Goal: Task Accomplishment & Management: Complete application form

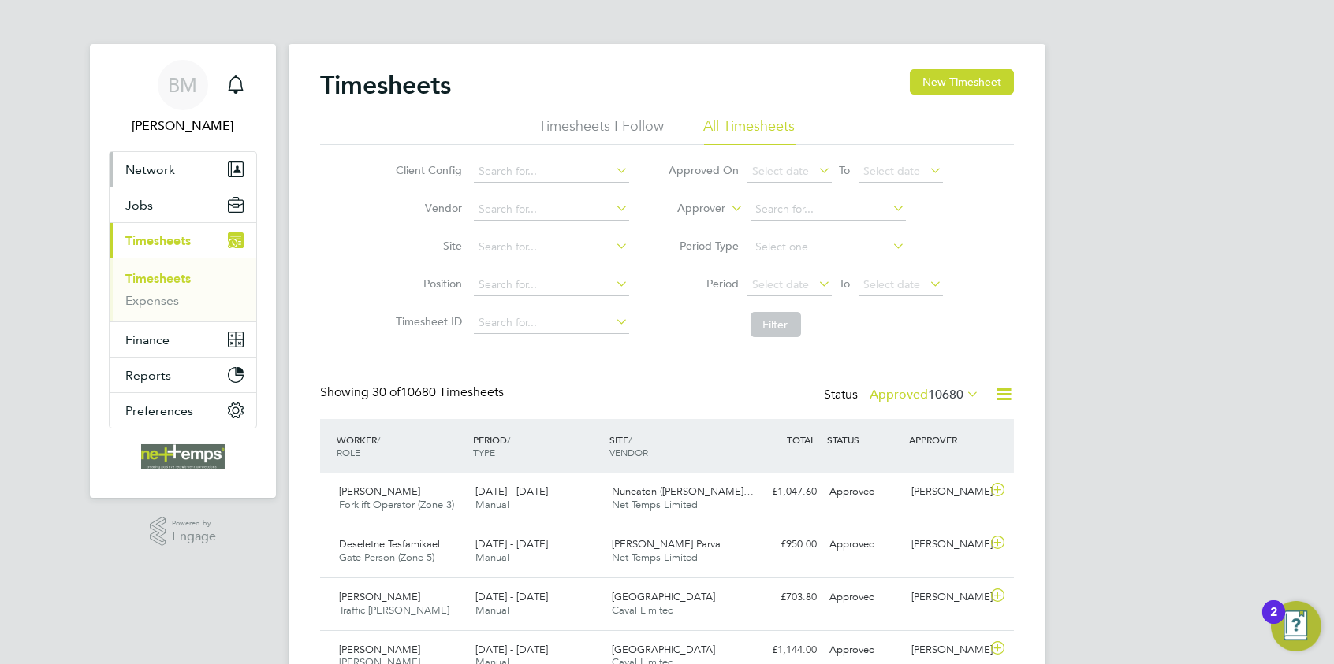
click at [142, 162] on span "Network" at bounding box center [150, 169] width 50 height 15
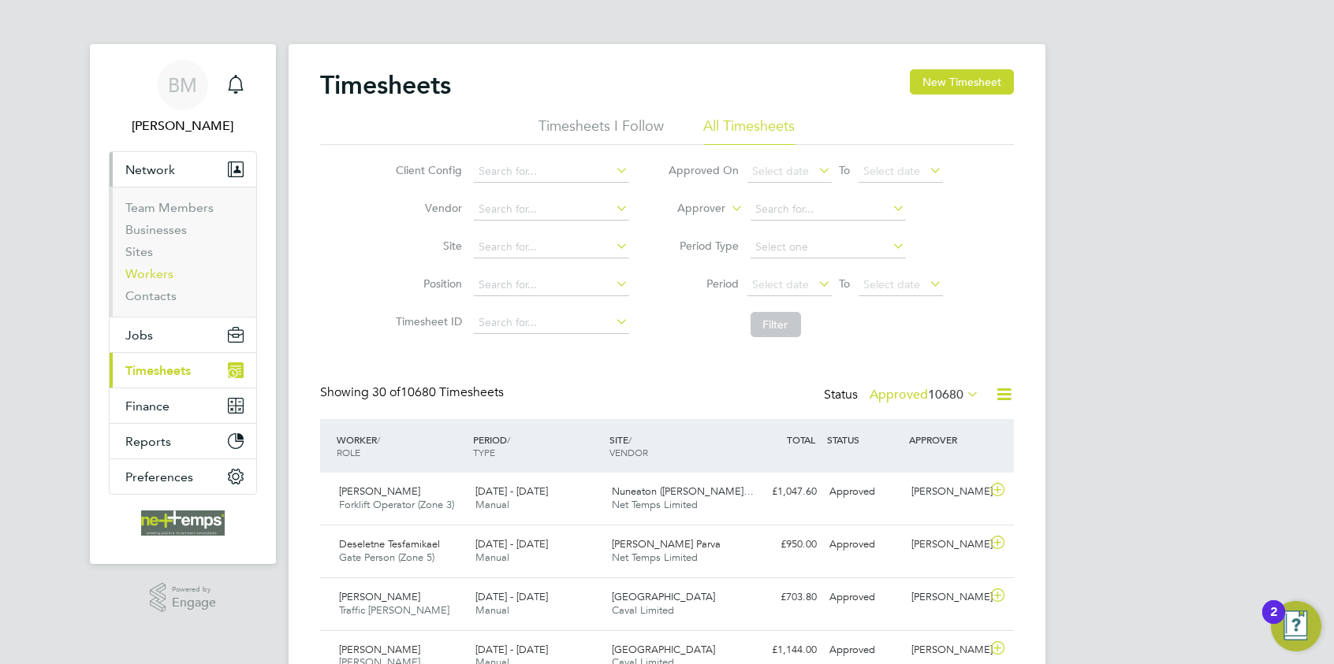
click at [162, 277] on link "Workers" at bounding box center [149, 273] width 48 height 15
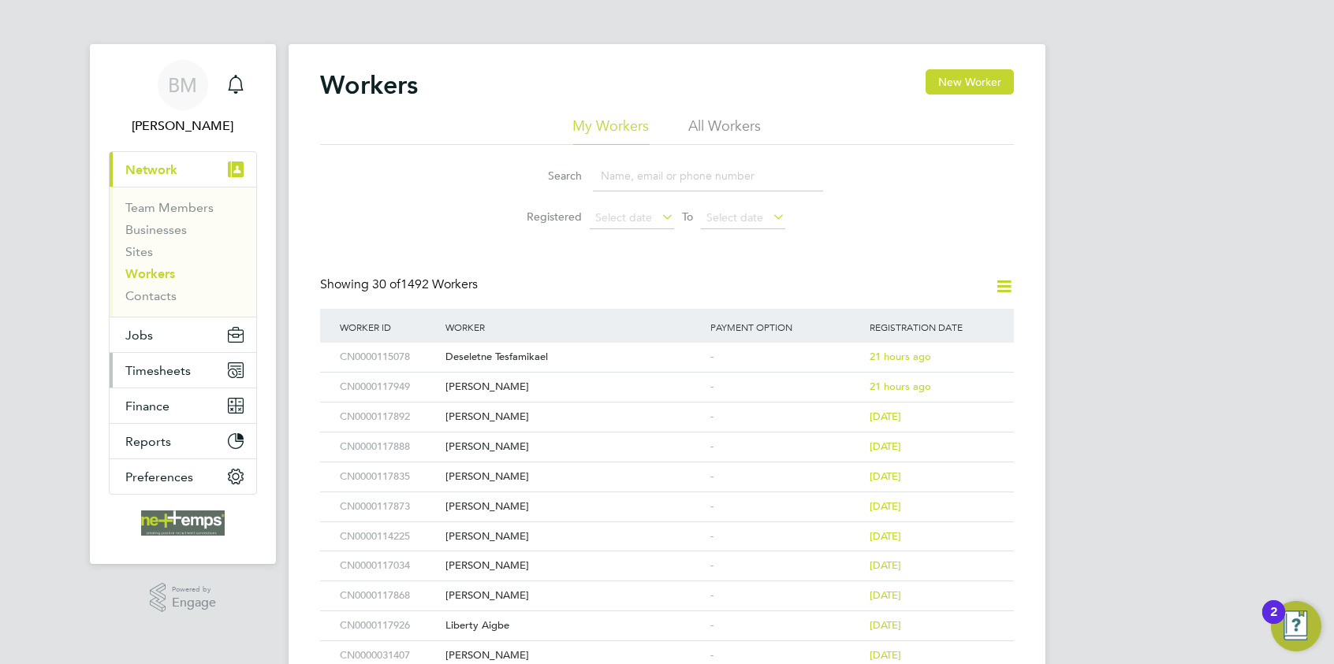
click at [153, 355] on button "Timesheets" at bounding box center [183, 370] width 147 height 35
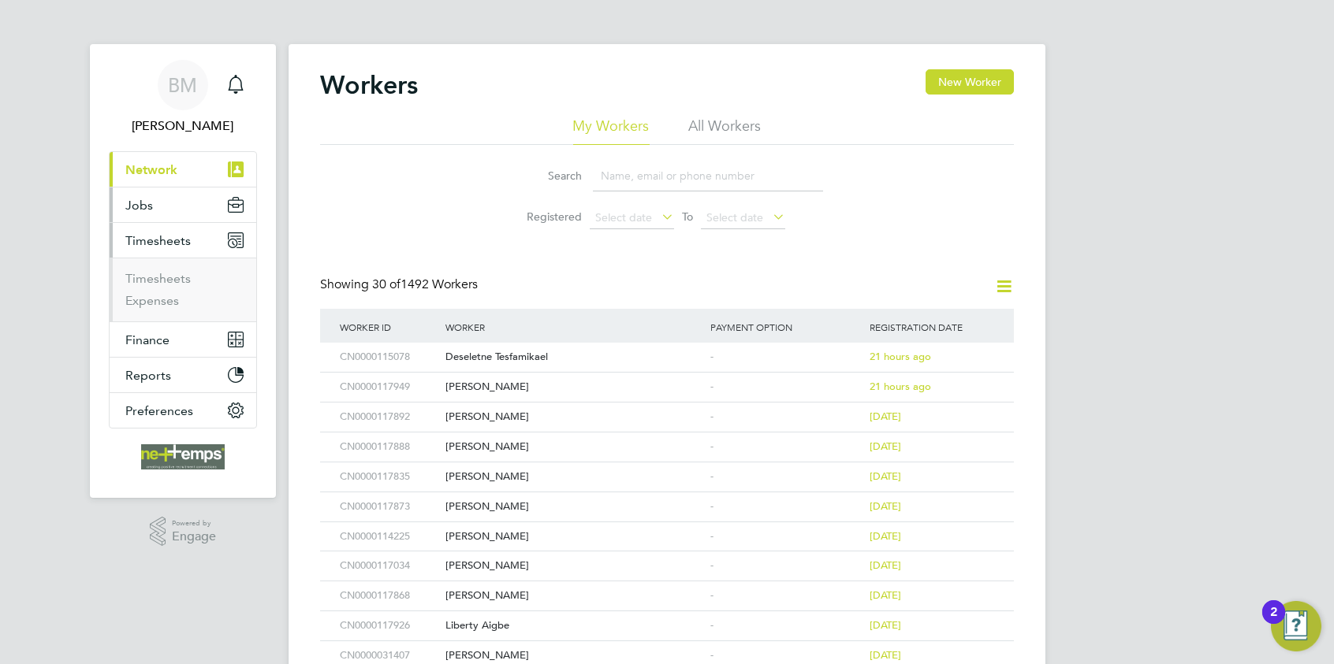
click at [159, 198] on button "Jobs" at bounding box center [183, 205] width 147 height 35
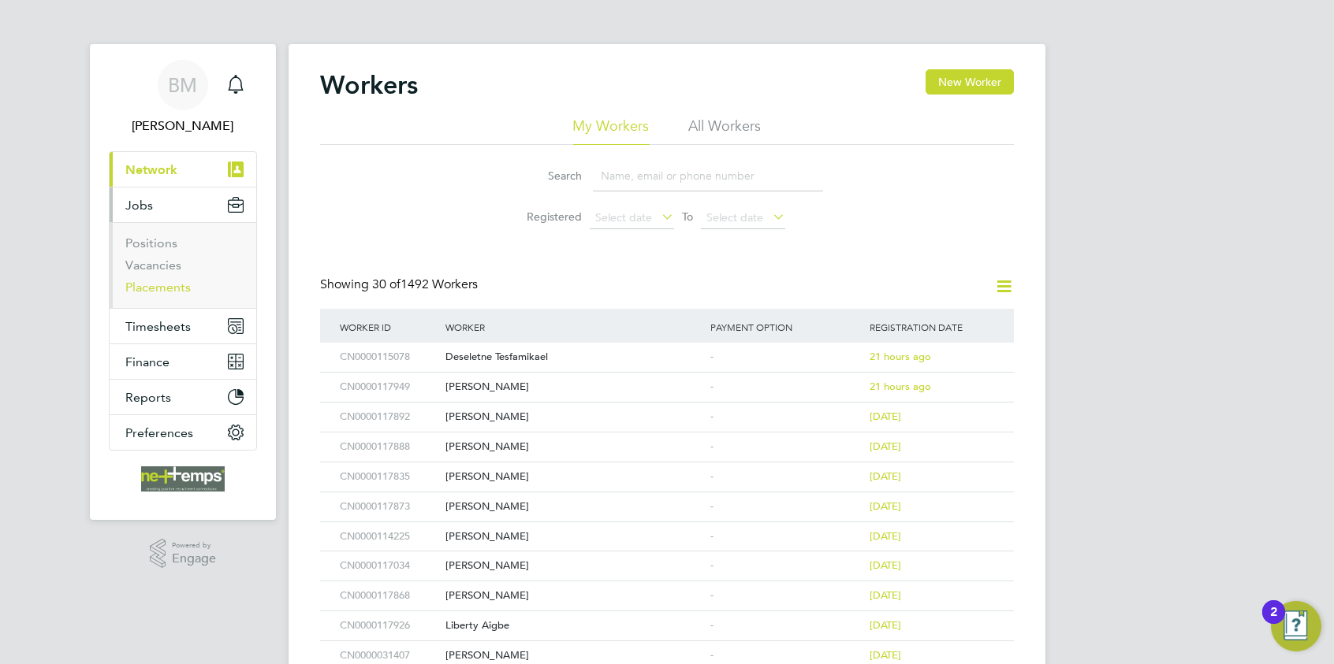
click at [177, 293] on link "Placements" at bounding box center [157, 287] width 65 height 15
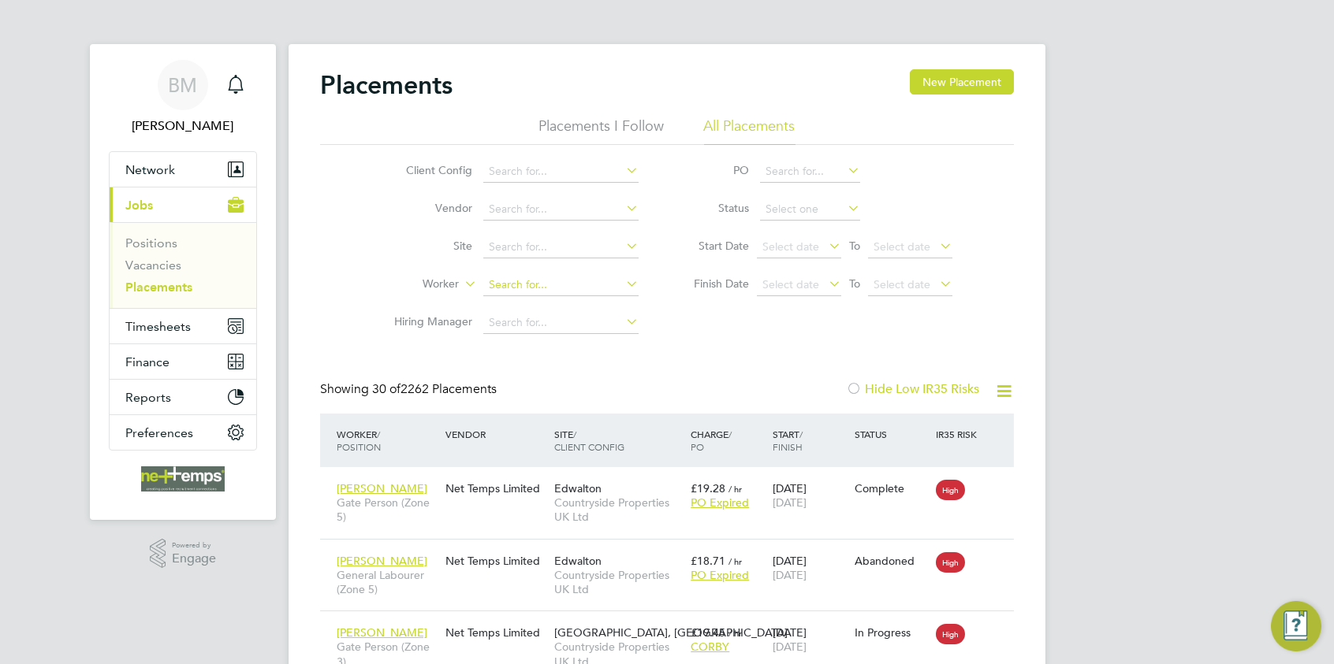
click at [512, 284] on input at bounding box center [560, 285] width 155 height 22
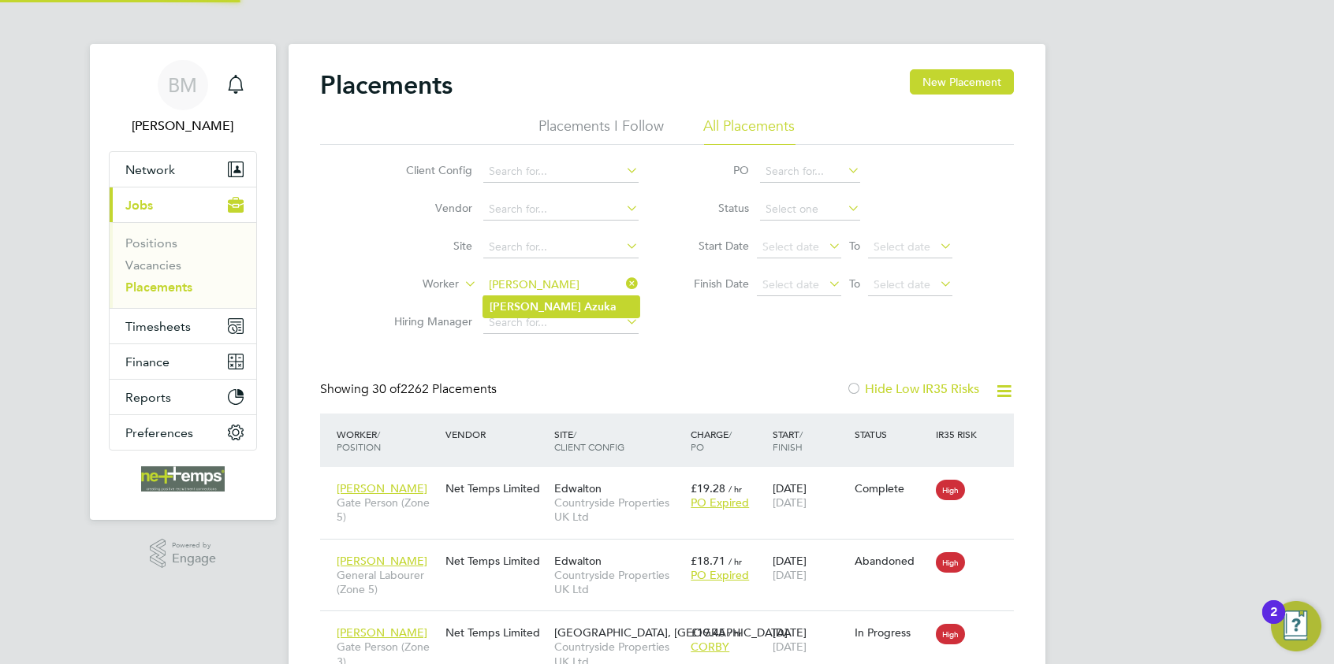
click at [521, 304] on b "Kenneth" at bounding box center [534, 306] width 91 height 13
type input "Kenneth Azuka"
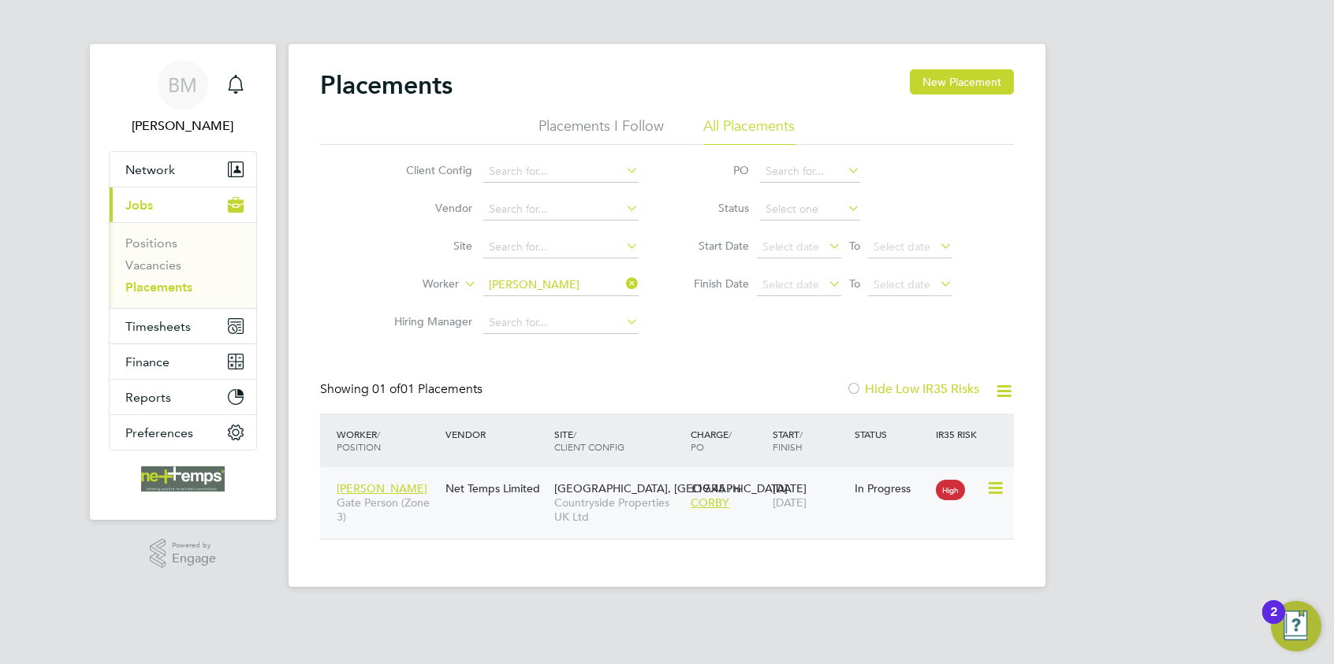
click at [769, 501] on div "22 Sep 2025 25 Dec 2025" at bounding box center [809, 496] width 82 height 44
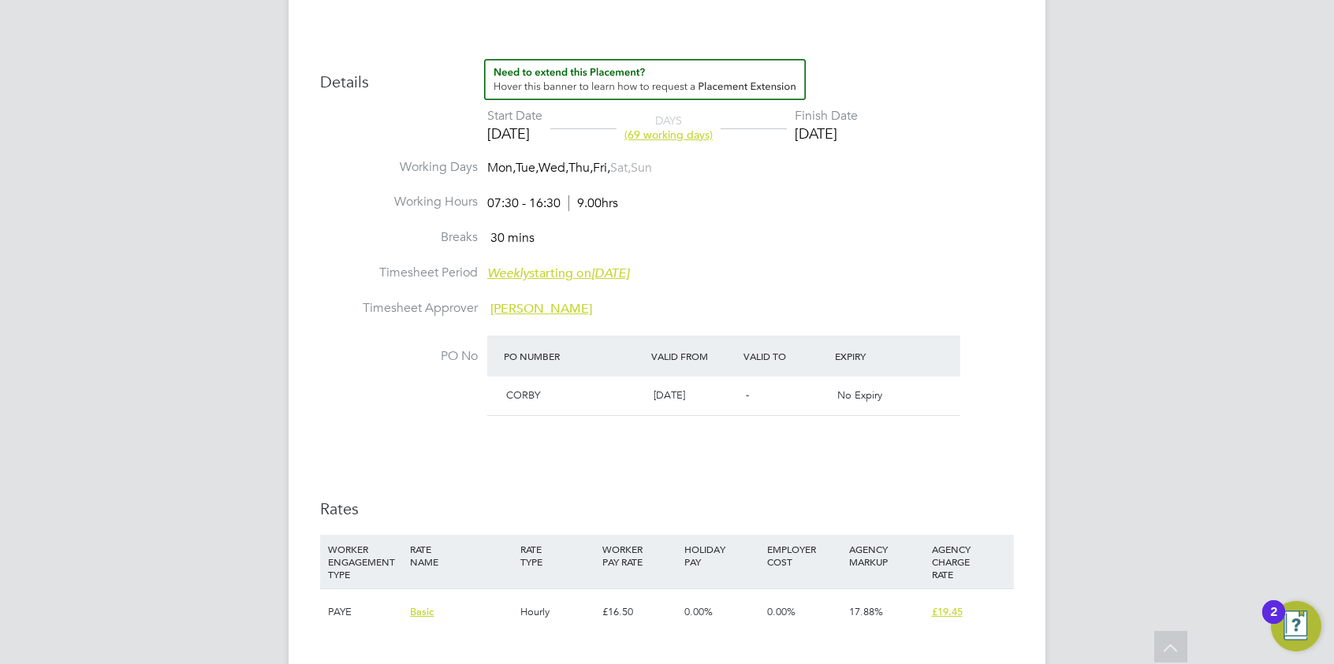
scroll to position [788, 0]
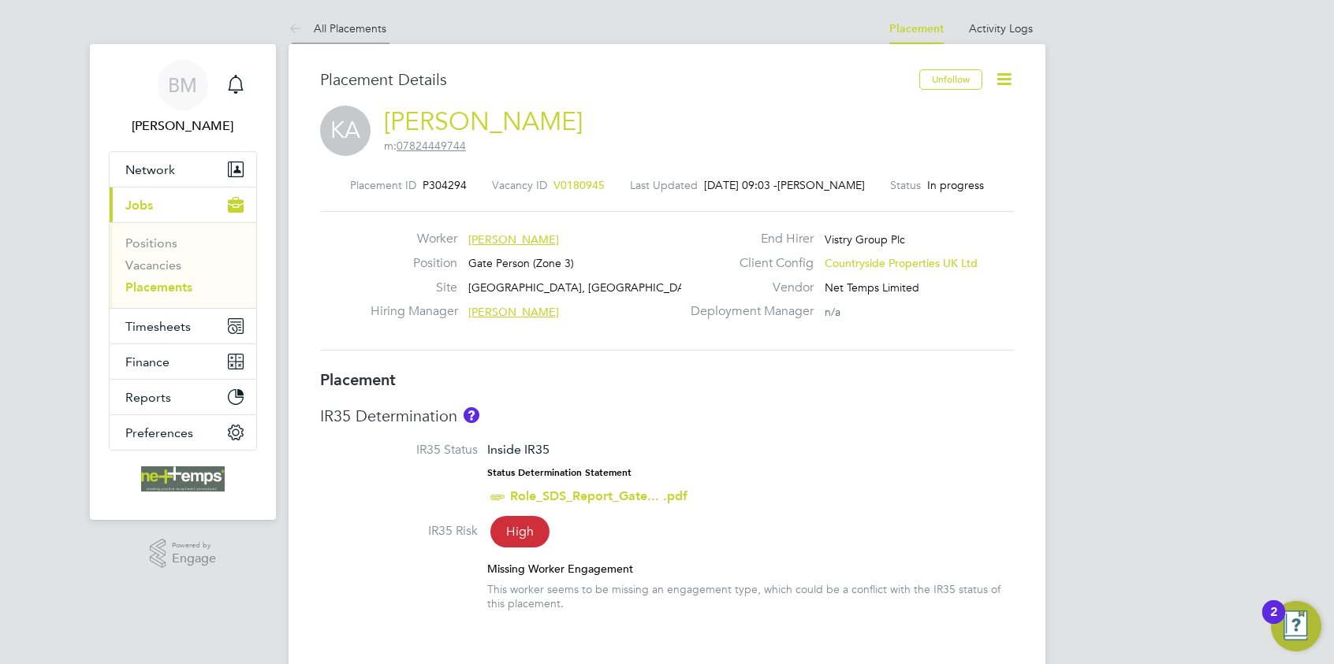
click at [330, 27] on link "All Placements" at bounding box center [337, 28] width 98 height 14
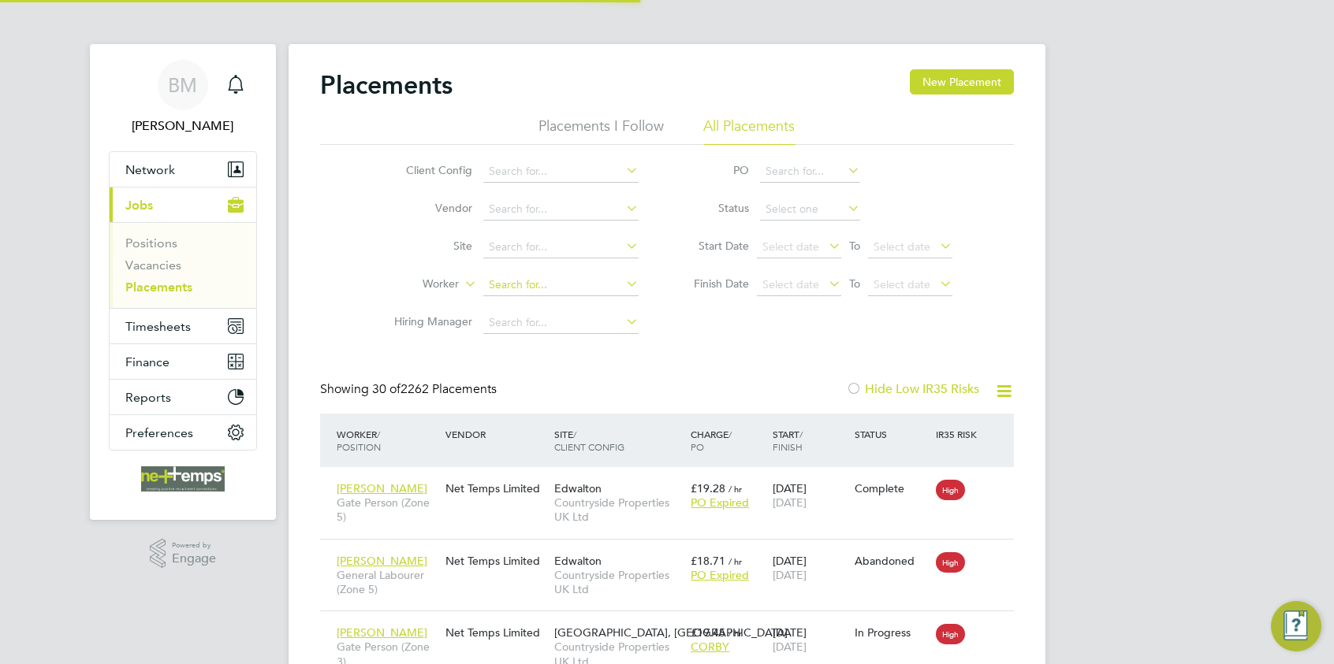
click at [503, 281] on input at bounding box center [560, 285] width 155 height 22
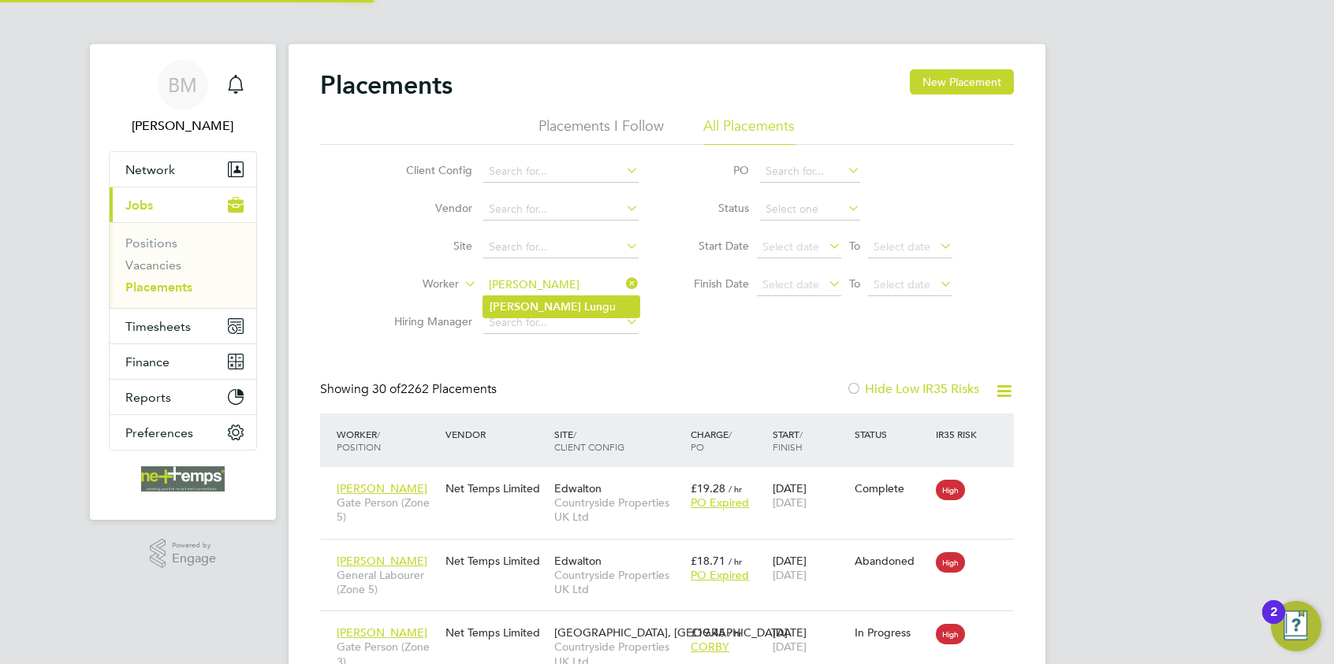
click at [584, 306] on b "Lun" at bounding box center [593, 306] width 18 height 13
type input "Valentin Lungu"
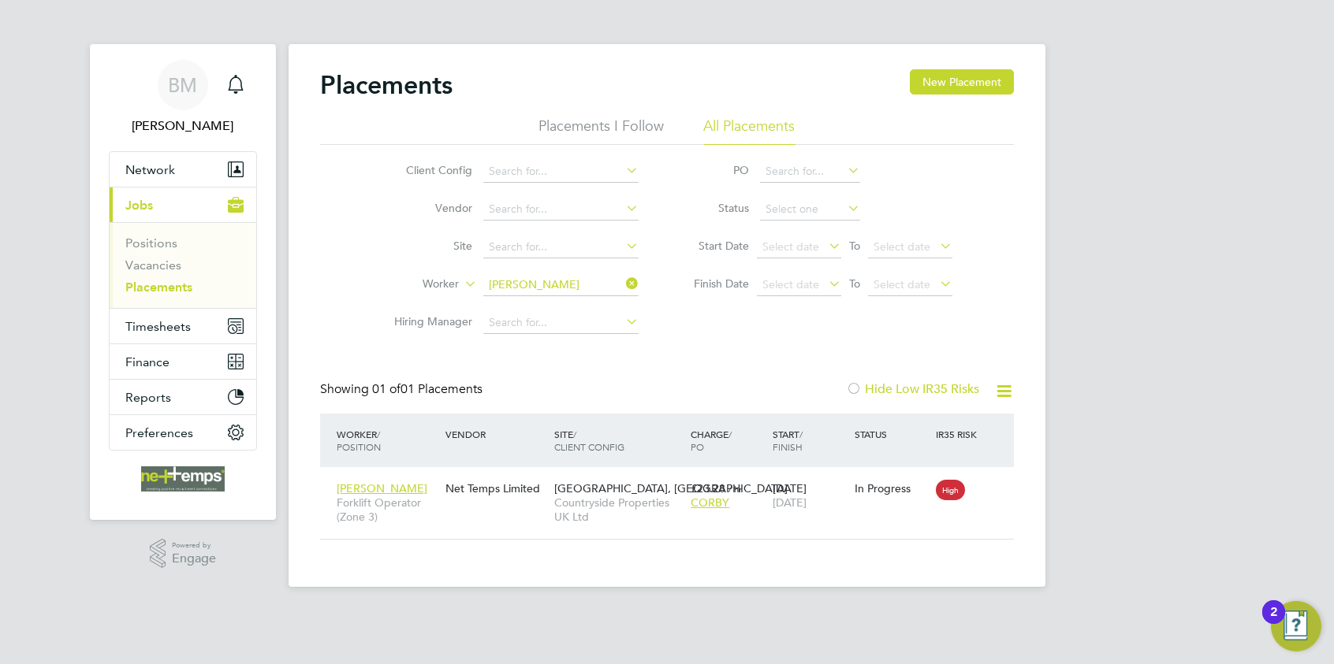
drag, startPoint x: 630, startPoint y: 286, endPoint x: 598, endPoint y: 285, distance: 31.6
click at [623, 286] on icon at bounding box center [623, 284] width 0 height 22
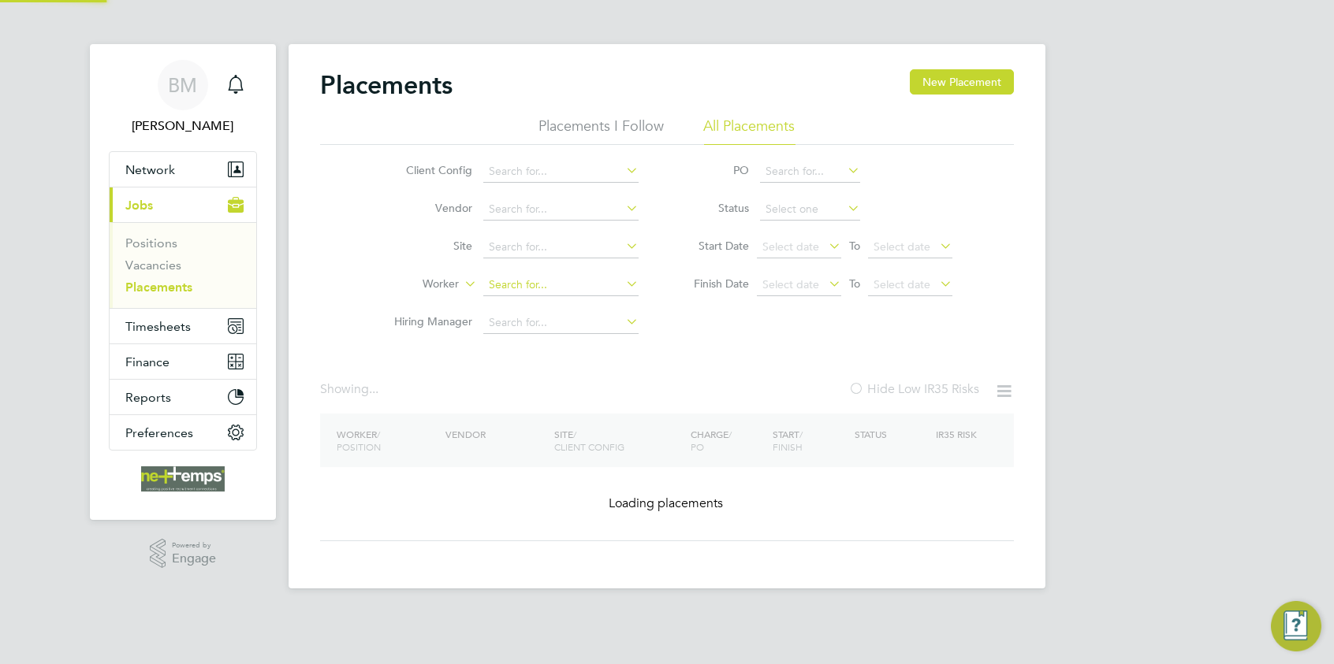
drag, startPoint x: 597, startPoint y: 284, endPoint x: 588, endPoint y: 283, distance: 8.7
click at [590, 283] on input at bounding box center [560, 285] width 155 height 22
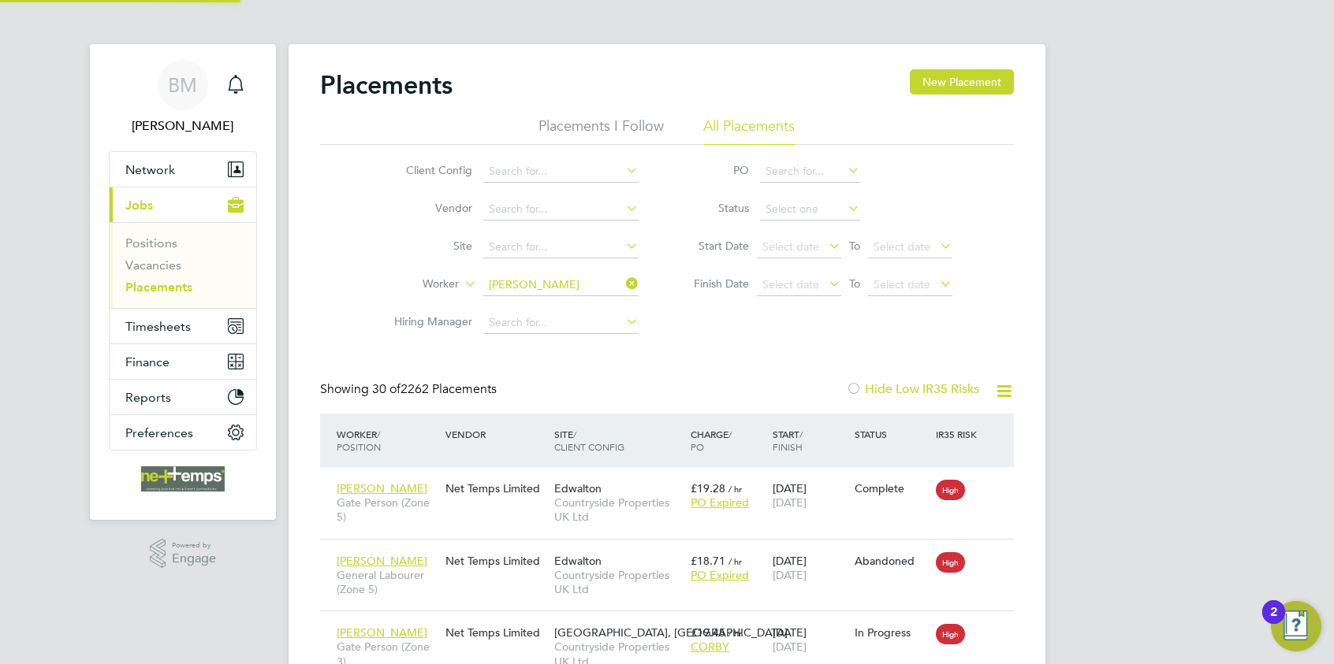
click at [590, 303] on li "Filip Targowski" at bounding box center [582, 306] width 199 height 21
type input "Filip Targowski"
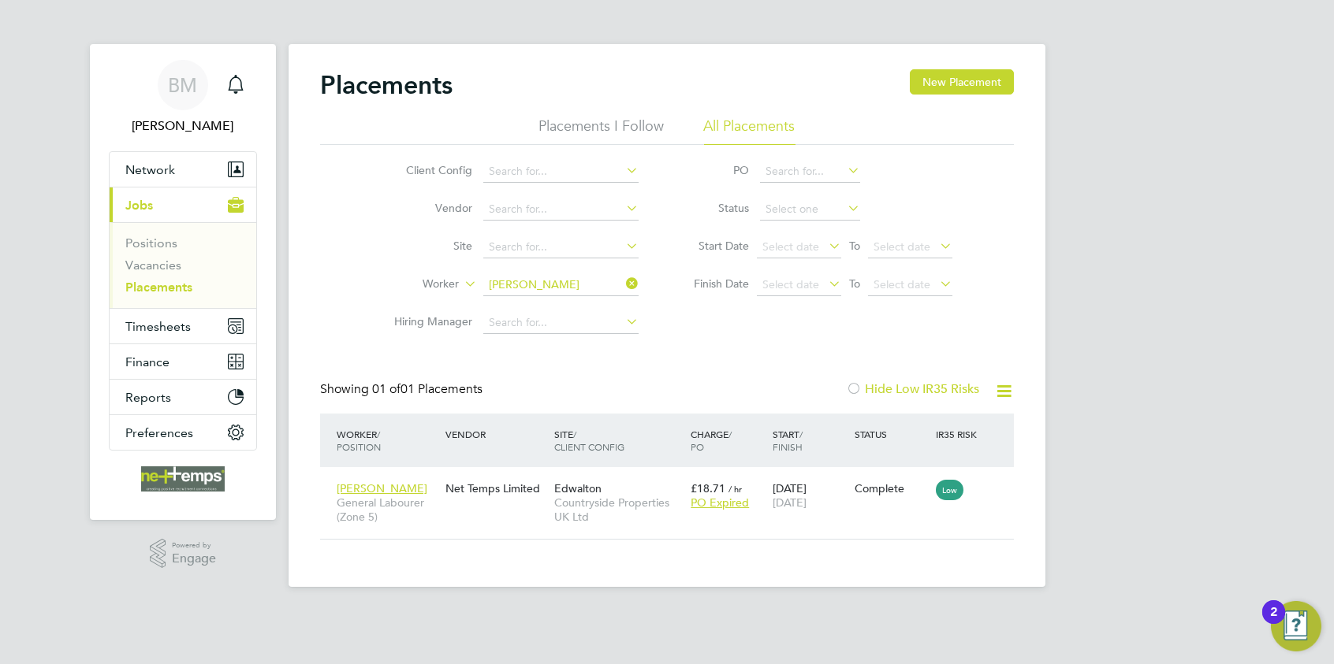
click at [623, 281] on icon at bounding box center [623, 284] width 0 height 22
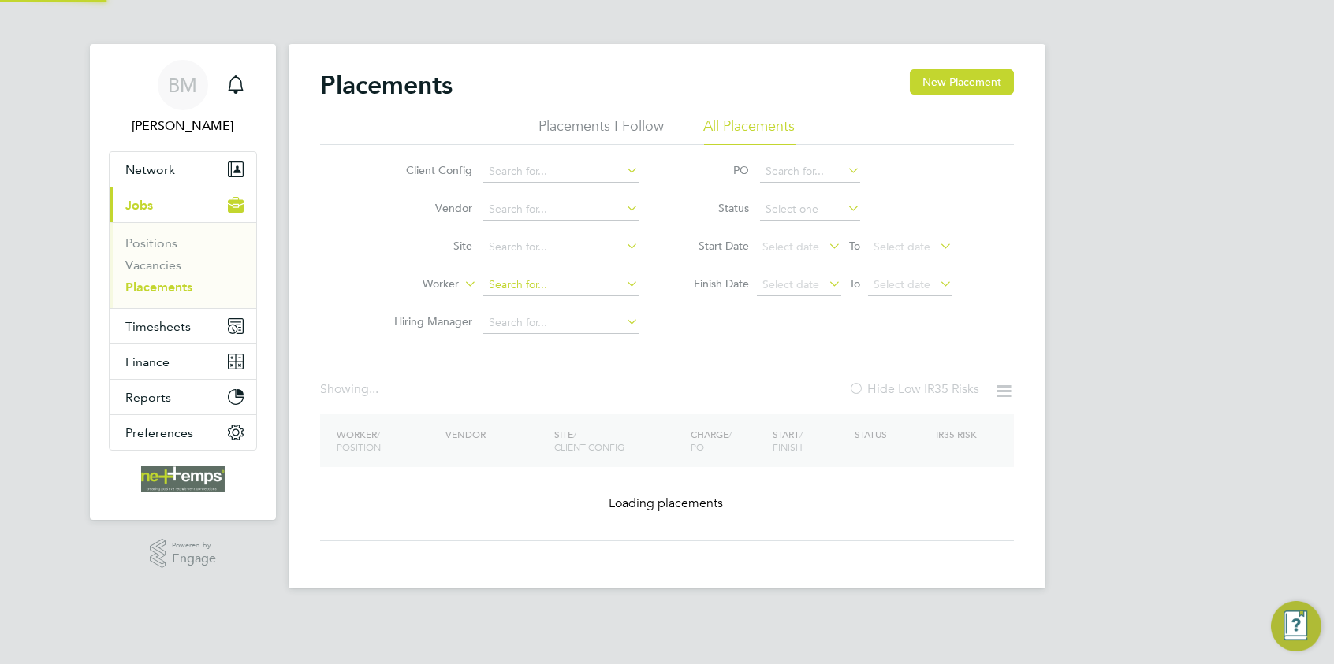
click at [585, 281] on input at bounding box center [560, 285] width 155 height 22
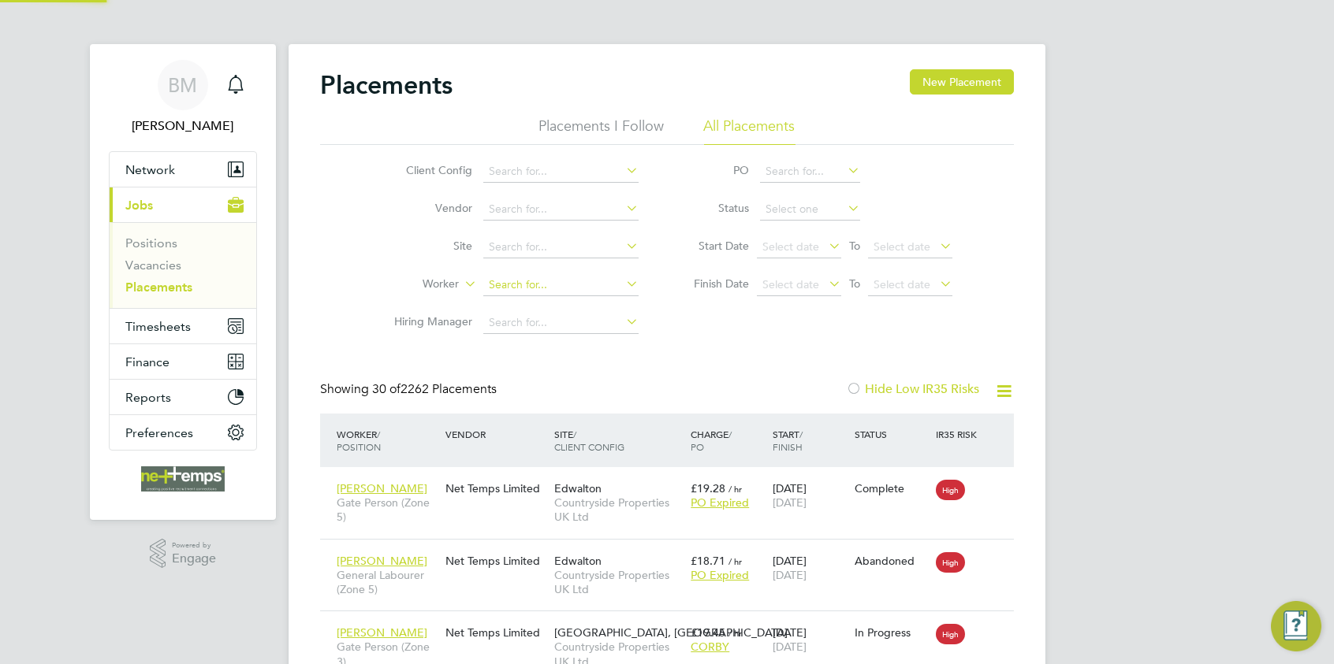
click at [538, 288] on input at bounding box center [560, 285] width 155 height 22
click at [549, 308] on li "Liam Drys dale" at bounding box center [593, 306] width 221 height 21
type input "[PERSON_NAME]"
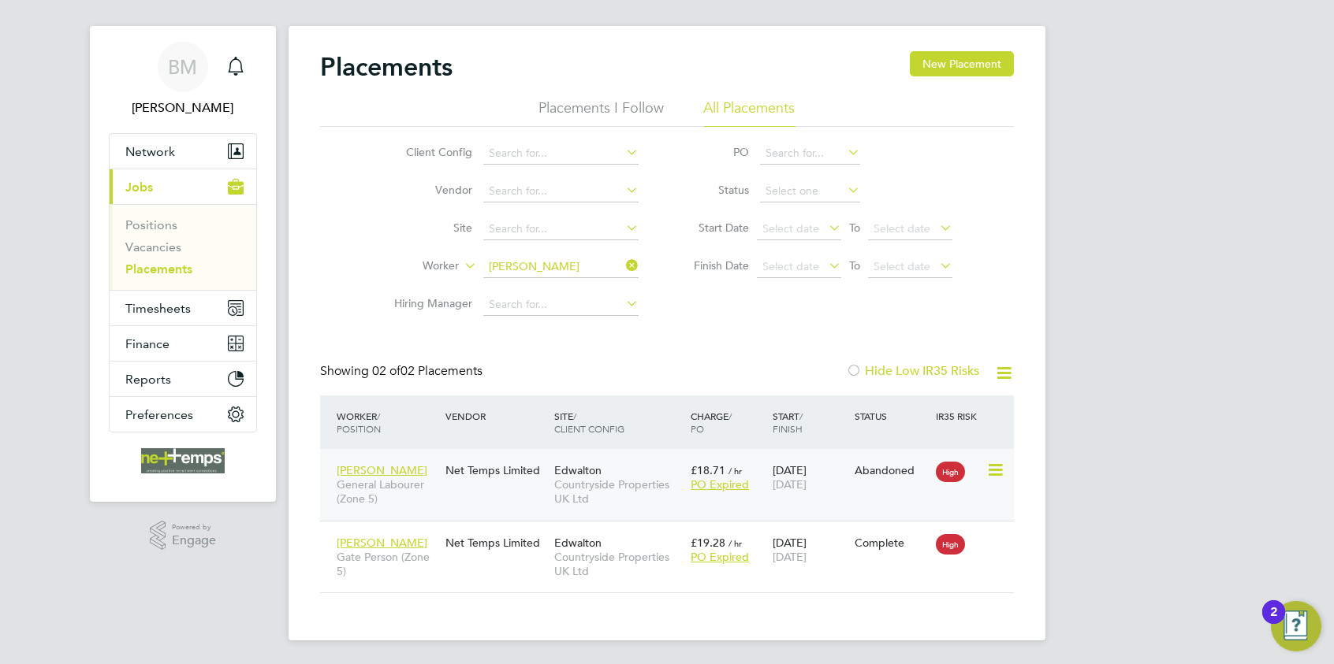
click at [995, 470] on icon at bounding box center [994, 470] width 16 height 19
click at [922, 508] on li "Show change log" at bounding box center [922, 507] width 162 height 22
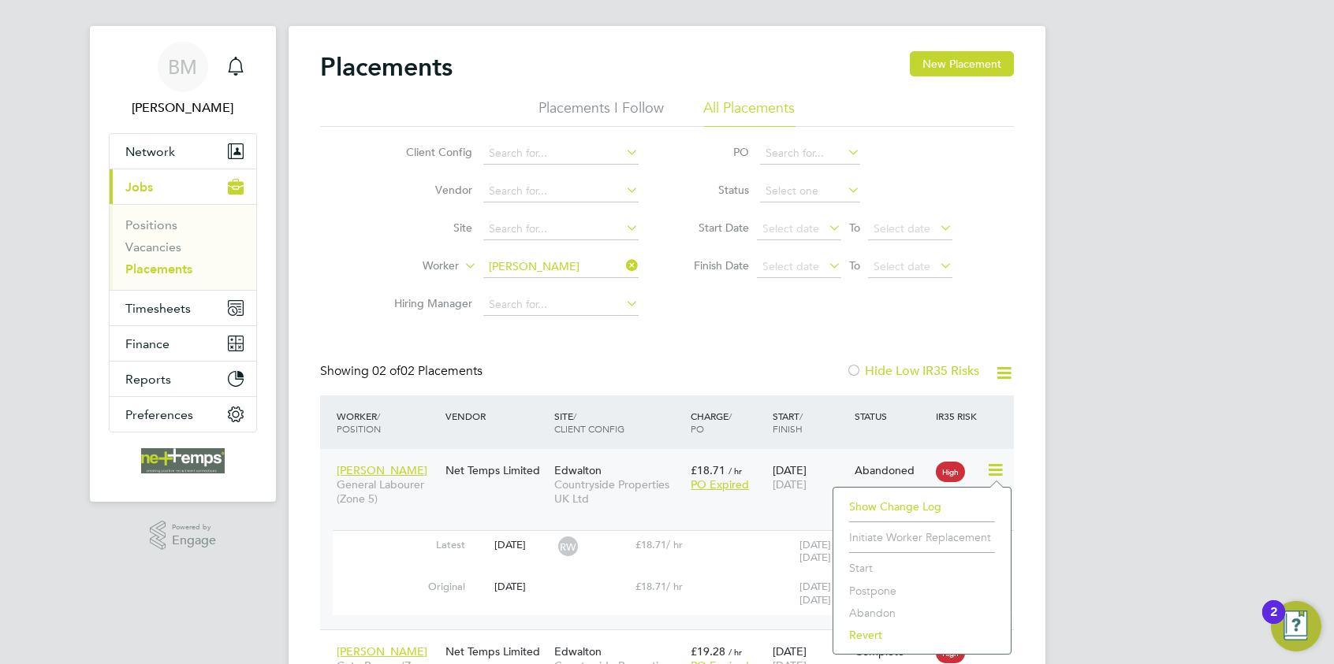
click at [748, 556] on div "Latest 25 Sep 2025 RW £18.71 / hr 12 Sep 2025 30 Sep 2025 Abandoned" at bounding box center [673, 552] width 681 height 43
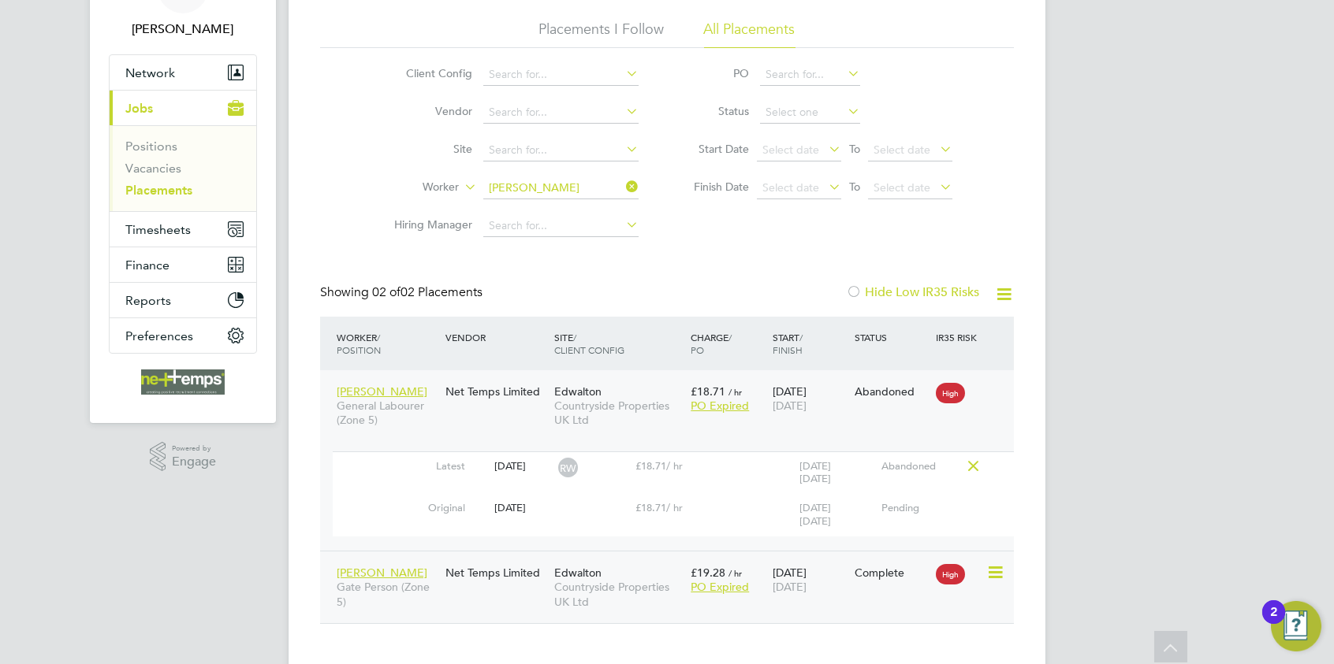
click at [625, 584] on span "Countryside Properties UK Ltd" at bounding box center [618, 594] width 128 height 28
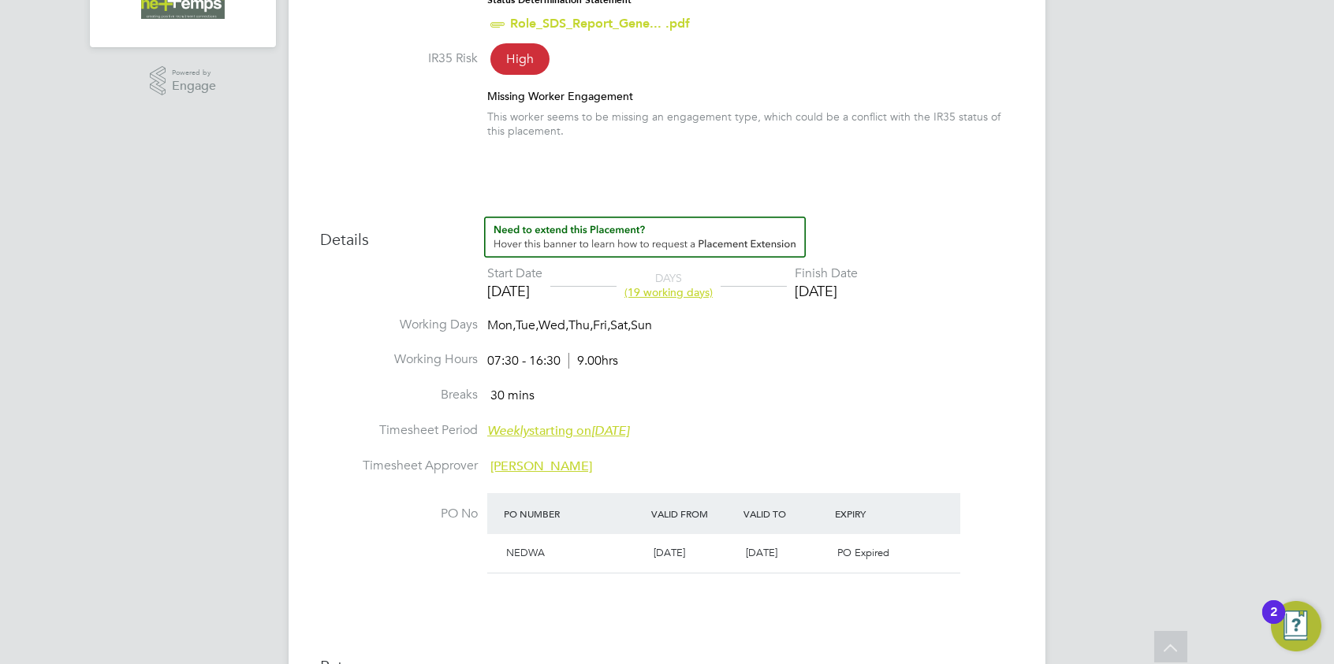
click at [813, 380] on li "Working Hours 07:30 - 16:30 9.00hrs" at bounding box center [667, 369] width 694 height 35
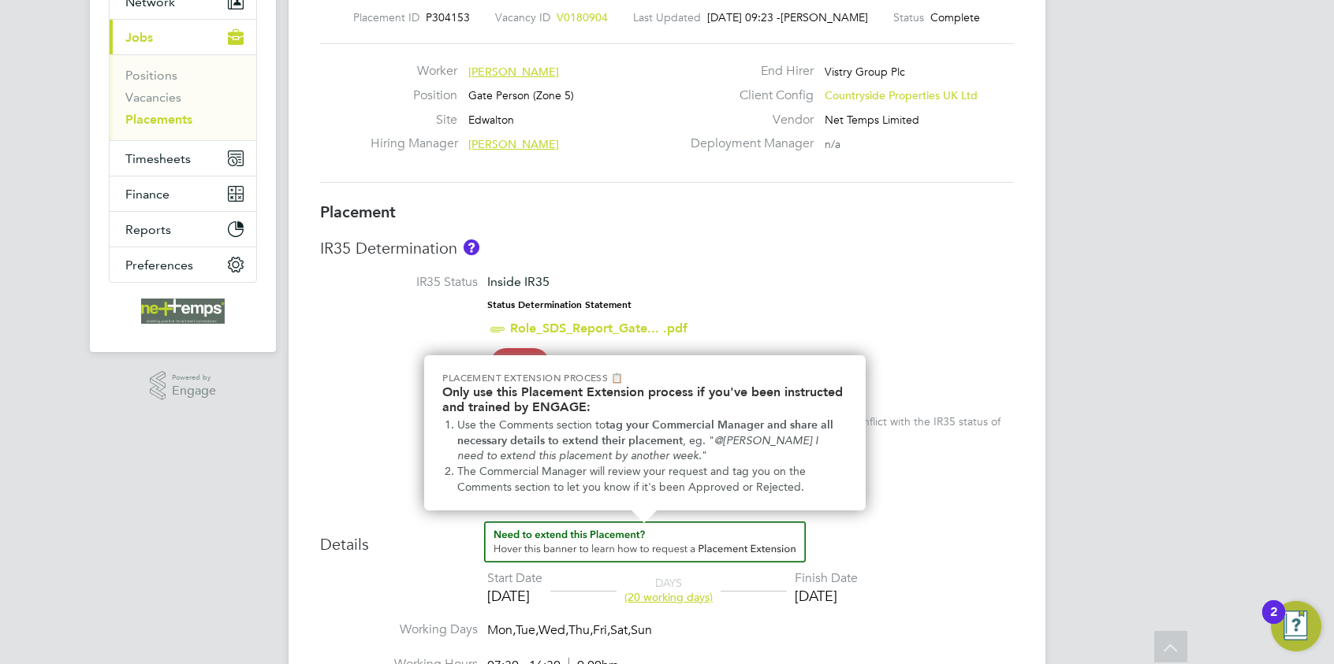
scroll to position [221, 0]
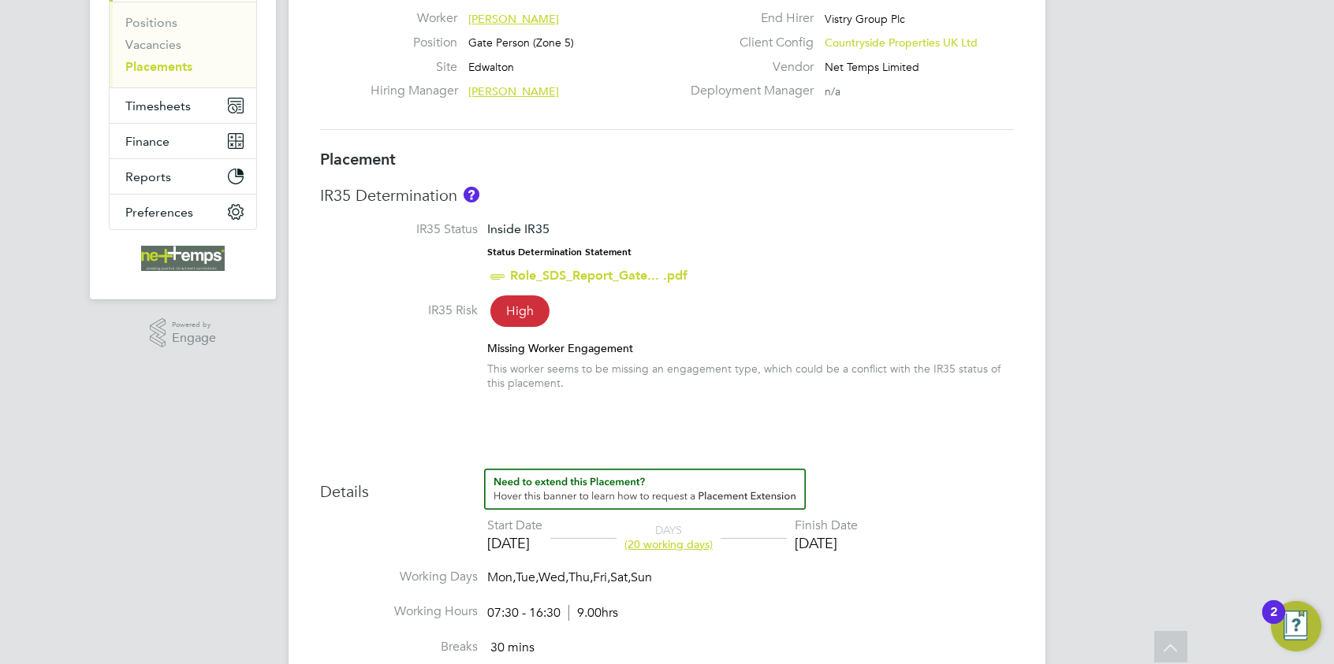
click at [843, 208] on div "IR35 Determination IR35 Status Inside IR35 Status Determination Statement Role_…" at bounding box center [667, 295] width 694 height 221
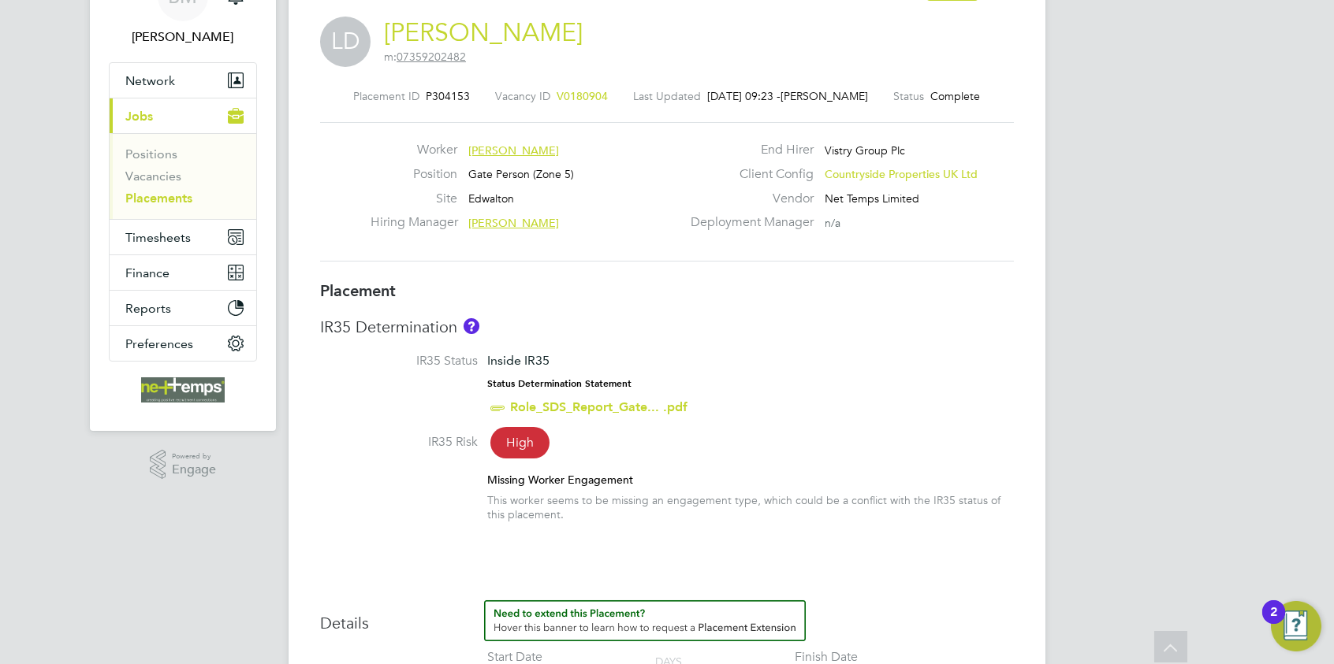
scroll to position [0, 0]
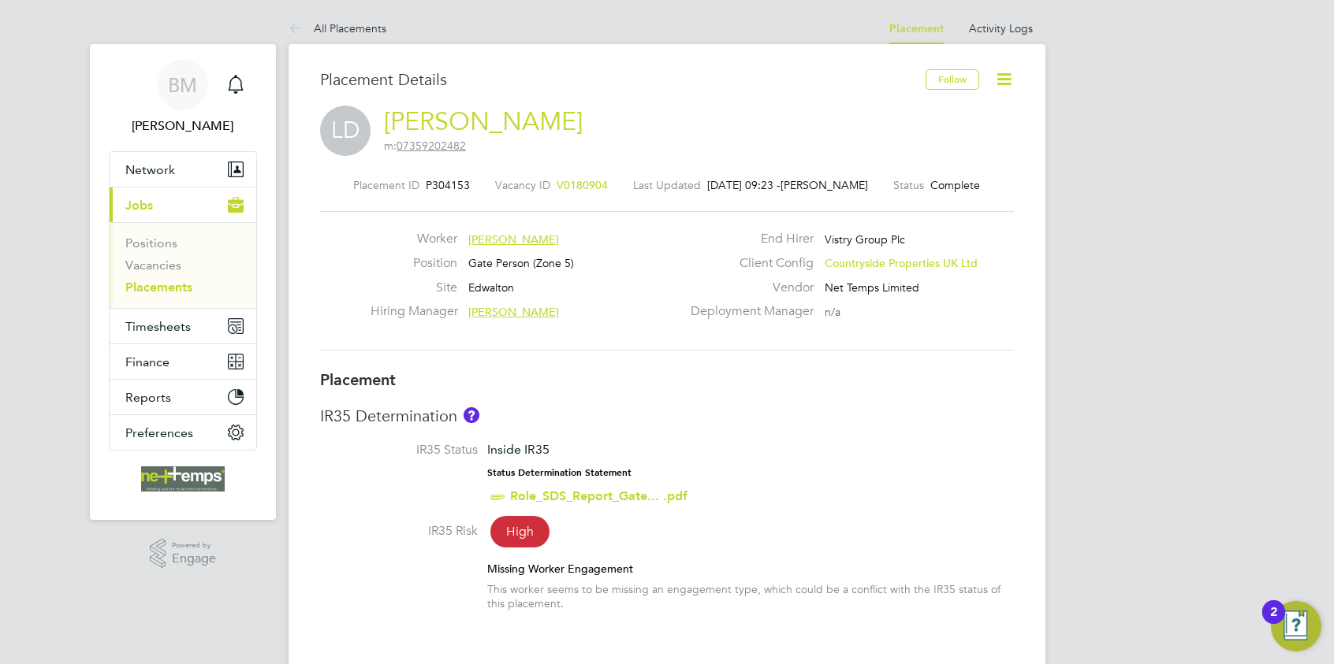
click at [356, 36] on li "All Placements" at bounding box center [337, 29] width 98 height 32
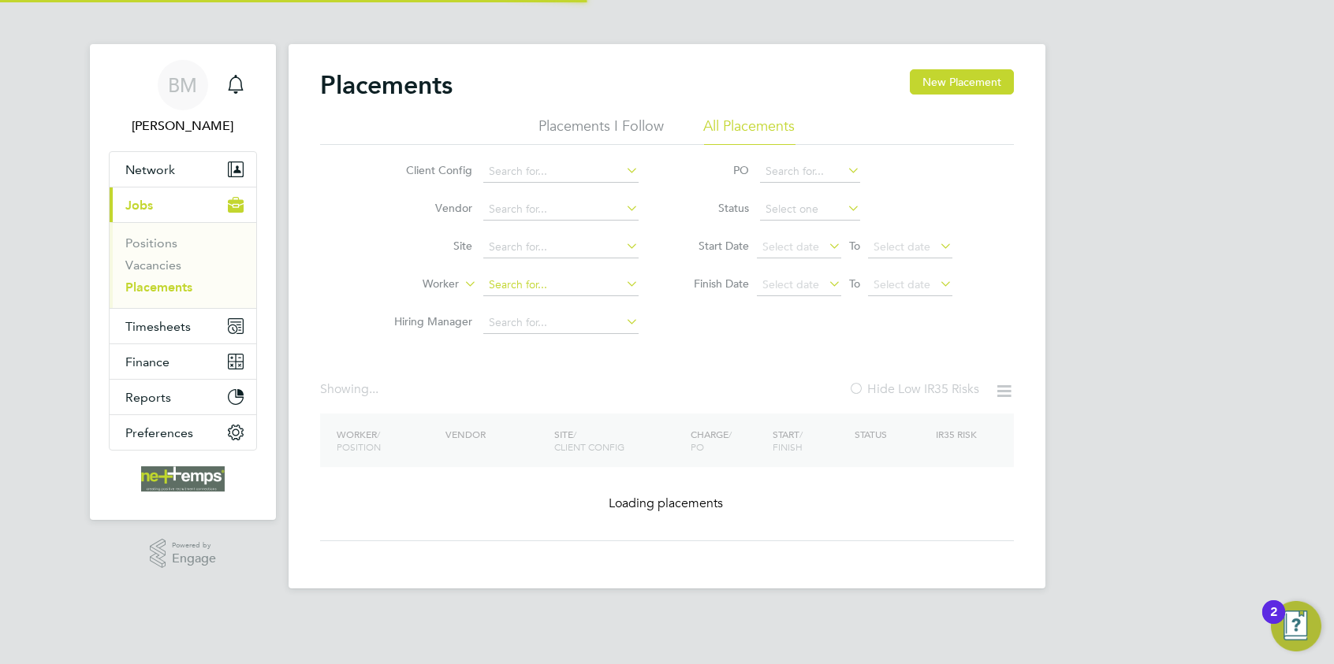
click at [512, 287] on input at bounding box center [560, 285] width 155 height 22
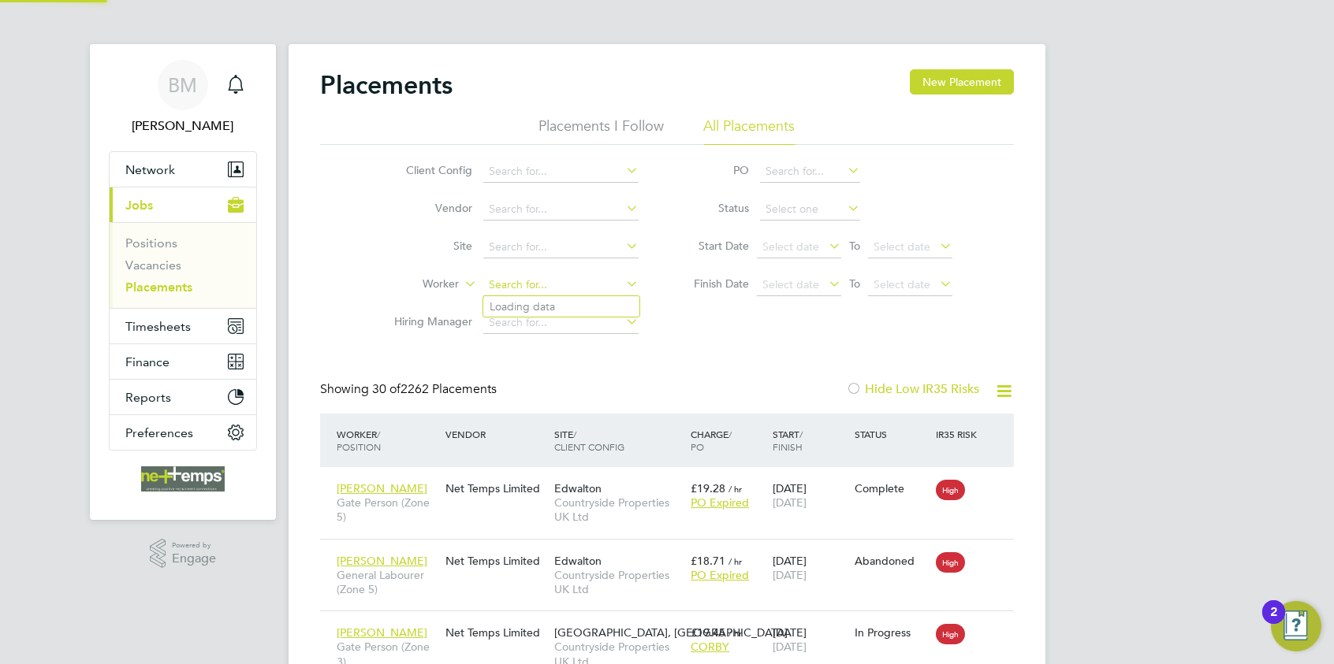
scroll to position [60, 137]
drag, startPoint x: 546, startPoint y: 307, endPoint x: 535, endPoint y: 305, distance: 11.3
click at [584, 307] on b "Pyket" at bounding box center [598, 306] width 29 height 13
type input "[PERSON_NAME]"
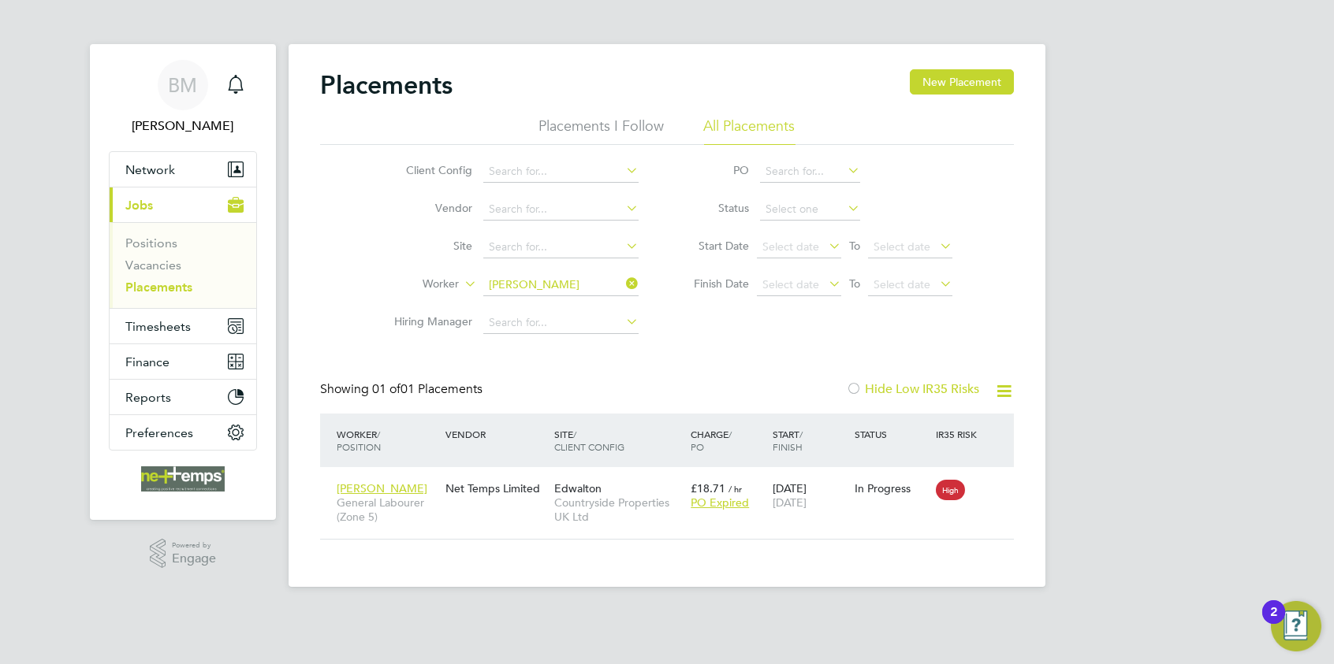
drag, startPoint x: 628, startPoint y: 285, endPoint x: 573, endPoint y: 285, distance: 55.2
click at [623, 286] on icon at bounding box center [623, 284] width 0 height 22
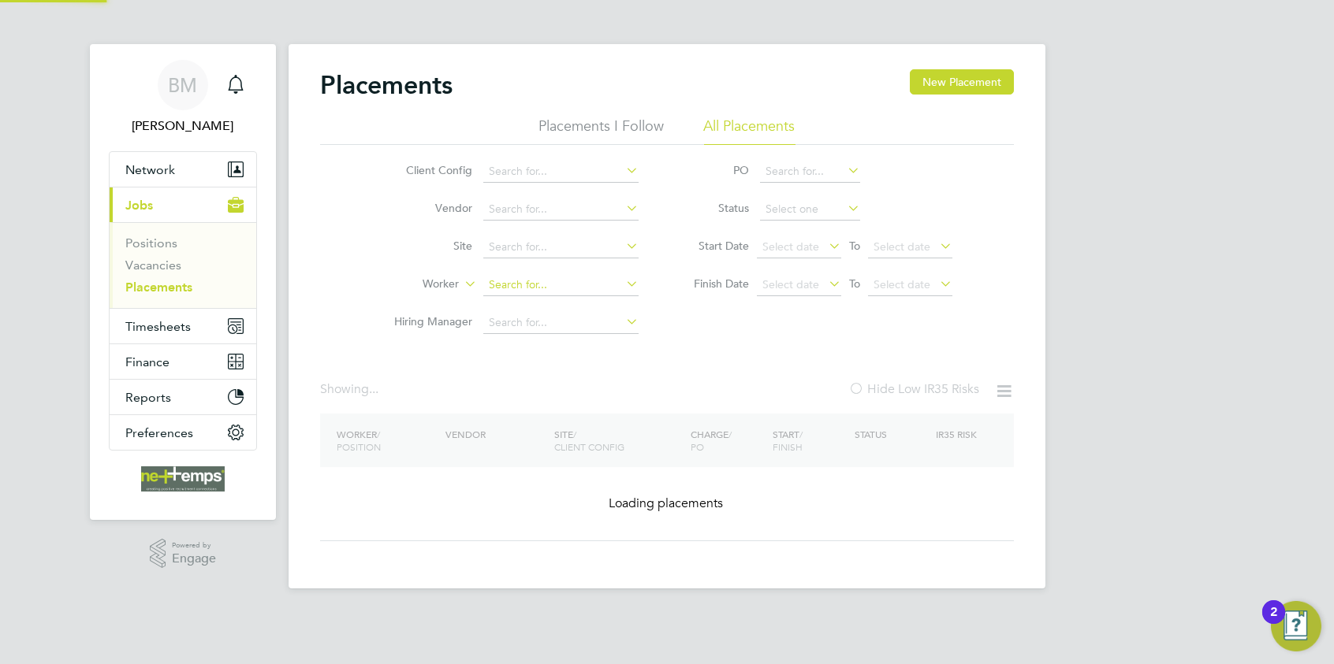
click at [555, 284] on input at bounding box center [560, 285] width 155 height 22
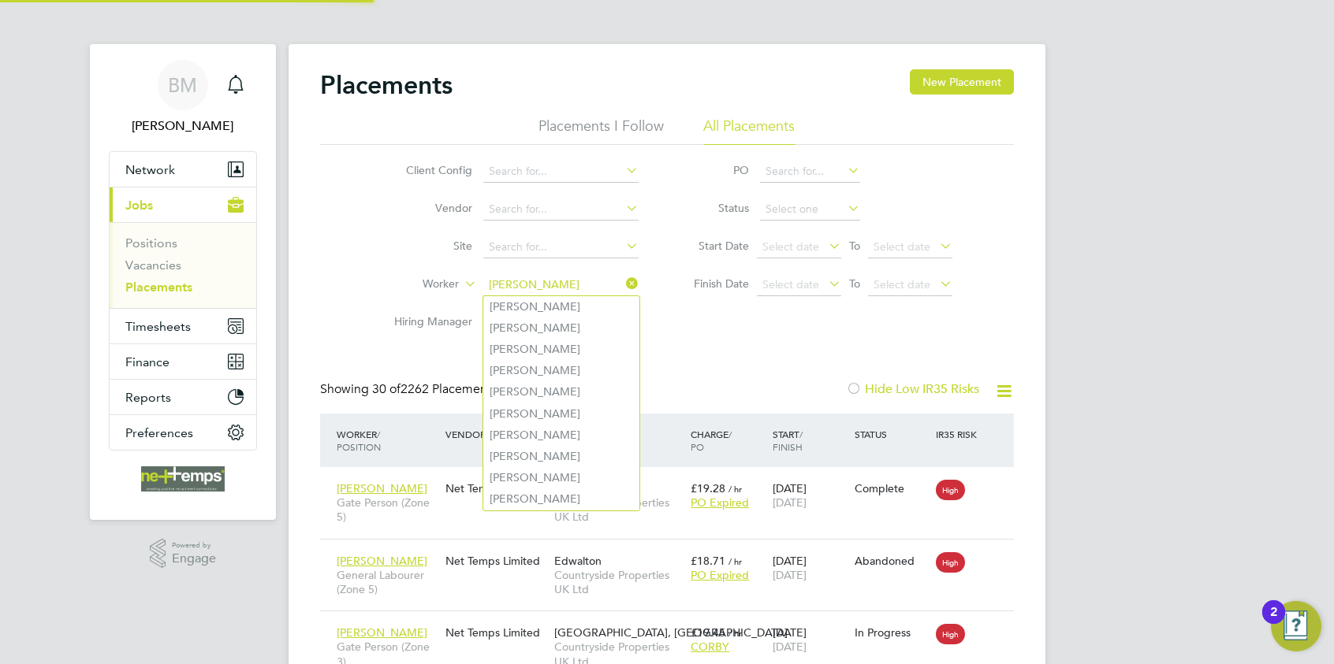
scroll to position [60, 137]
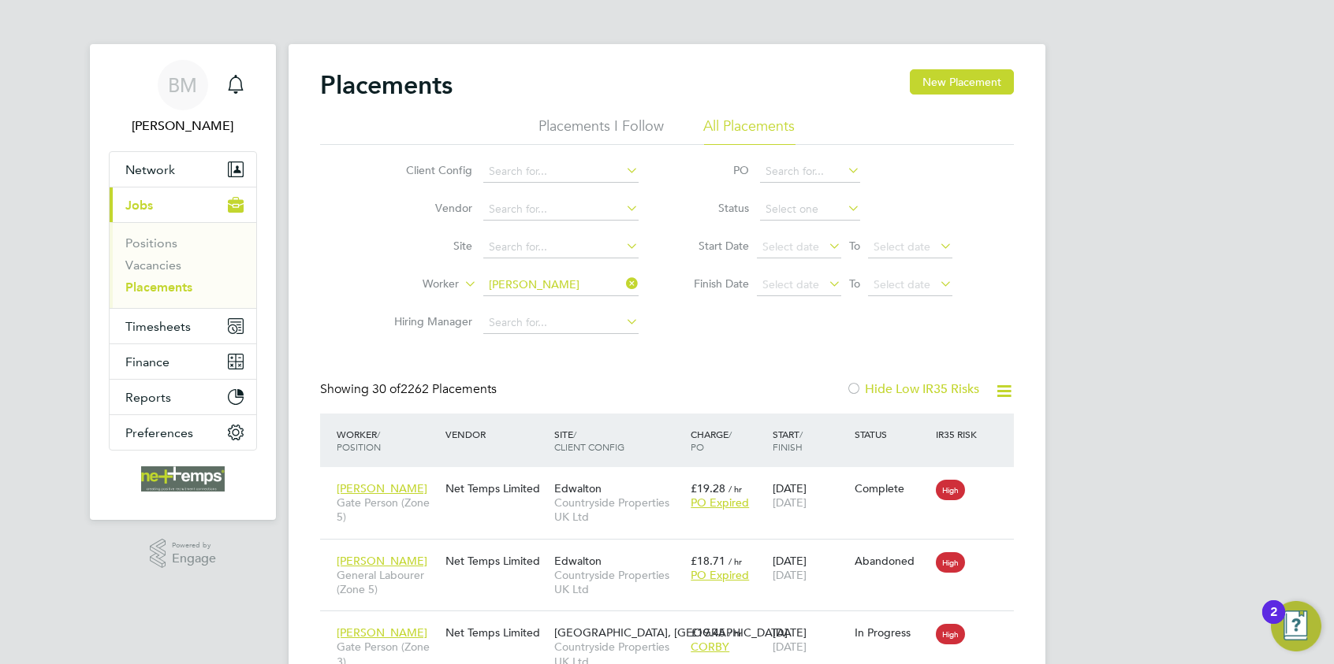
click at [577, 329] on li "Daniel Mor rell-Birks" at bounding box center [568, 328] width 170 height 21
type input "Daniel Morrell-Birks"
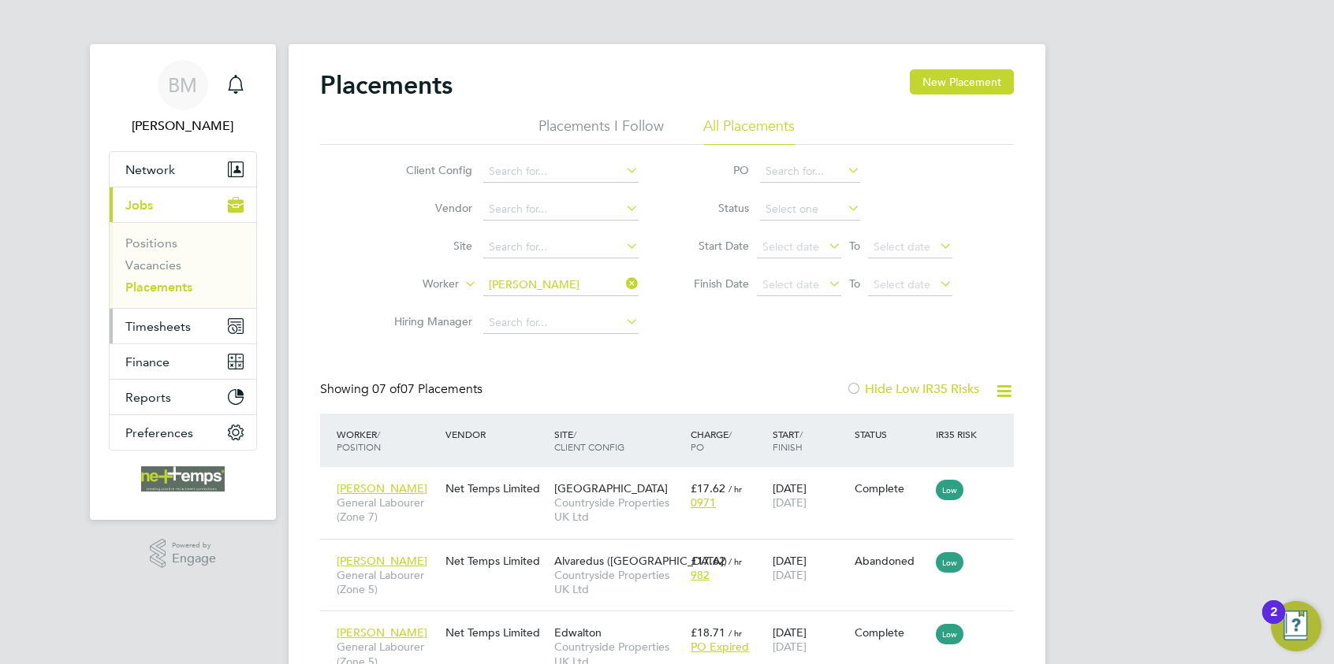
click at [134, 312] on button "Timesheets" at bounding box center [183, 326] width 147 height 35
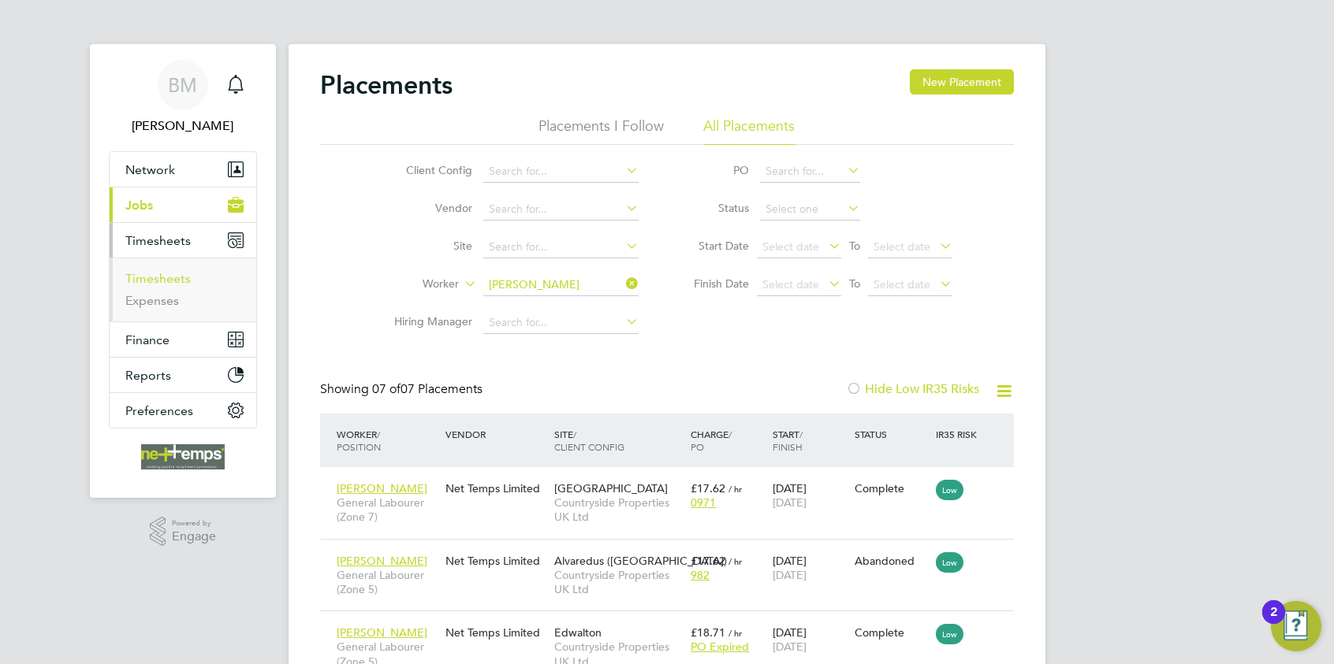
click at [149, 276] on link "Timesheets" at bounding box center [157, 278] width 65 height 15
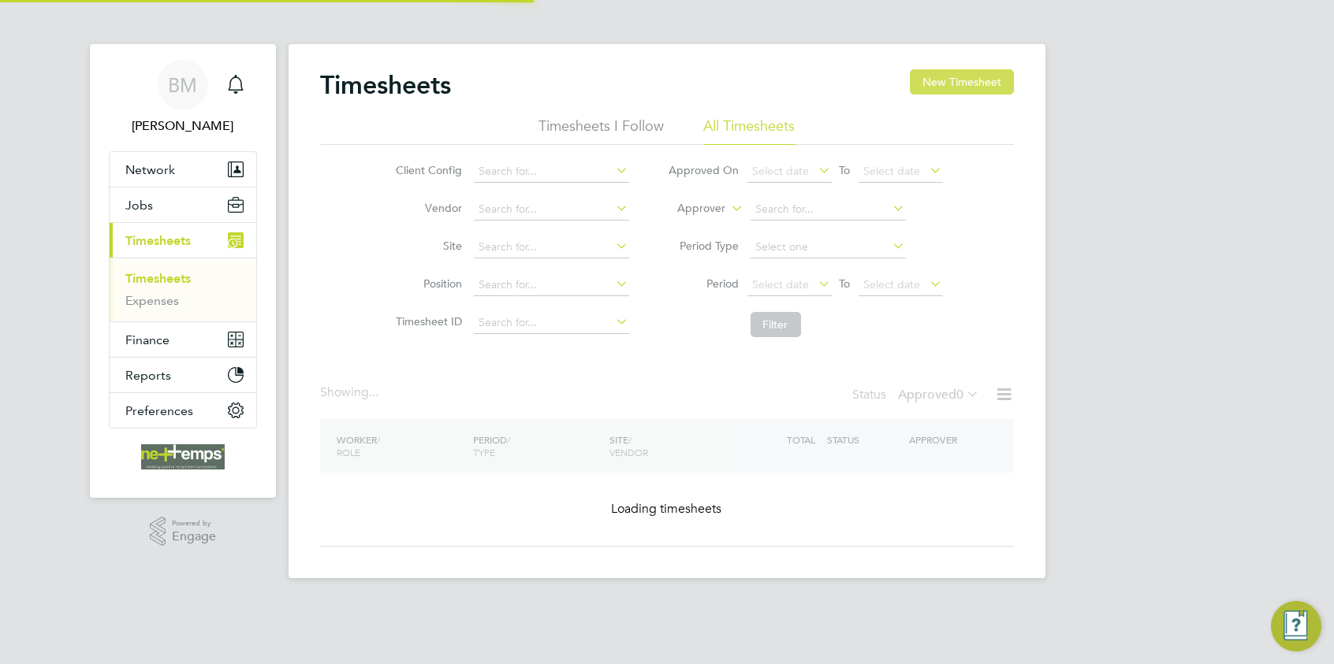
click at [949, 84] on button "New Timesheet" at bounding box center [962, 81] width 104 height 25
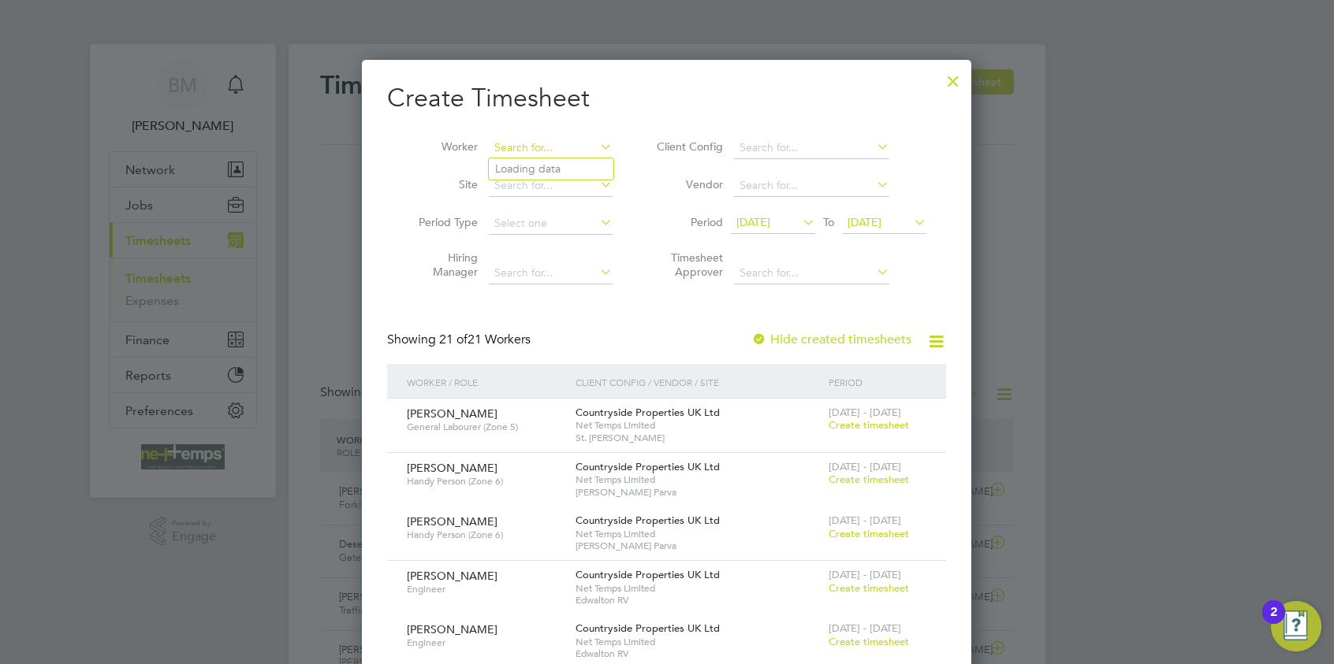
click at [535, 153] on input at bounding box center [551, 148] width 124 height 22
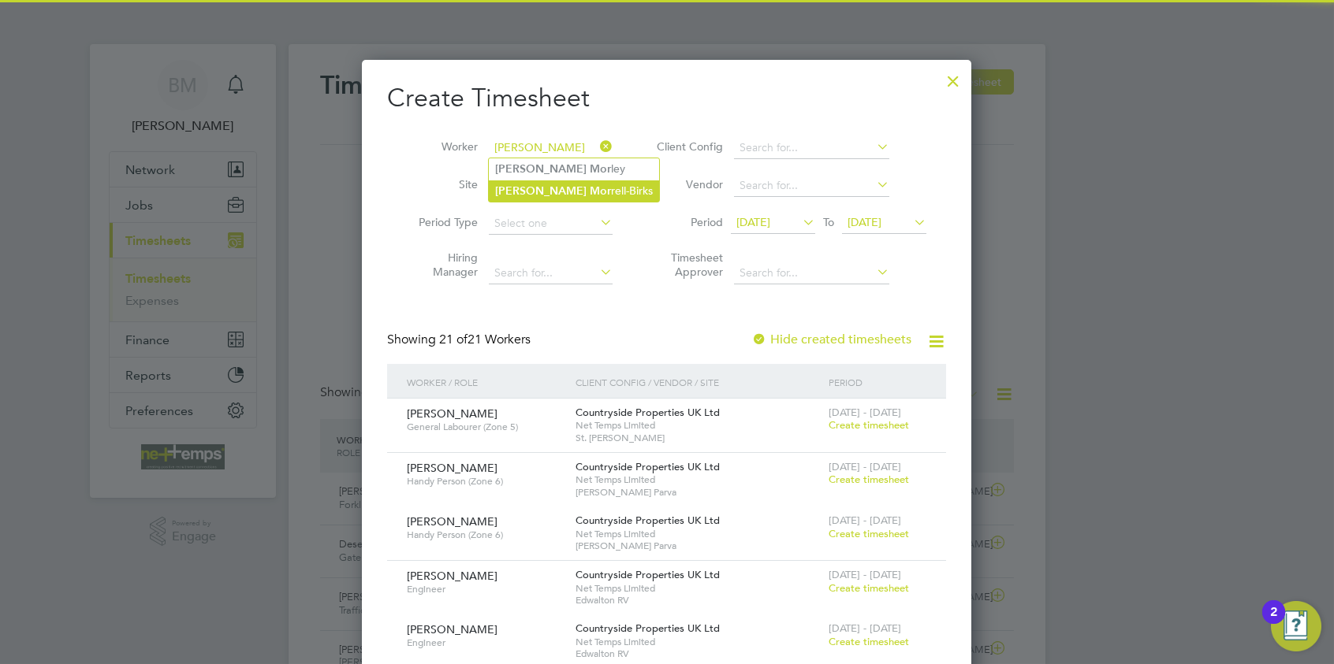
click at [554, 190] on li "Daniel Mor rell-Birks" at bounding box center [574, 190] width 170 height 21
type input "Daniel Morrell-Birks"
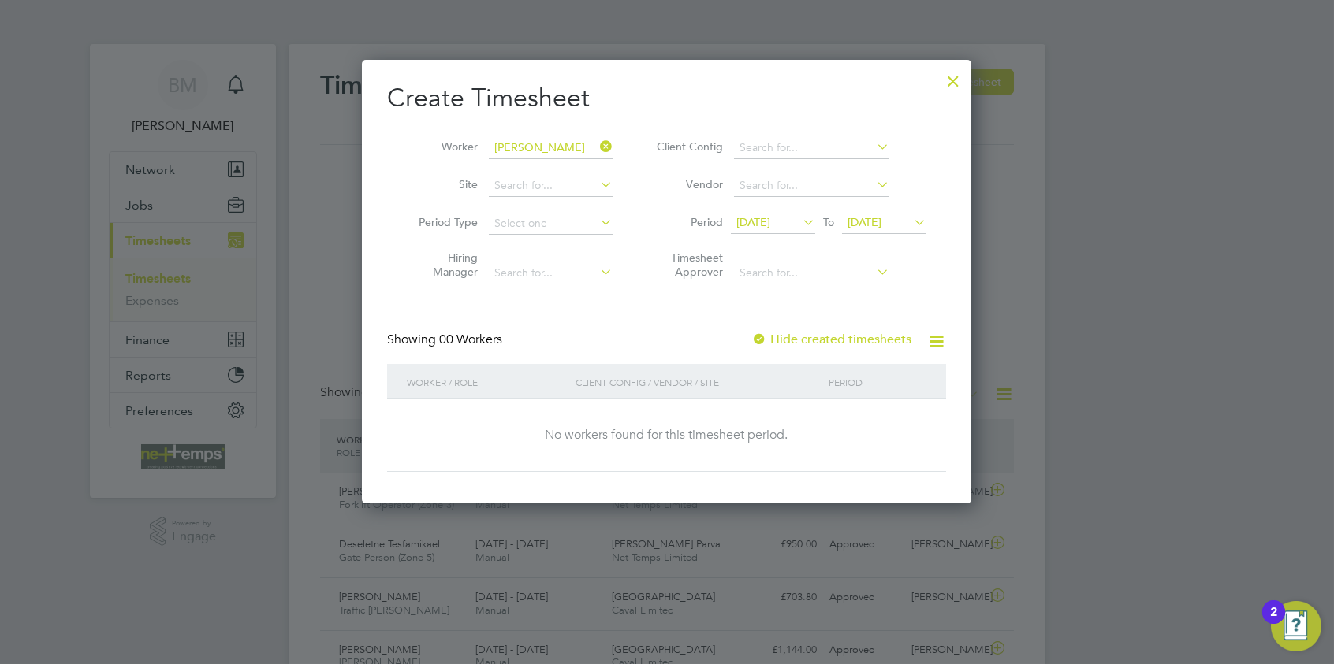
click at [815, 340] on label "Hide created timesheets" at bounding box center [831, 340] width 160 height 16
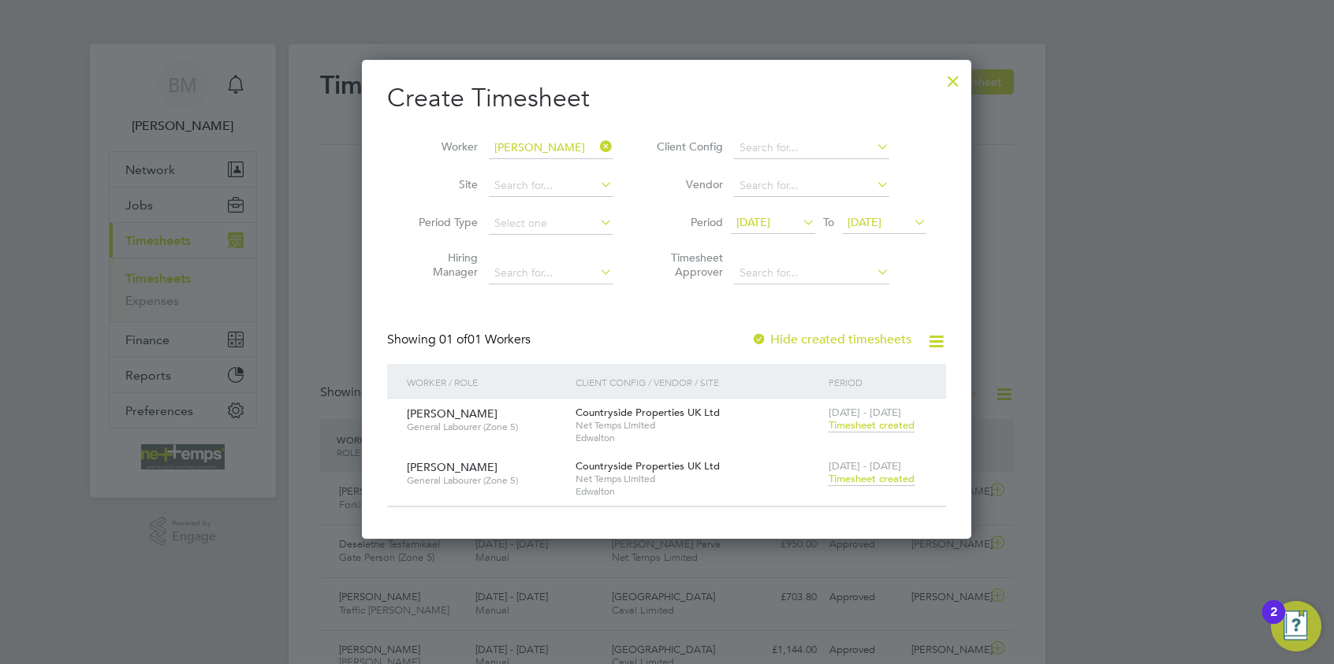
click at [858, 481] on span "Timesheet created" at bounding box center [871, 479] width 86 height 14
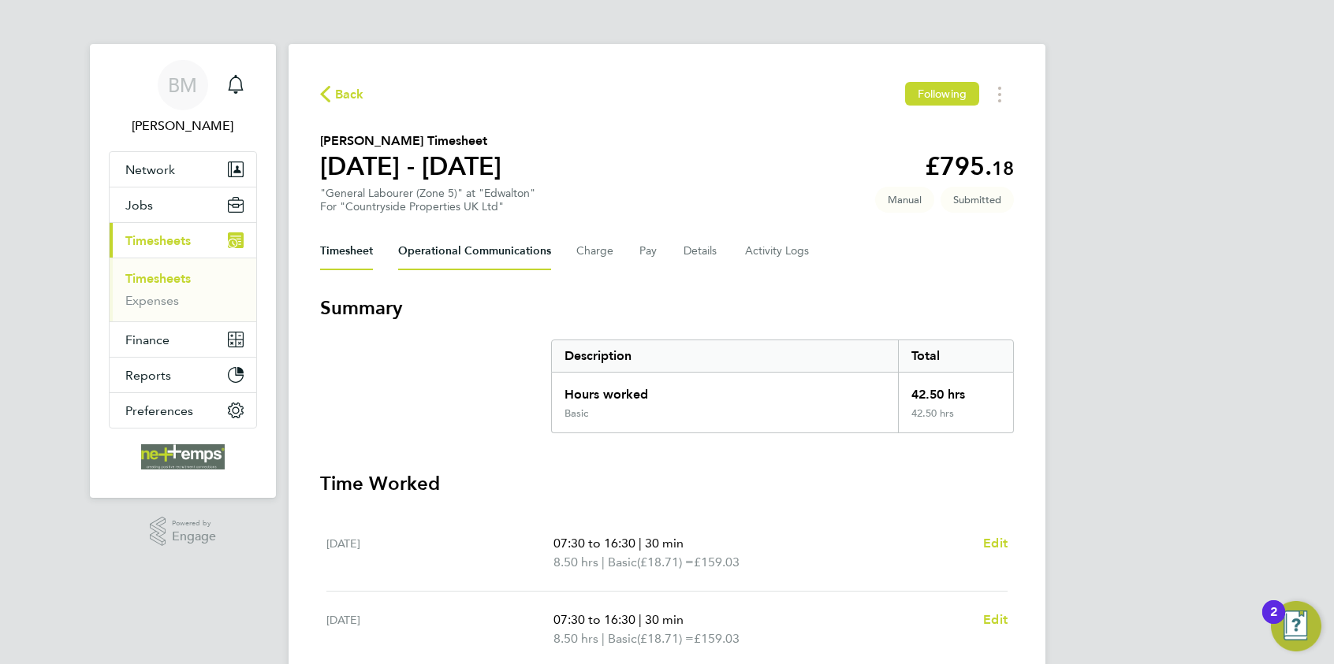
click at [472, 266] on Communications-tab "Operational Communications" at bounding box center [474, 252] width 153 height 38
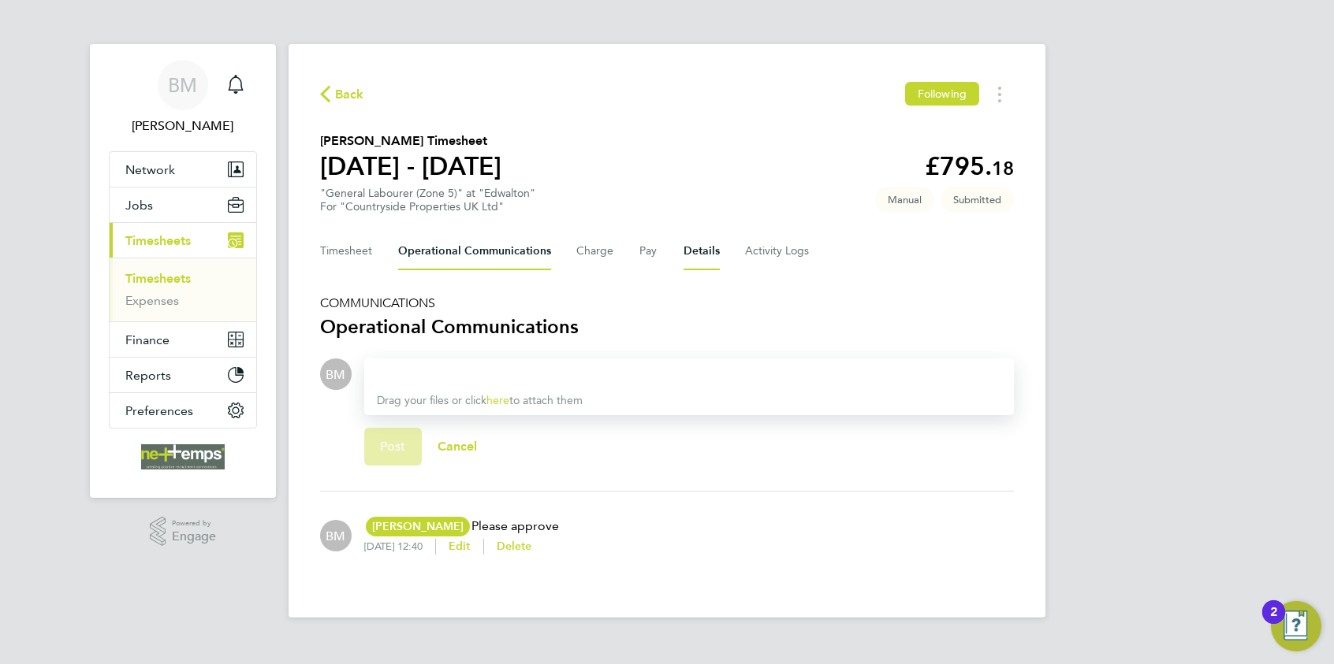
click at [701, 254] on button "Details" at bounding box center [701, 252] width 36 height 38
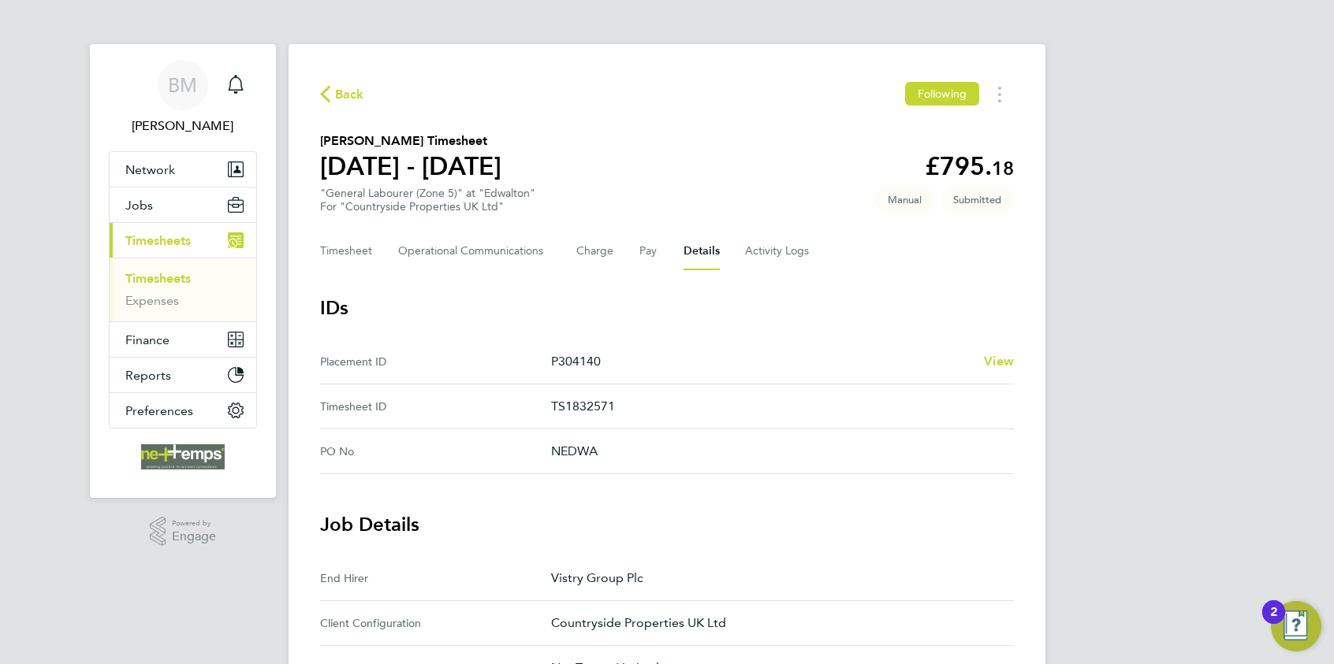
click at [344, 105] on div "Back Following" at bounding box center [667, 94] width 694 height 24
click at [344, 97] on span "Back" at bounding box center [349, 94] width 29 height 19
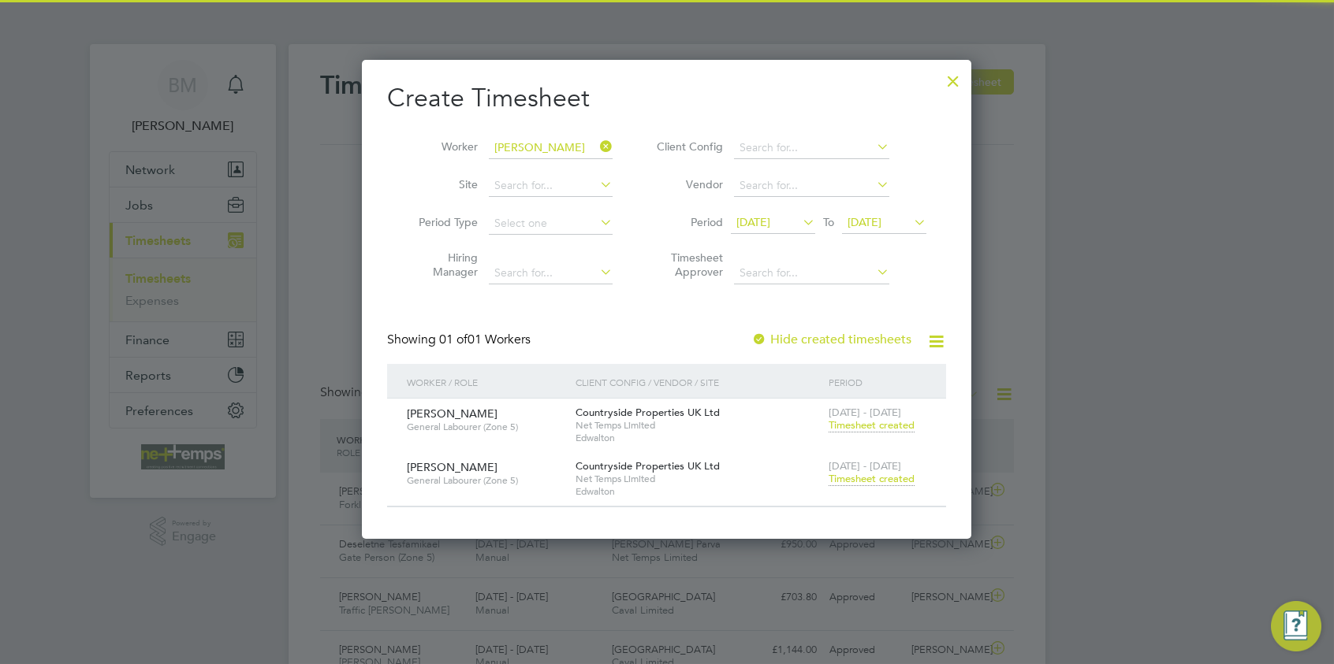
scroll to position [40, 137]
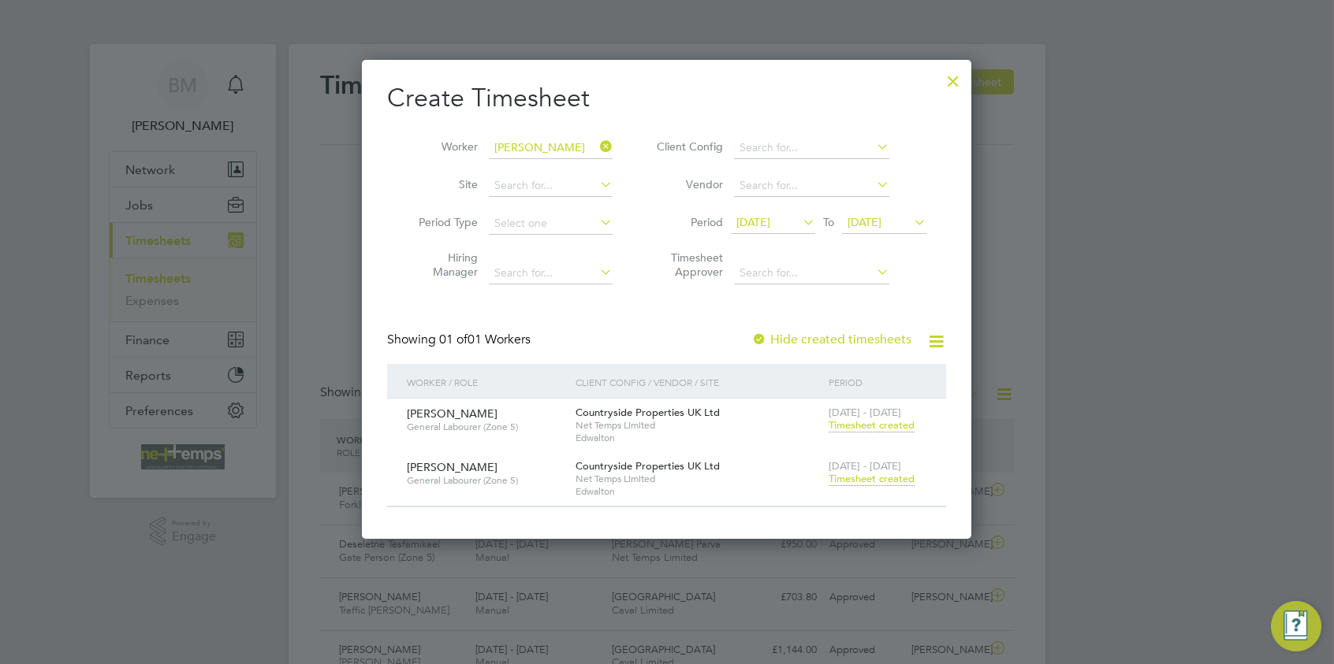
click at [597, 147] on icon at bounding box center [597, 147] width 0 height 22
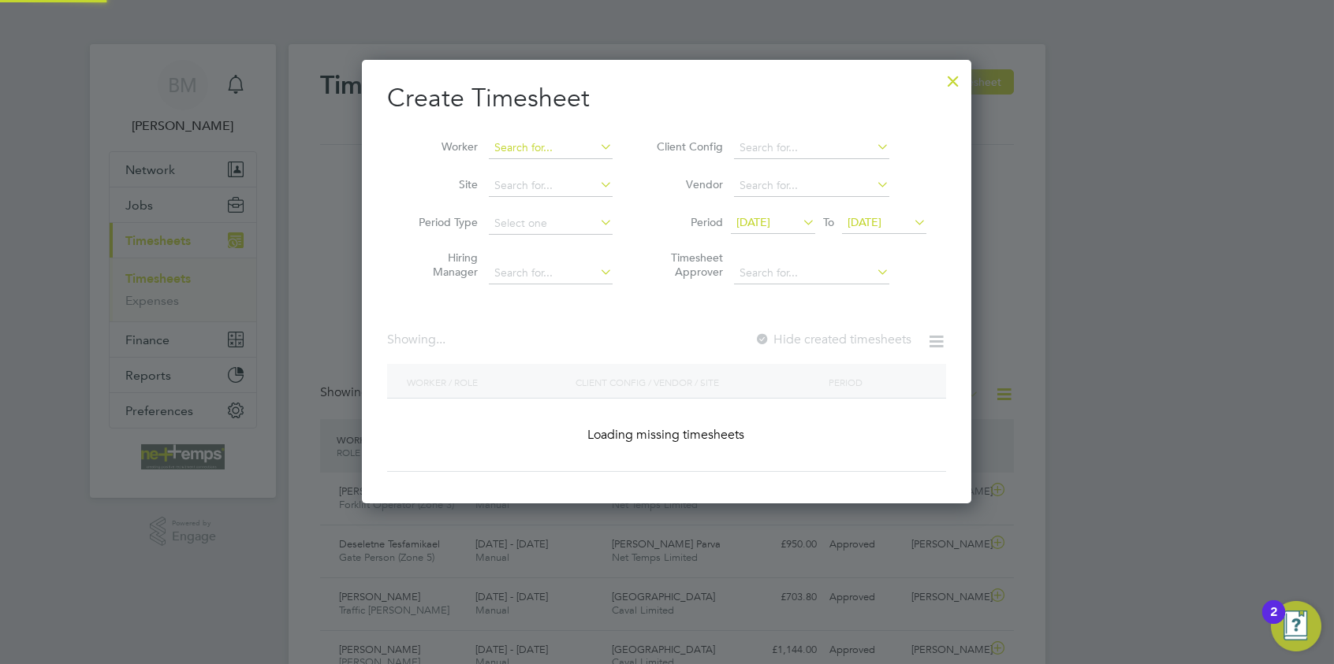
click at [508, 154] on input at bounding box center [551, 148] width 124 height 22
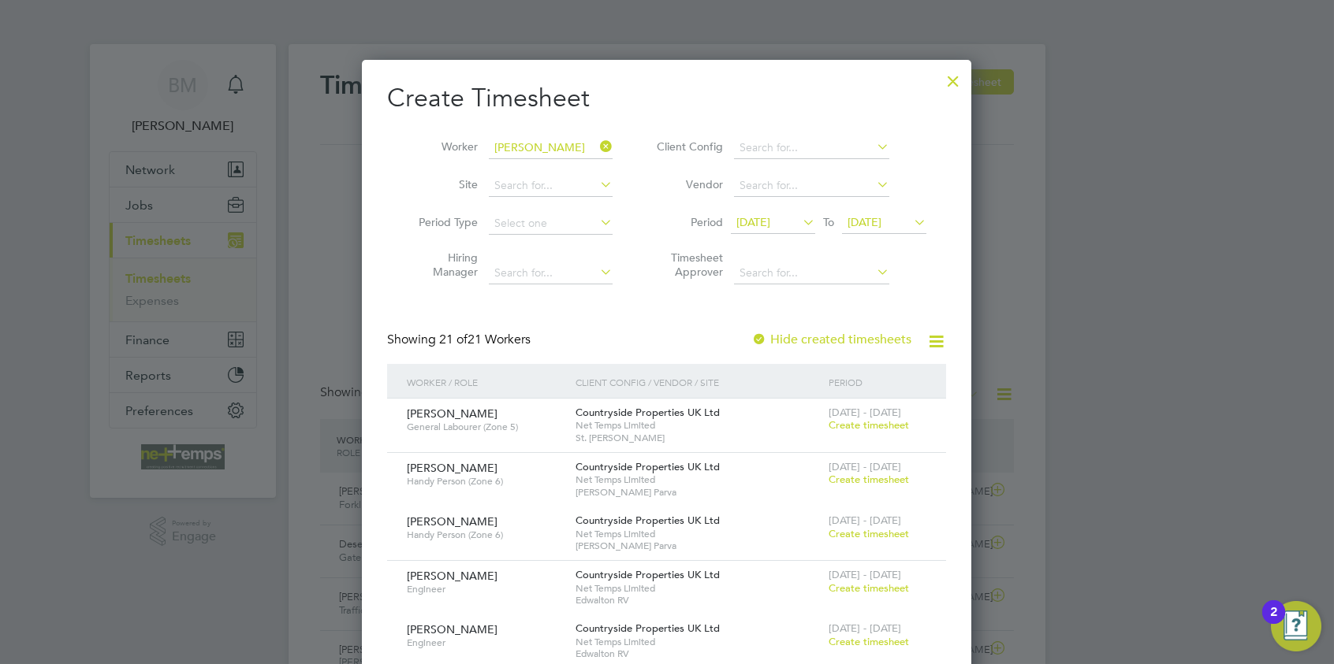
click at [567, 170] on li "Liam Gange" at bounding box center [588, 168] width 199 height 21
type input "Liam Gange"
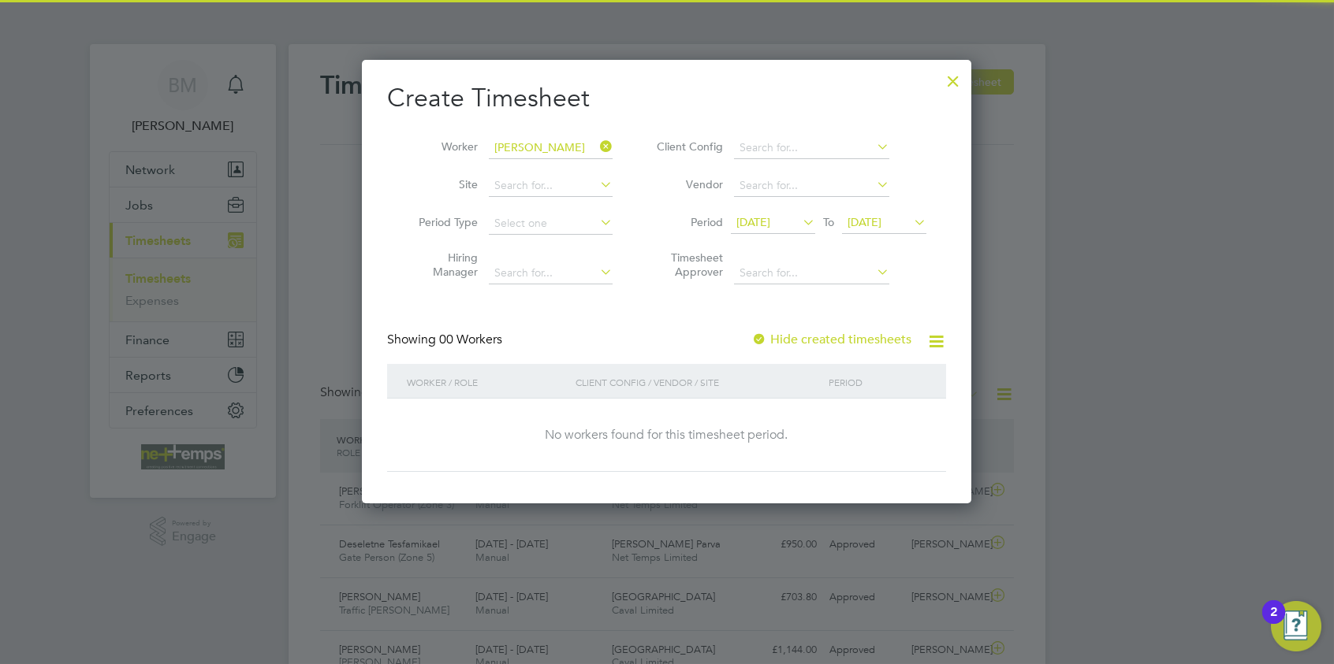
click at [841, 344] on label "Hide created timesheets" at bounding box center [831, 340] width 160 height 16
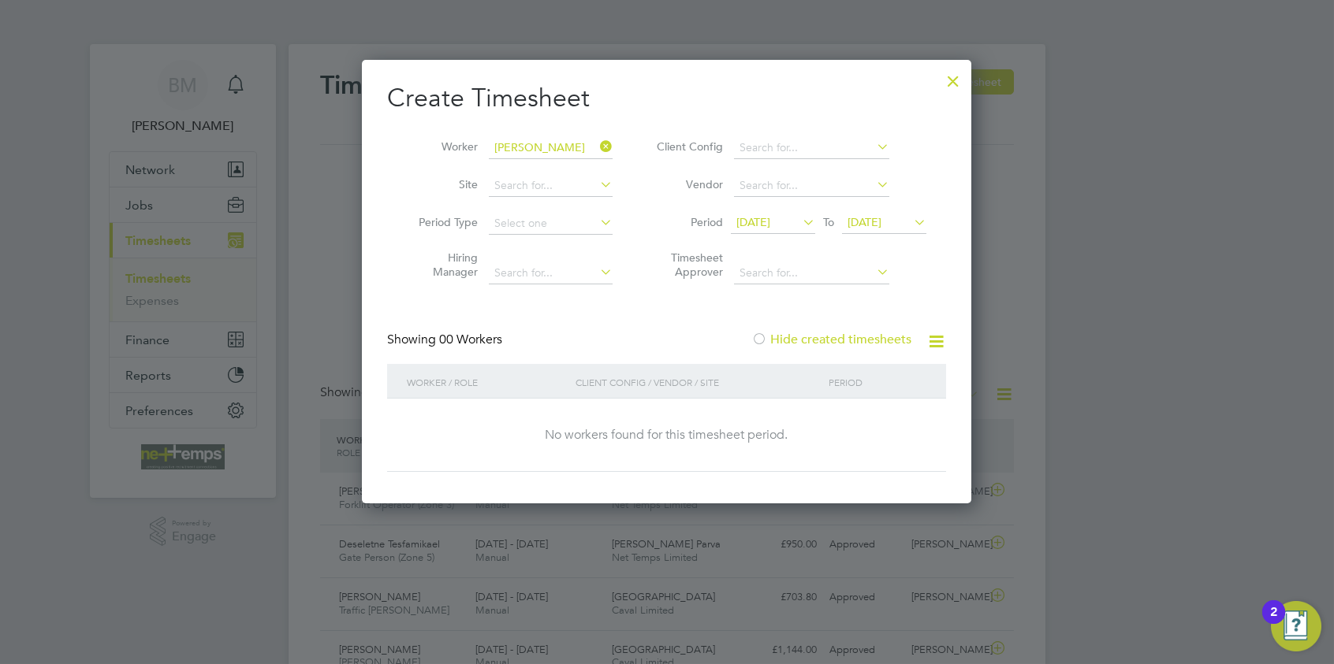
click at [841, 344] on label "Hide created timesheets" at bounding box center [831, 340] width 160 height 16
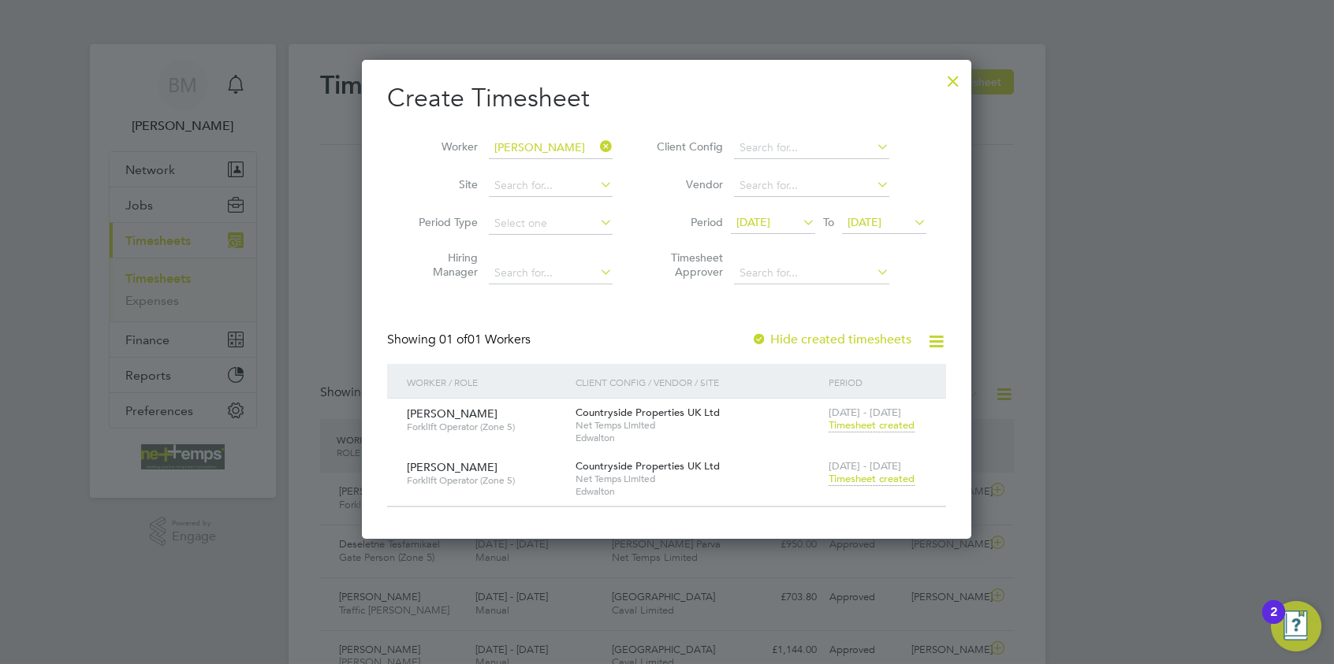
click at [875, 481] on span "Timesheet created" at bounding box center [871, 479] width 86 height 14
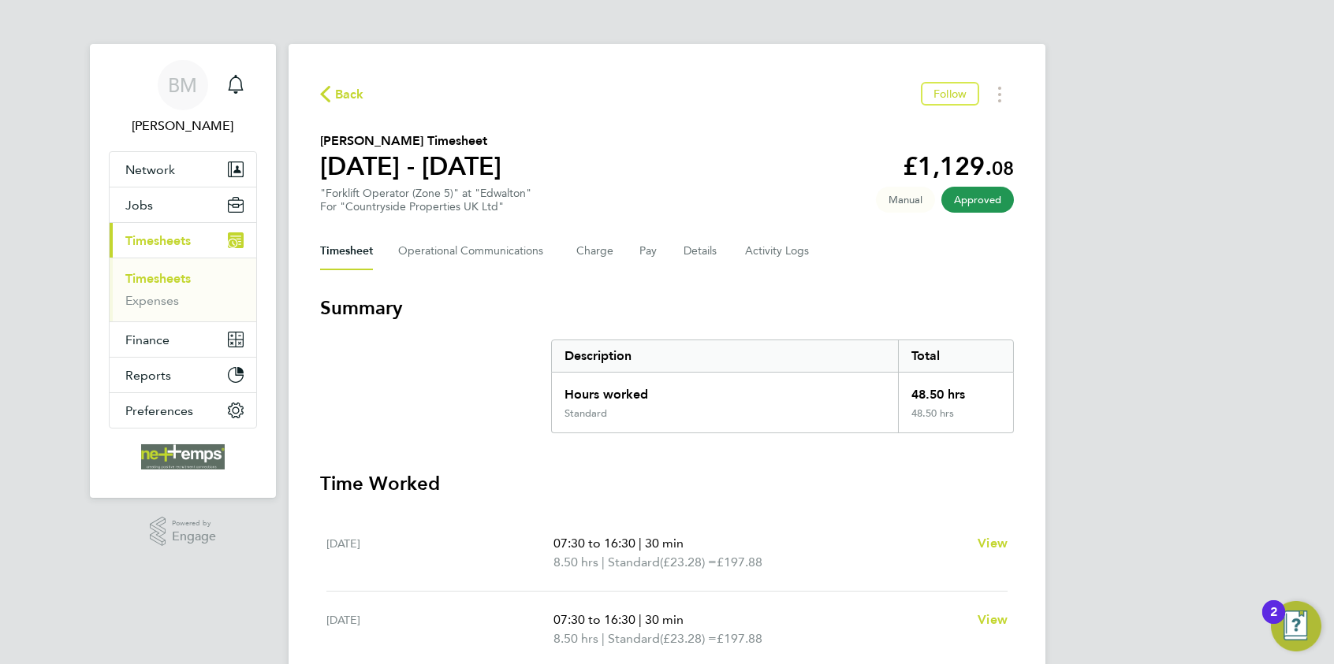
click at [352, 97] on span "Back" at bounding box center [349, 94] width 29 height 19
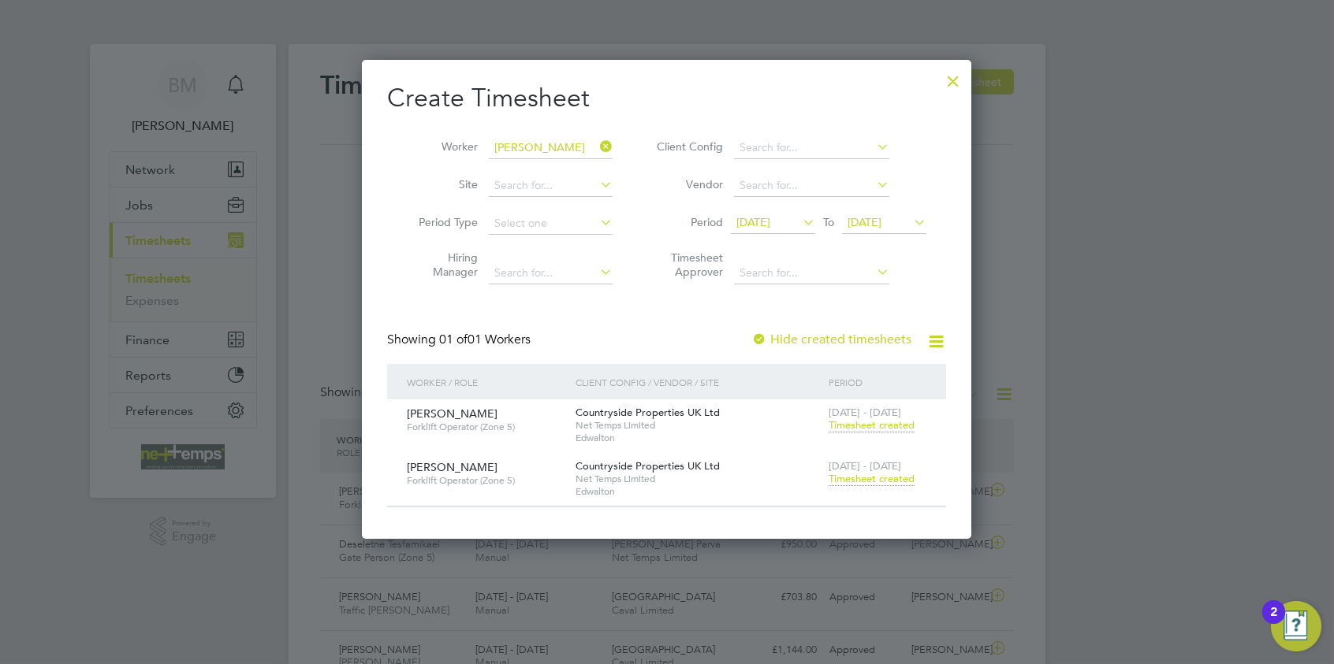
click at [952, 79] on div at bounding box center [953, 77] width 28 height 28
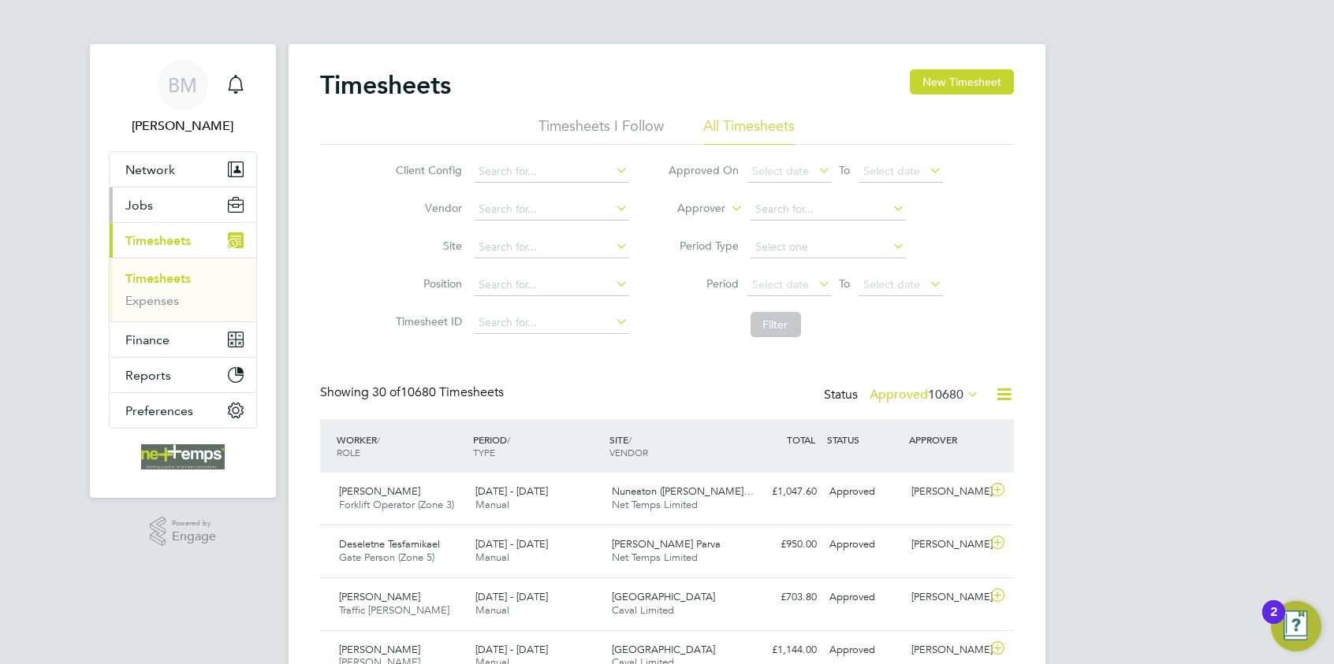
click at [138, 203] on span "Jobs" at bounding box center [139, 205] width 28 height 15
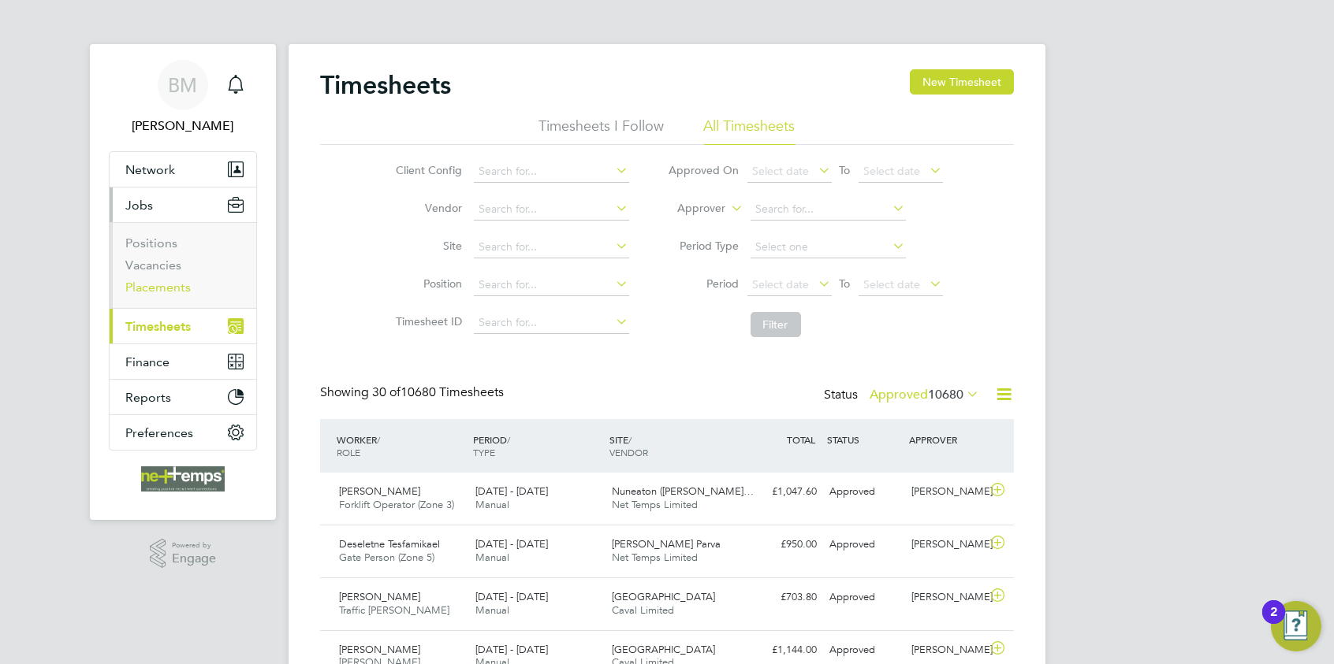
click at [153, 283] on link "Placements" at bounding box center [157, 287] width 65 height 15
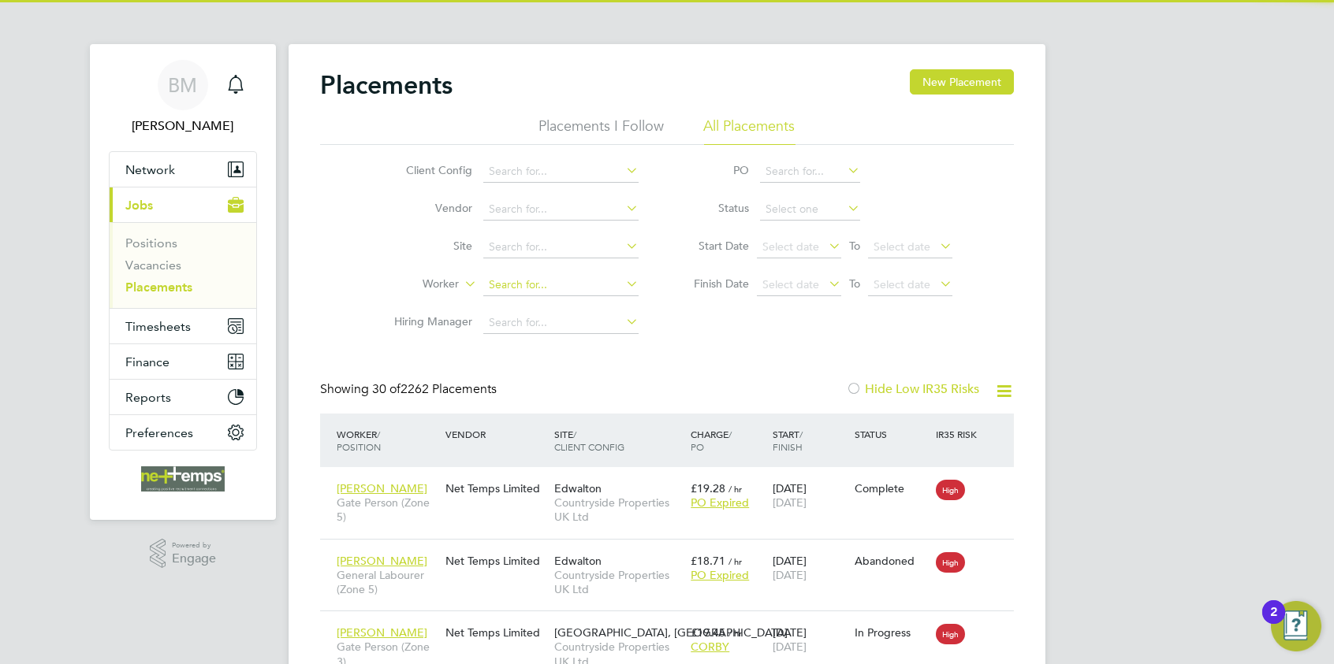
click at [497, 278] on input at bounding box center [560, 285] width 155 height 22
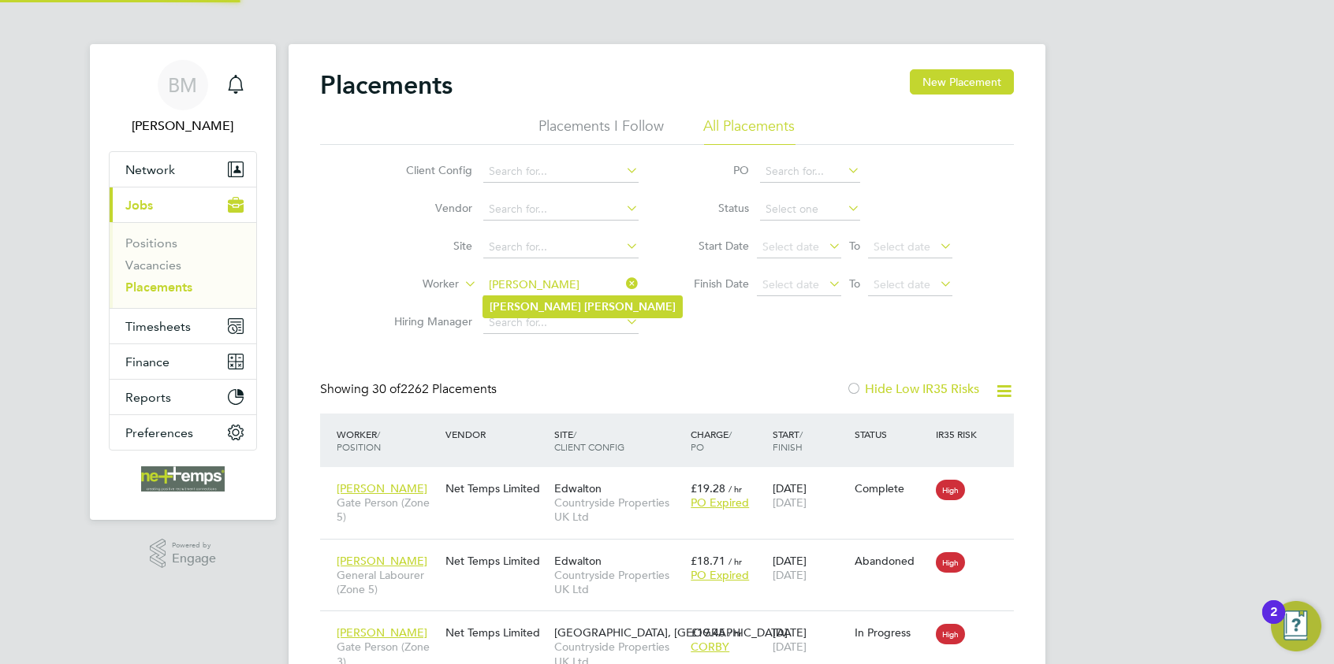
click at [584, 305] on b "Gange" at bounding box center [629, 306] width 91 height 13
type input "Liam Gange"
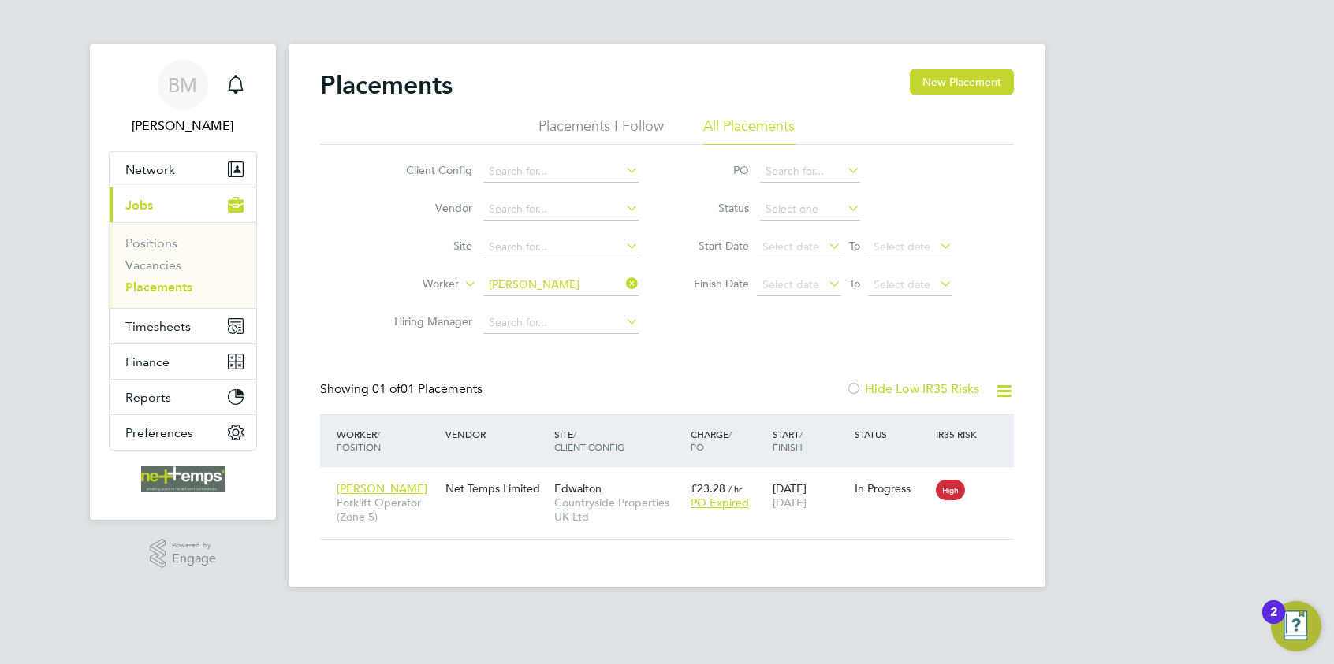
drag, startPoint x: 627, startPoint y: 285, endPoint x: 615, endPoint y: 285, distance: 12.6
click at [617, 285] on li "Worker Liam Gange" at bounding box center [510, 285] width 296 height 38
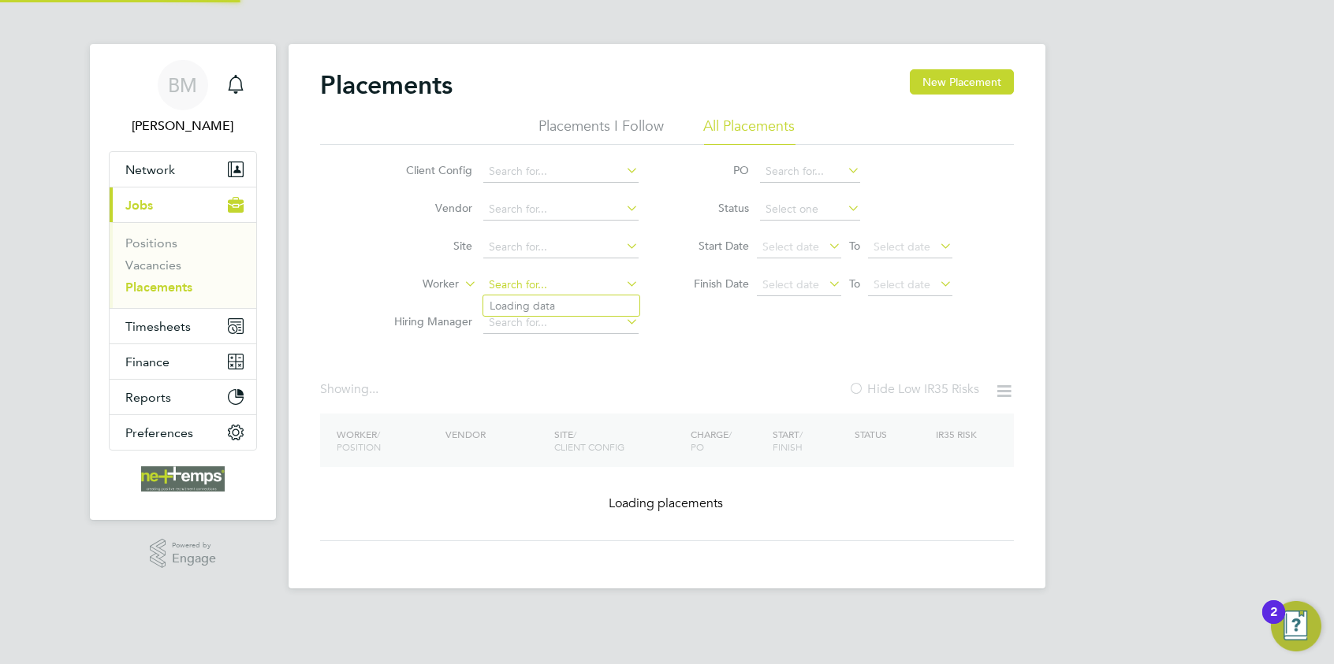
click at [579, 283] on input at bounding box center [560, 285] width 155 height 22
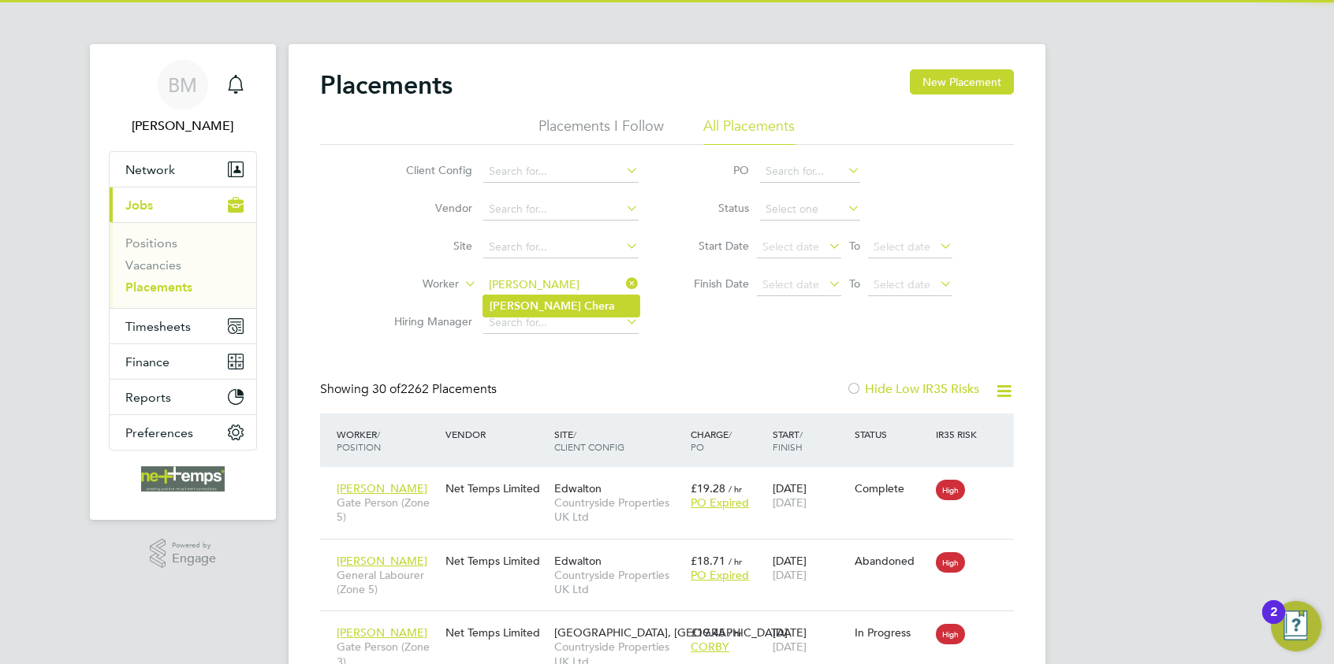
click at [584, 311] on b "Chera" at bounding box center [599, 306] width 31 height 13
type input "Upkar Chera"
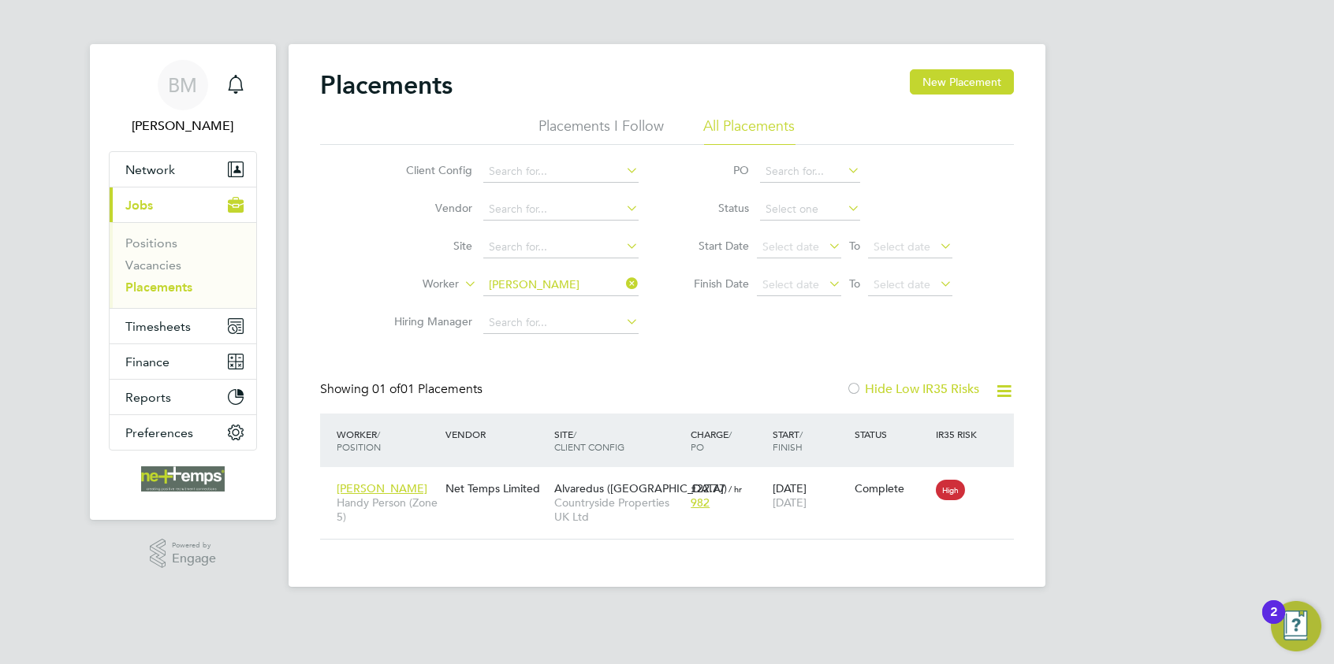
drag, startPoint x: 635, startPoint y: 282, endPoint x: 553, endPoint y: 283, distance: 82.0
click at [623, 282] on icon at bounding box center [623, 284] width 0 height 22
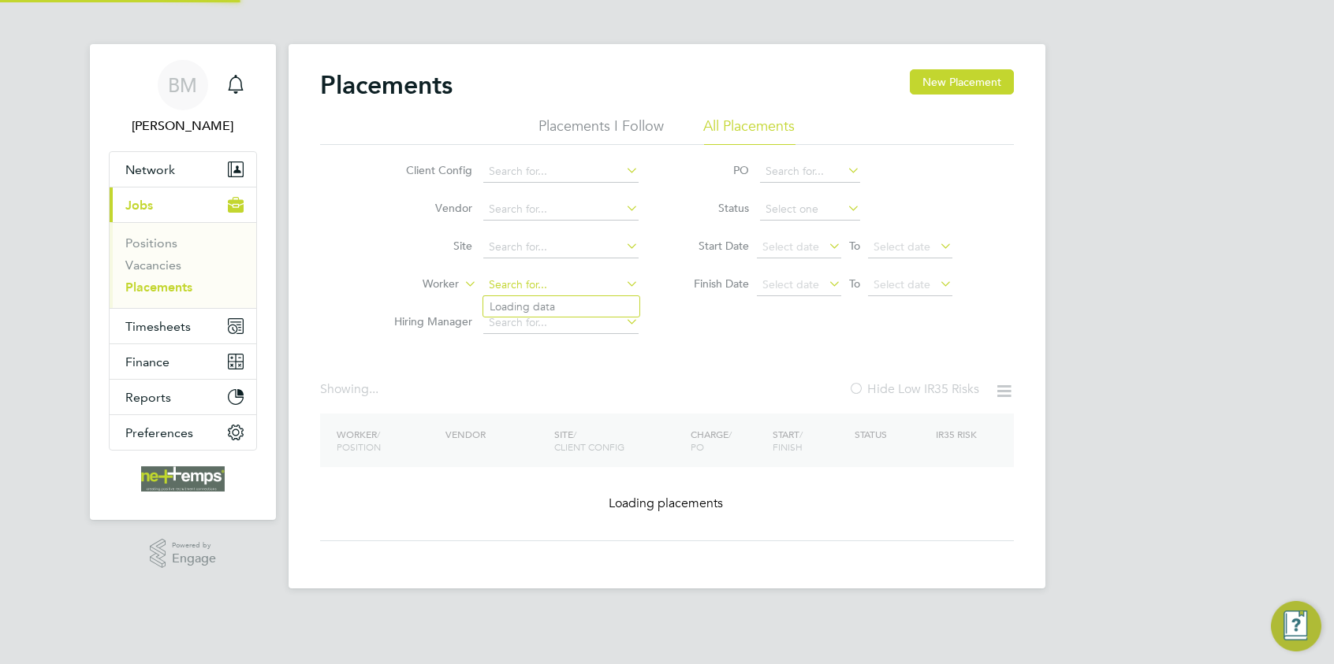
click at [553, 283] on input at bounding box center [560, 285] width 155 height 22
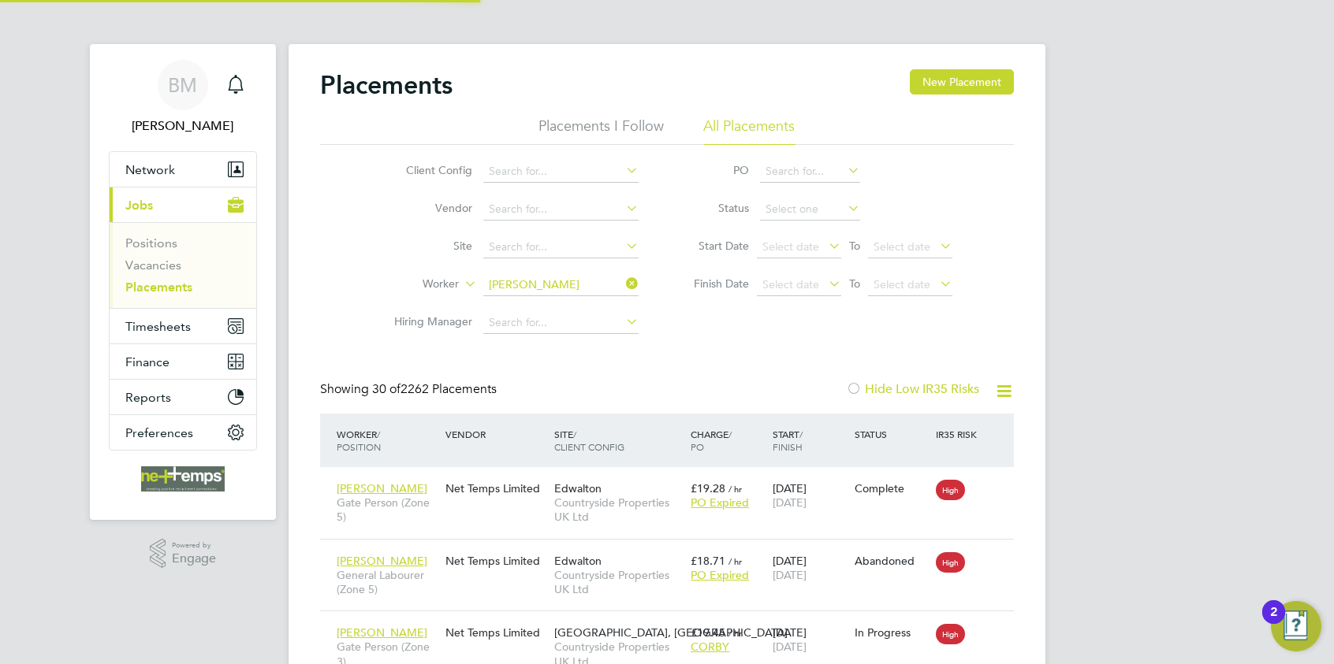
click at [546, 304] on li "Louis Mcel roy" at bounding box center [594, 306] width 223 height 21
type input "Louis Mcelroy"
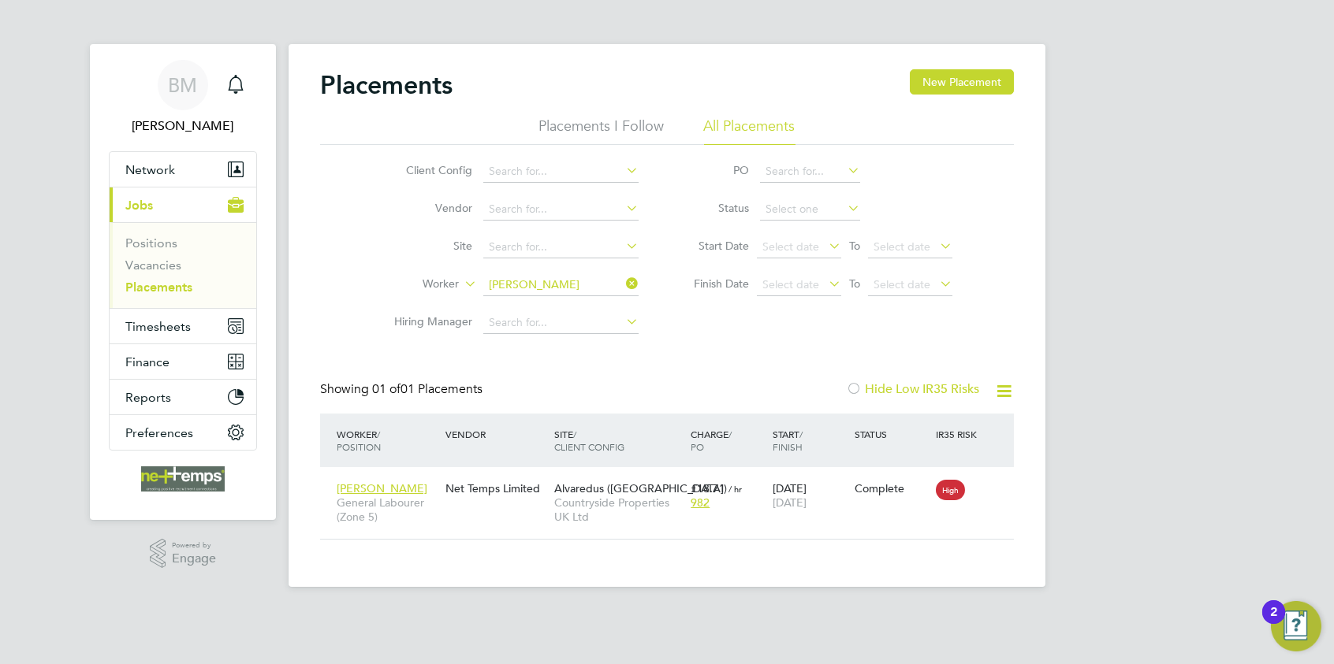
click at [623, 285] on icon at bounding box center [623, 284] width 0 height 22
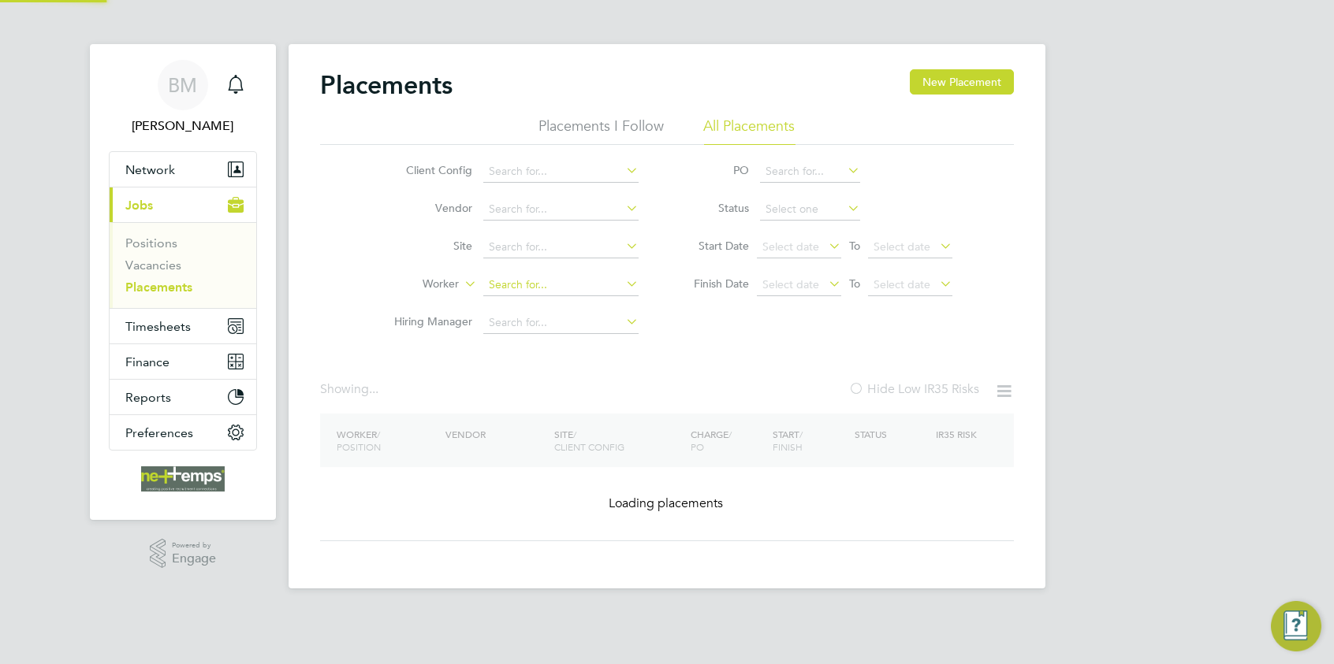
click at [551, 290] on input at bounding box center [560, 285] width 155 height 22
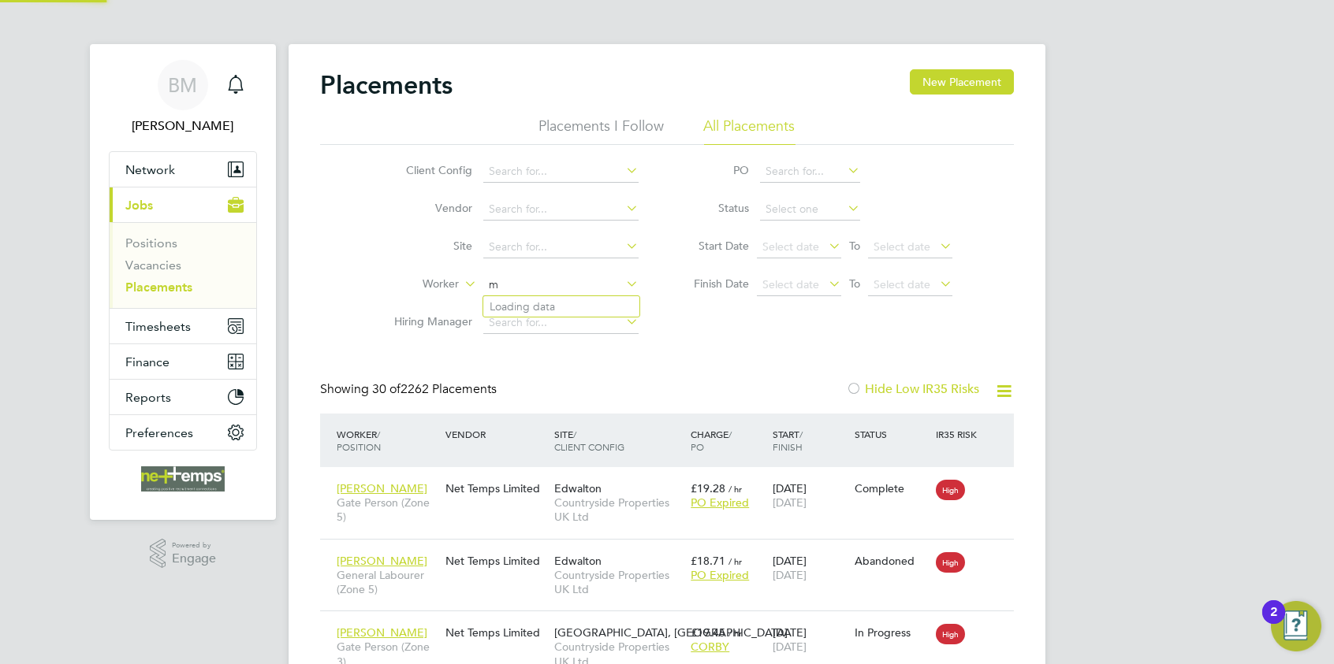
scroll to position [60, 137]
click at [529, 311] on b "Matthew" at bounding box center [534, 306] width 91 height 13
type input "Matthew Lunn"
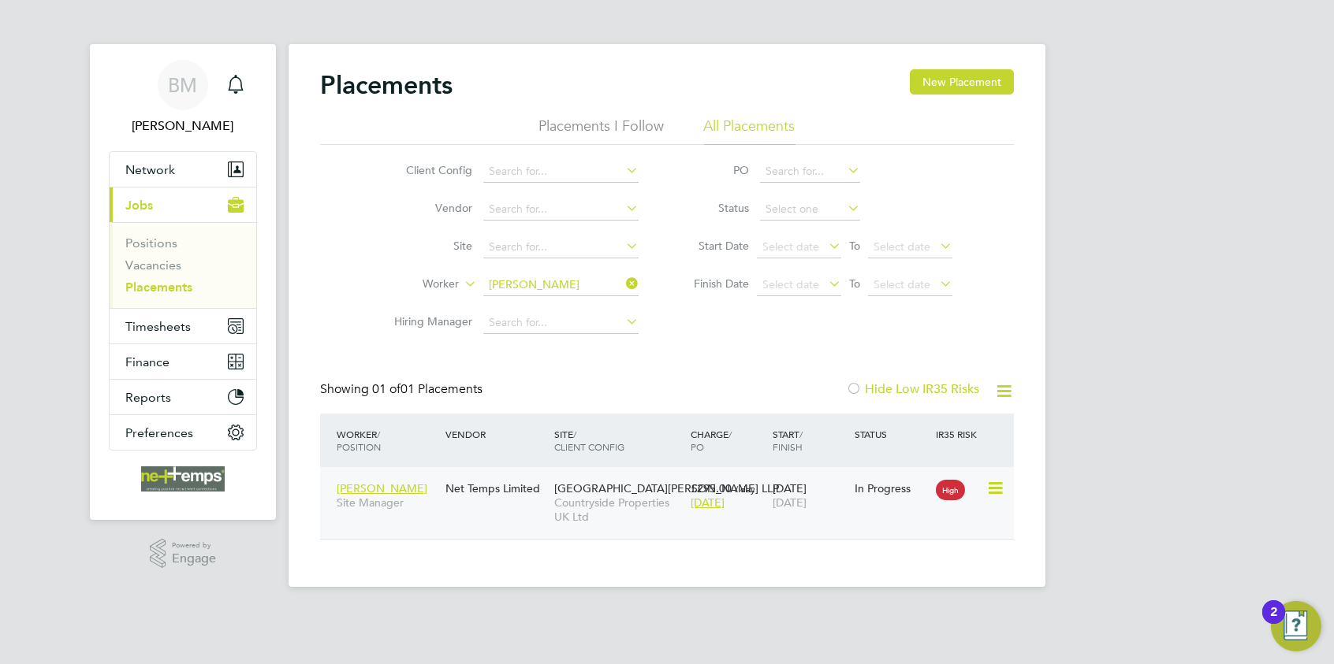
click at [997, 484] on icon at bounding box center [994, 488] width 16 height 19
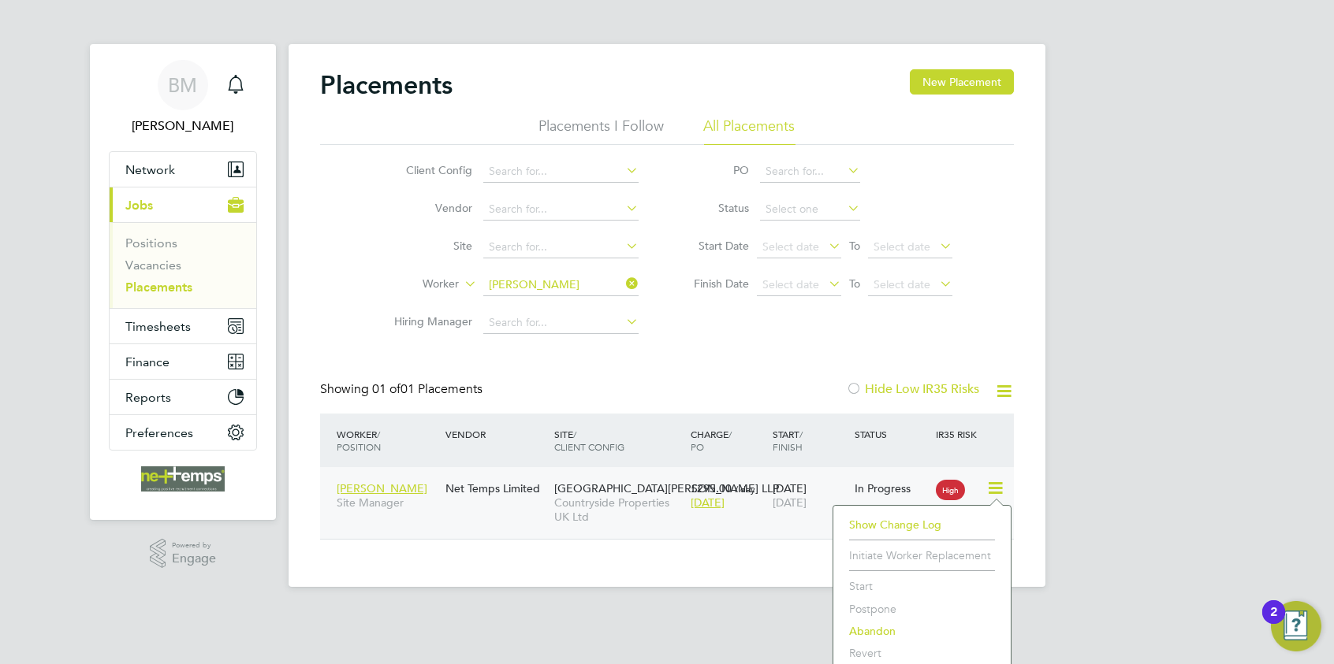
click at [1077, 583] on div "BM Brooke Morley Notifications Applications: Network Team Members Businesses Si…" at bounding box center [667, 306] width 1334 height 612
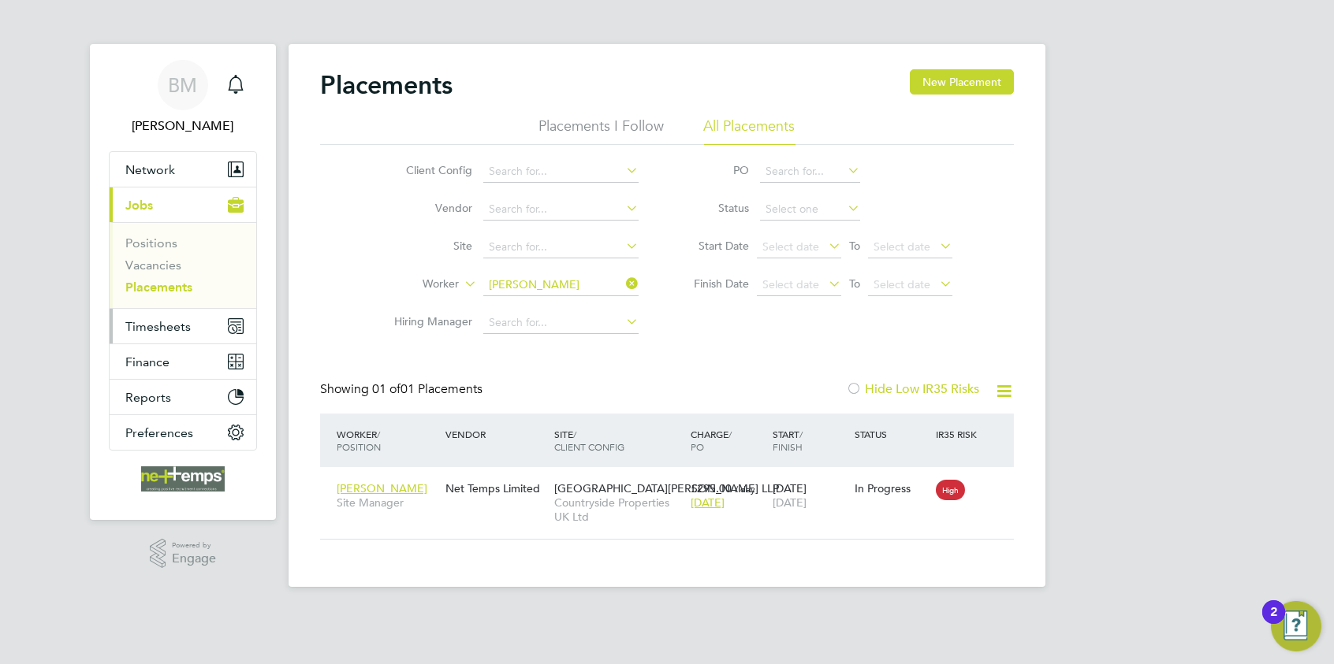
click at [147, 322] on span "Timesheets" at bounding box center [157, 326] width 65 height 15
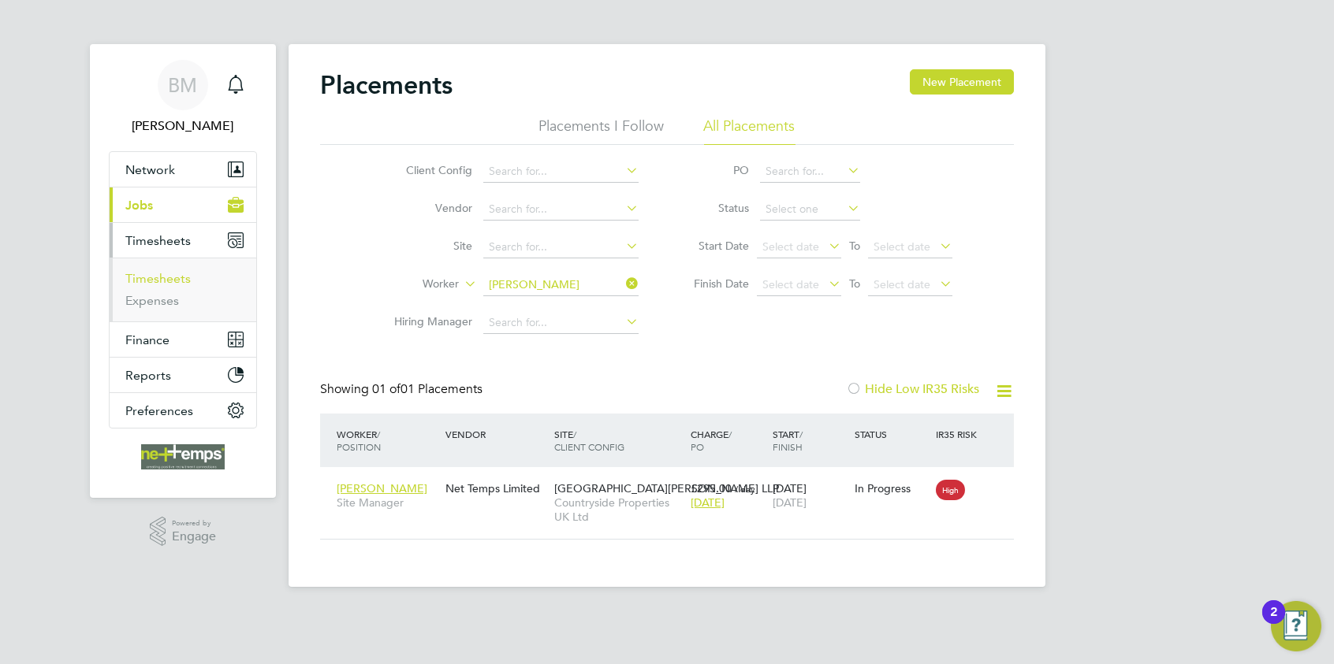
click at [153, 278] on link "Timesheets" at bounding box center [157, 278] width 65 height 15
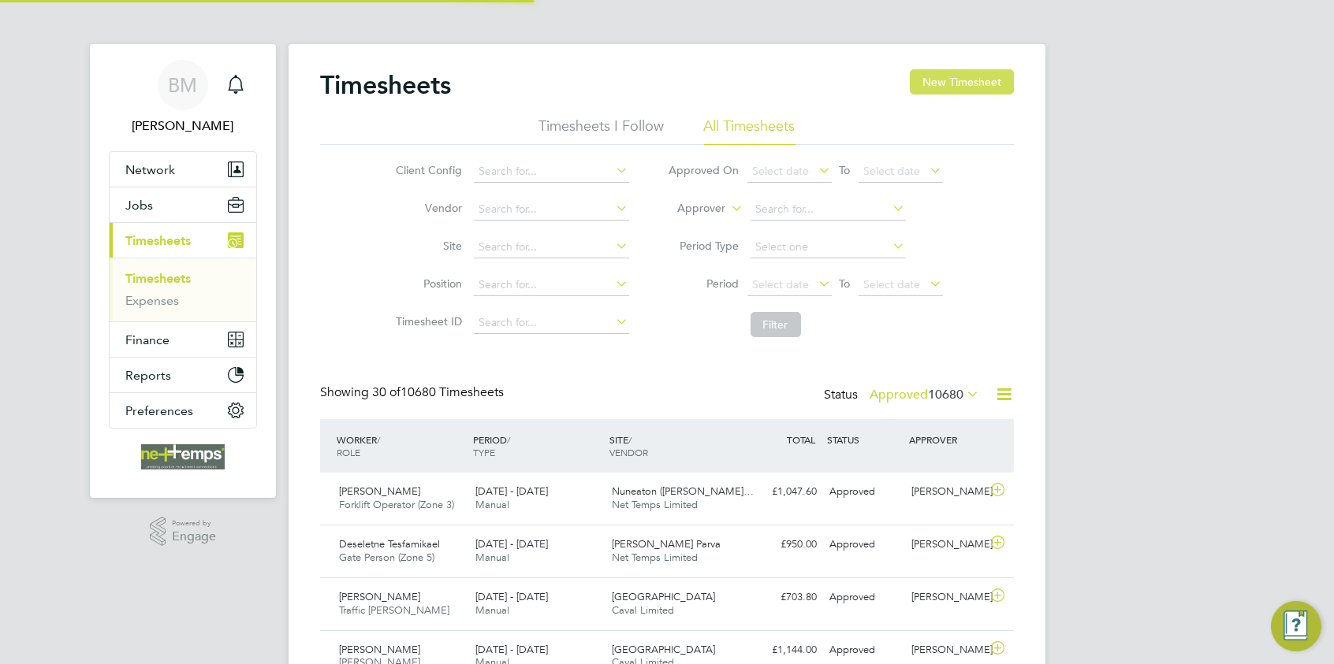
click at [945, 87] on button "New Timesheet" at bounding box center [962, 81] width 104 height 25
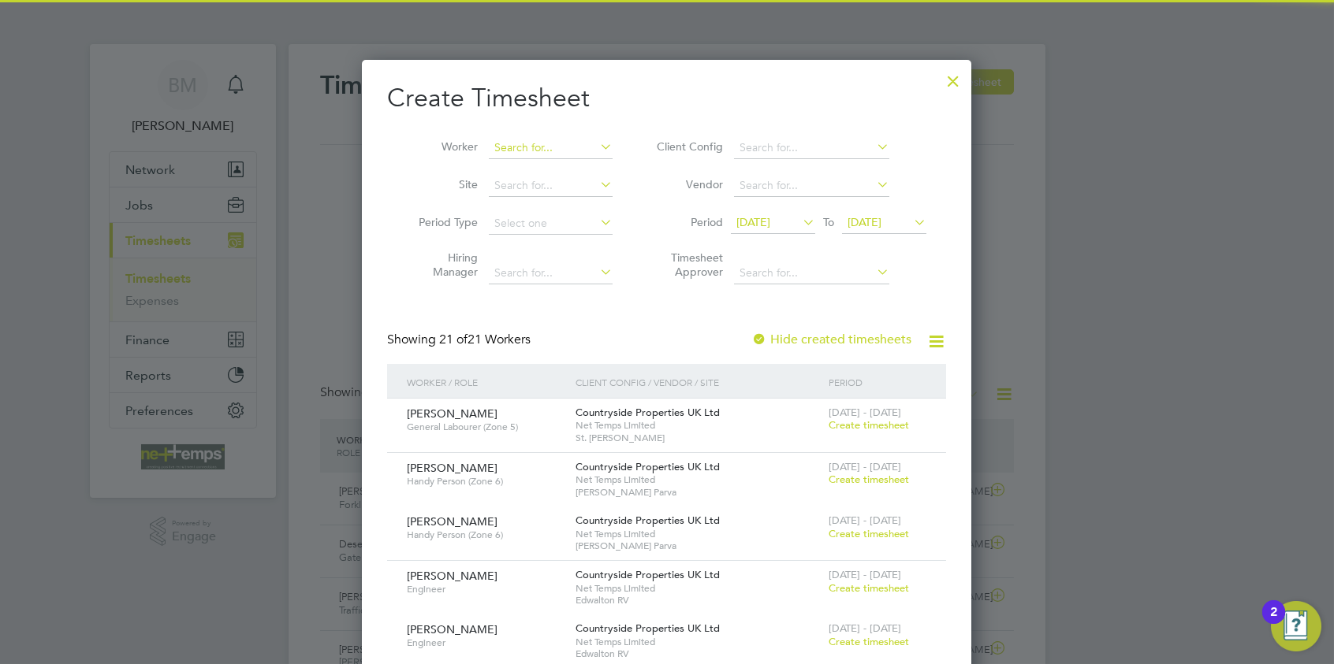
click at [519, 151] on input at bounding box center [551, 148] width 124 height 22
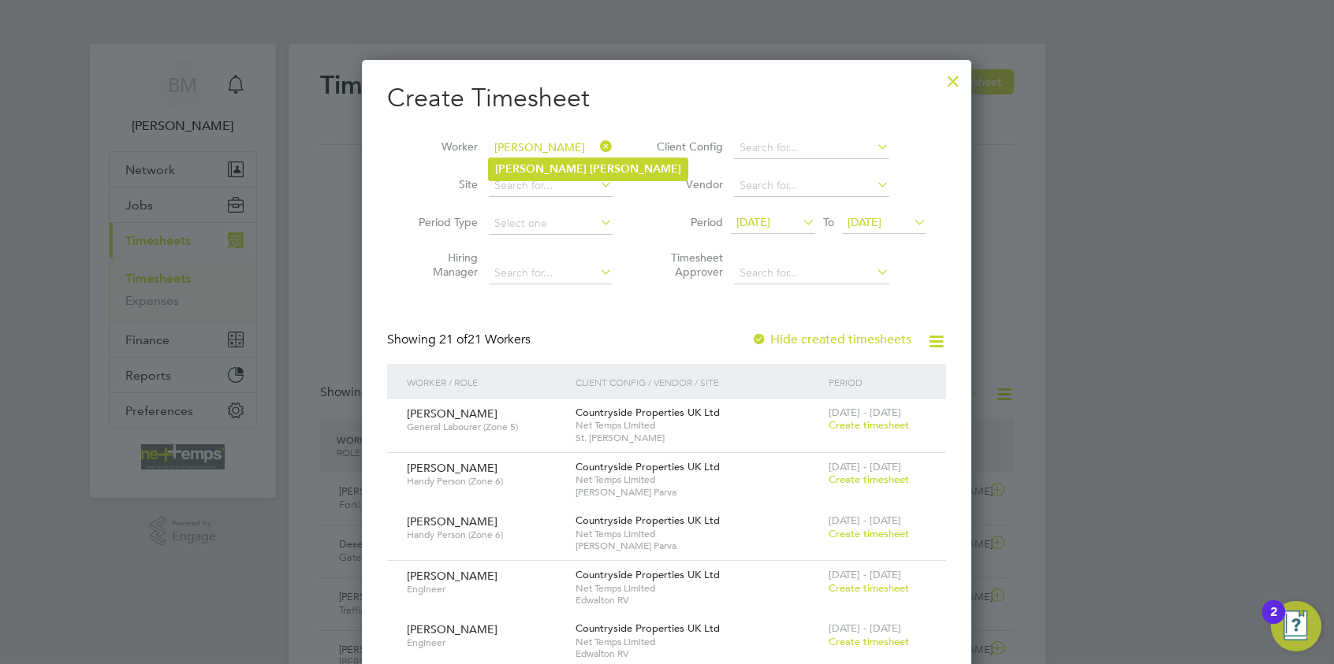
click at [530, 169] on b "Matthew" at bounding box center [540, 168] width 91 height 13
type input "Matthew Lunn"
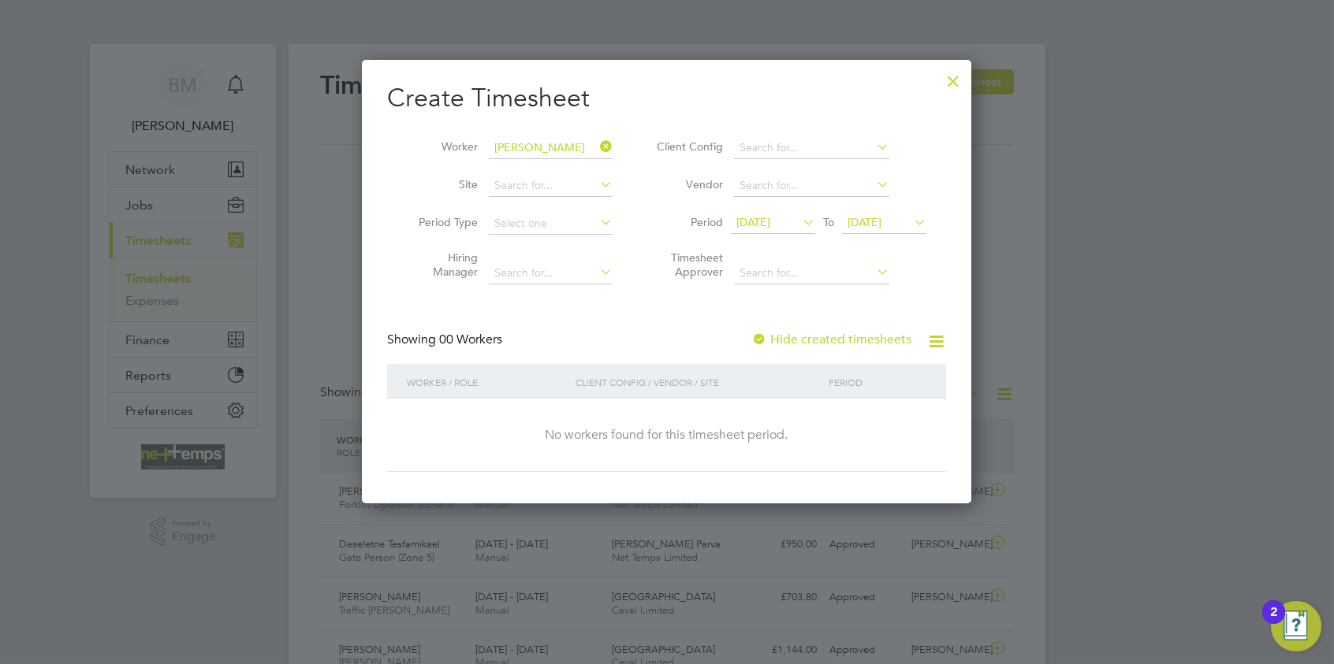
click at [872, 329] on div "Create Timesheet Worker Matthew Lunn Site Period Type Hiring Manager Client Con…" at bounding box center [666, 277] width 559 height 390
click at [870, 335] on label "Hide created timesheets" at bounding box center [831, 340] width 160 height 16
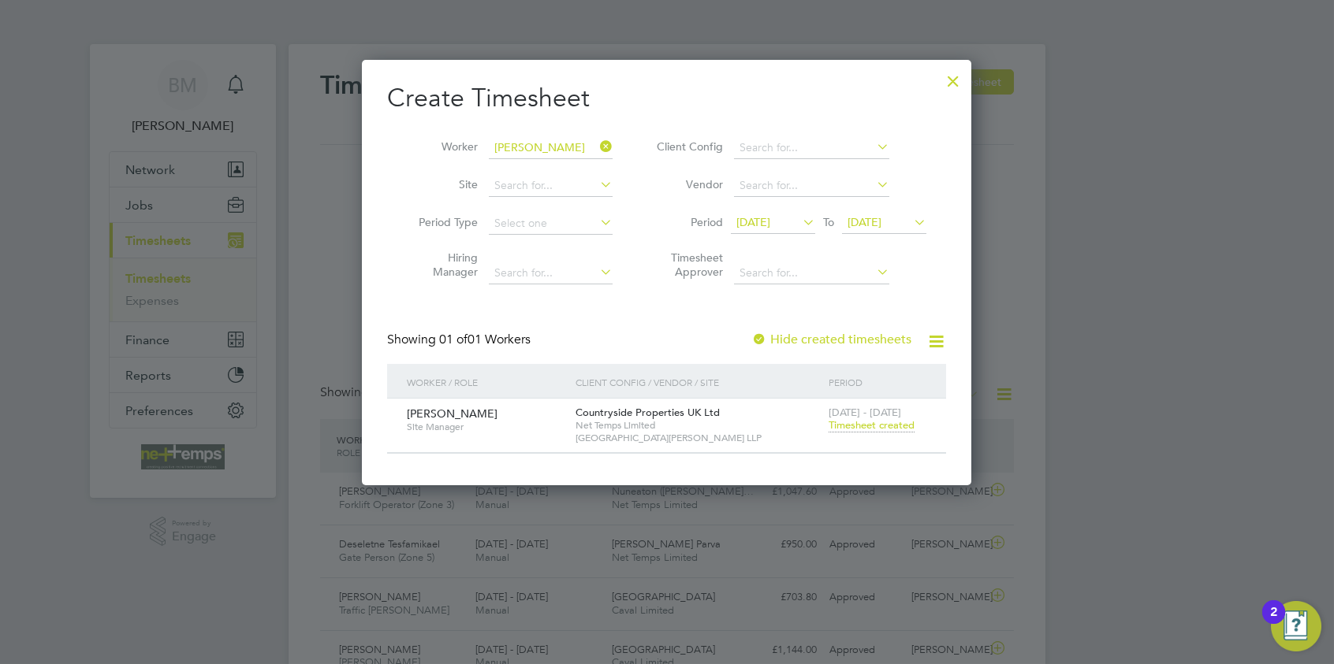
click at [850, 424] on span "Timesheet created" at bounding box center [871, 426] width 86 height 14
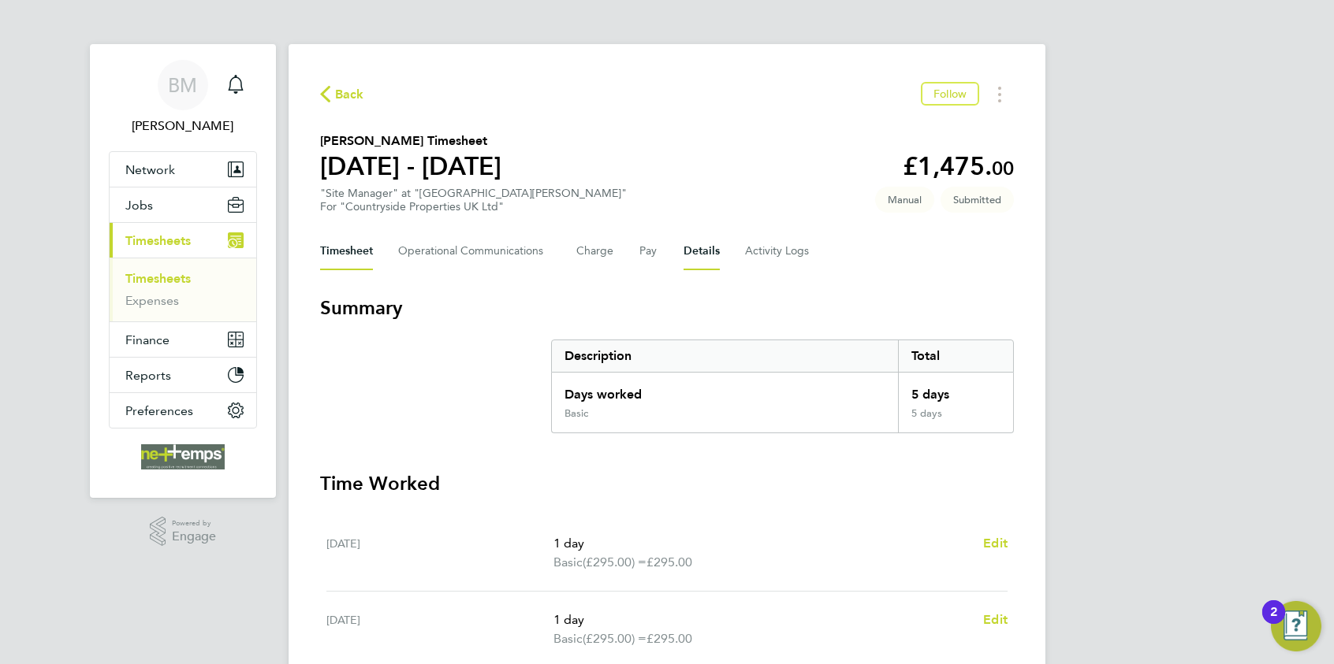
click at [683, 250] on button "Details" at bounding box center [701, 252] width 36 height 38
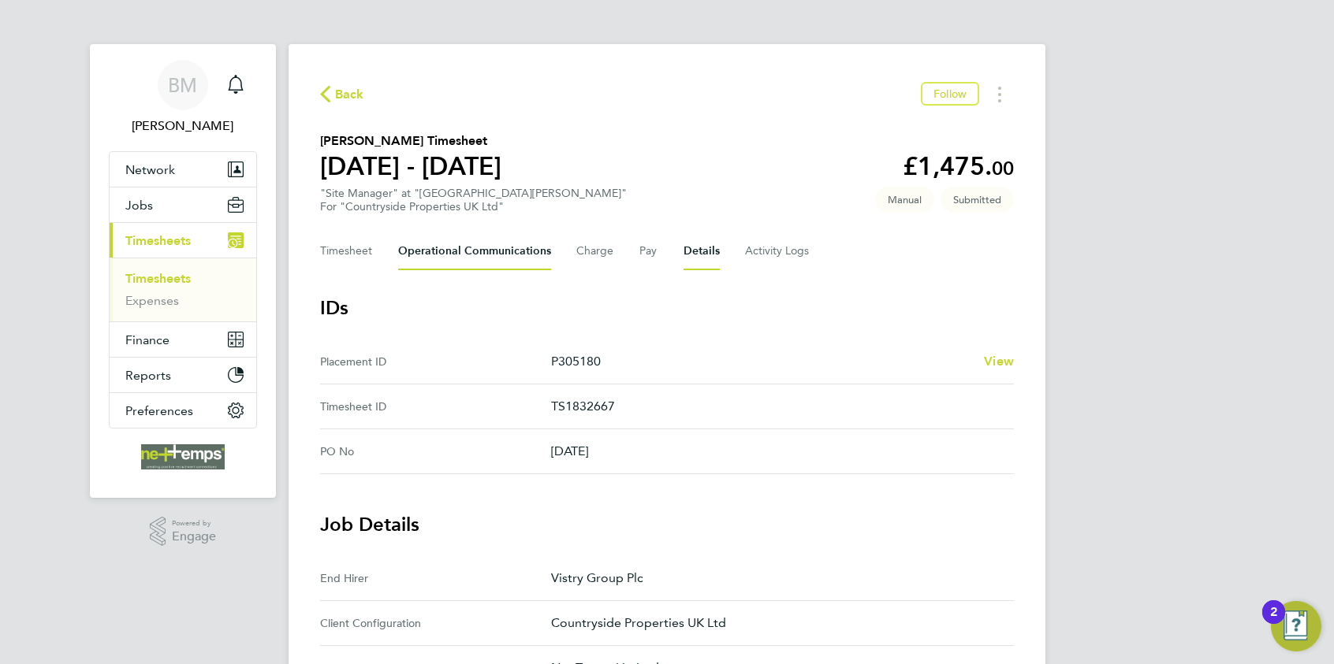
click at [470, 237] on Communications-tab "Operational Communications" at bounding box center [474, 252] width 153 height 38
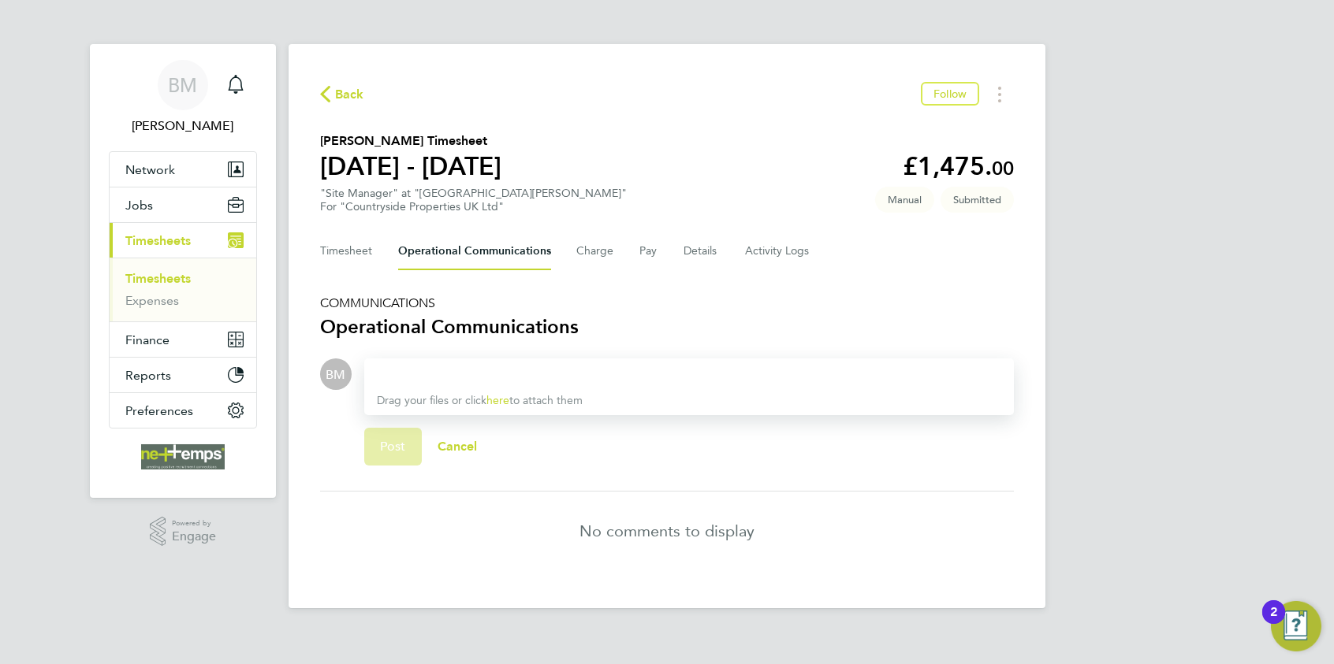
drag, startPoint x: 445, startPoint y: 365, endPoint x: 422, endPoint y: 378, distance: 26.1
click at [441, 367] on div at bounding box center [689, 374] width 624 height 19
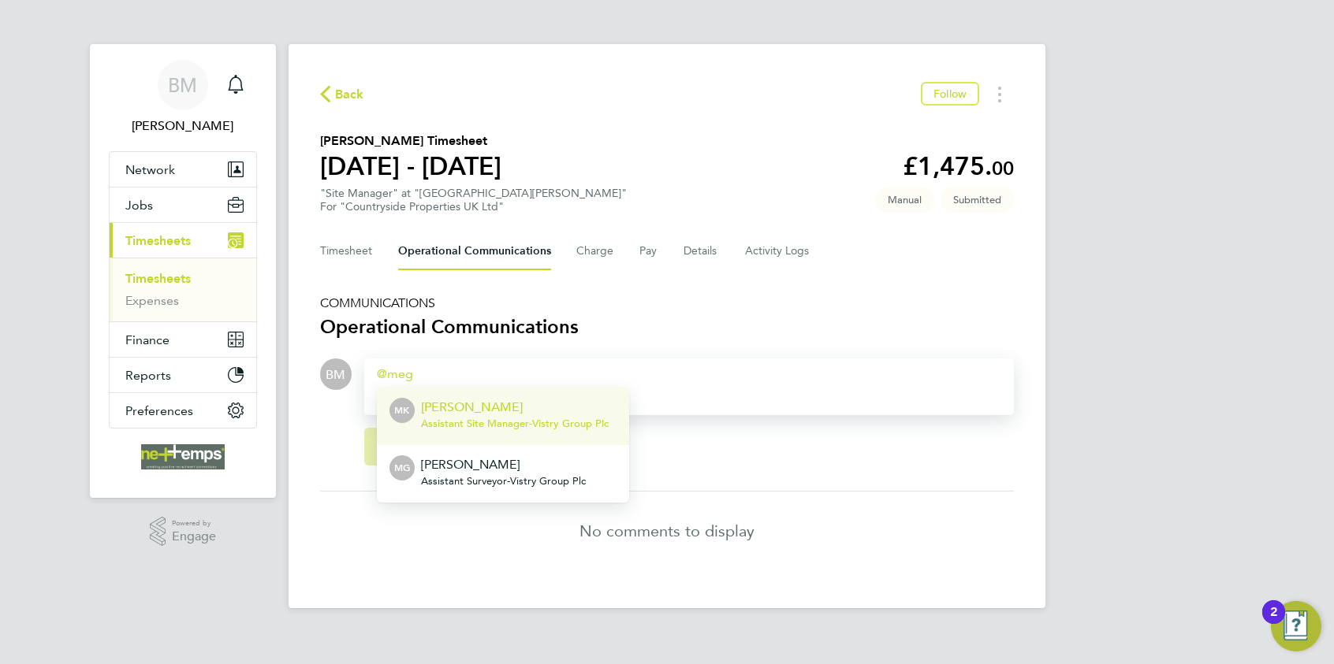
click at [434, 412] on p "Megan Keeling" at bounding box center [515, 407] width 188 height 19
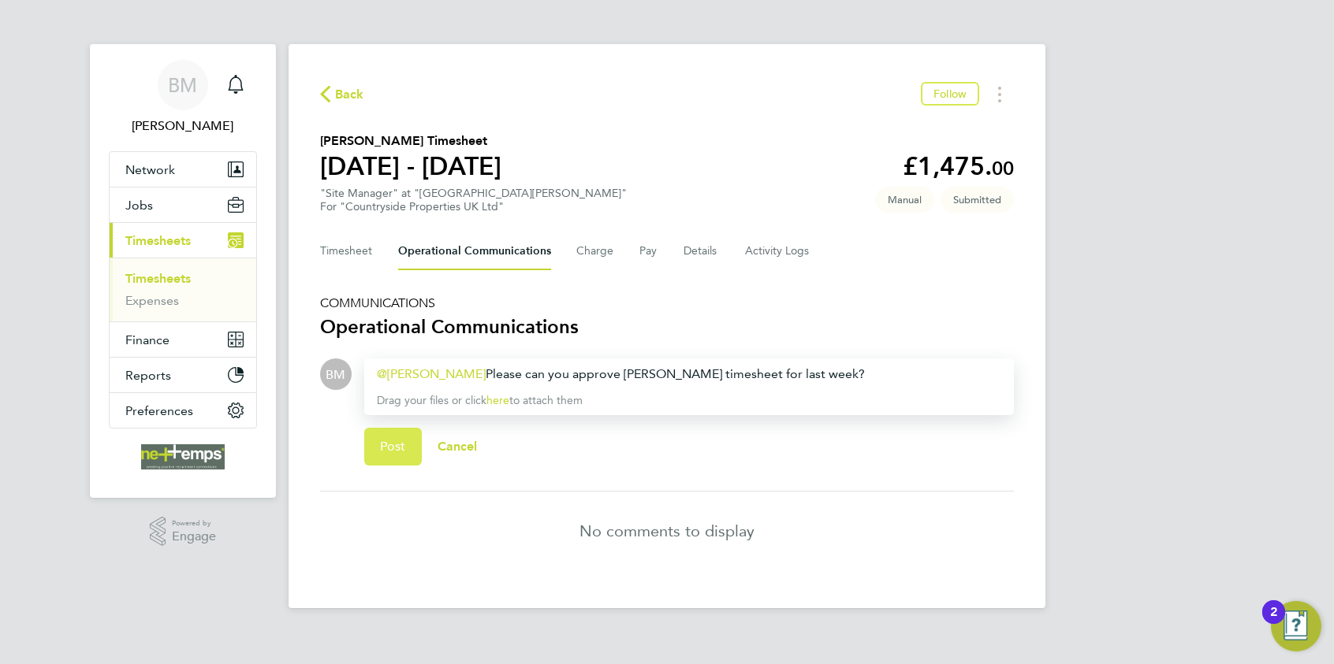
click at [379, 454] on button "Post" at bounding box center [393, 447] width 58 height 38
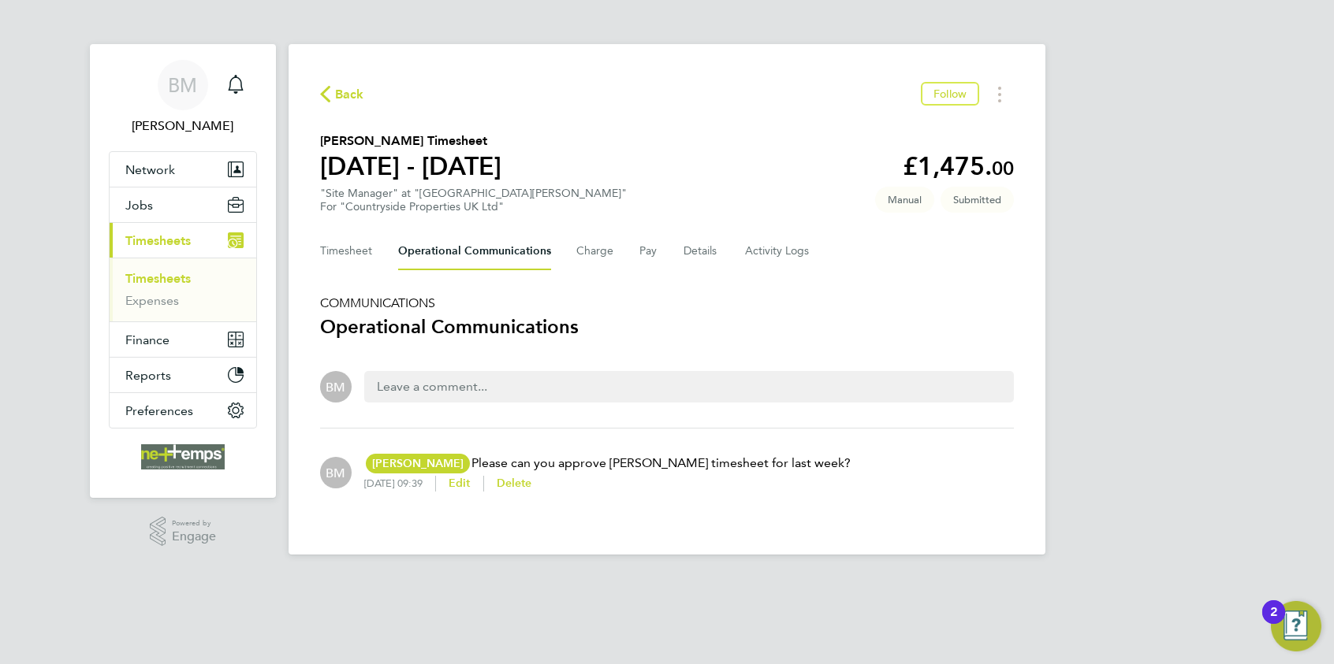
click at [340, 94] on span "Back" at bounding box center [349, 94] width 29 height 19
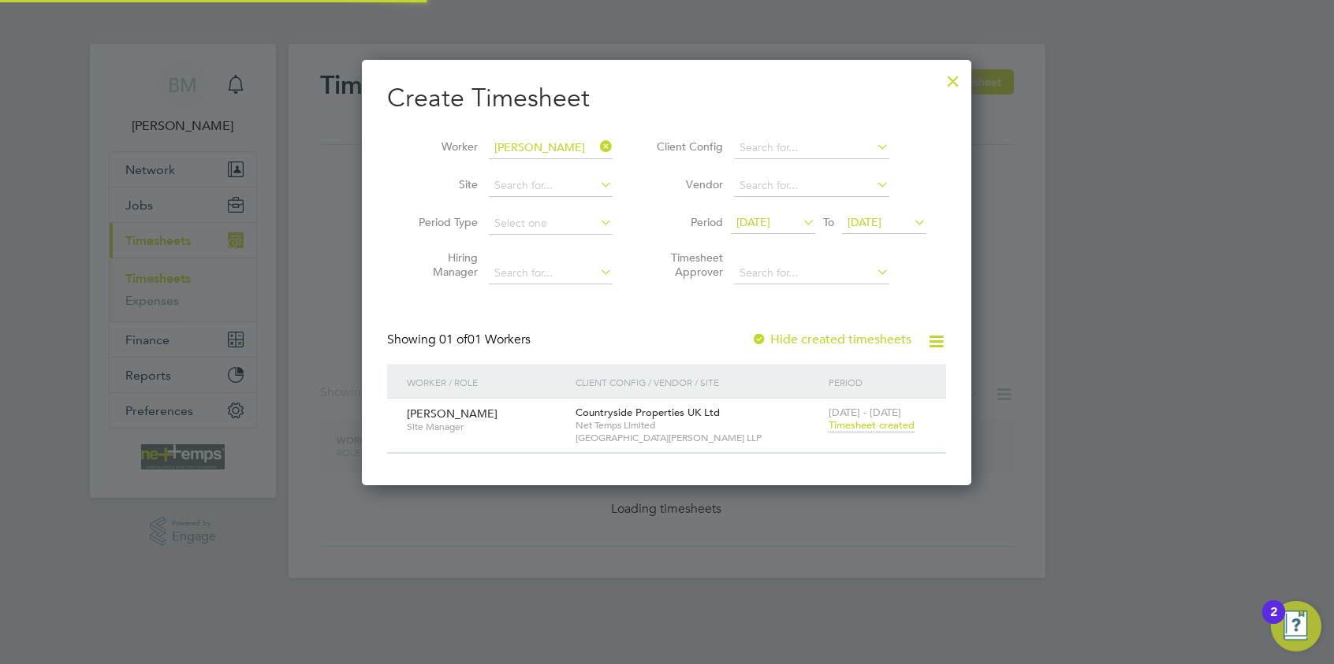
scroll to position [424, 610]
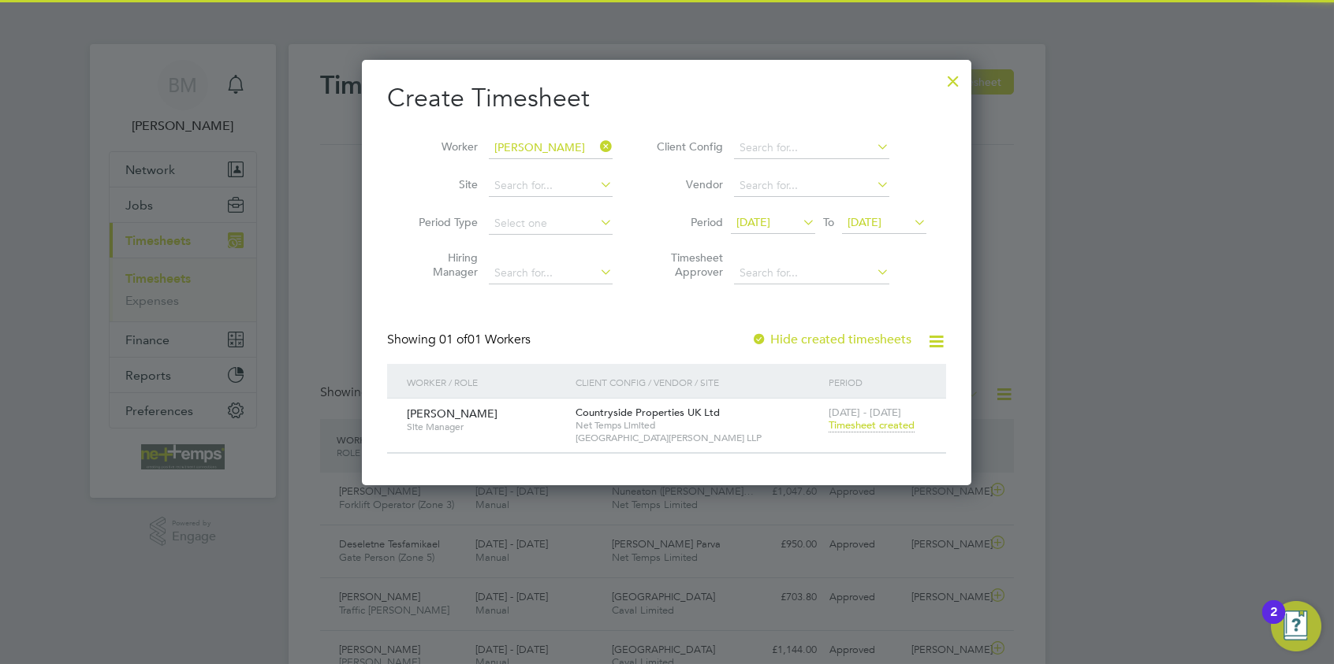
drag, startPoint x: 600, startPoint y: 151, endPoint x: 562, endPoint y: 146, distance: 38.1
click at [593, 151] on li "Worker Matthew Lunn" at bounding box center [509, 148] width 245 height 38
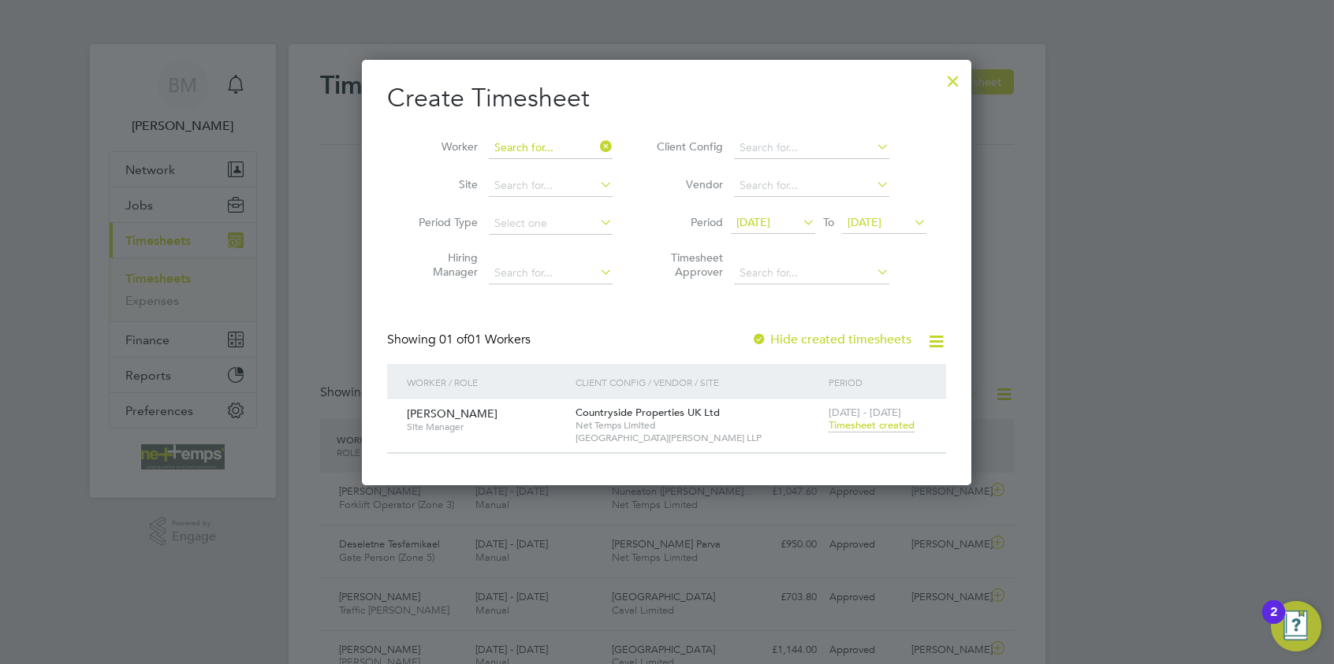
click at [562, 146] on input at bounding box center [551, 148] width 124 height 22
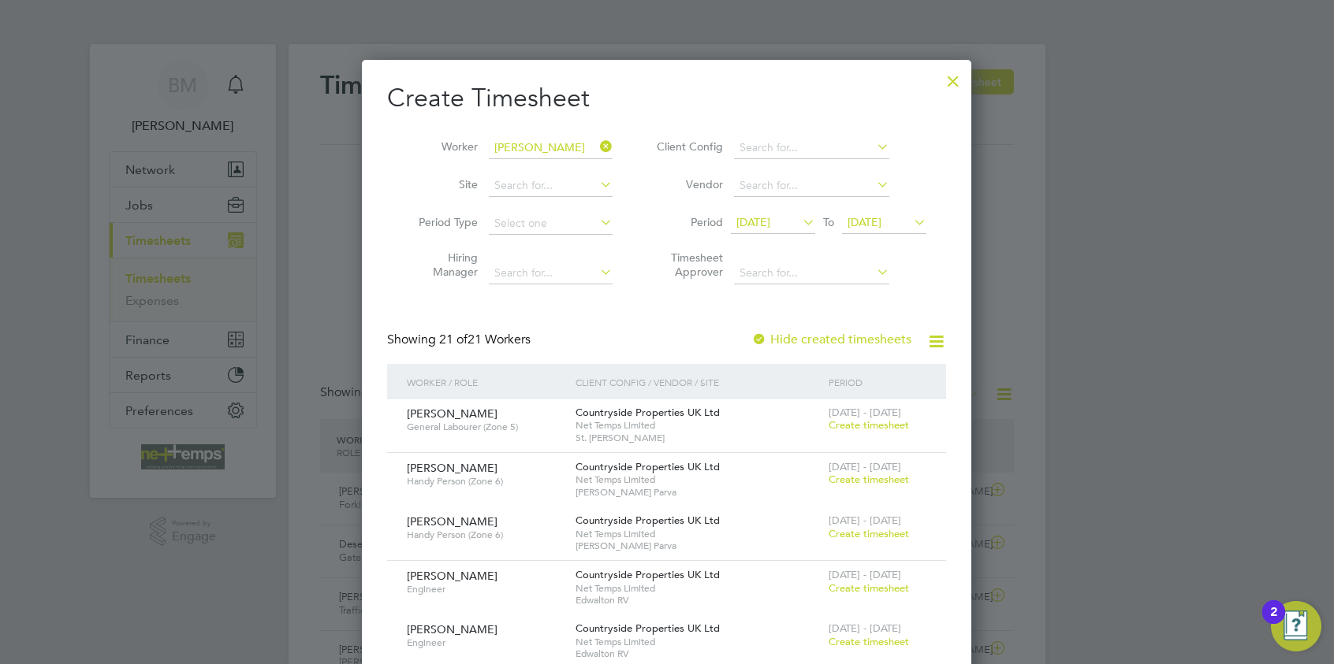
click at [590, 166] on b "Gordon" at bounding box center [635, 168] width 91 height 13
type input "Philip Gordon"
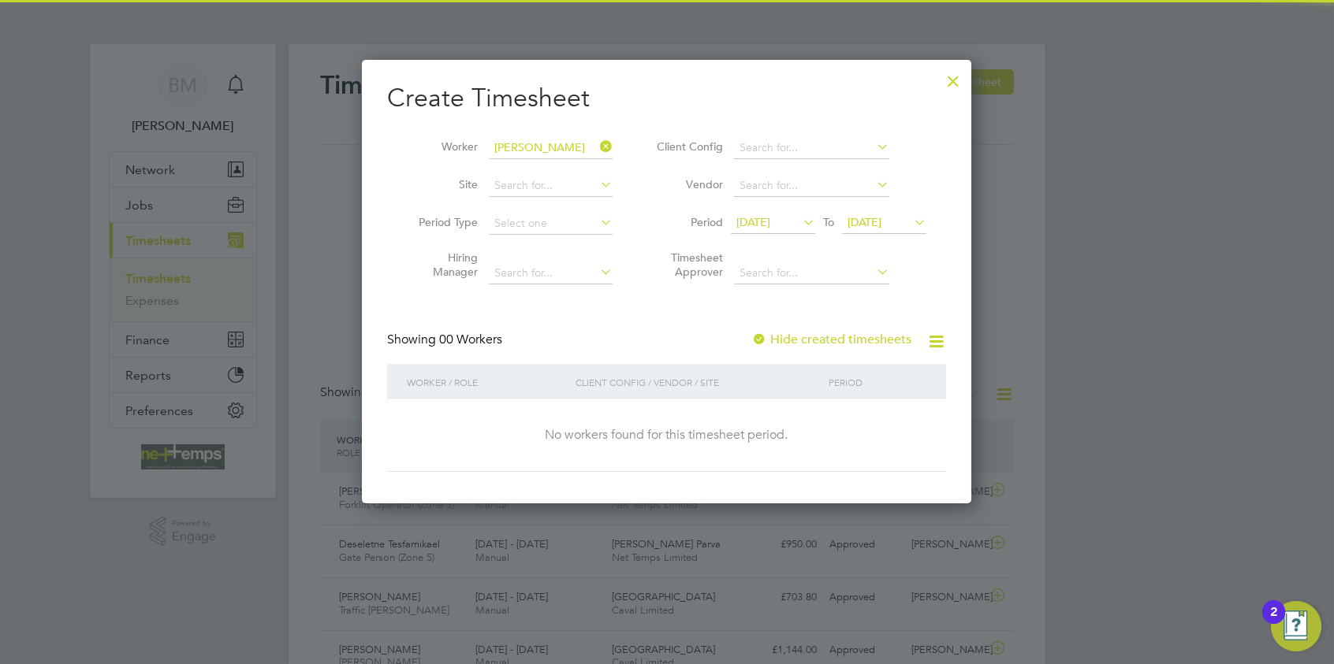
click at [793, 336] on label "Hide created timesheets" at bounding box center [831, 340] width 160 height 16
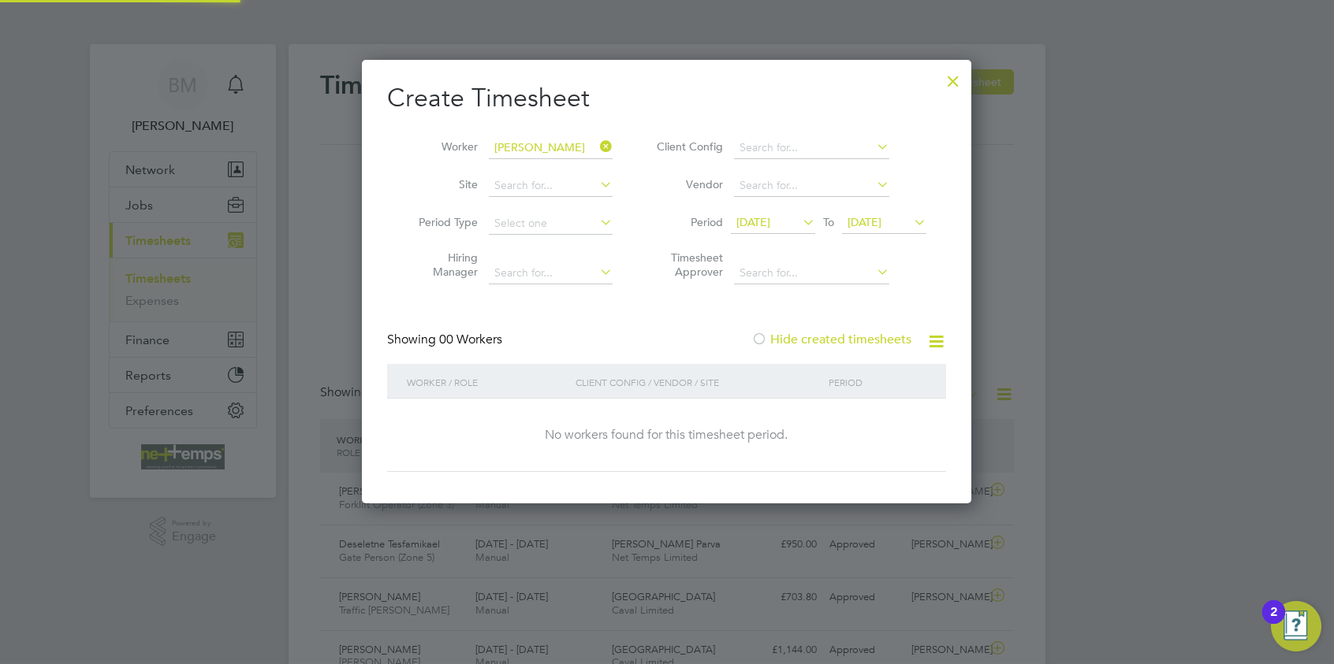
drag, startPoint x: 791, startPoint y: 336, endPoint x: 783, endPoint y: 348, distance: 14.2
click at [785, 344] on label "Hide created timesheets" at bounding box center [831, 340] width 160 height 16
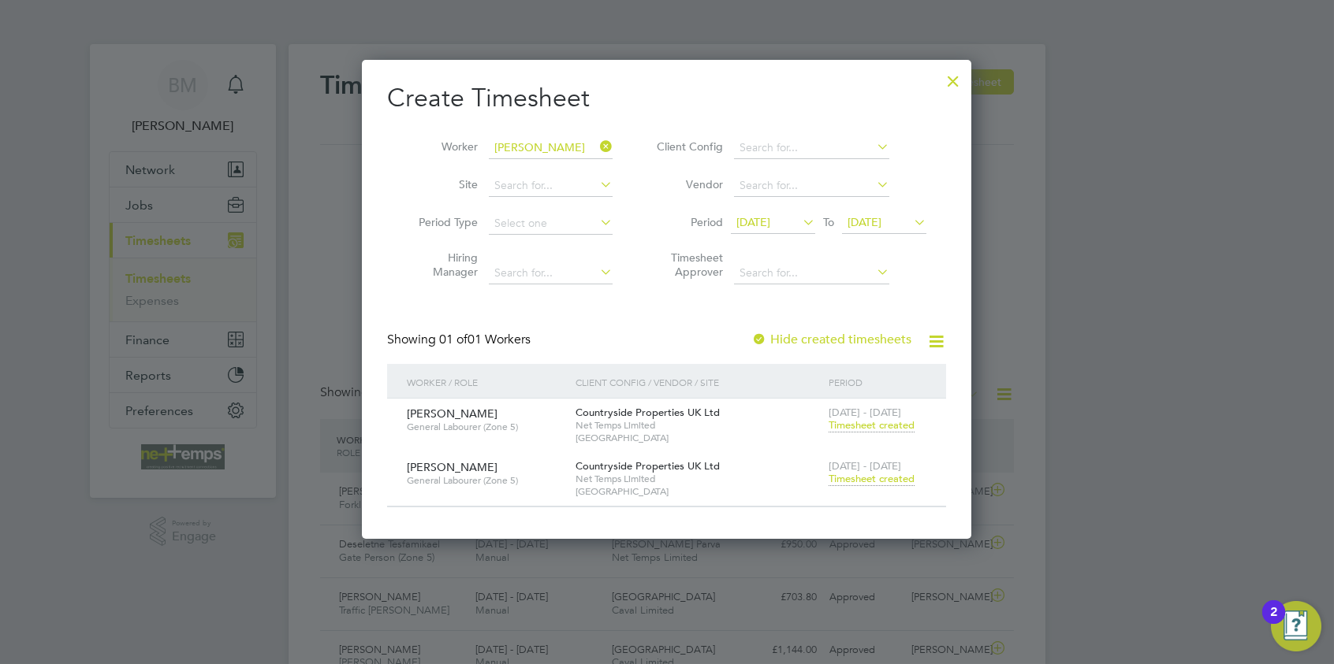
click at [854, 478] on span "Timesheet created" at bounding box center [871, 479] width 86 height 14
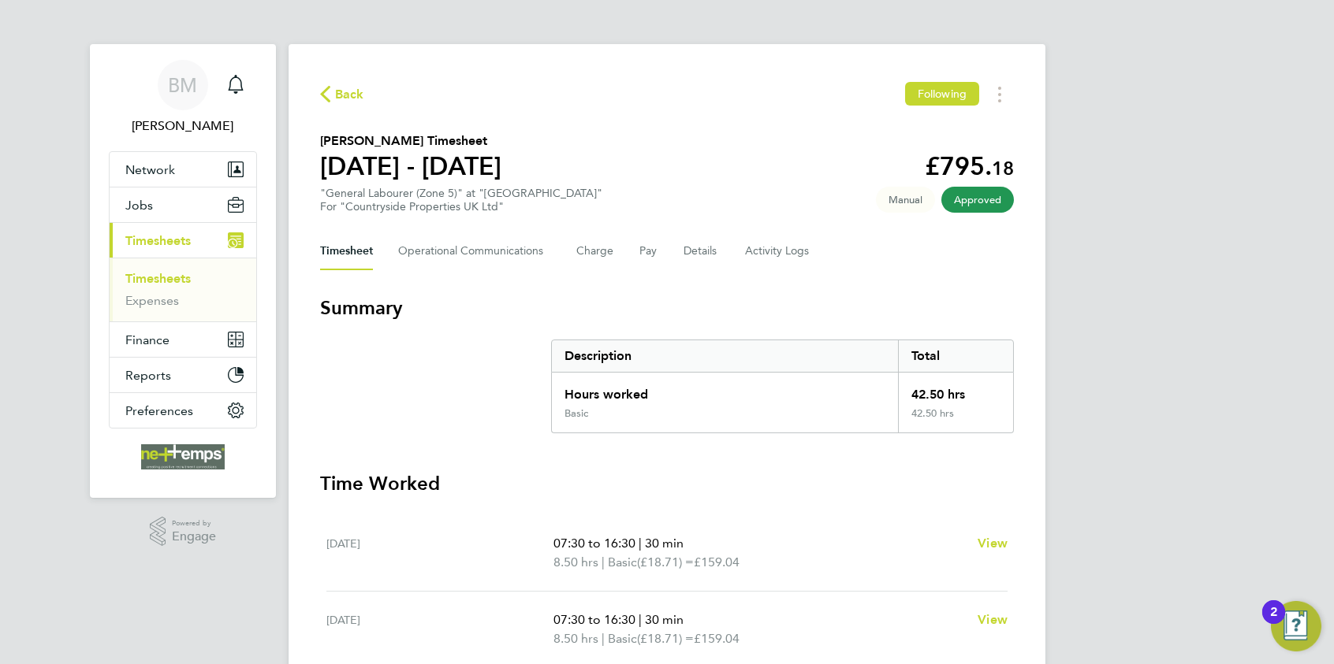
drag, startPoint x: 347, startPoint y: 91, endPoint x: 289, endPoint y: 197, distance: 121.0
click at [344, 93] on span "Back" at bounding box center [349, 94] width 29 height 19
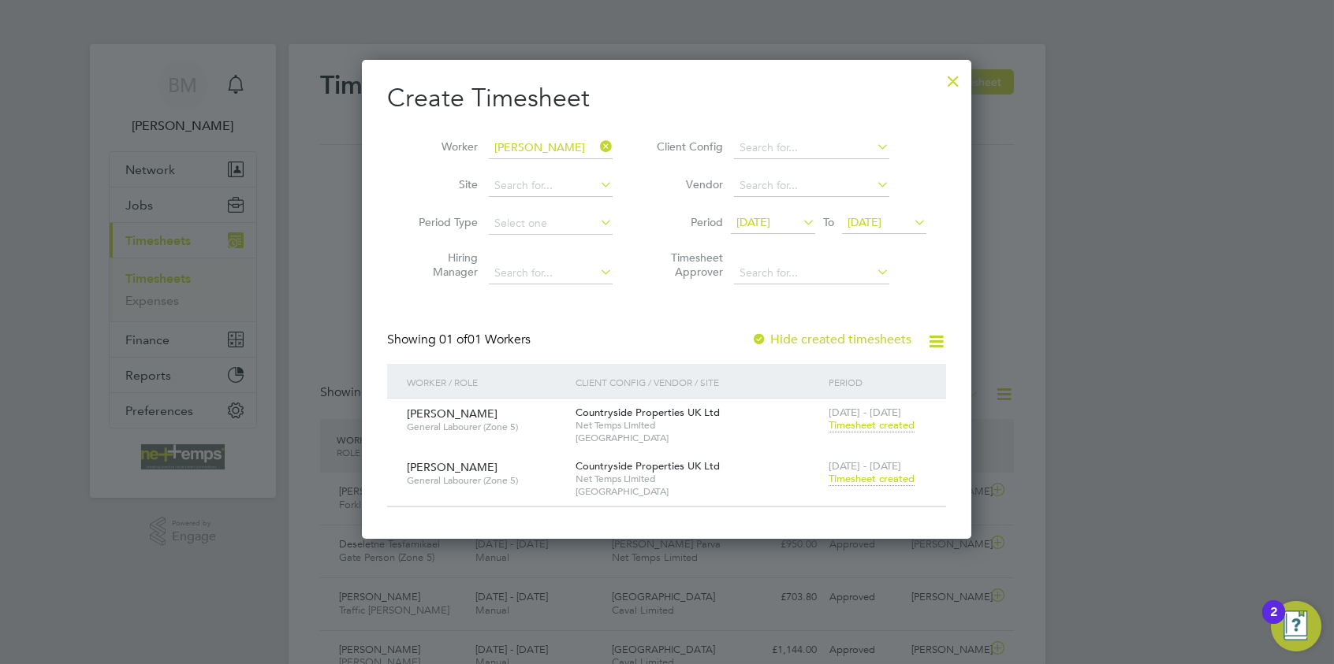
click at [956, 78] on div at bounding box center [953, 77] width 28 height 28
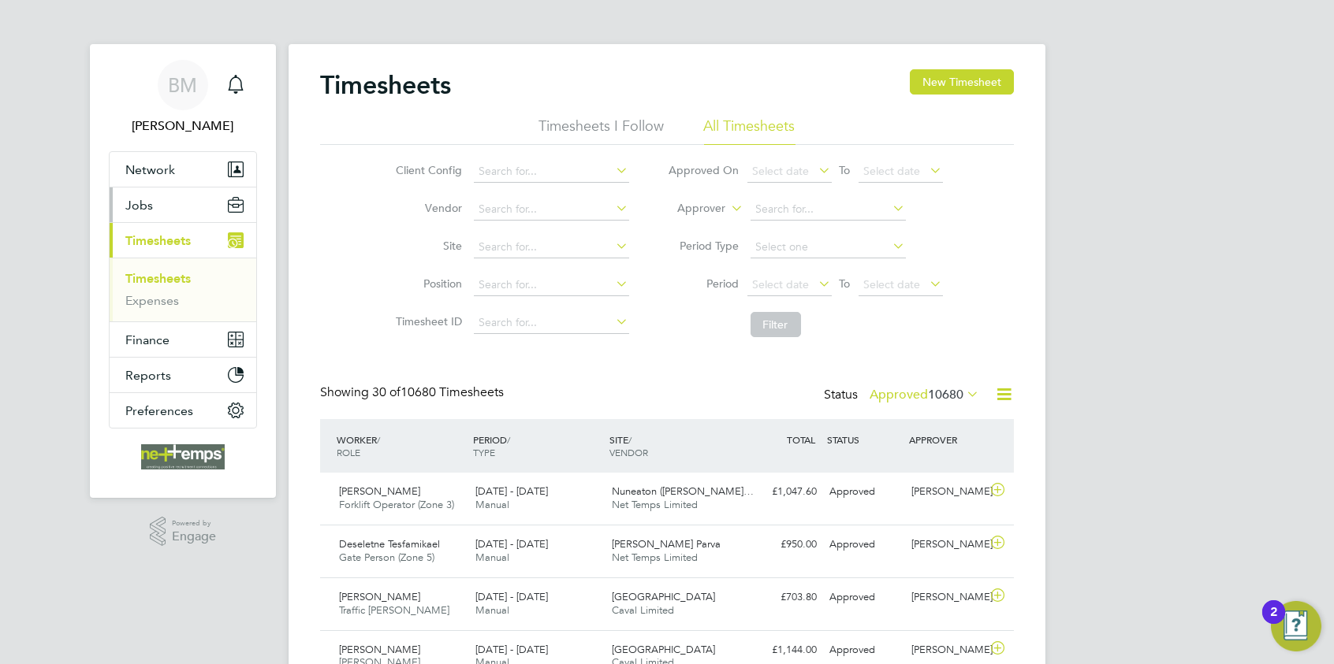
click at [156, 207] on button "Jobs" at bounding box center [183, 205] width 147 height 35
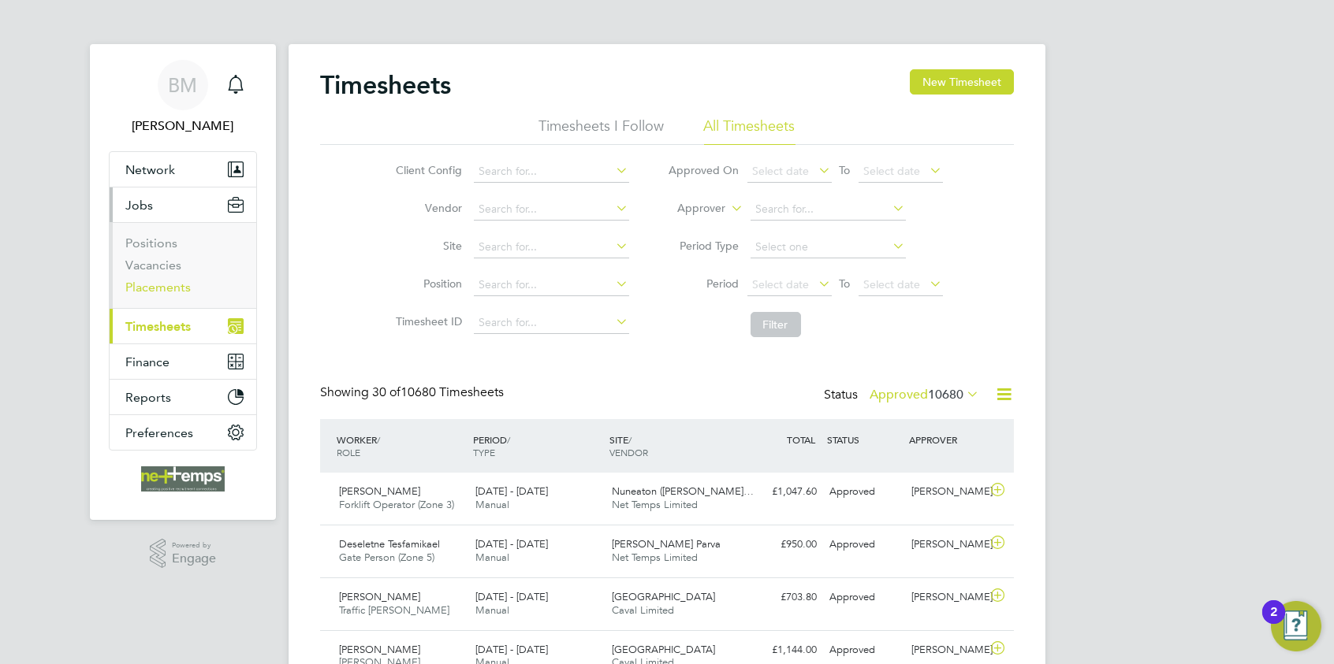
click at [157, 288] on link "Placements" at bounding box center [157, 287] width 65 height 15
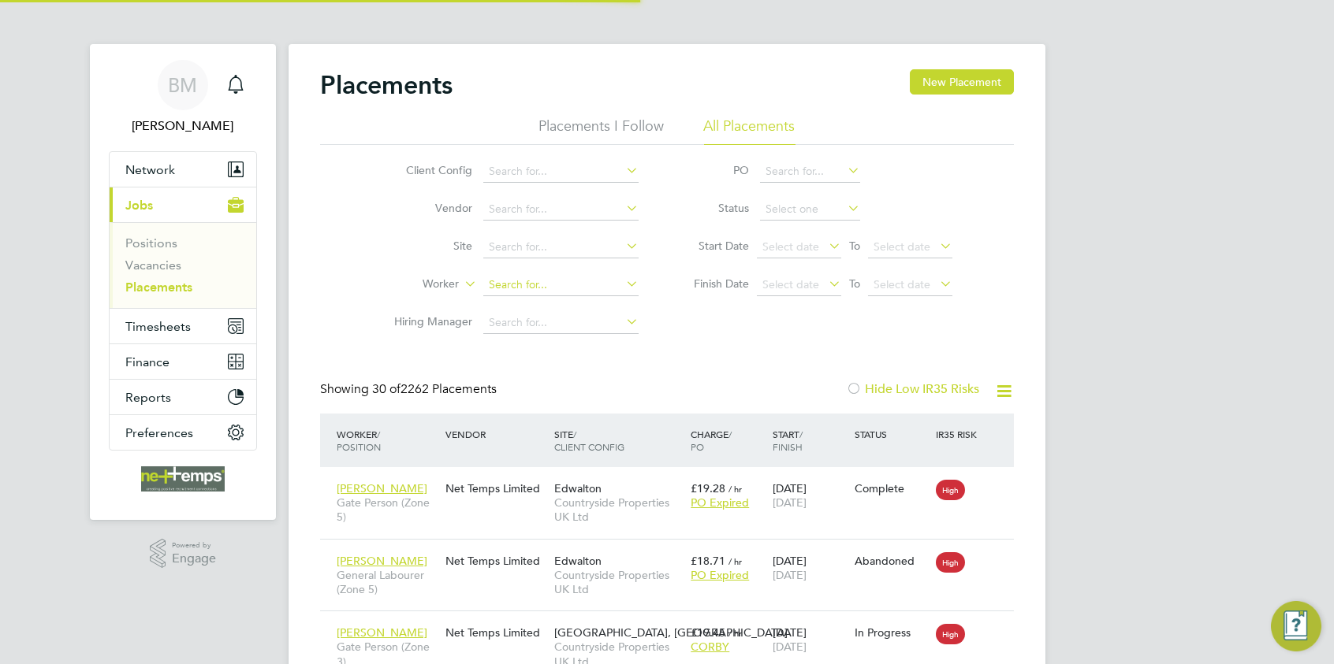
click at [542, 281] on input at bounding box center [560, 285] width 155 height 22
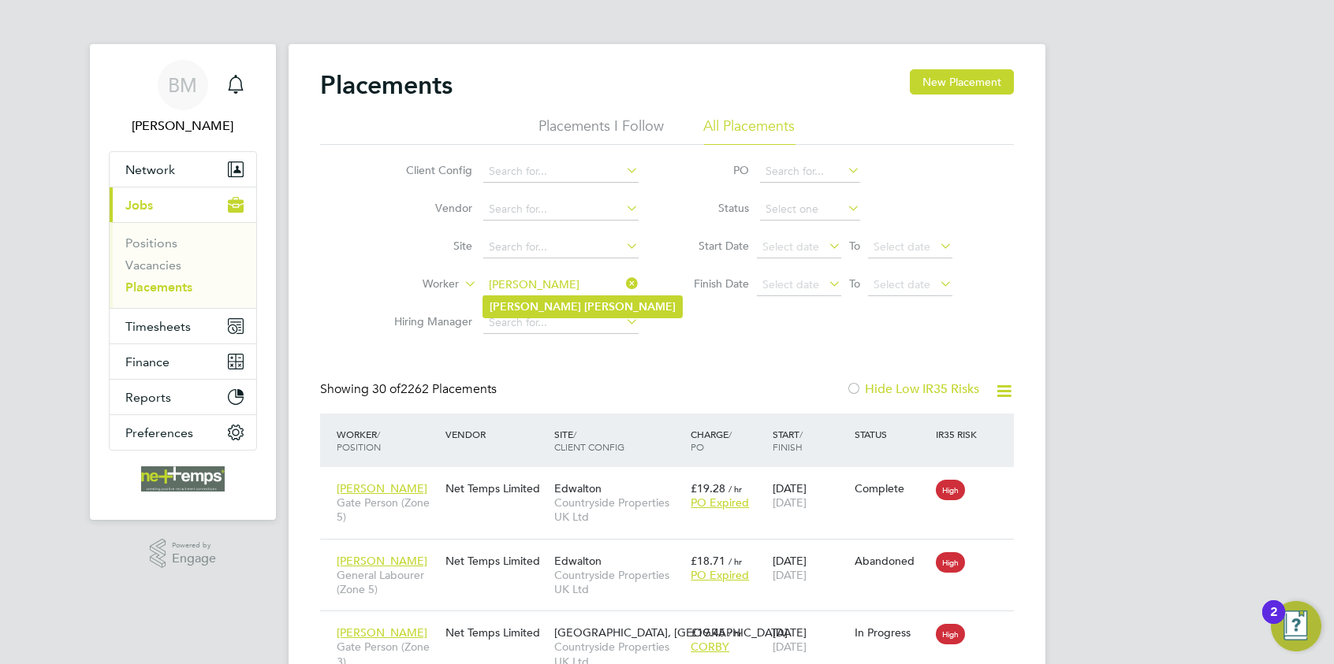
click at [577, 297] on li "Philip Gordon" at bounding box center [582, 306] width 199 height 21
type input "Philip Gordon"
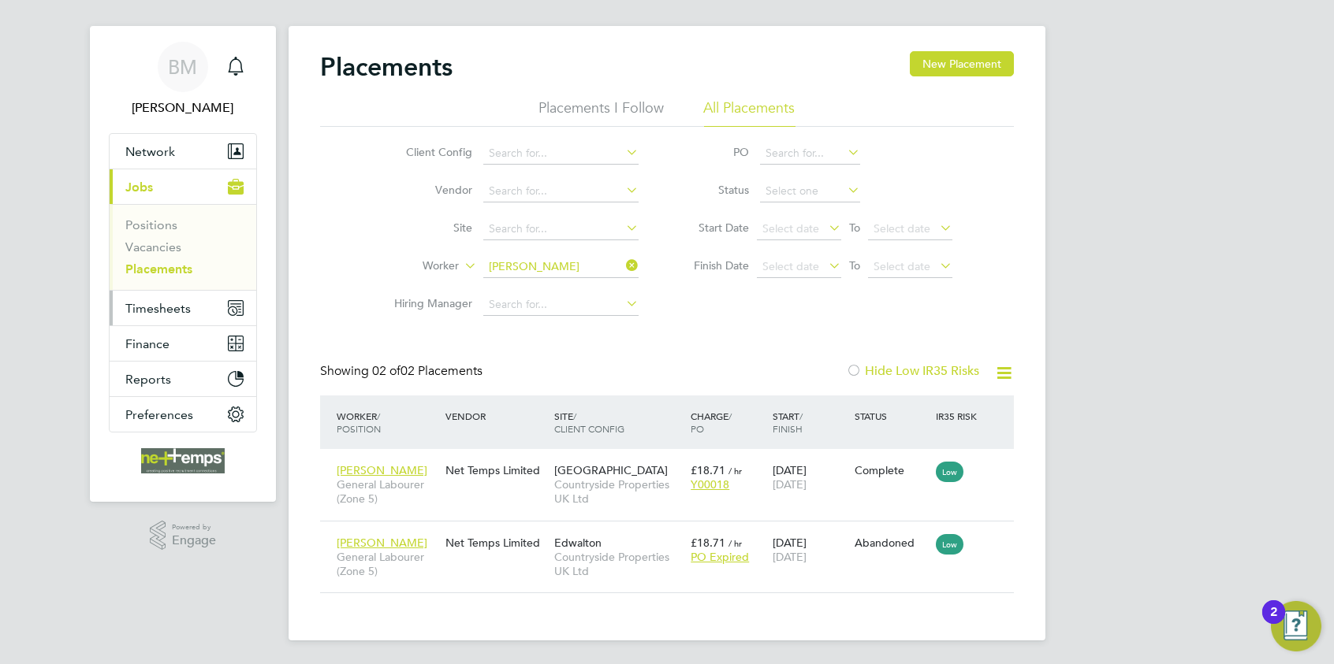
click at [181, 295] on button "Timesheets" at bounding box center [183, 308] width 147 height 35
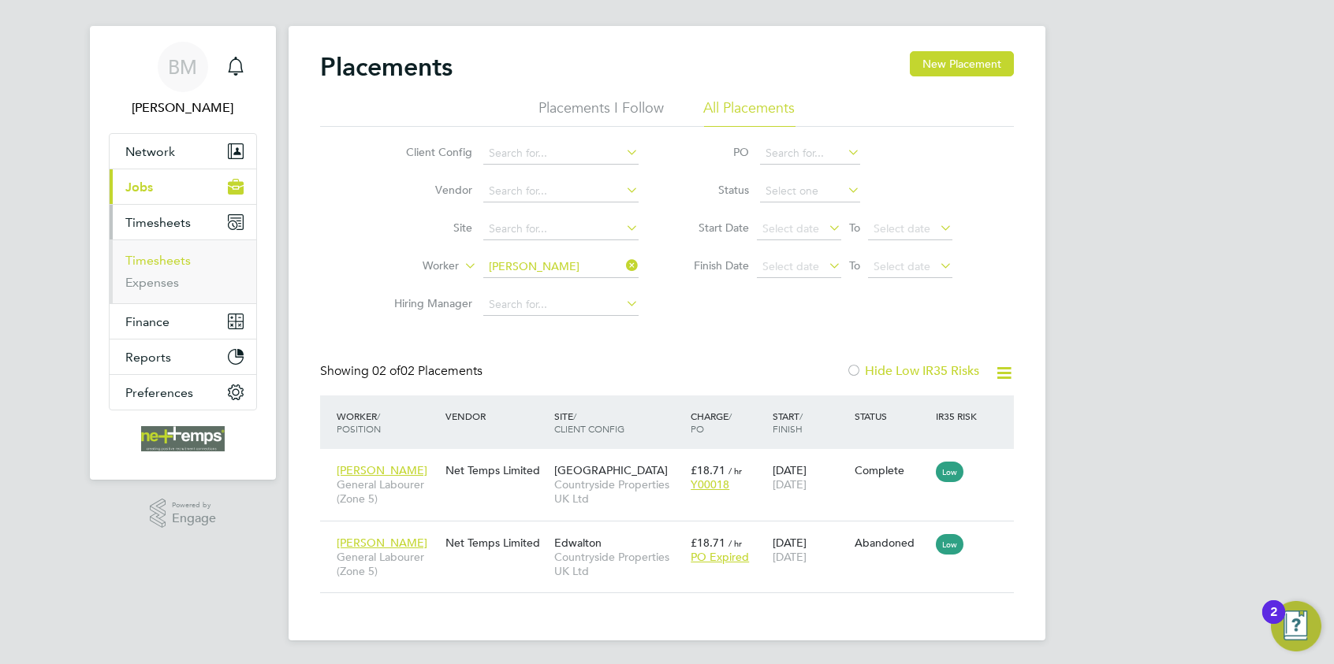
click at [158, 258] on link "Timesheets" at bounding box center [157, 260] width 65 height 15
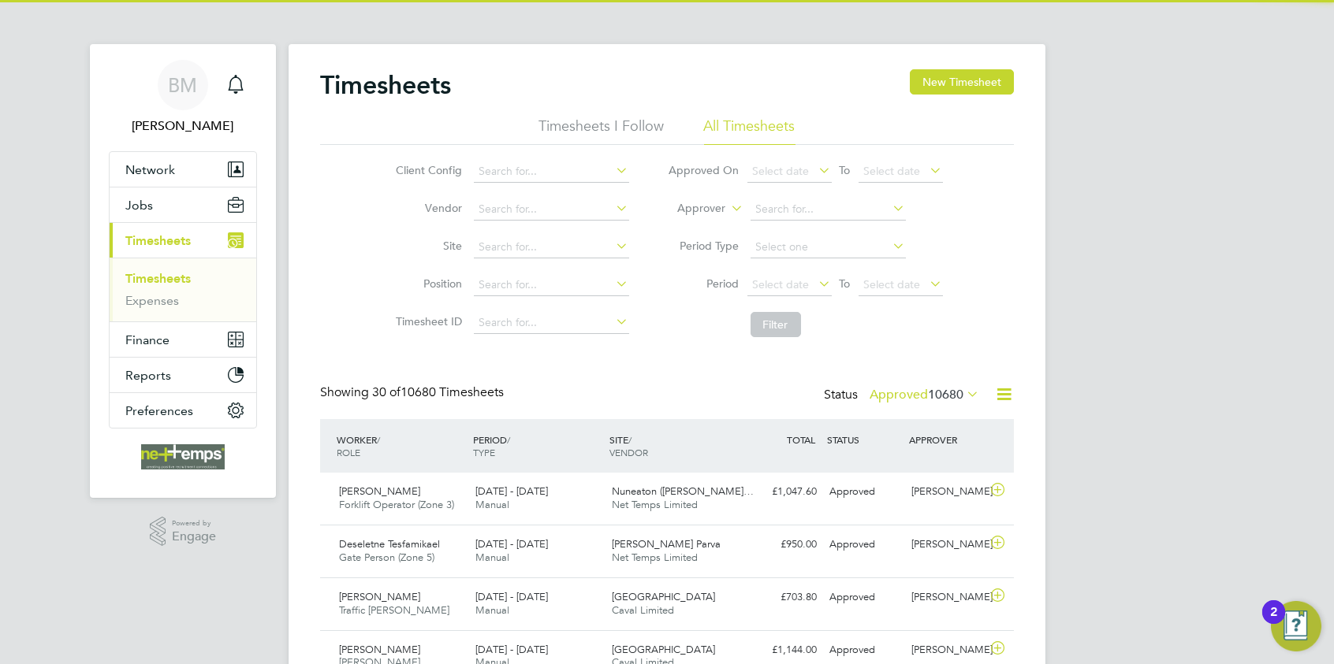
scroll to position [8, 8]
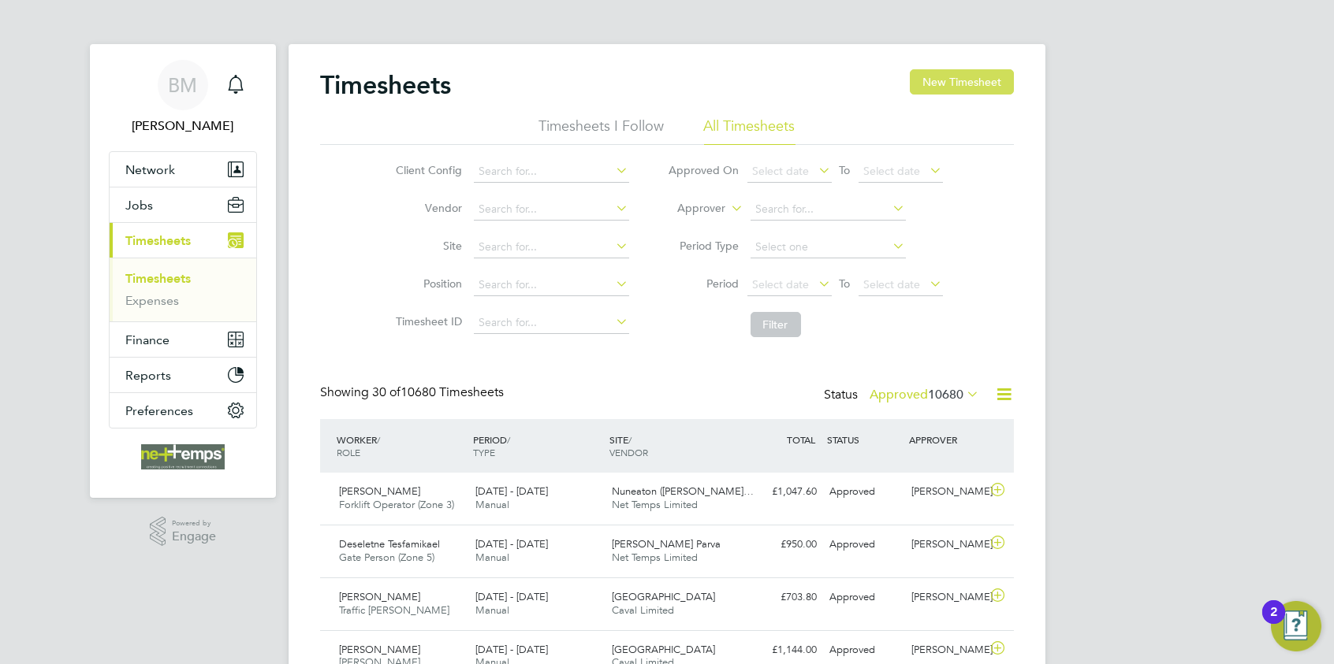
click at [929, 84] on button "New Timesheet" at bounding box center [962, 81] width 104 height 25
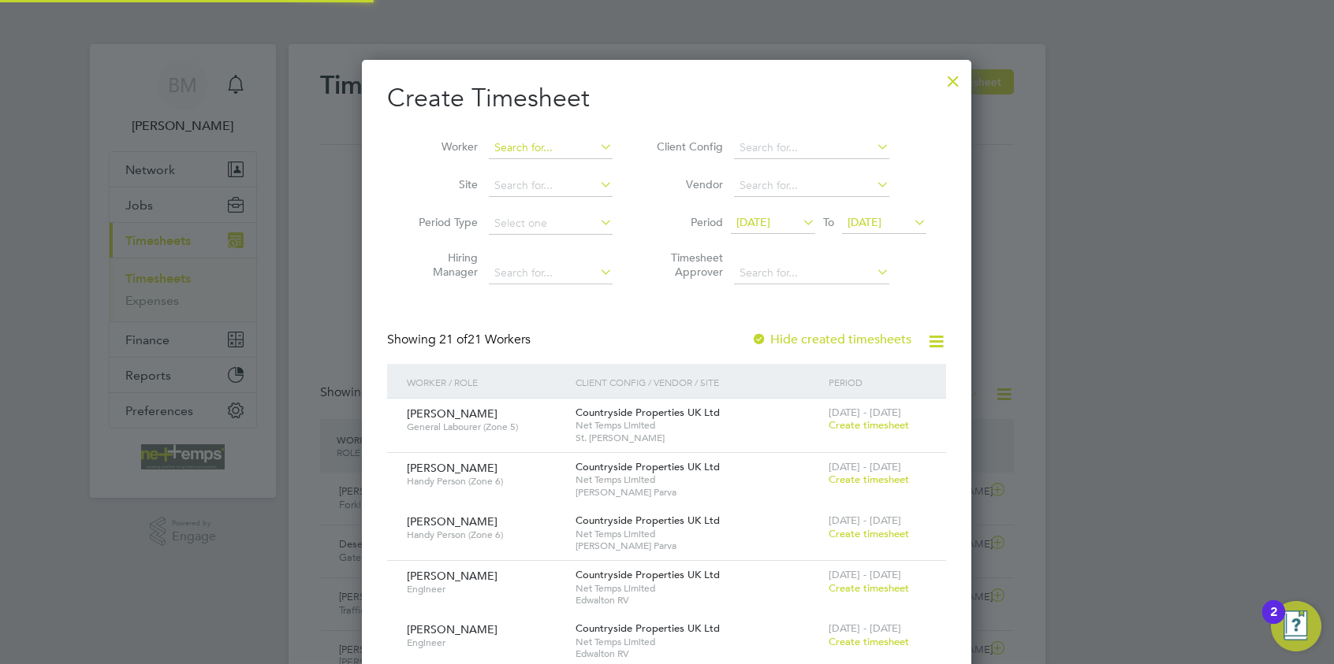
click at [511, 146] on input at bounding box center [551, 148] width 124 height 22
click at [582, 172] on li "Philip Gordon" at bounding box center [588, 168] width 199 height 21
type input "Philip Gordon"
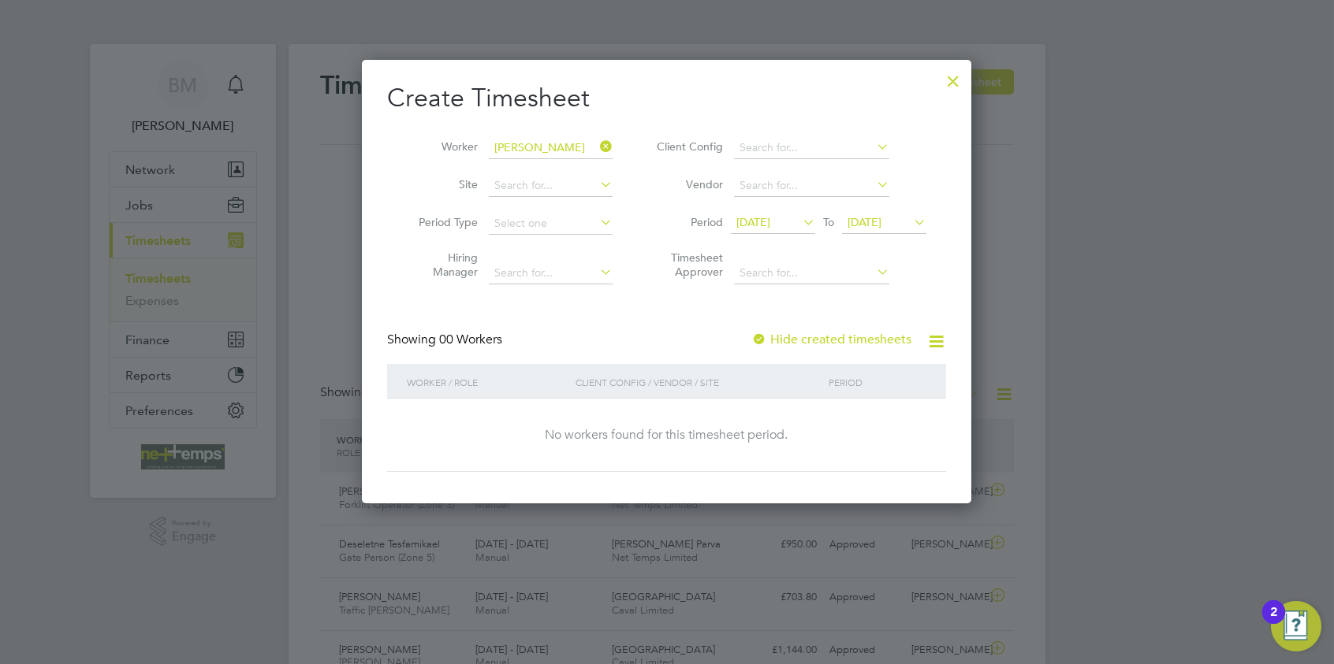
click at [802, 336] on label "Hide created timesheets" at bounding box center [831, 340] width 160 height 16
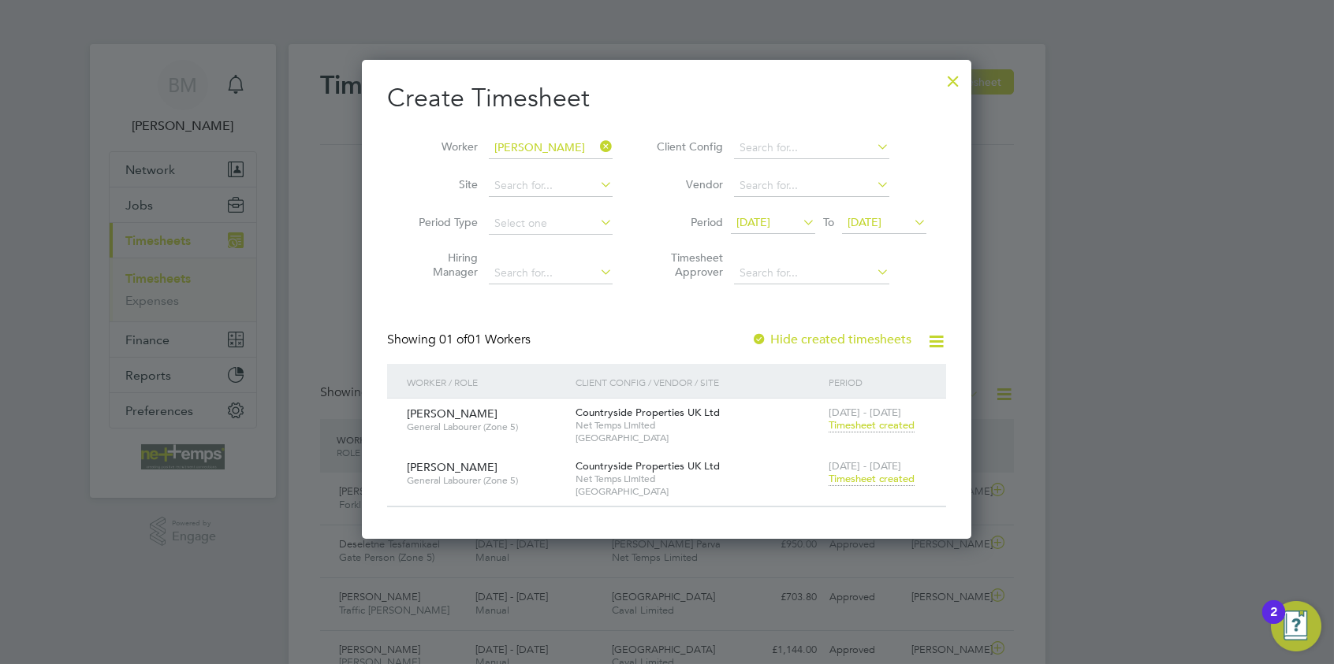
click at [860, 476] on span "Timesheet created" at bounding box center [871, 479] width 86 height 14
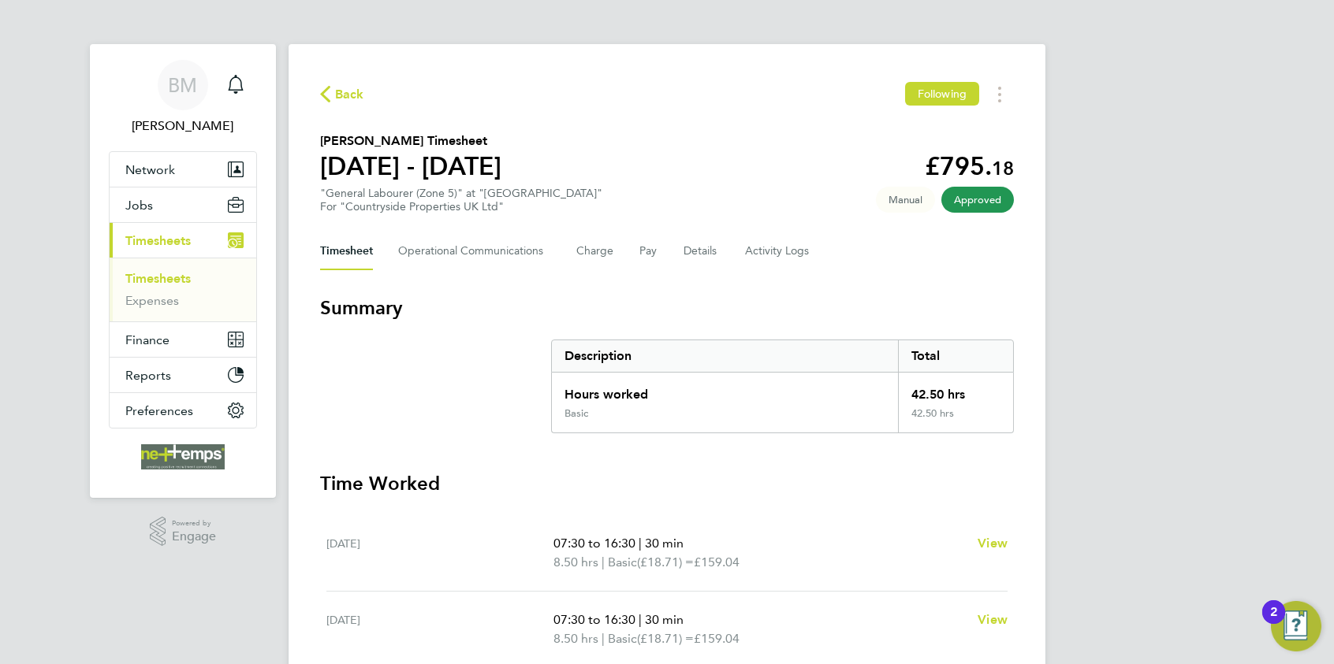
click at [343, 101] on span "Back" at bounding box center [349, 94] width 29 height 19
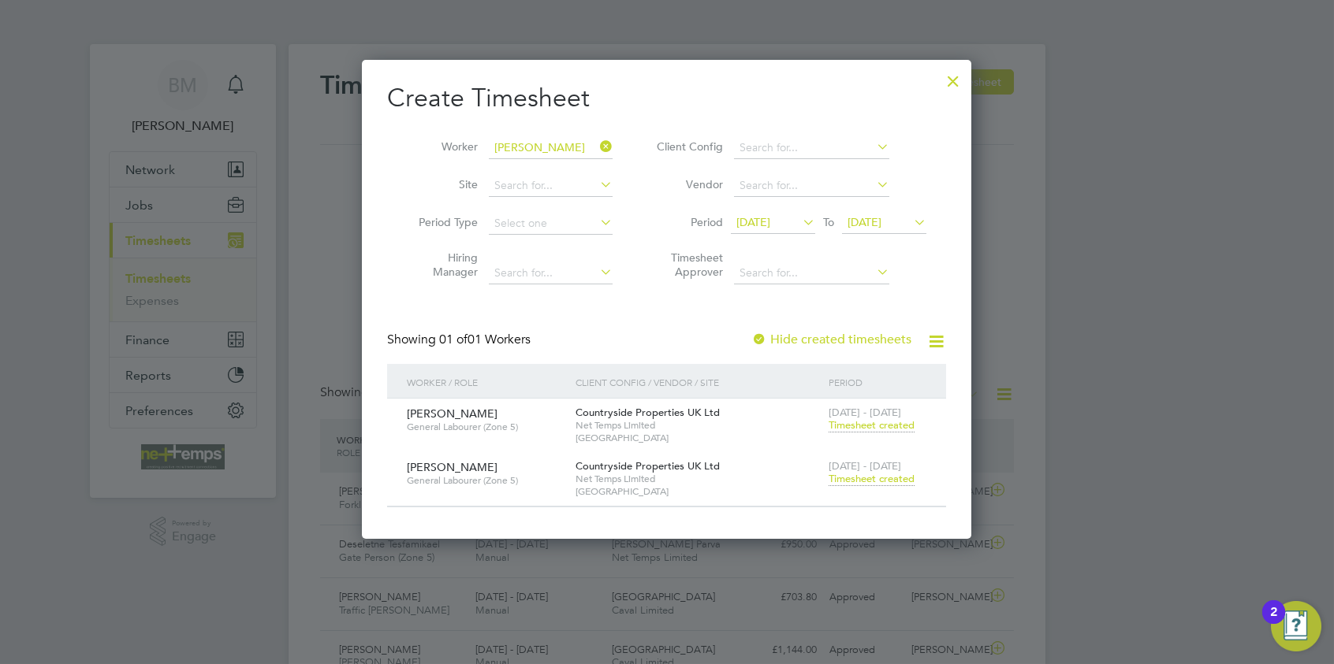
click at [952, 75] on div at bounding box center [953, 77] width 28 height 28
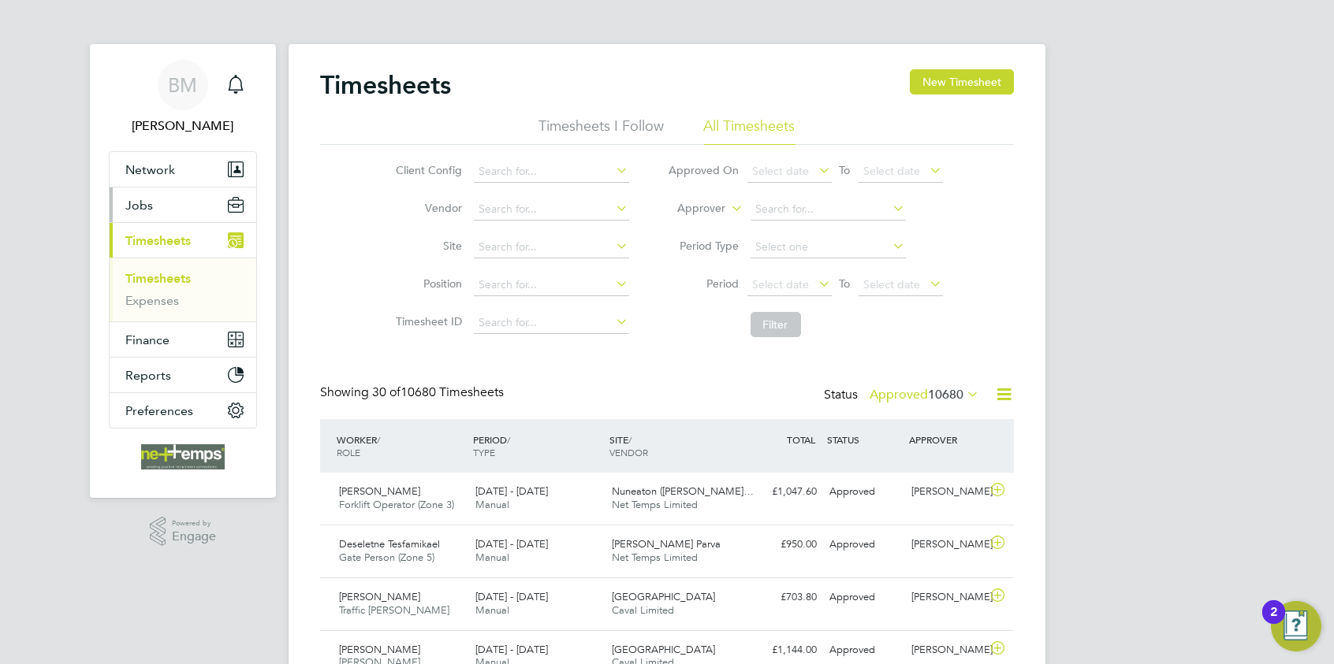
click at [195, 196] on button "Jobs" at bounding box center [183, 205] width 147 height 35
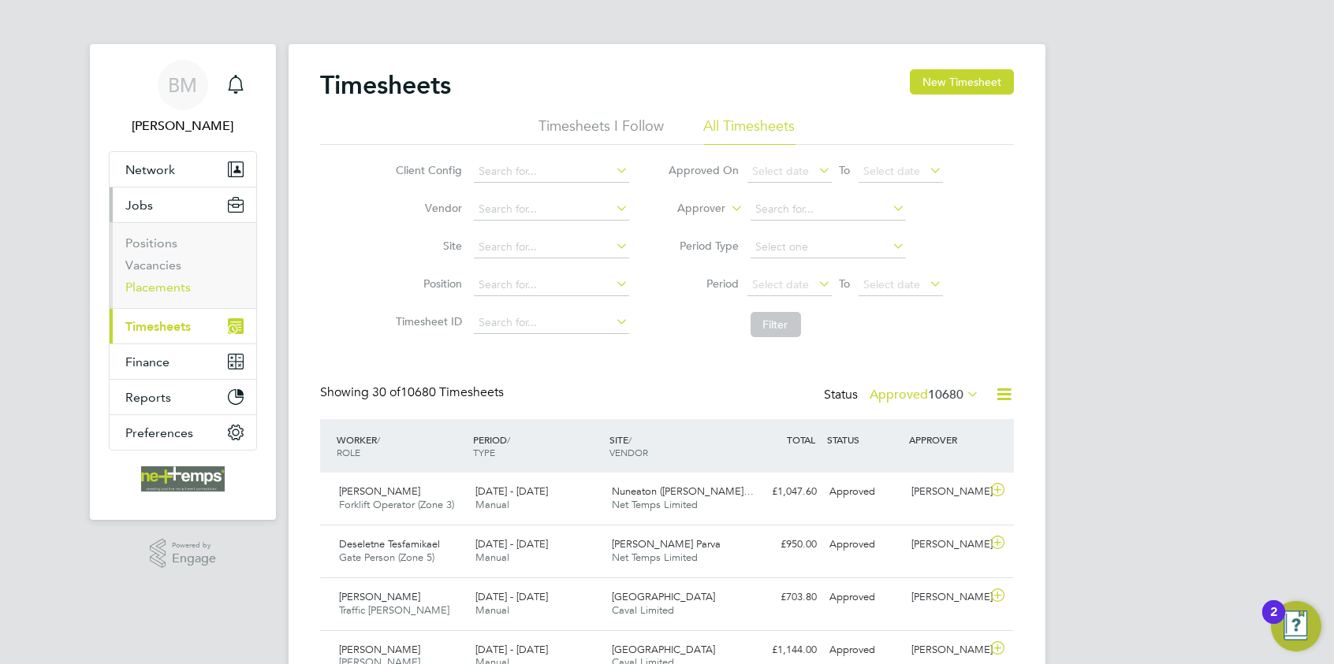
click at [158, 281] on link "Placements" at bounding box center [157, 287] width 65 height 15
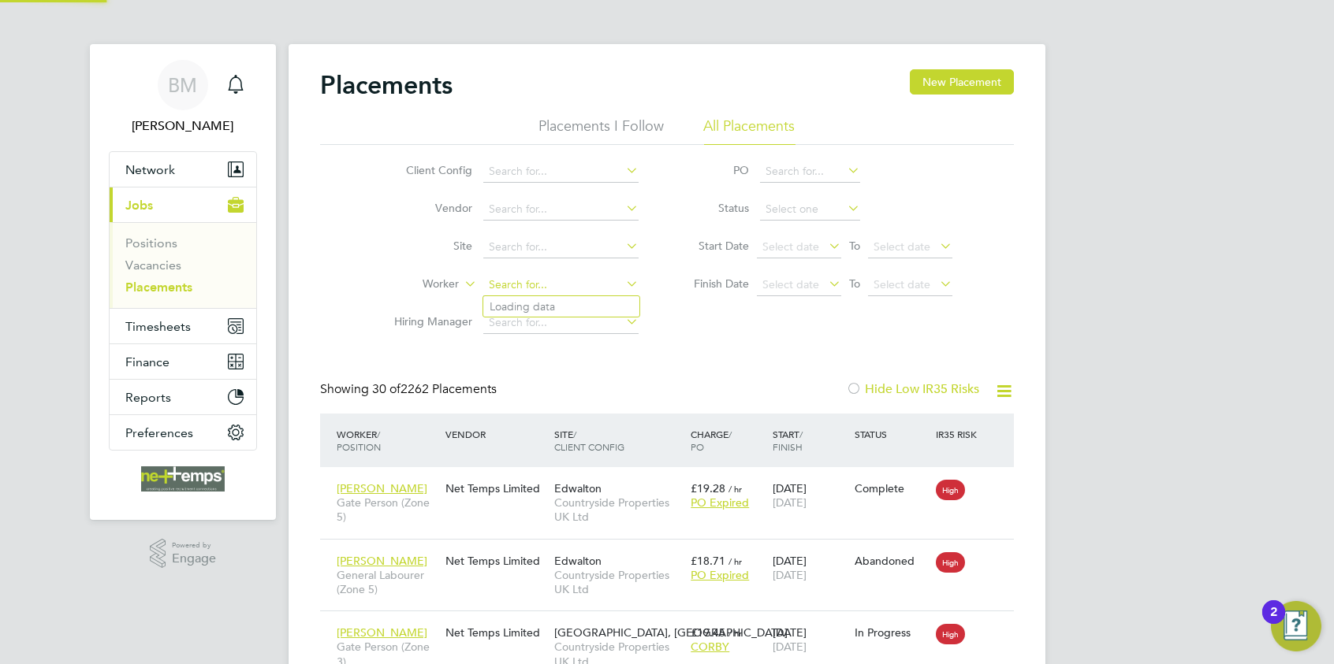
click at [519, 285] on input at bounding box center [560, 285] width 155 height 22
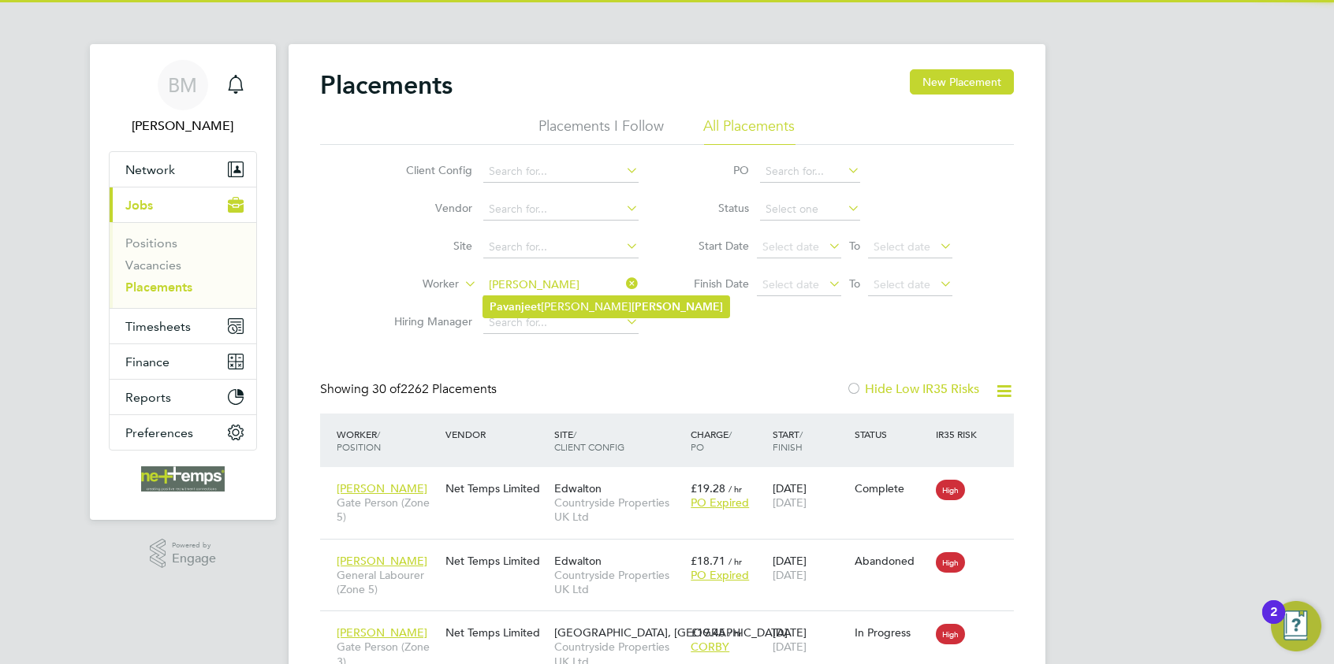
click at [556, 306] on li "Pavanjeet Singh Gill" at bounding box center [606, 306] width 246 height 21
type input "Pavanjeet Singh Gill"
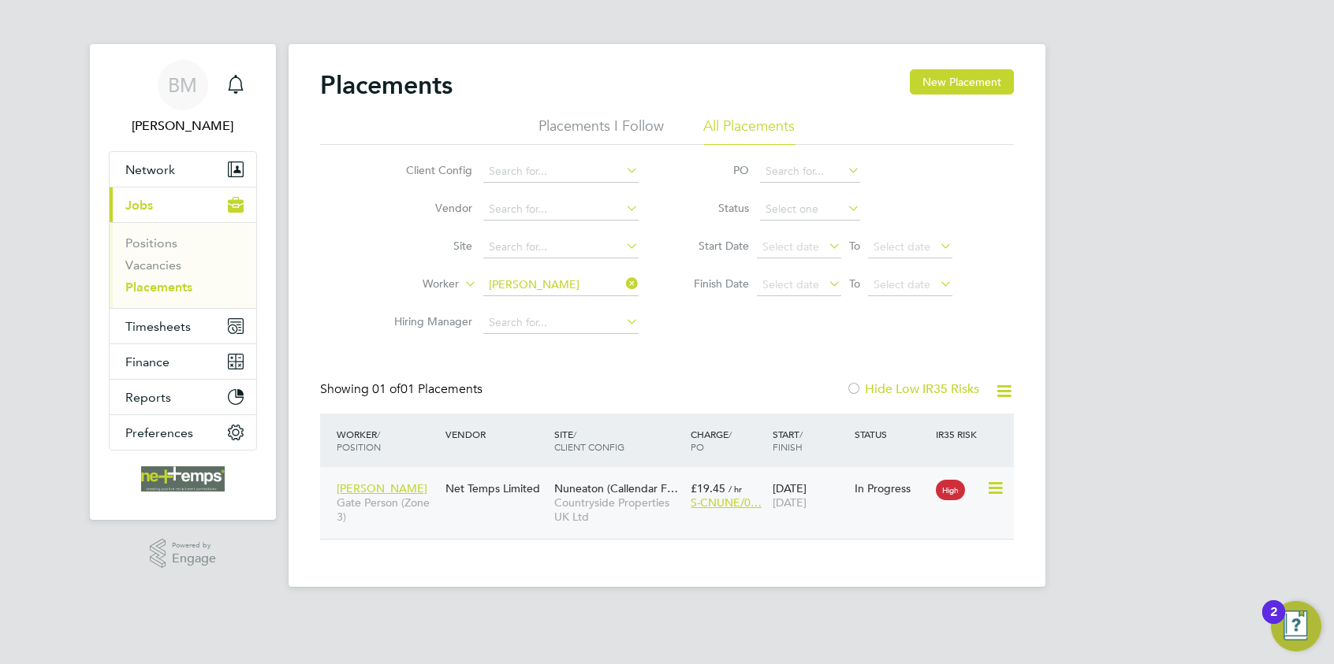
click at [993, 487] on icon at bounding box center [994, 488] width 16 height 19
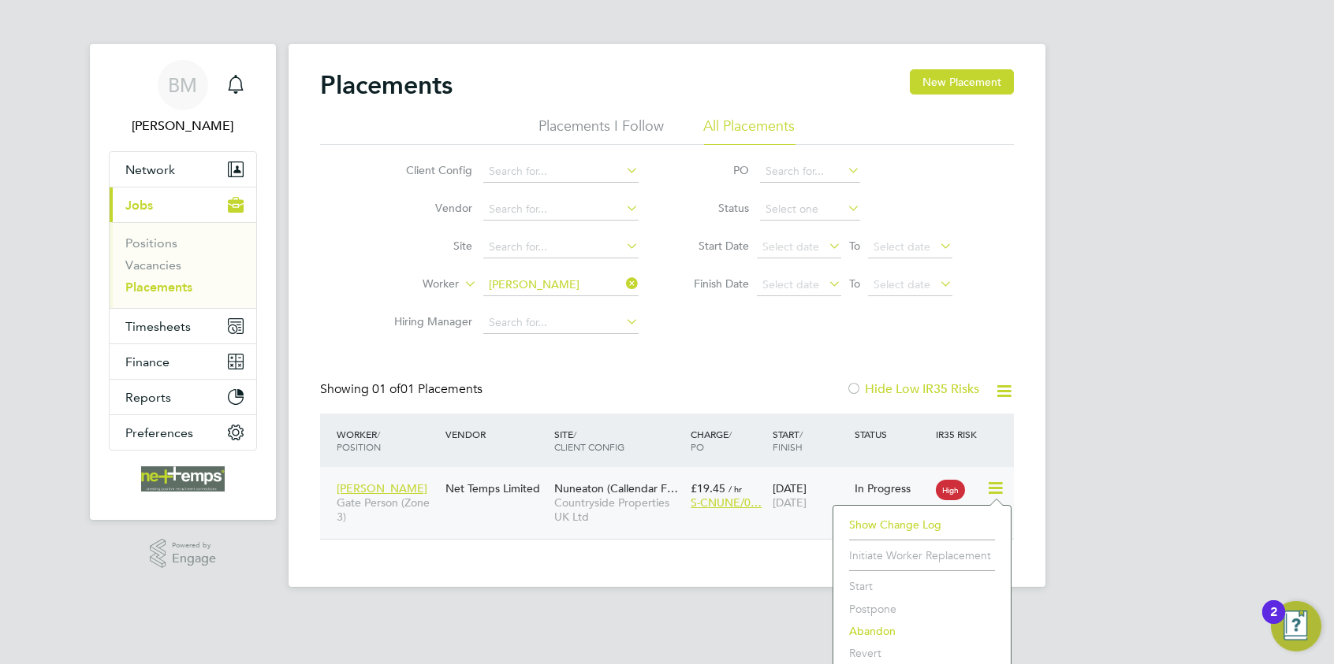
click at [1081, 512] on div "BM Brooke Morley Notifications Applications: Network Team Members Businesses Si…" at bounding box center [667, 306] width 1334 height 612
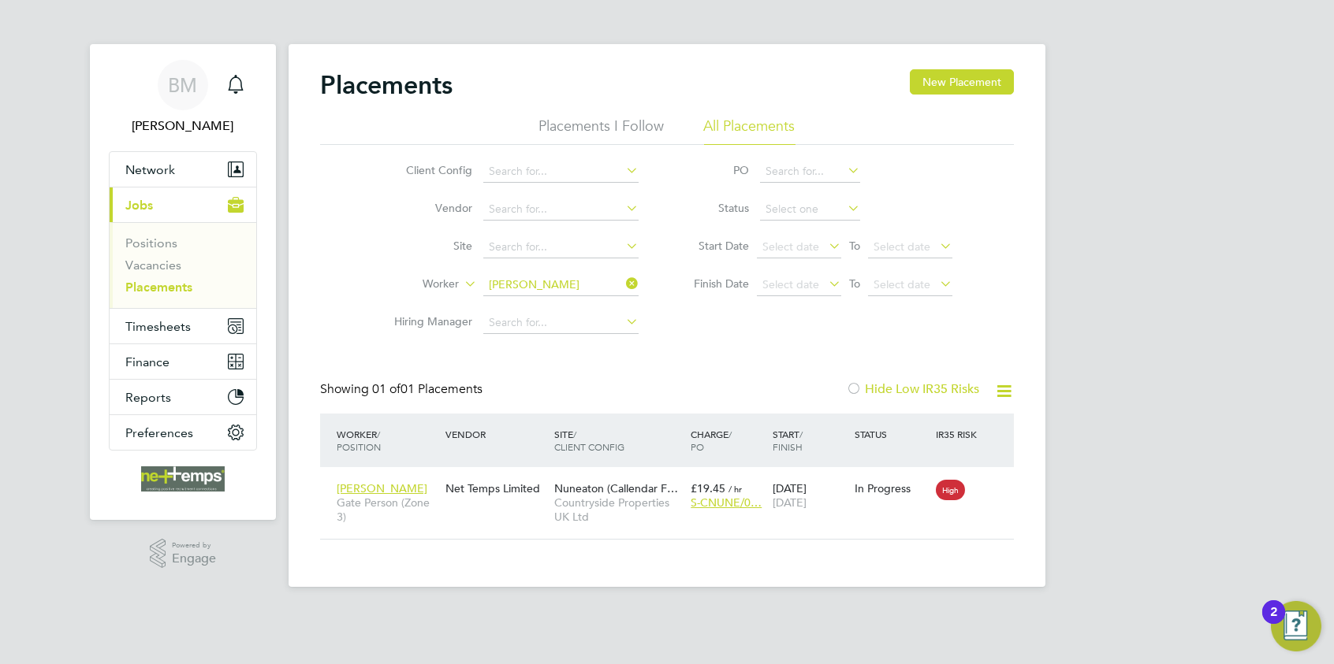
click at [623, 288] on icon at bounding box center [623, 284] width 0 height 22
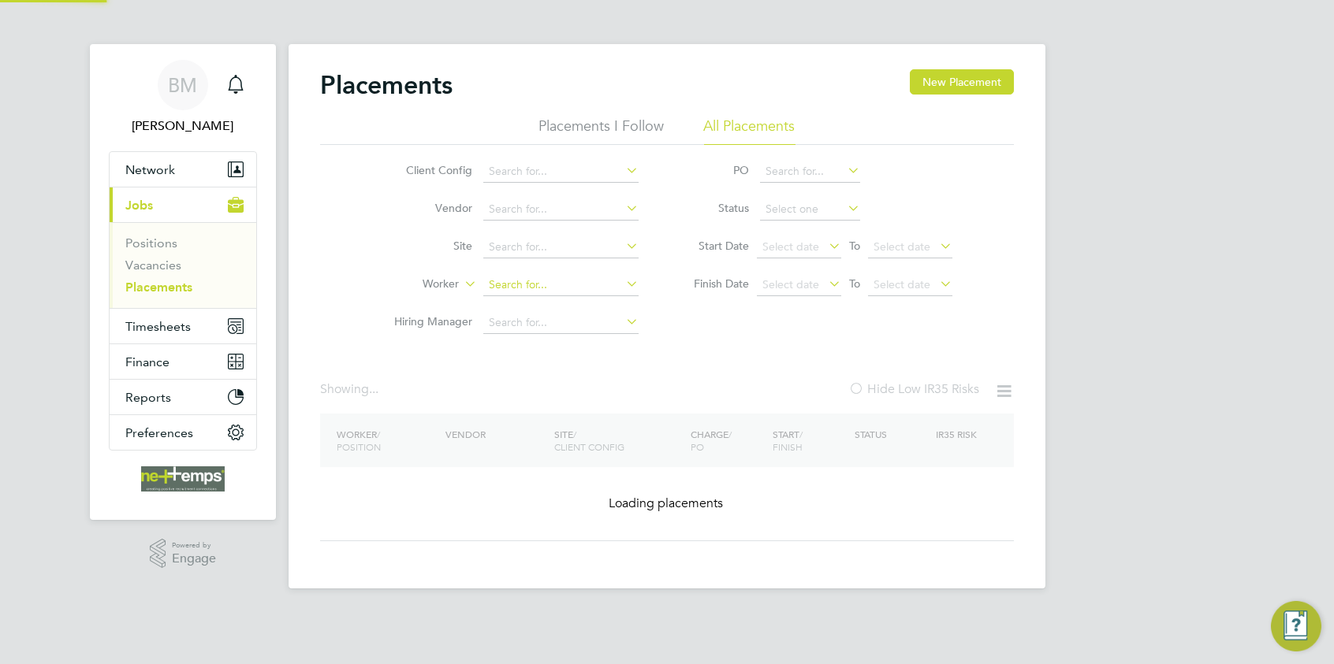
click at [560, 286] on input at bounding box center [560, 285] width 155 height 22
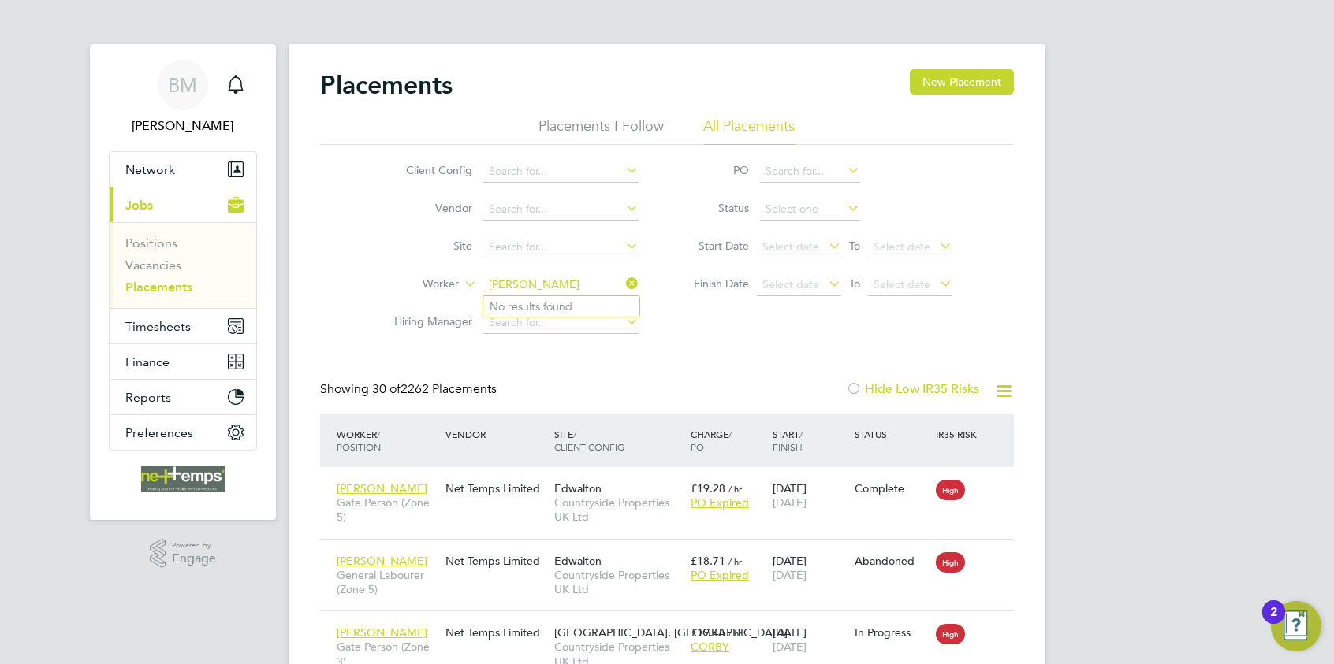
type input "kayden kelly"
click at [623, 285] on icon at bounding box center [623, 284] width 0 height 22
click at [184, 167] on button "Network" at bounding box center [183, 169] width 147 height 35
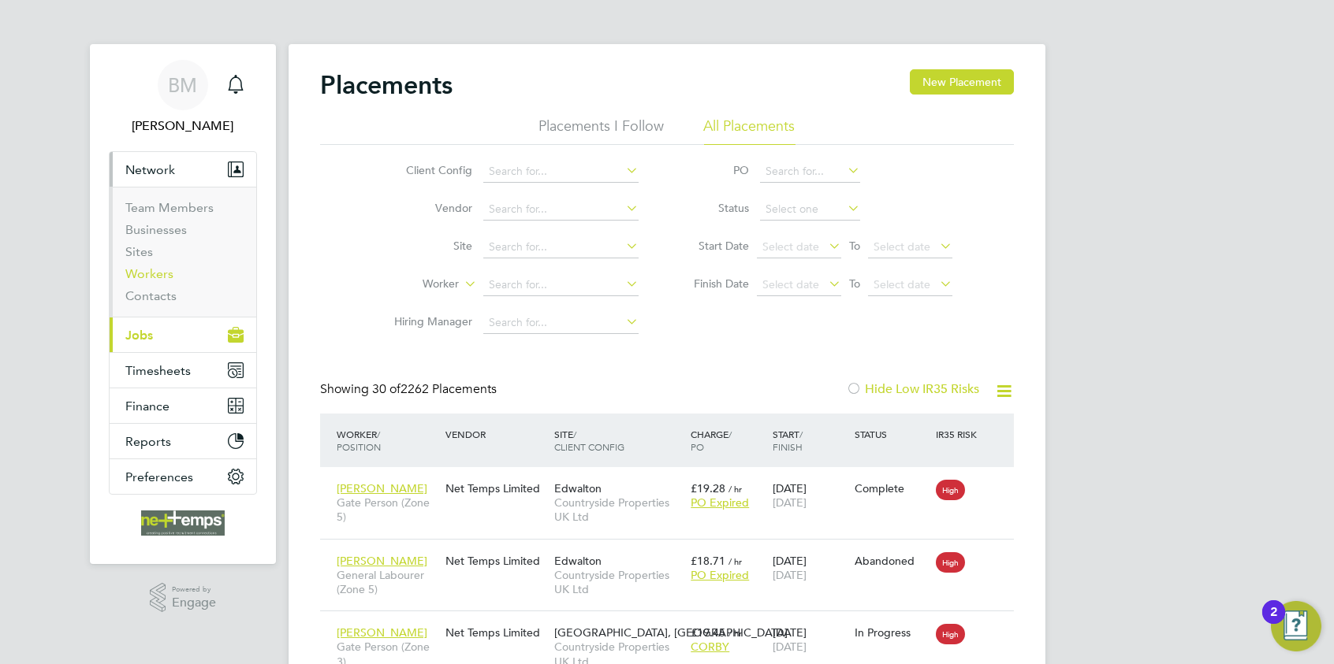
click at [153, 269] on link "Workers" at bounding box center [149, 273] width 48 height 15
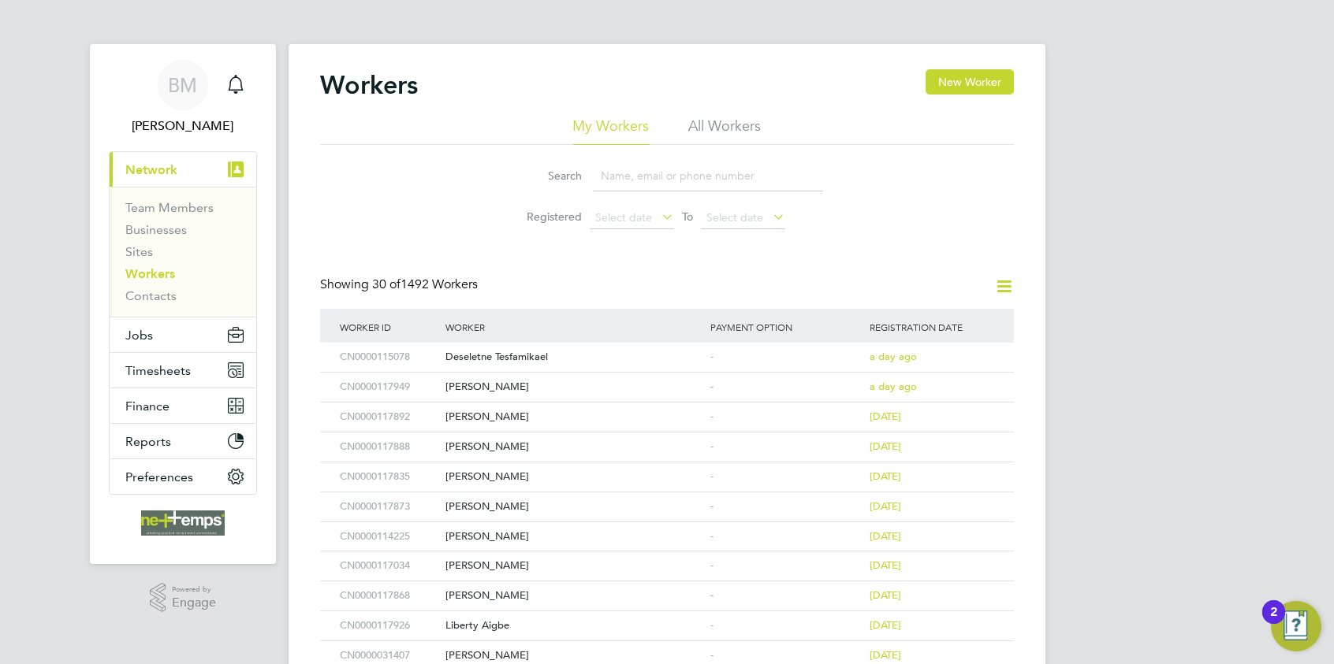
click at [630, 168] on input at bounding box center [708, 176] width 230 height 31
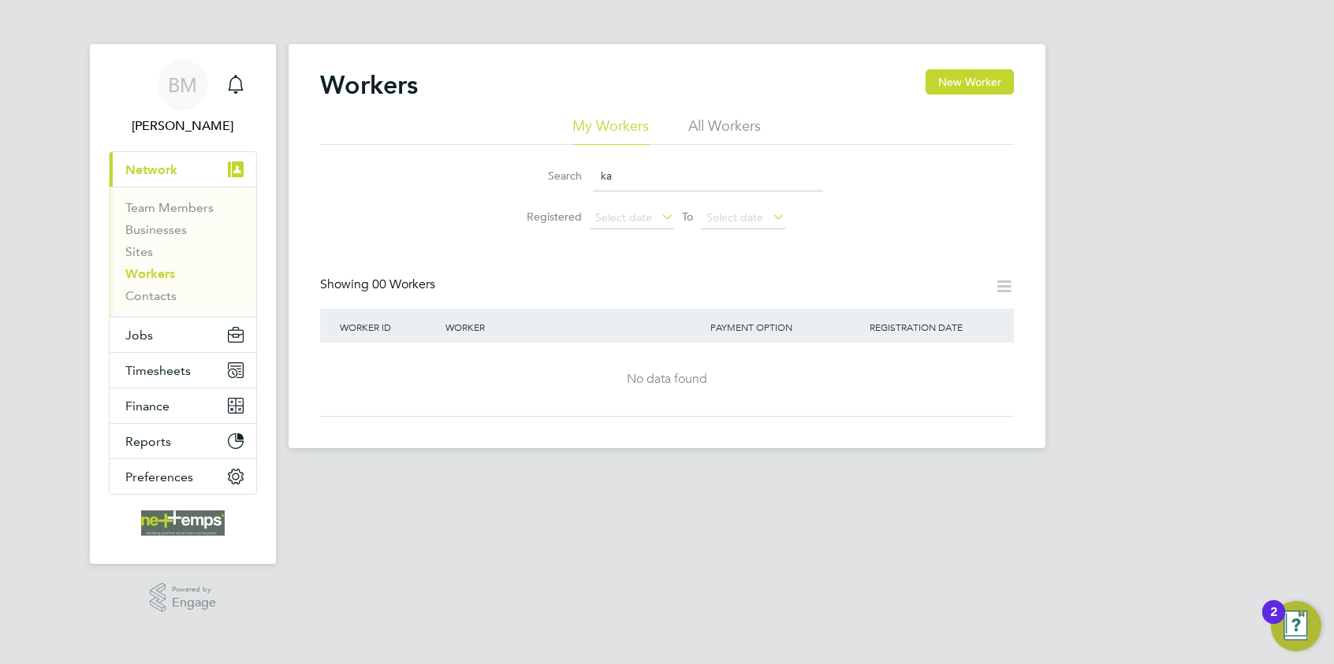
type input "k"
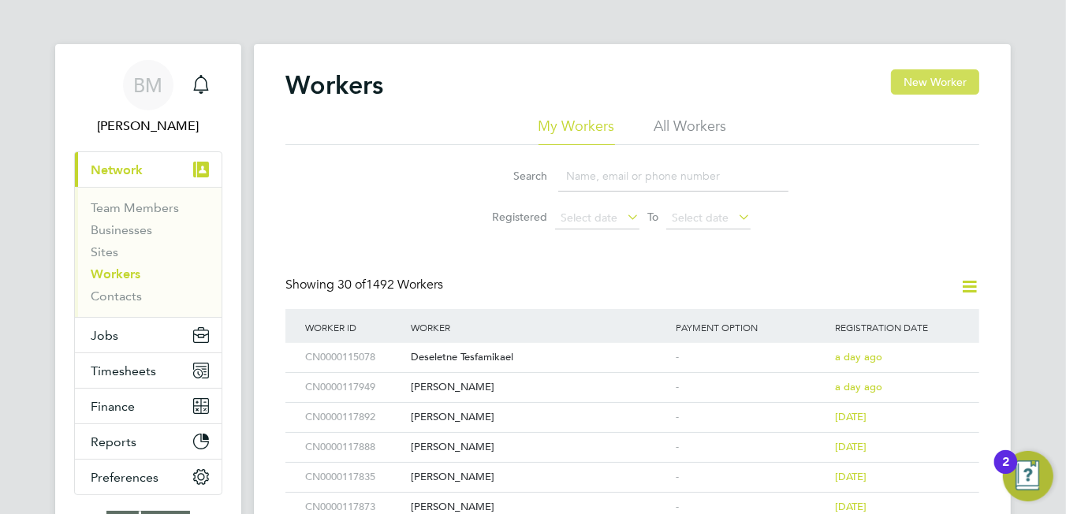
click at [943, 91] on button "New Worker" at bounding box center [935, 81] width 88 height 25
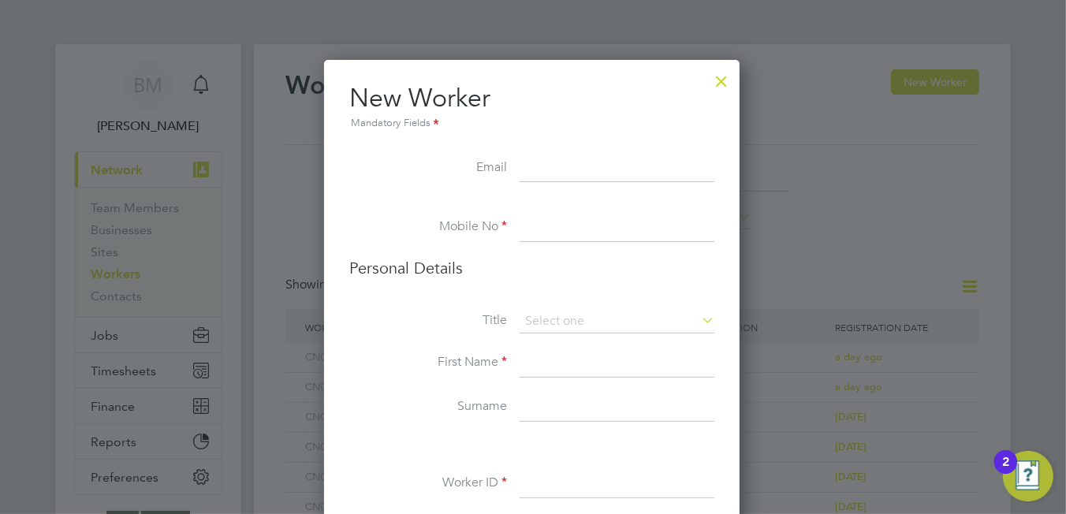
click at [545, 170] on input at bounding box center [616, 168] width 195 height 28
paste input "kayden.kelly100404@gmail.com"
type input "kayden.kelly100404@gmail.com"
click at [538, 229] on input at bounding box center [616, 228] width 195 height 28
click at [564, 226] on input at bounding box center [616, 228] width 195 height 28
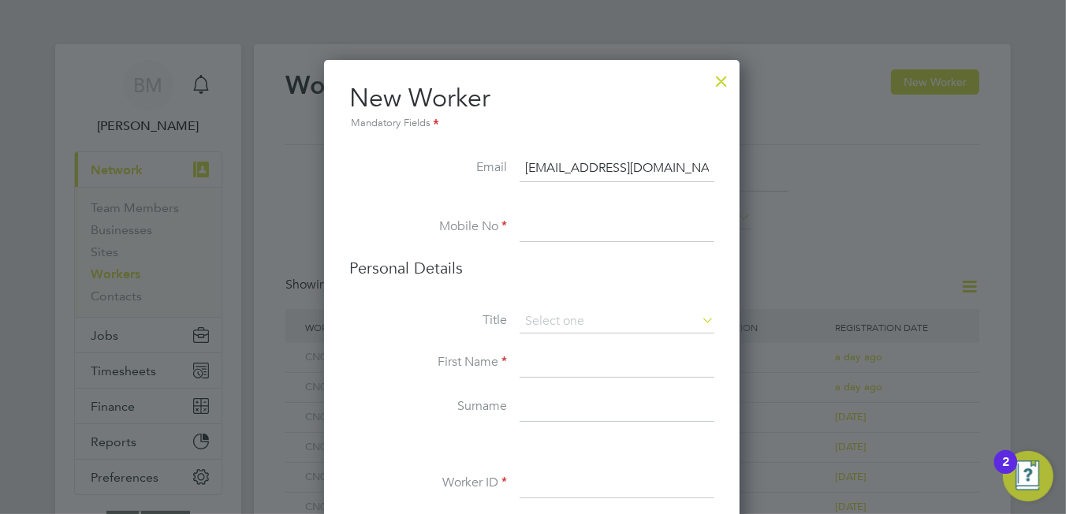
paste input "07565746879"
type input "07565746879"
click at [537, 310] on input at bounding box center [616, 322] width 195 height 24
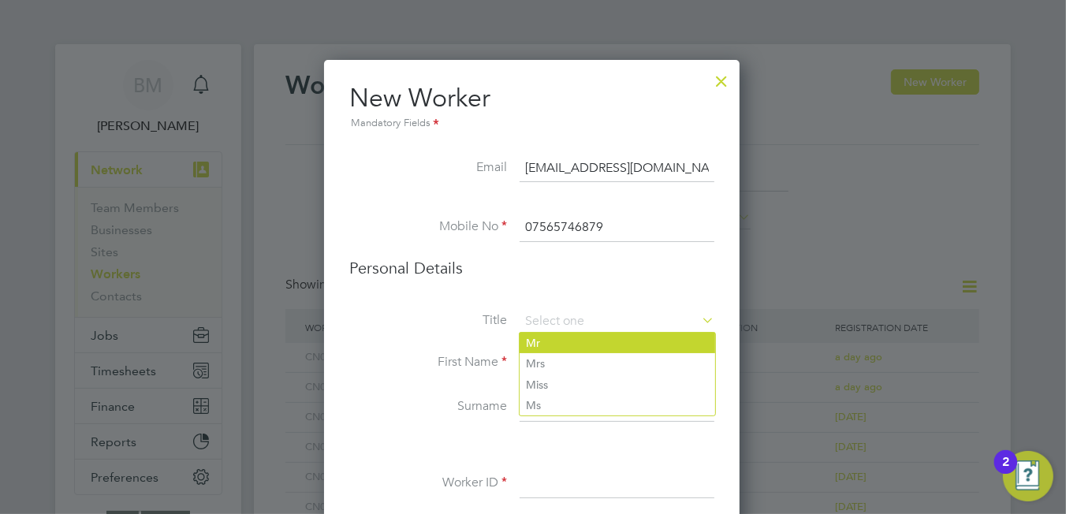
click at [553, 349] on li "Mr" at bounding box center [616, 343] width 195 height 20
type input "Mr"
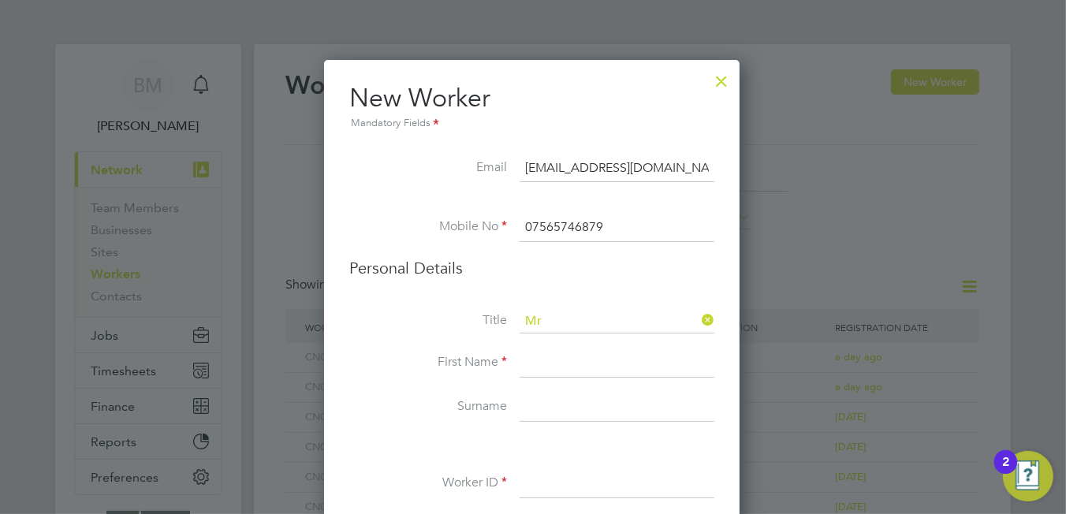
click at [551, 361] on input at bounding box center [616, 363] width 195 height 28
type input "Kayden"
drag, startPoint x: 550, startPoint y: 411, endPoint x: 575, endPoint y: 411, distance: 25.2
click at [554, 411] on input at bounding box center [616, 407] width 195 height 28
type input "Kelly"
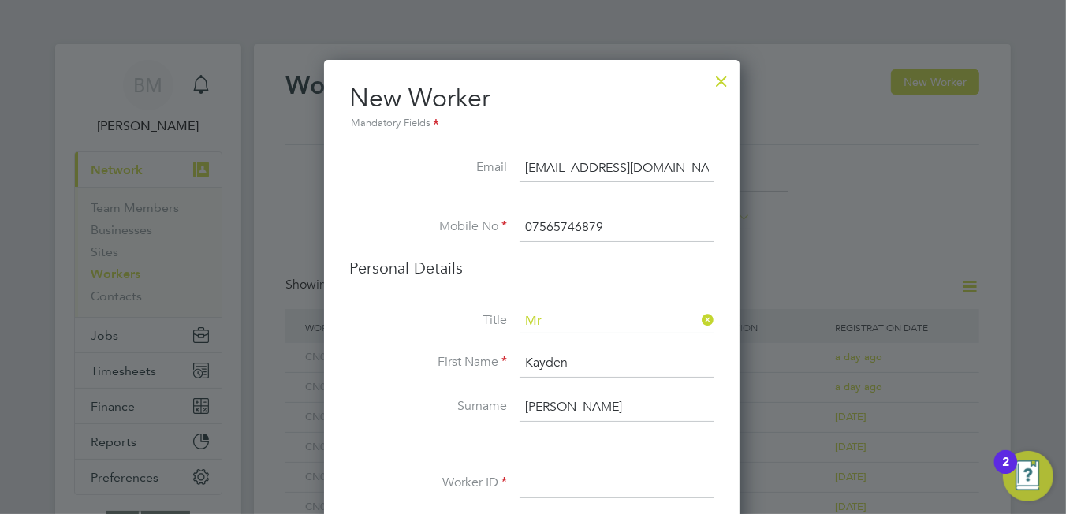
click at [549, 489] on input at bounding box center [616, 484] width 195 height 28
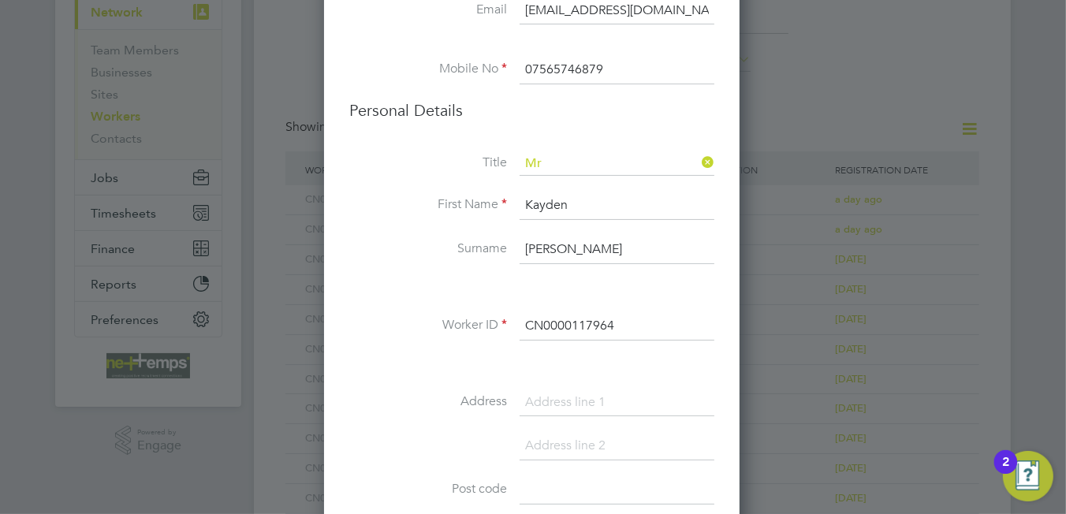
type input "CN0000117964"
click at [564, 401] on input at bounding box center [616, 403] width 195 height 28
type input "Meadow Road"
click at [579, 437] on input at bounding box center [616, 446] width 195 height 28
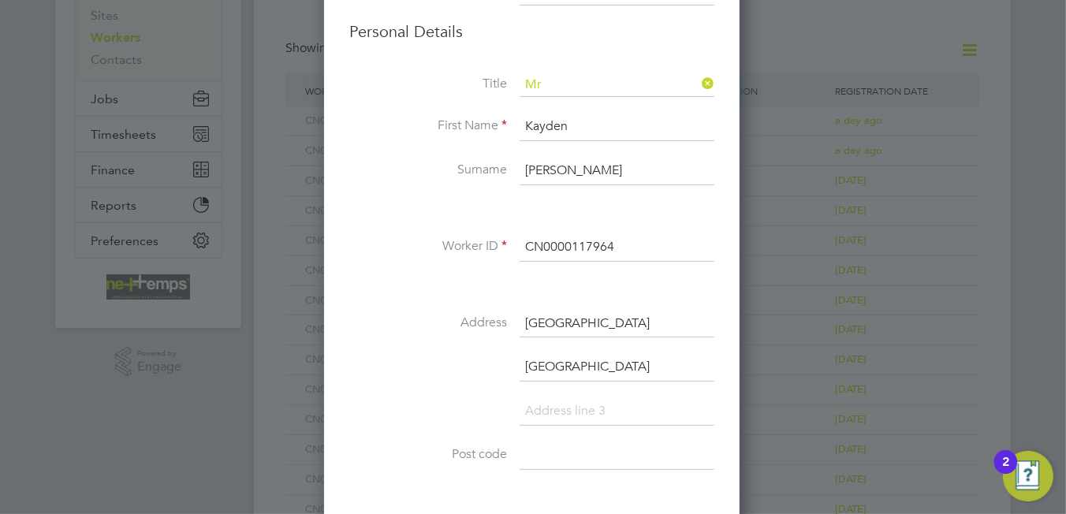
type input "Coventry"
click at [539, 448] on input at bounding box center [616, 455] width 195 height 28
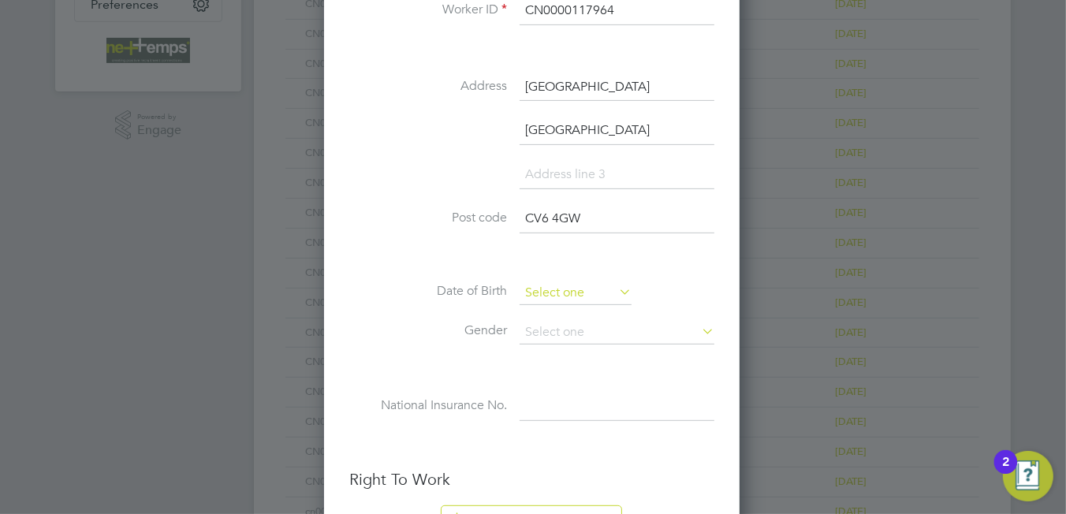
type input "CV6 4GW"
click at [554, 287] on input at bounding box center [575, 293] width 112 height 24
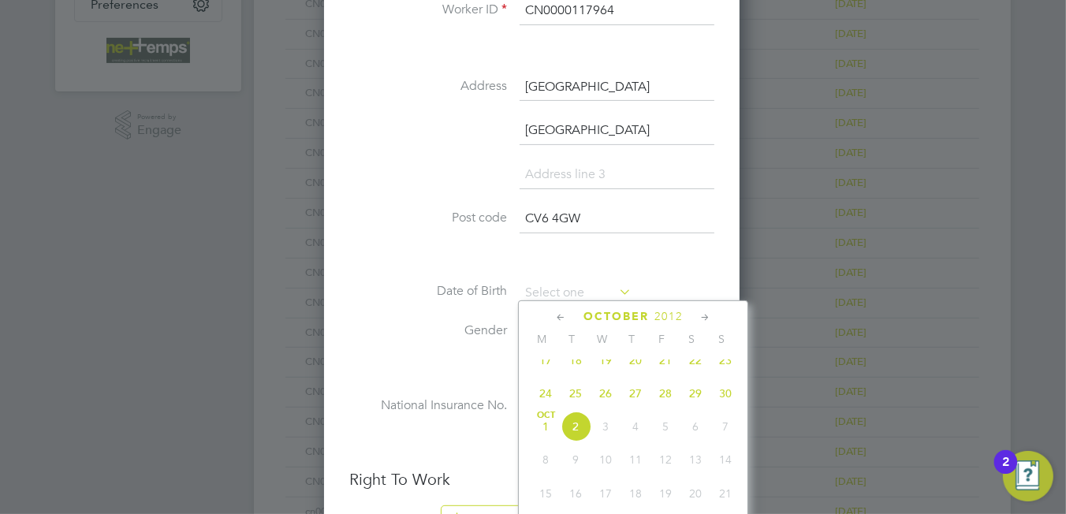
click at [675, 316] on span "2012" at bounding box center [668, 316] width 28 height 13
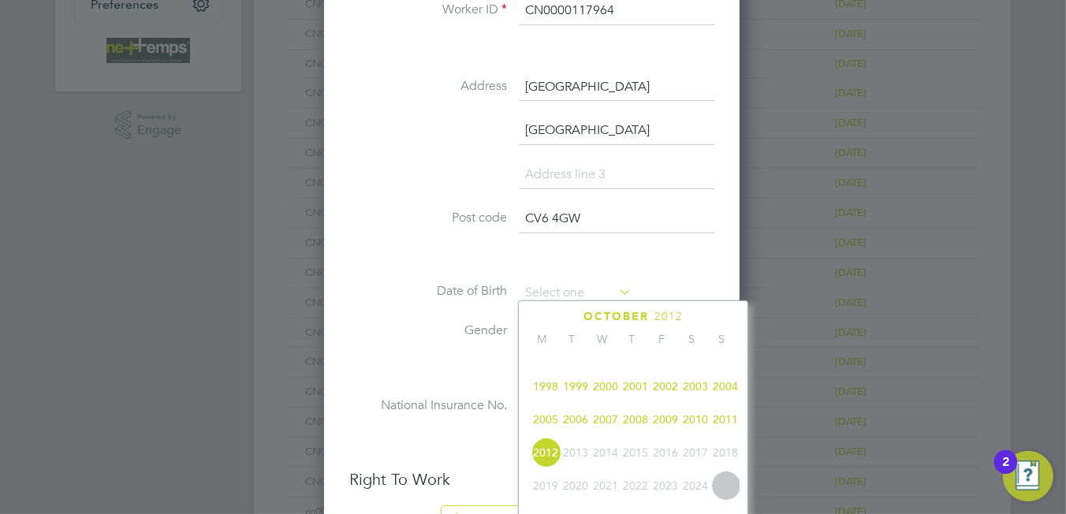
click at [720, 397] on span "2004" at bounding box center [725, 386] width 30 height 30
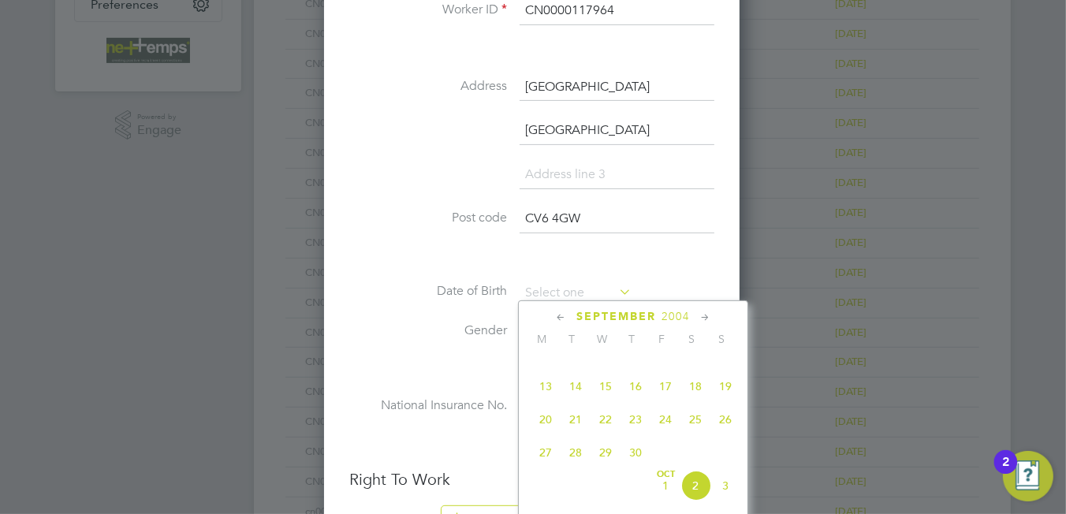
scroll to position [501, 0]
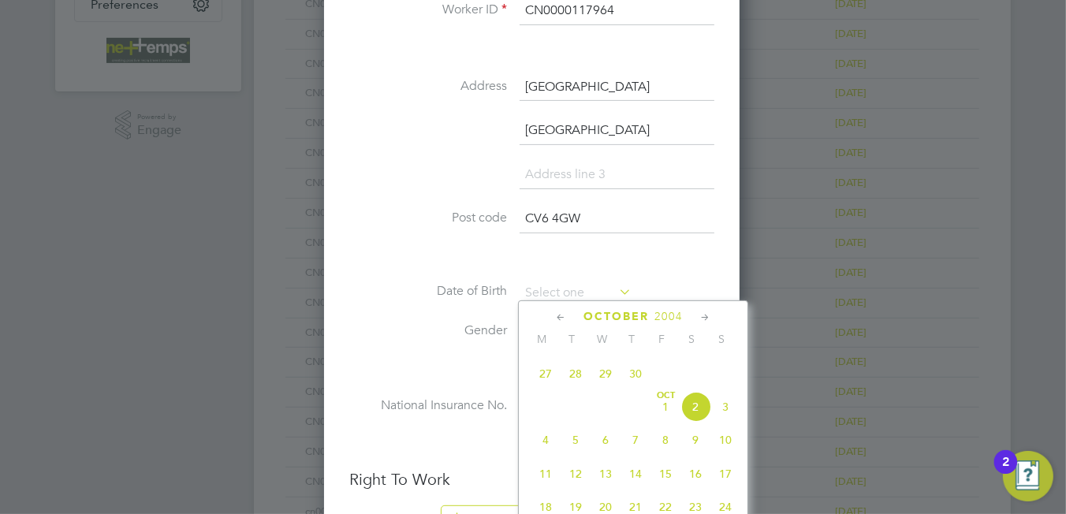
click at [542, 453] on span "4" at bounding box center [545, 440] width 30 height 30
click at [565, 284] on input "04 Oct 2004" at bounding box center [575, 293] width 112 height 24
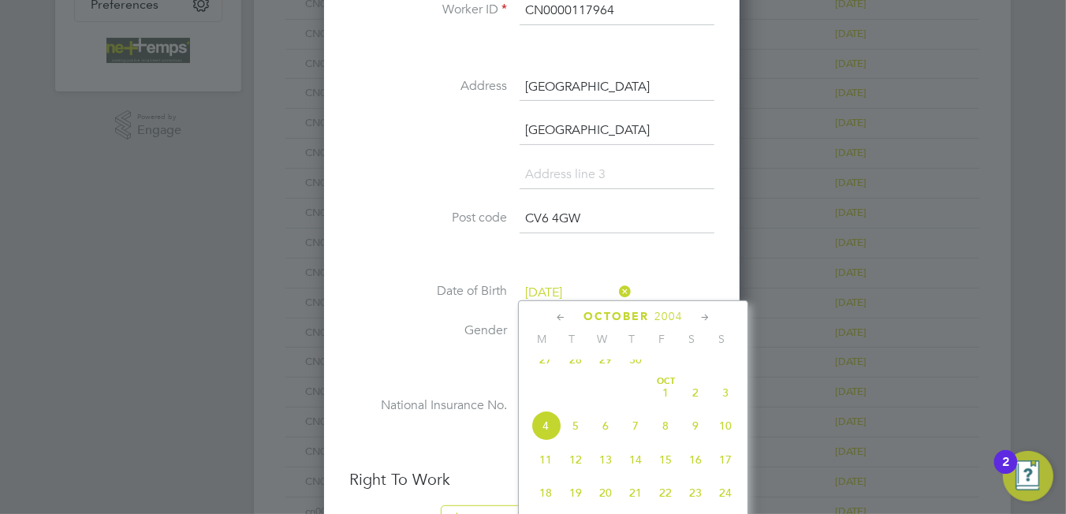
click at [716, 441] on span "10" at bounding box center [725, 426] width 30 height 30
click at [543, 285] on input "10 Oct 2004" at bounding box center [575, 293] width 112 height 24
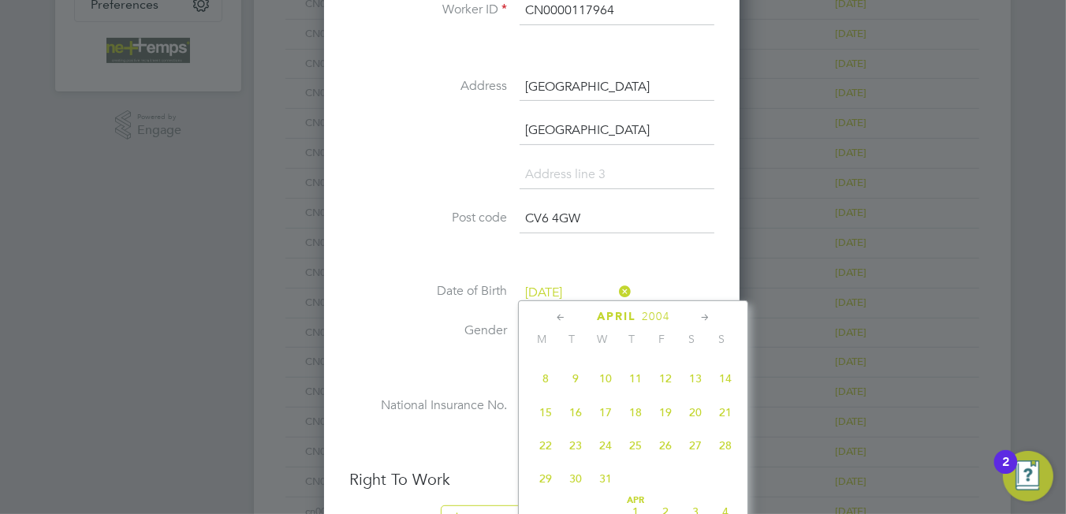
scroll to position [303, 0]
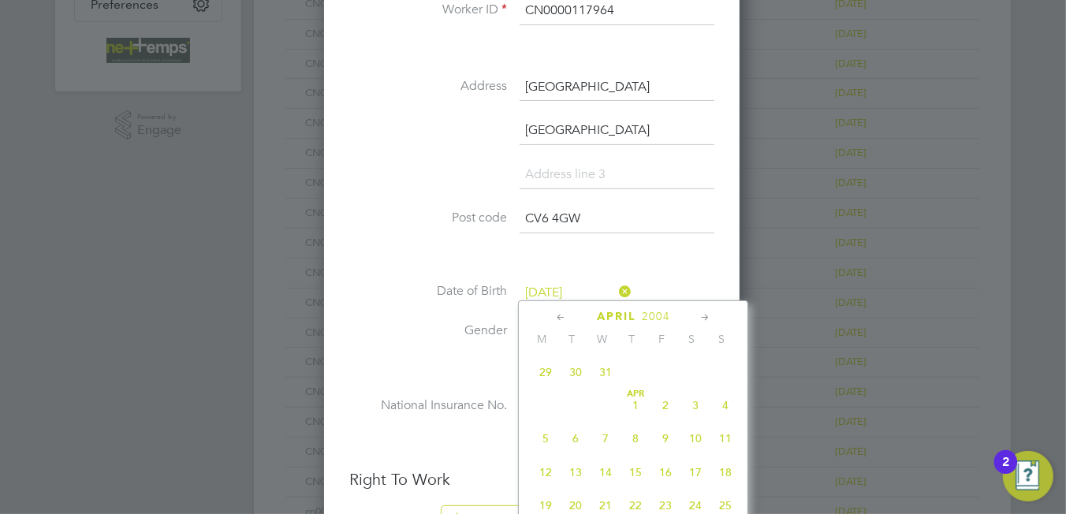
click at [702, 448] on span "10" at bounding box center [695, 438] width 30 height 30
type input "10 Apr 2004"
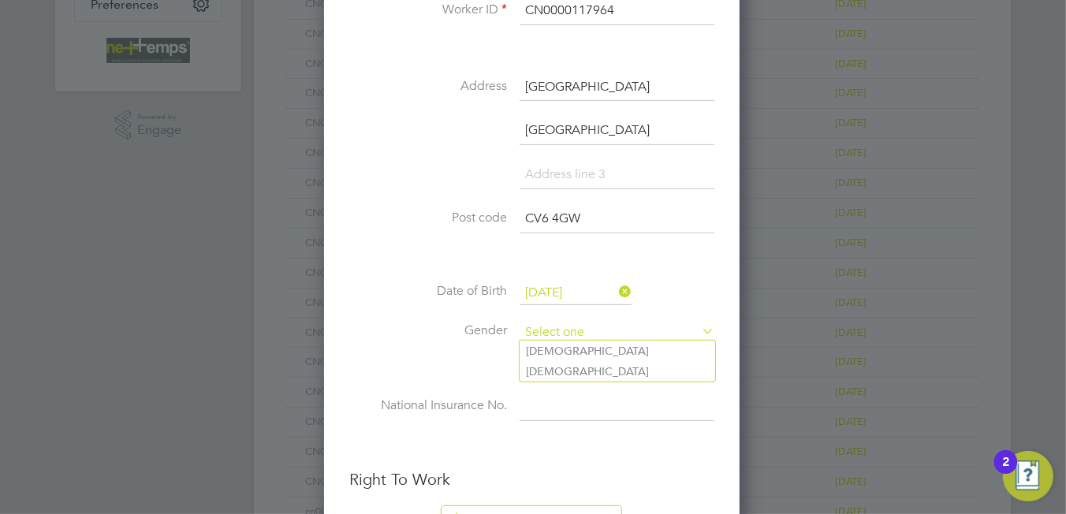
click at [567, 322] on input at bounding box center [616, 333] width 195 height 24
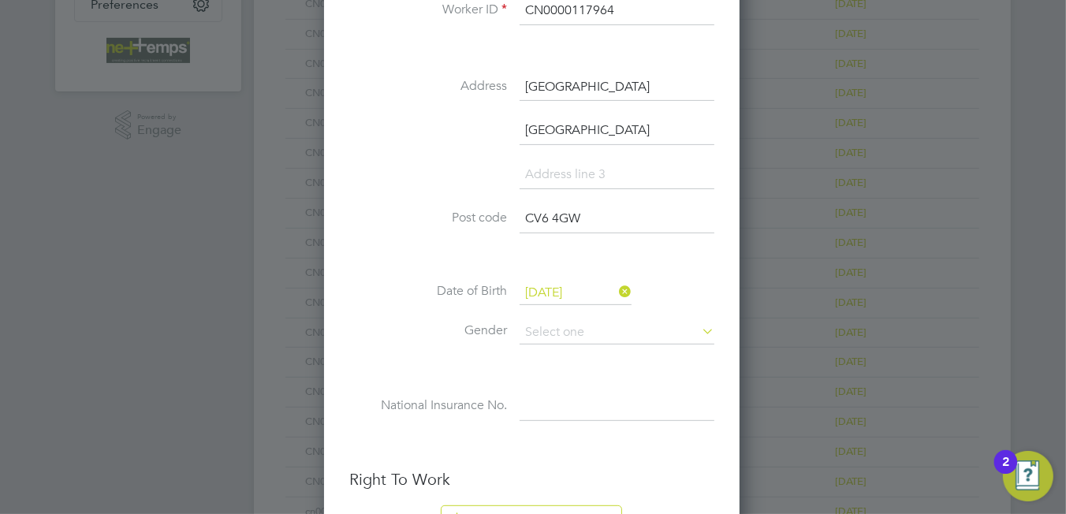
click at [576, 347] on li "Male" at bounding box center [616, 350] width 195 height 20
type input "Male"
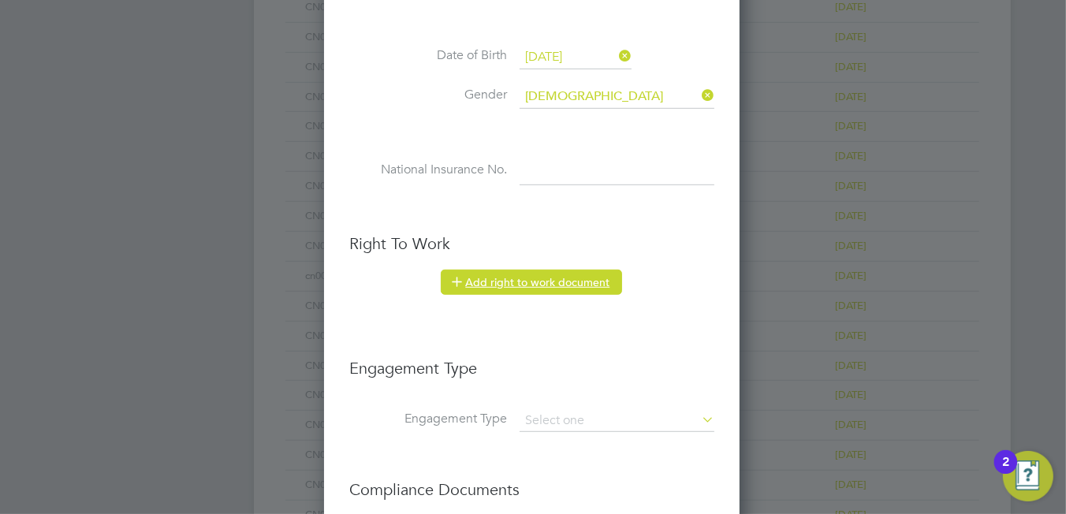
click at [545, 280] on button "Add right to work document" at bounding box center [531, 282] width 181 height 25
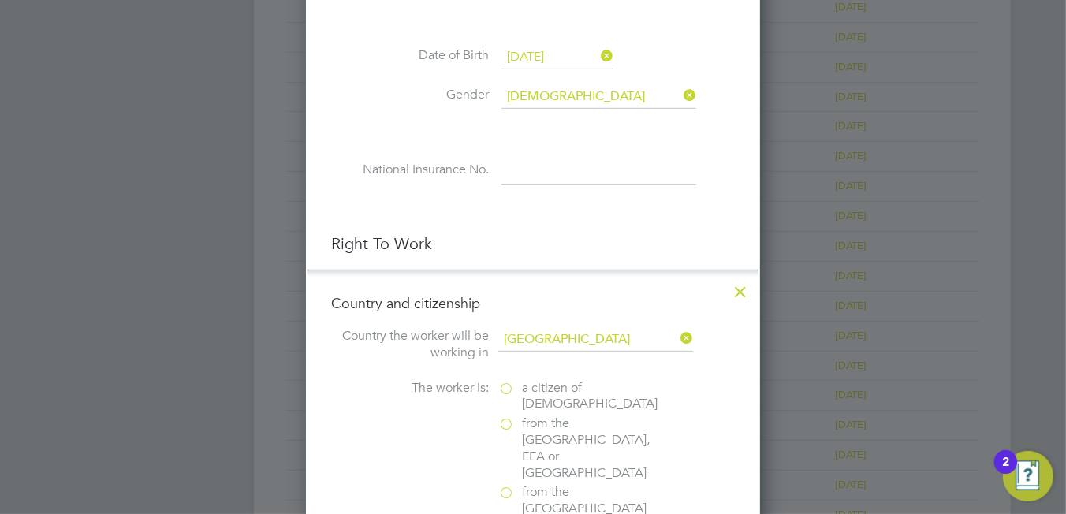
click at [531, 389] on span "a citizen of United Kingdom" at bounding box center [590, 396] width 136 height 33
click at [0, 0] on input "a citizen of United Kingdom" at bounding box center [0, 0] width 0 height 0
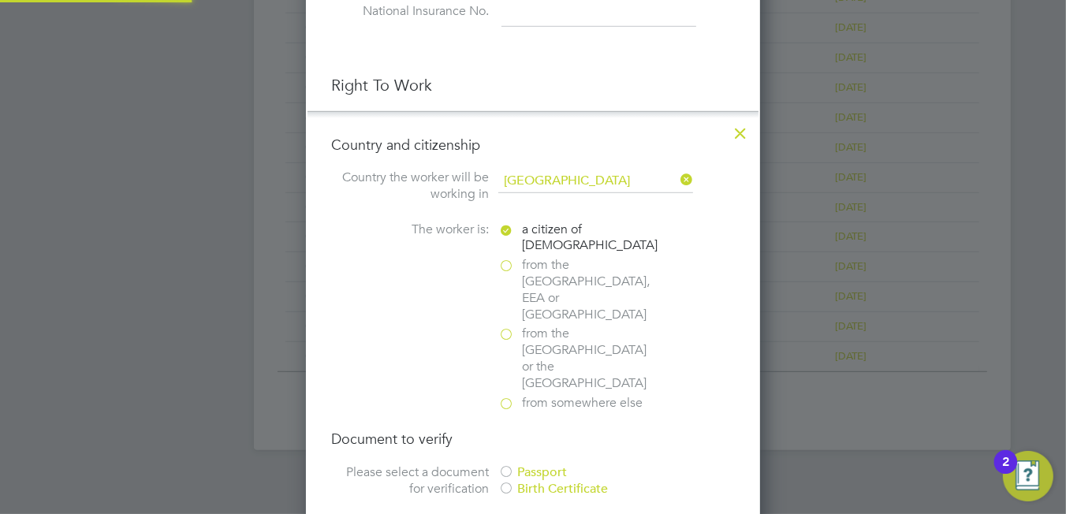
scroll to position [946, 0]
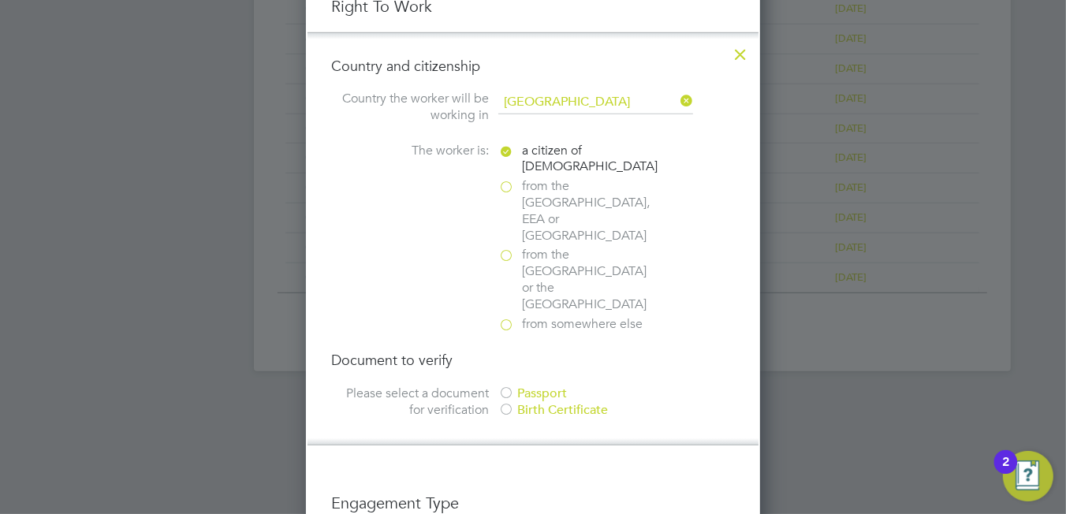
click at [527, 385] on div "Passport" at bounding box center [616, 393] width 236 height 17
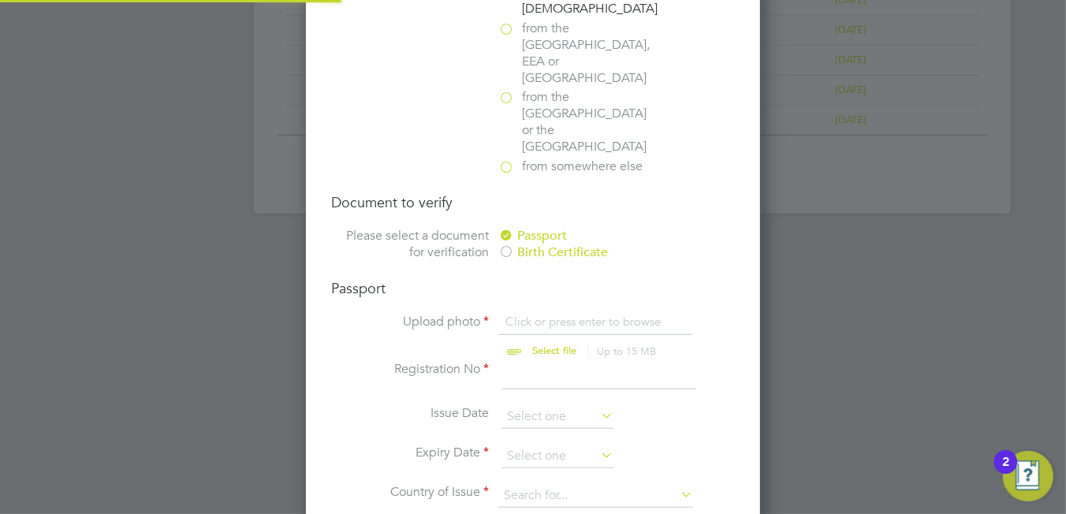
scroll to position [1182, 0]
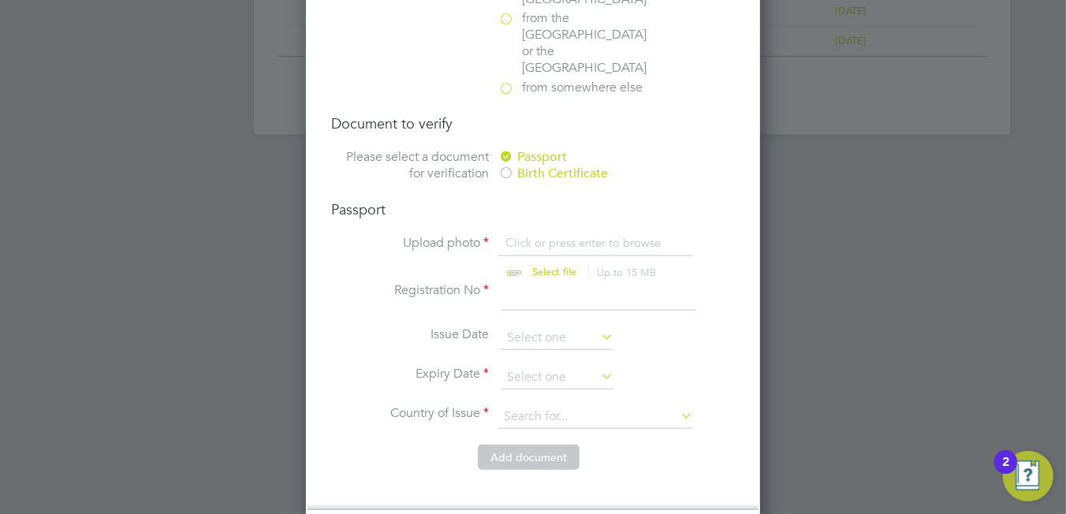
click at [555, 235] on input "file" at bounding box center [568, 258] width 247 height 47
type input "C:\fakepath\Kayden Kelly passport.PNG"
click at [526, 282] on input at bounding box center [598, 296] width 195 height 28
click at [549, 282] on input at bounding box center [598, 296] width 195 height 28
type input "147368003"
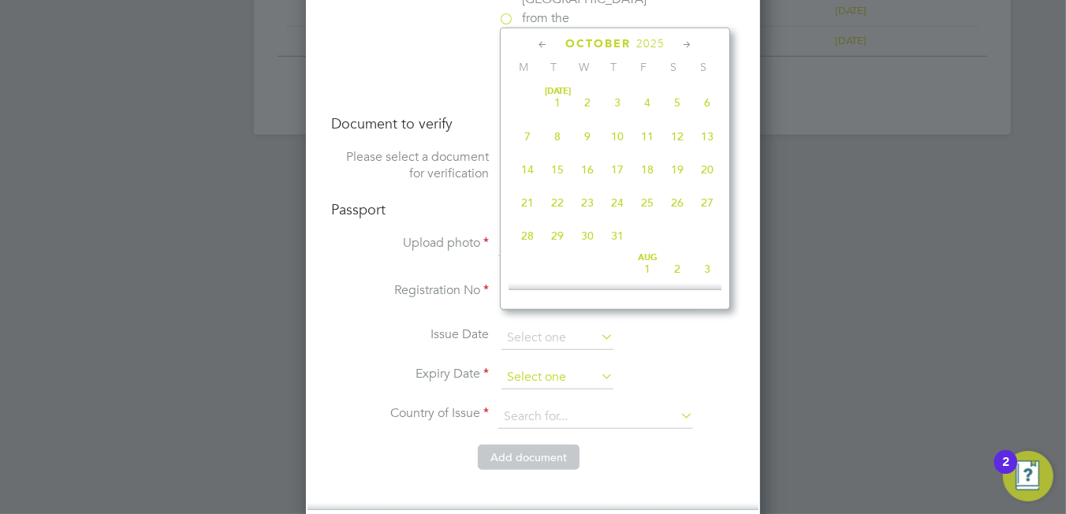
click at [523, 366] on input at bounding box center [557, 378] width 112 height 24
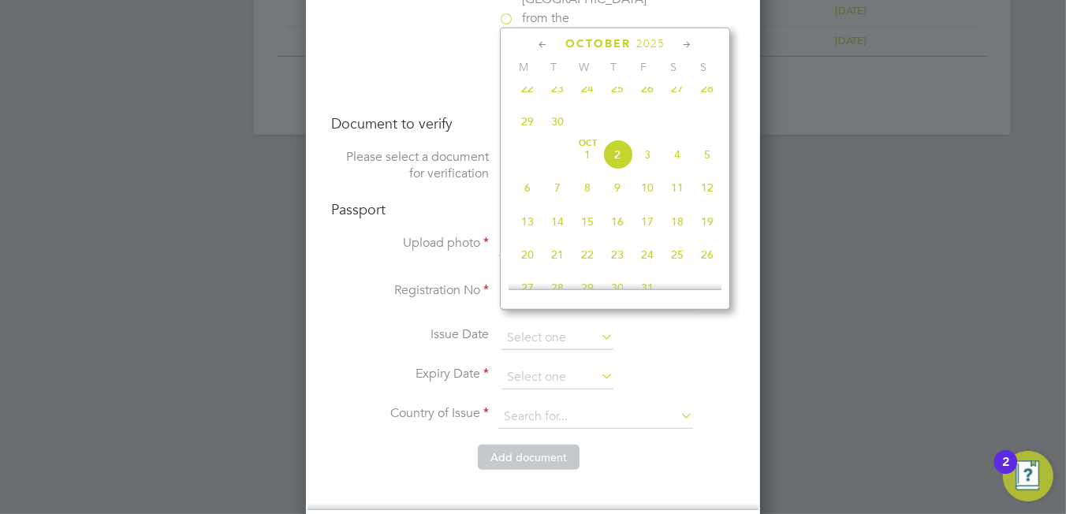
click at [642, 47] on span "2025" at bounding box center [650, 43] width 28 height 13
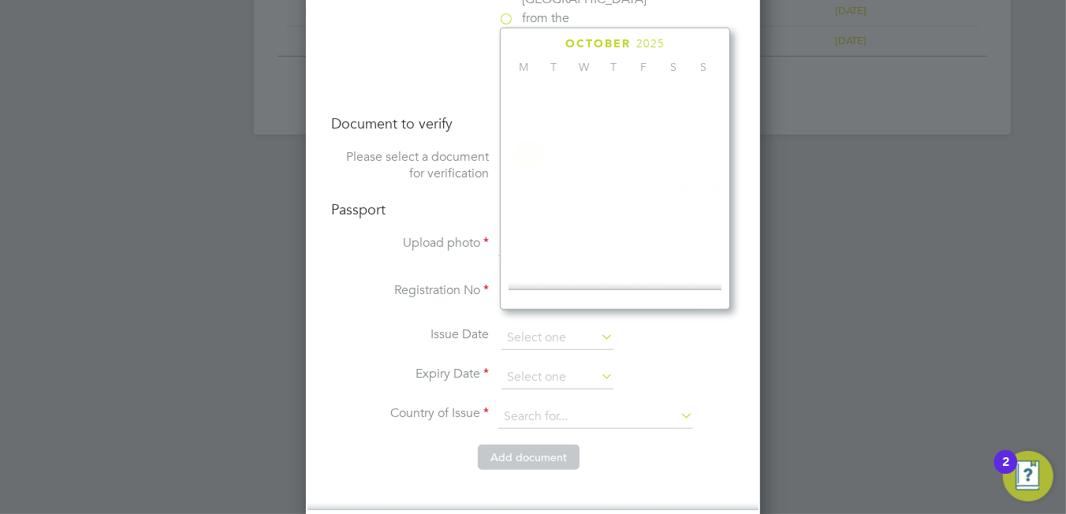
scroll to position [422, 0]
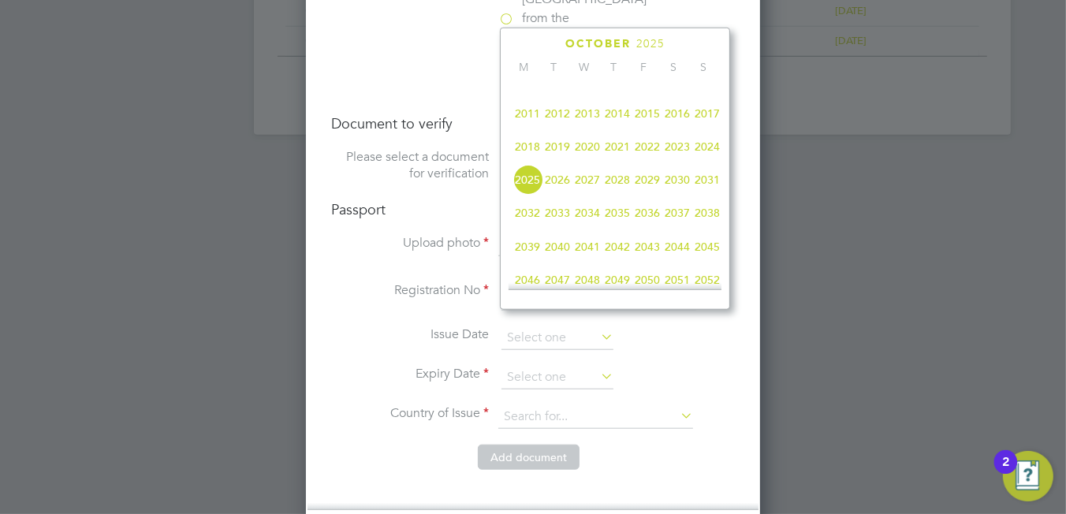
click at [584, 228] on span "2034" at bounding box center [587, 213] width 30 height 30
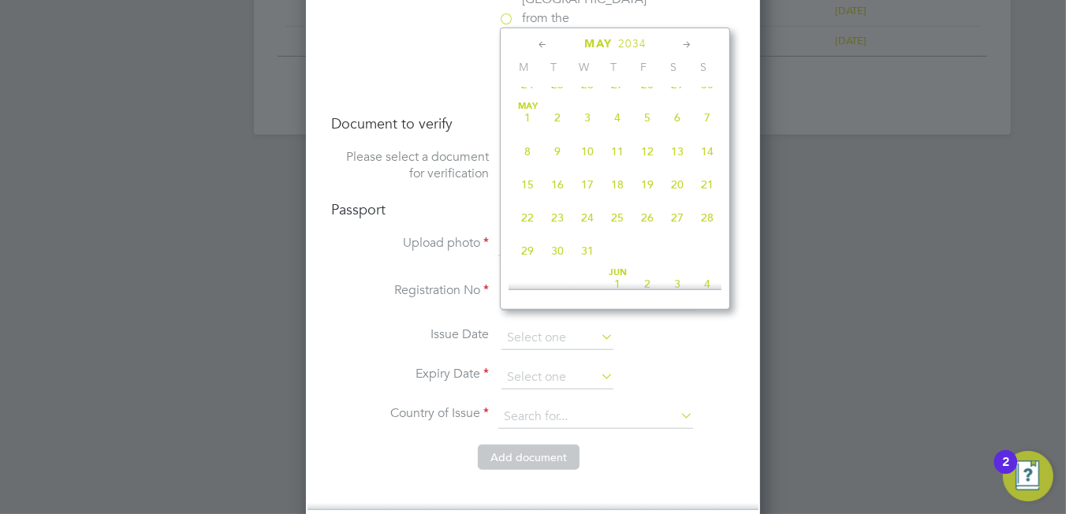
scroll to position [160, 0]
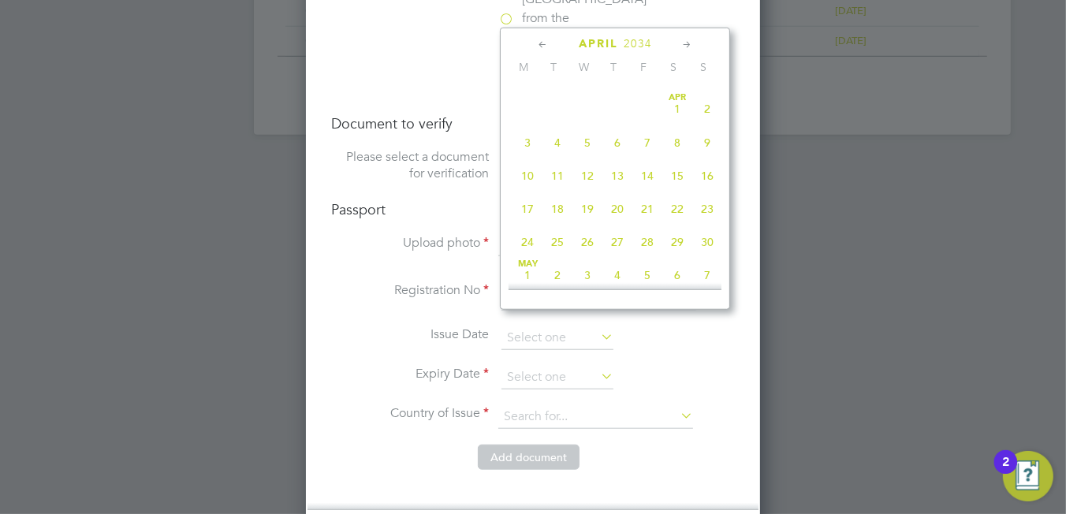
click at [524, 144] on span "3" at bounding box center [527, 143] width 30 height 30
type input "03 Apr 2034"
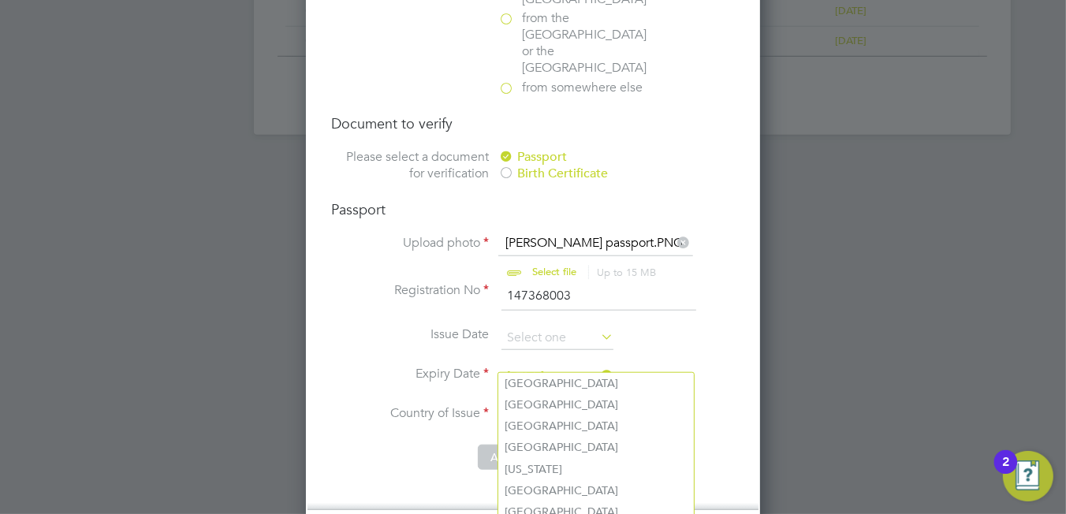
click at [557, 405] on input at bounding box center [595, 417] width 195 height 24
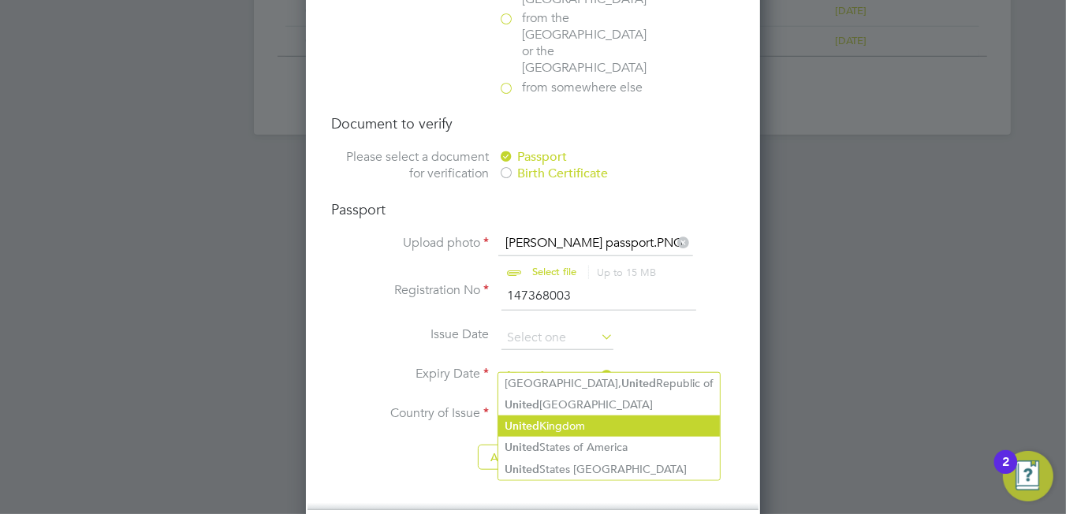
click at [582, 426] on li "United Kingdom" at bounding box center [608, 425] width 221 height 21
type input "United Kingdom"
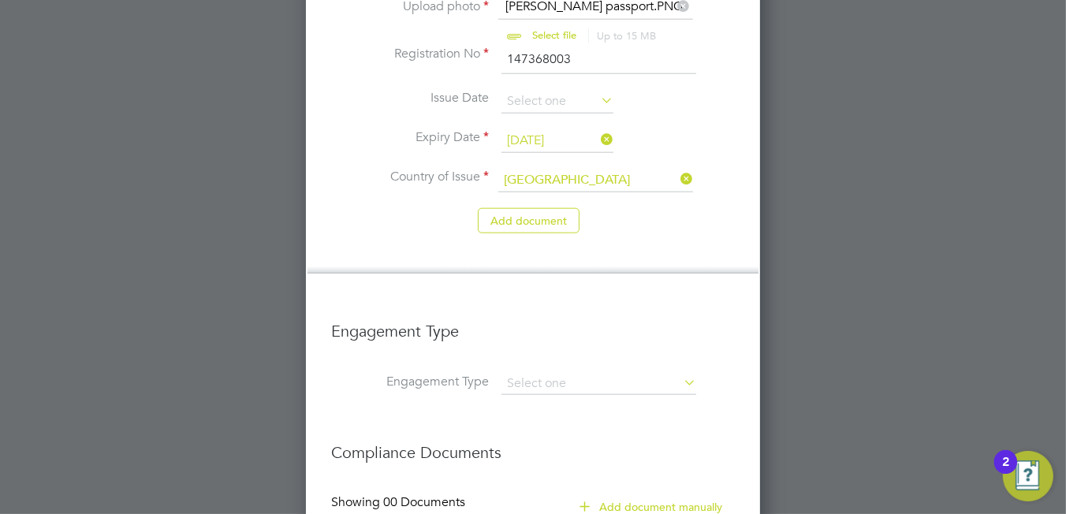
scroll to position [1537, 0]
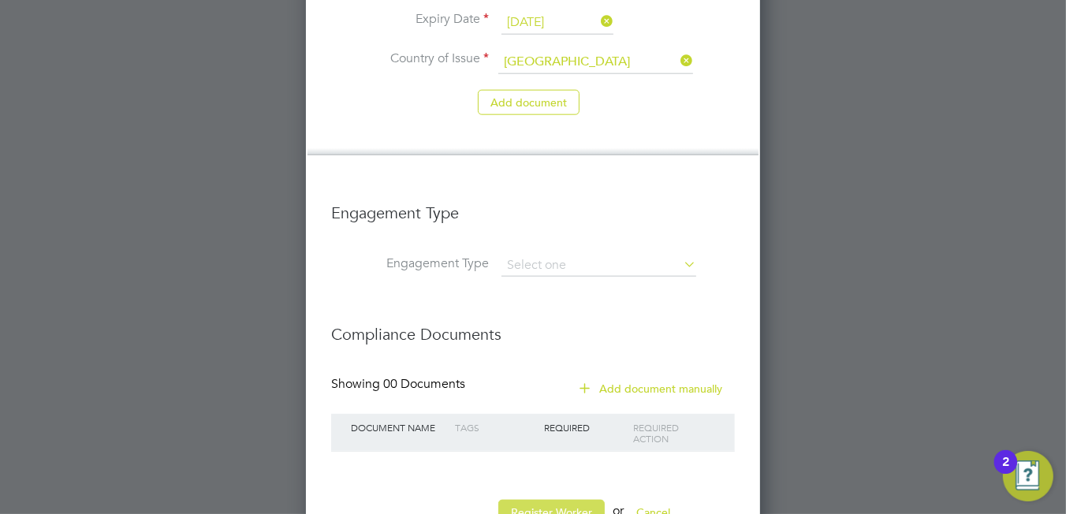
click at [541, 500] on button "Register Worker" at bounding box center [551, 512] width 106 height 25
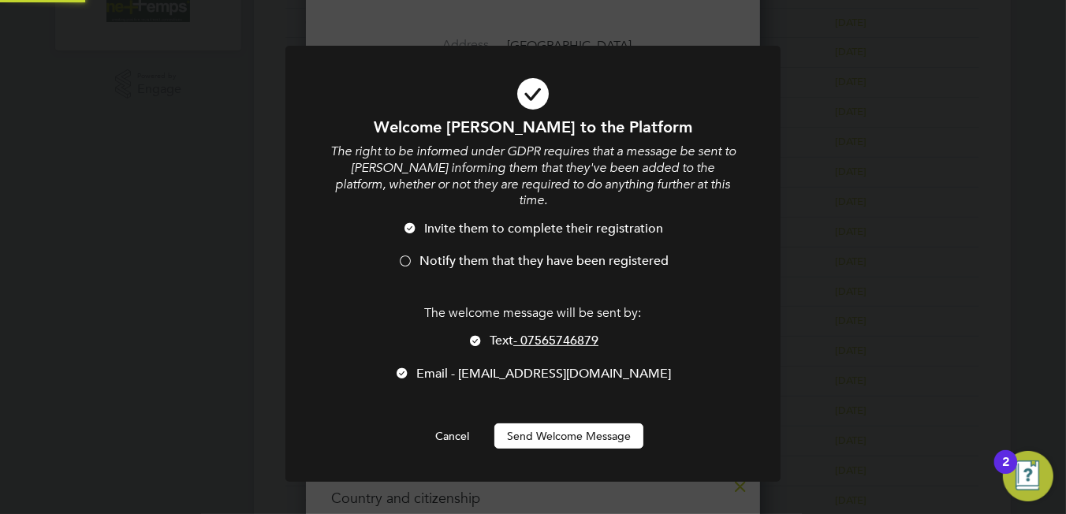
scroll to position [0, 0]
click at [434, 253] on span "Notify them that they have been registered" at bounding box center [543, 261] width 249 height 16
click at [482, 333] on li "Text - 07565746879" at bounding box center [533, 349] width 410 height 32
click at [535, 423] on button "Send Welcome Message" at bounding box center [568, 435] width 149 height 25
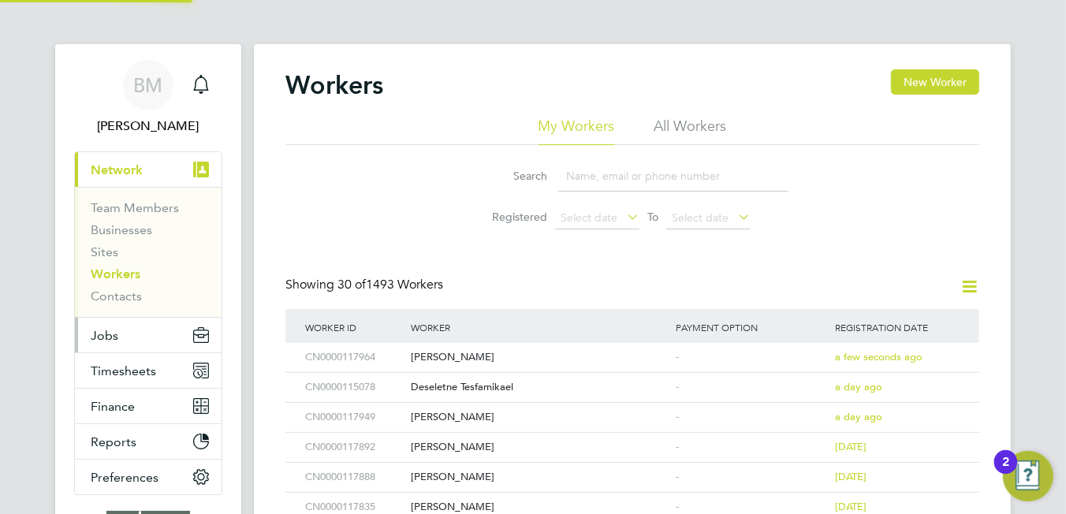
click at [113, 328] on span "Jobs" at bounding box center [105, 335] width 28 height 15
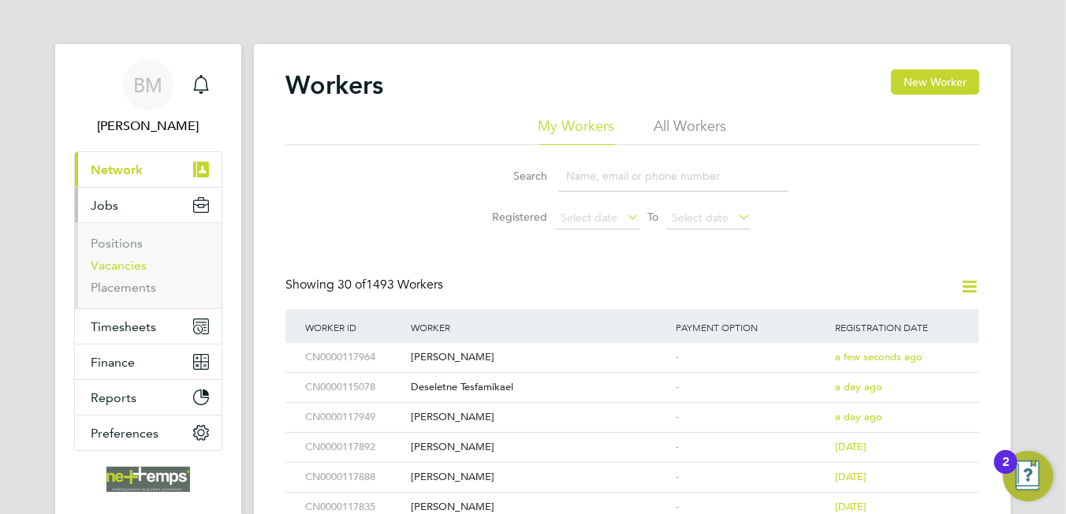
click at [117, 266] on link "Vacancies" at bounding box center [119, 265] width 56 height 15
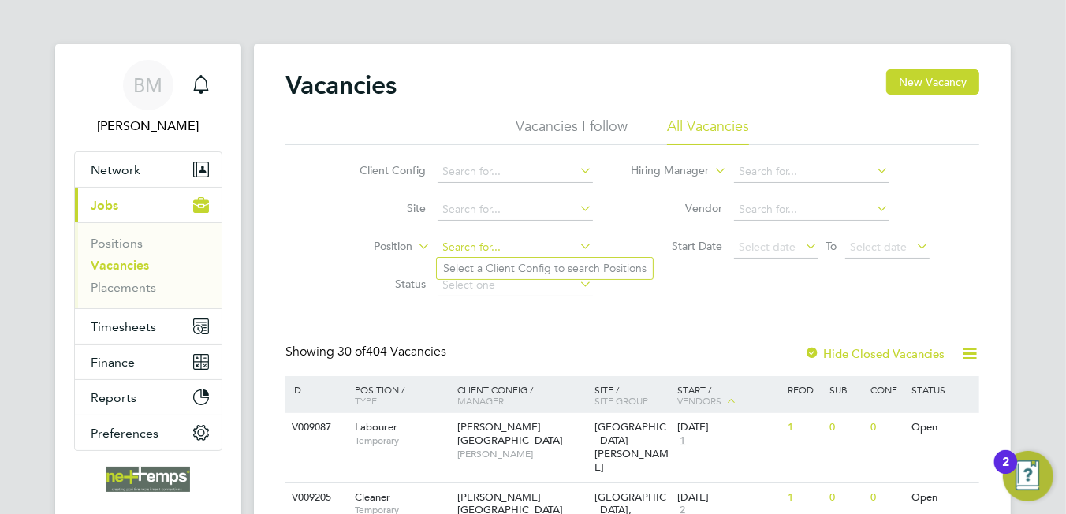
click at [482, 245] on input at bounding box center [514, 247] width 155 height 22
type input "c"
click at [492, 173] on input at bounding box center [514, 172] width 155 height 22
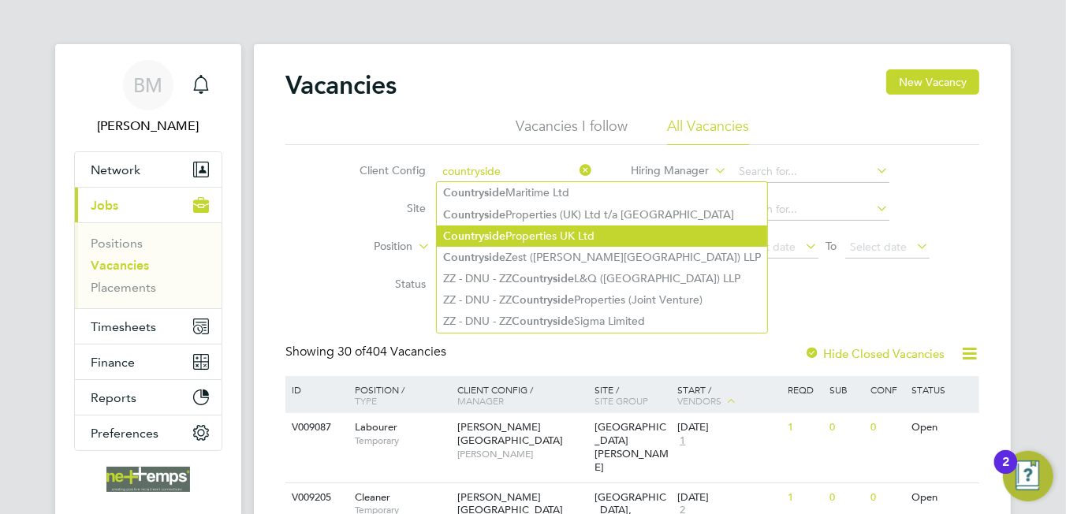
click at [524, 229] on li "Countryside Properties UK Ltd" at bounding box center [602, 235] width 330 height 21
type input "Countryside Properties UK Ltd"
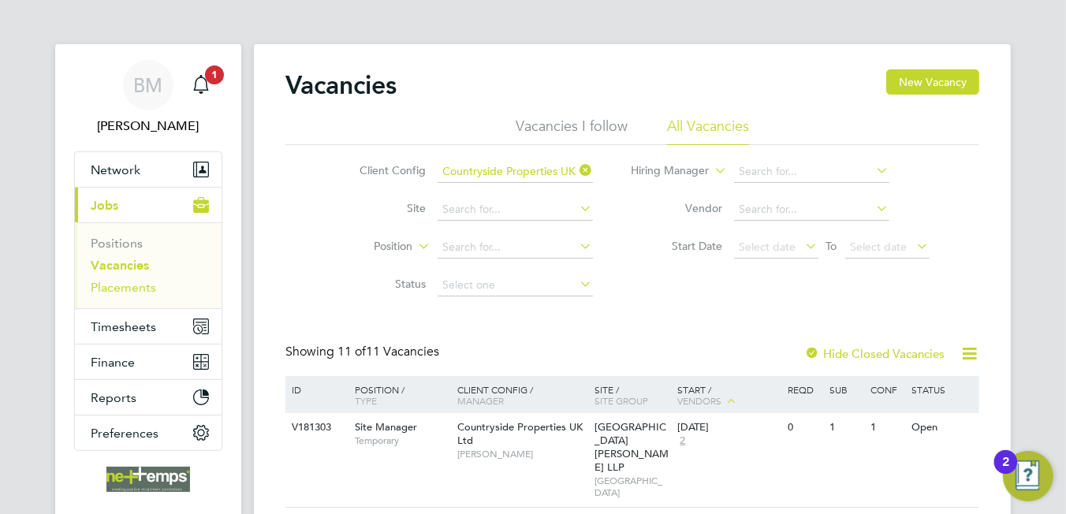
drag, startPoint x: 128, startPoint y: 282, endPoint x: 136, endPoint y: 283, distance: 7.9
click at [126, 283] on link "Placements" at bounding box center [123, 287] width 65 height 15
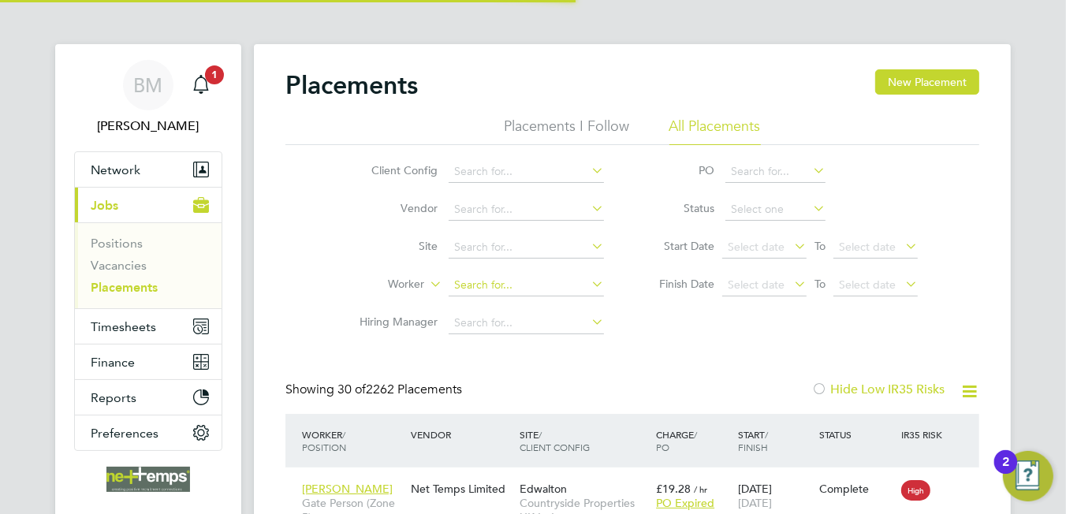
scroll to position [59, 137]
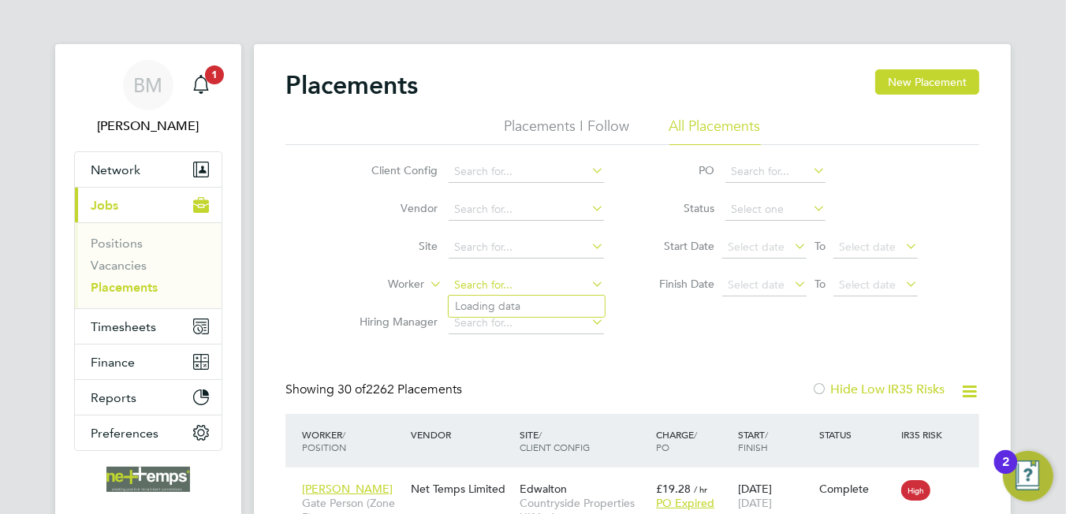
click at [486, 281] on input at bounding box center [525, 285] width 155 height 22
type input "p"
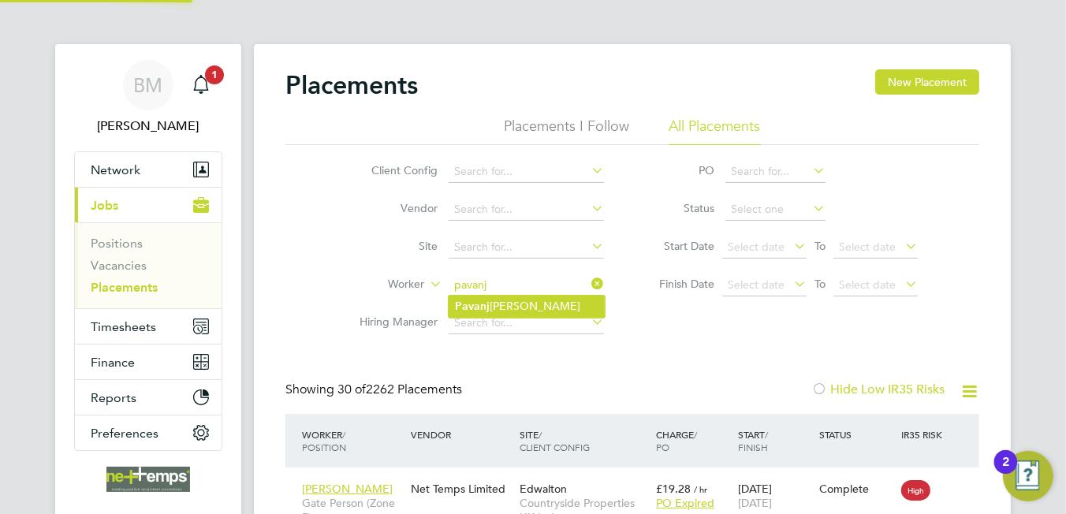
click at [504, 311] on li "Pavanj eet Singh Gill" at bounding box center [526, 306] width 156 height 21
type input "Pavanjeet Singh Gill"
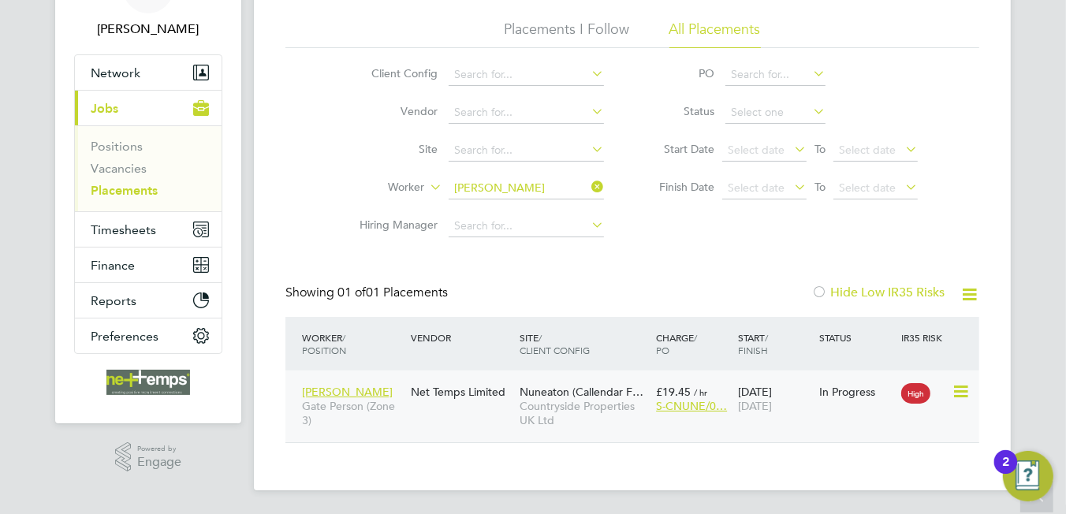
click at [549, 385] on span "Nuneaton (Callendar F…" at bounding box center [581, 392] width 124 height 14
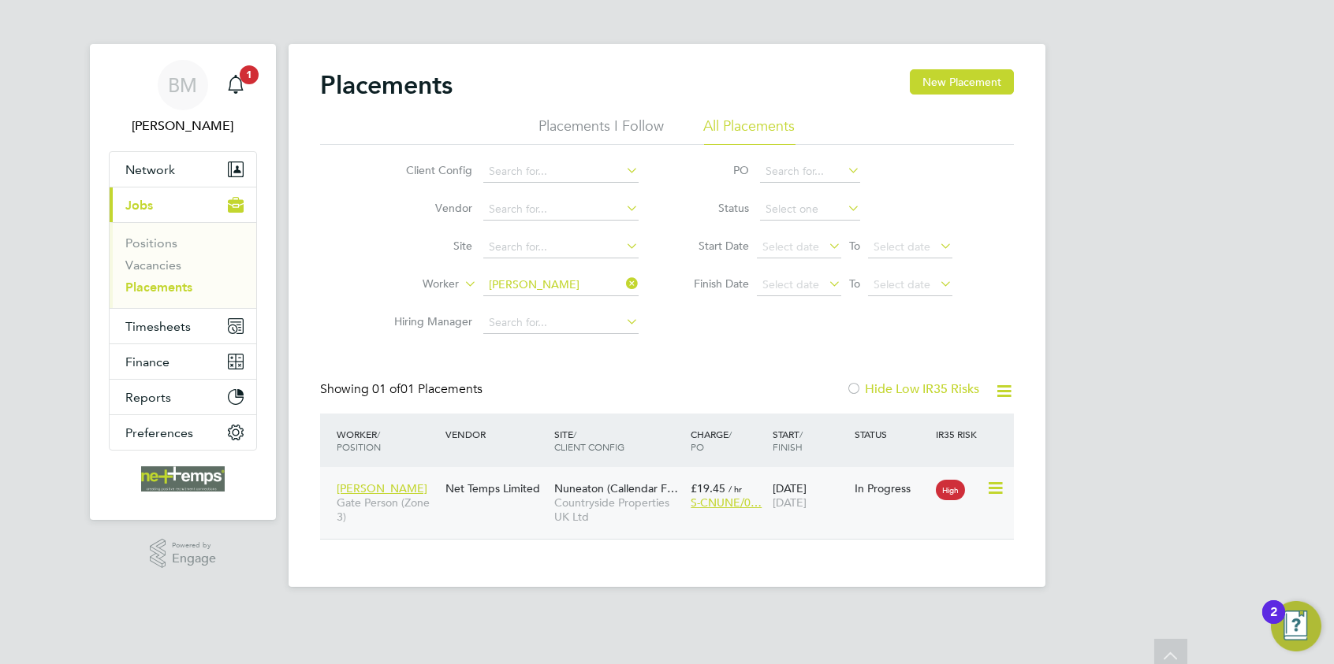
scroll to position [14, 74]
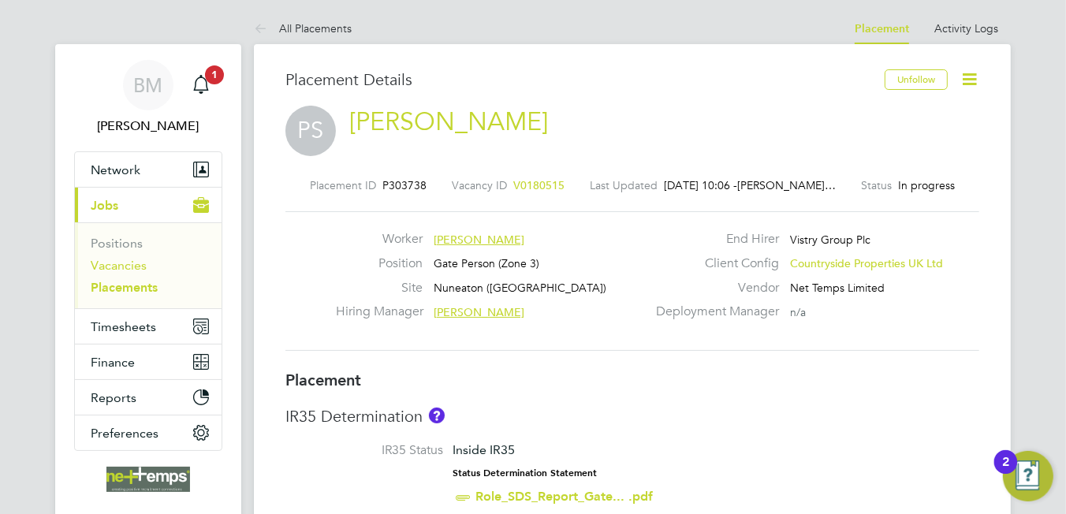
click at [119, 266] on link "Vacancies" at bounding box center [119, 265] width 56 height 15
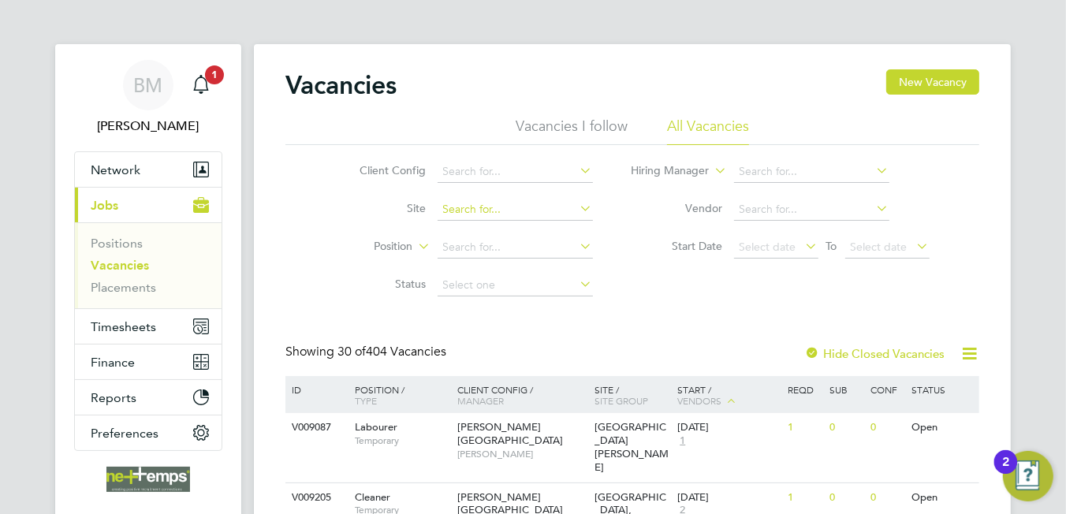
click at [497, 203] on input at bounding box center [514, 210] width 155 height 22
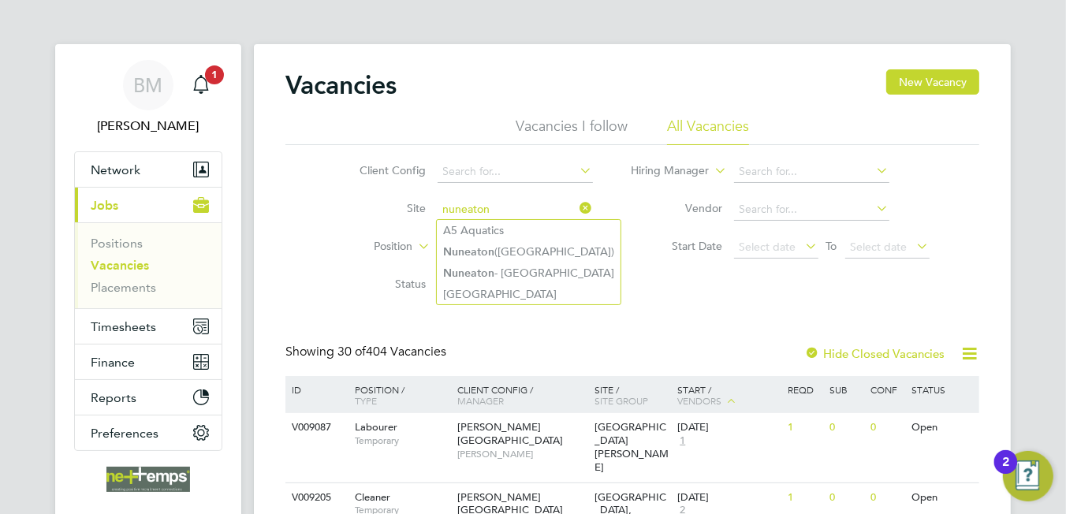
type input "nuneaton"
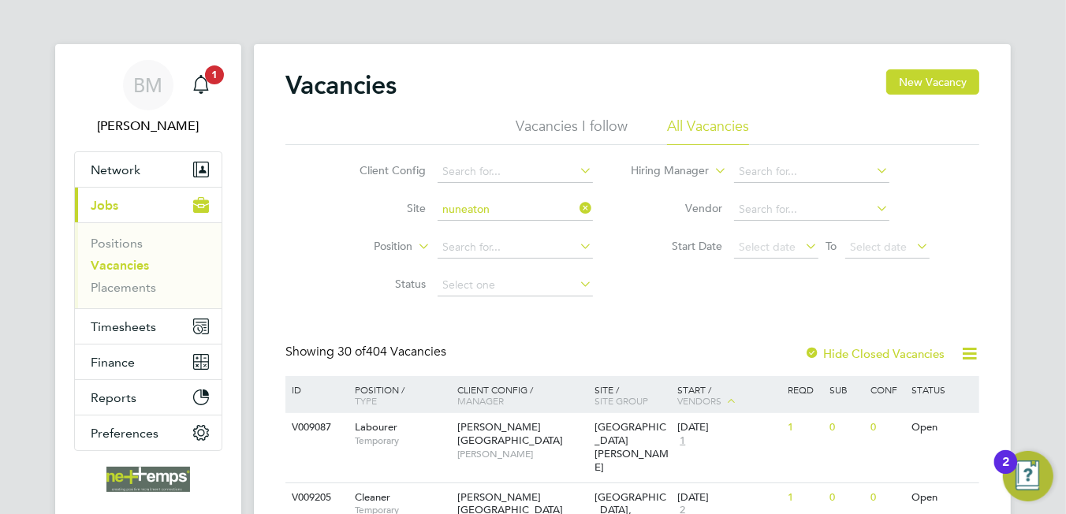
click at [651, 300] on div "Client Config Site nuneaton Position Status Hiring Manager Vendor Start Date Se…" at bounding box center [632, 224] width 694 height 159
drag, startPoint x: 551, startPoint y: 169, endPoint x: 549, endPoint y: 178, distance: 9.7
click at [547, 170] on input at bounding box center [514, 172] width 155 height 22
click at [555, 236] on li "Countryside Properties UK Ltd" at bounding box center [602, 235] width 330 height 21
type input "Countryside Properties UK Ltd"
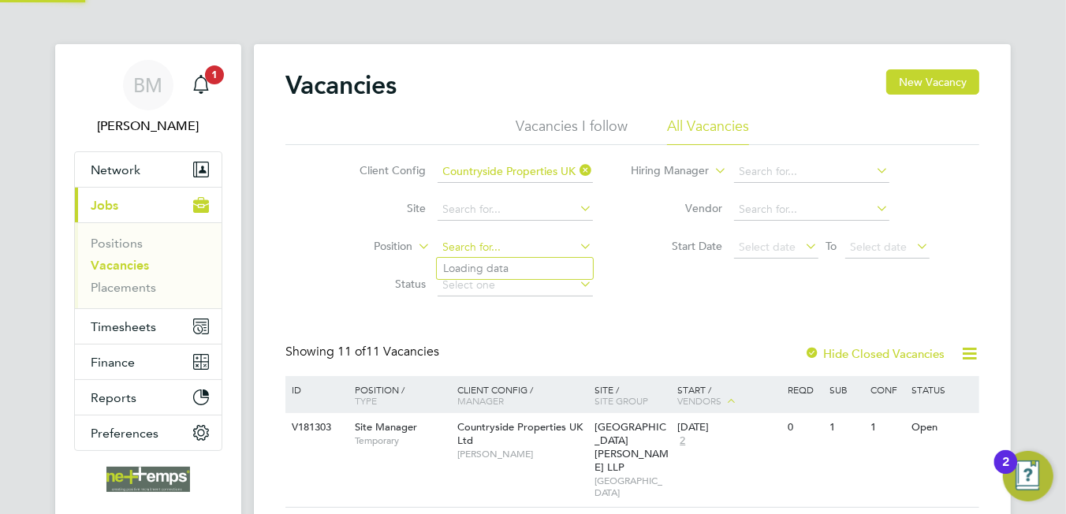
click at [499, 245] on input at bounding box center [514, 247] width 155 height 22
type input "nuneat"
click at [577, 245] on icon at bounding box center [577, 246] width 0 height 22
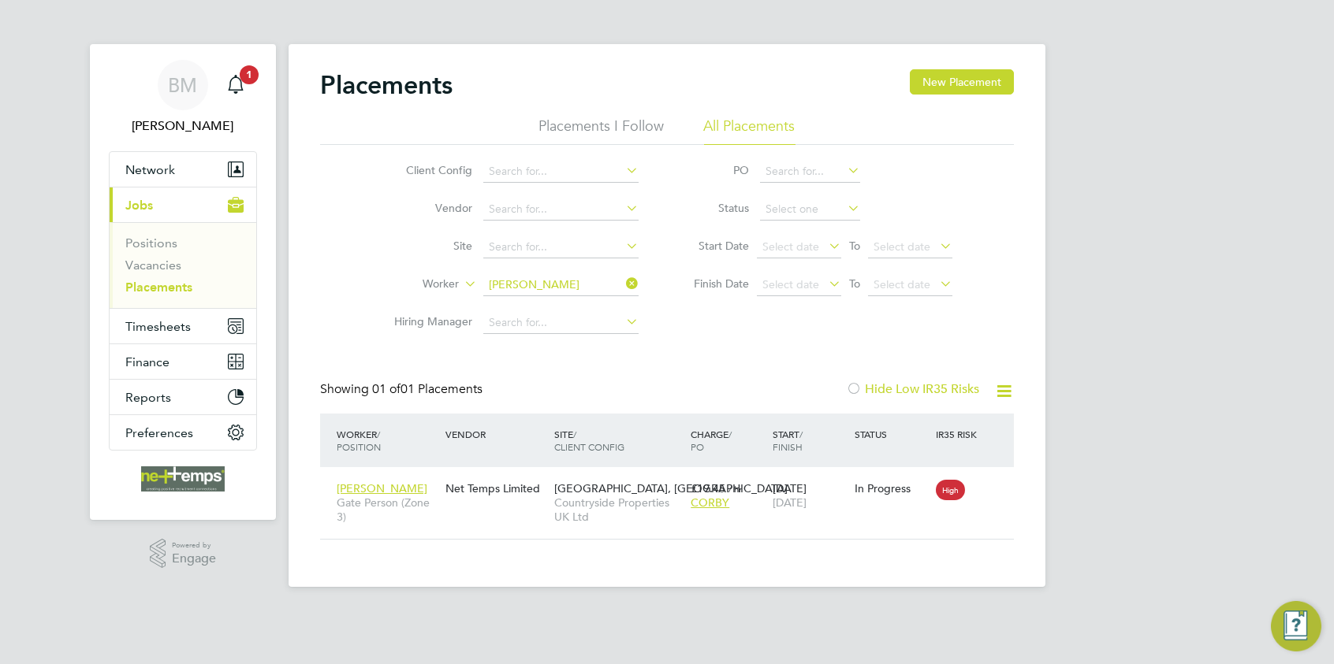
scroll to position [14, 74]
drag, startPoint x: 630, startPoint y: 286, endPoint x: 614, endPoint y: 285, distance: 15.8
click at [623, 286] on icon at bounding box center [623, 284] width 0 height 22
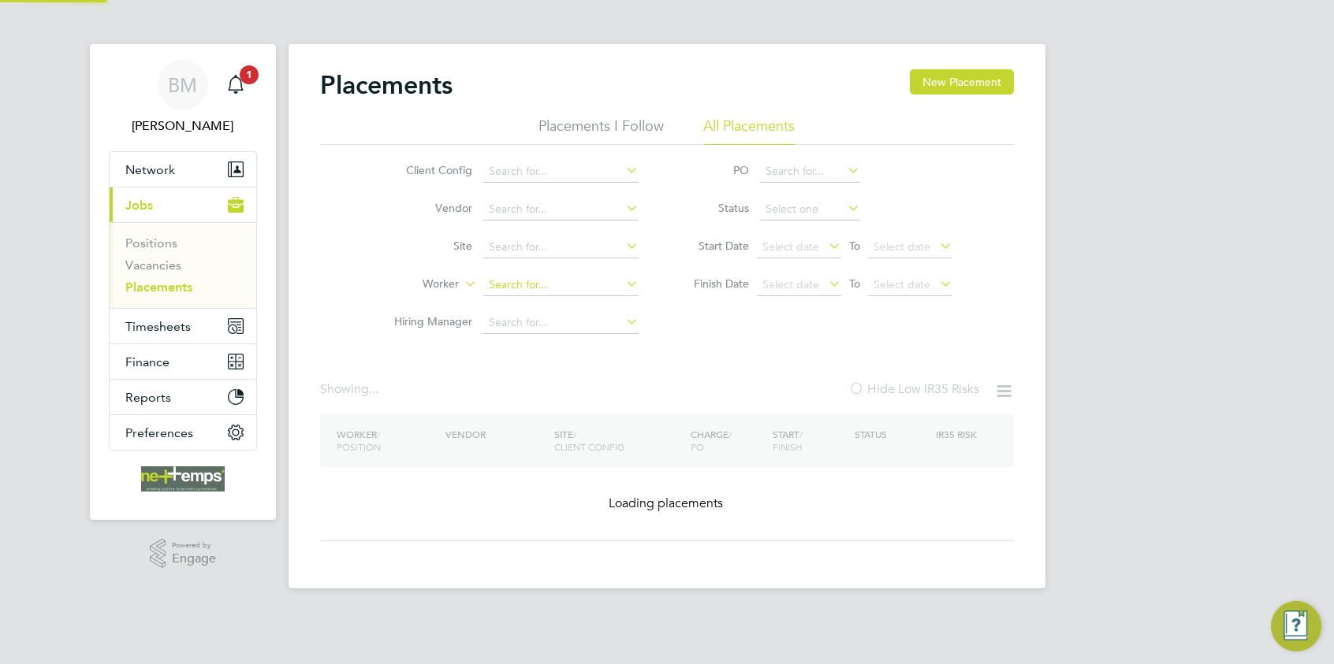
click at [559, 287] on input at bounding box center [560, 285] width 155 height 22
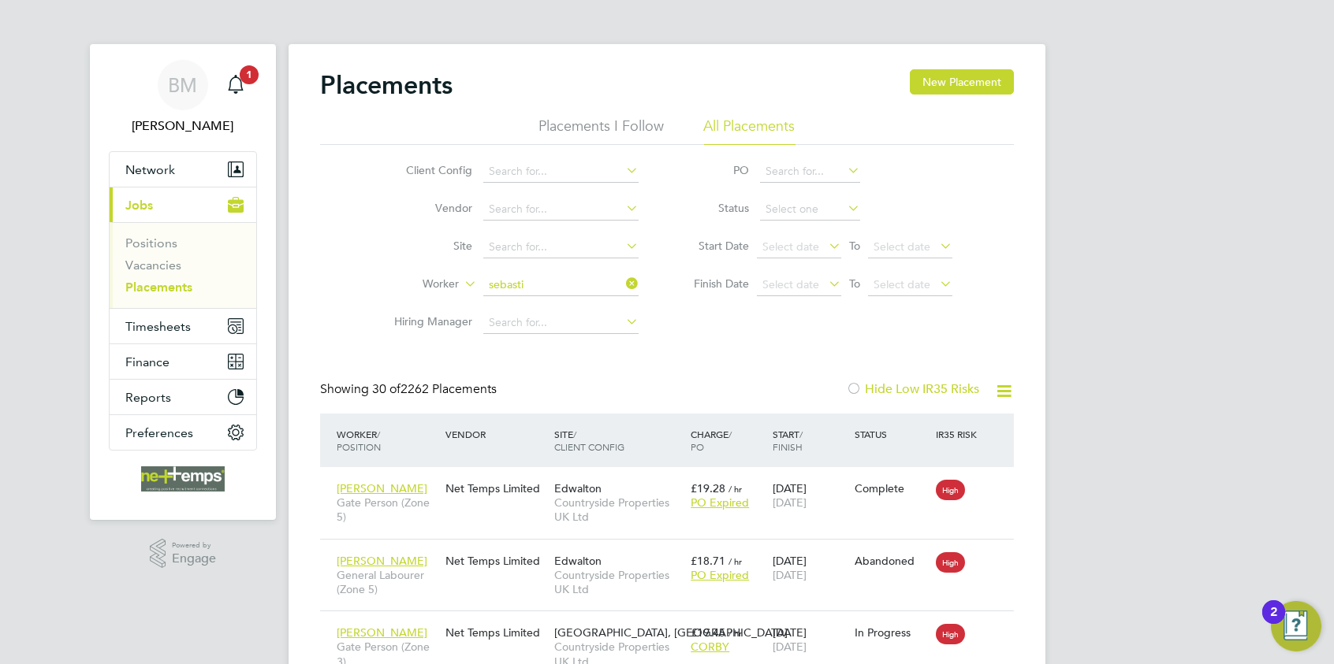
click at [579, 367] on li "Sebasti an Olszewski" at bounding box center [577, 370] width 188 height 21
type input "Sebastian Olszewski"
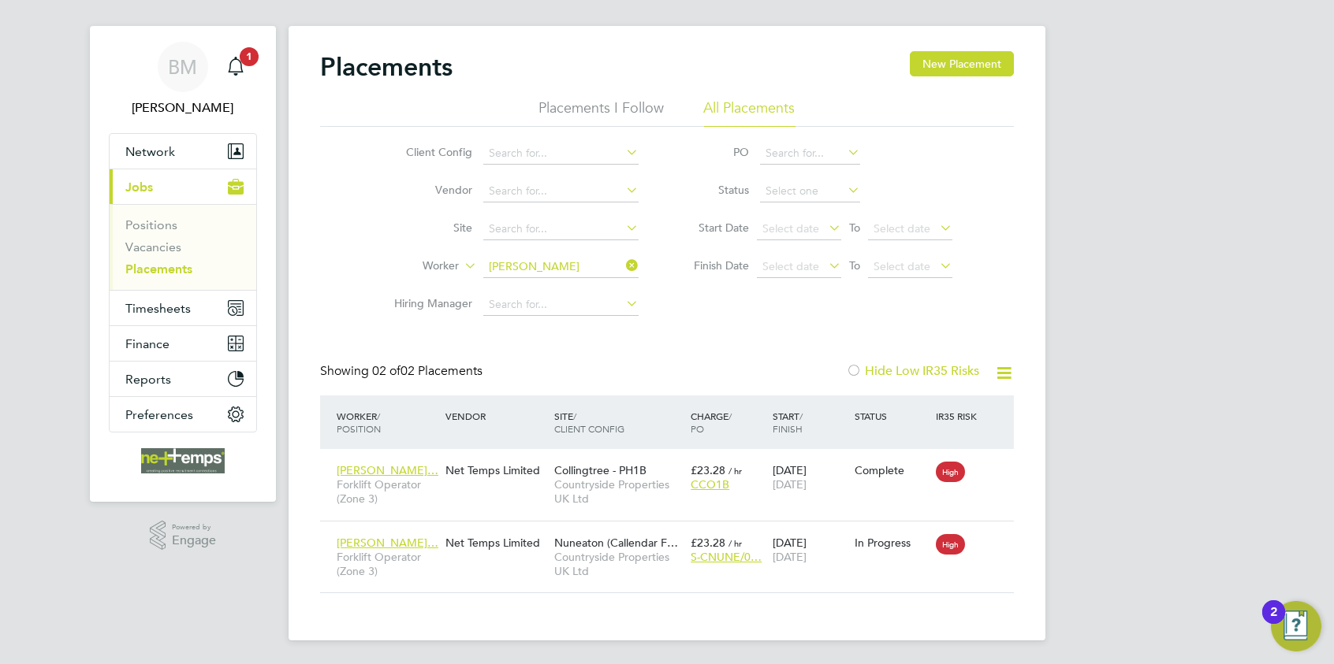
click at [153, 258] on li "Vacancies" at bounding box center [184, 251] width 118 height 22
click at [623, 262] on icon at bounding box center [623, 266] width 0 height 22
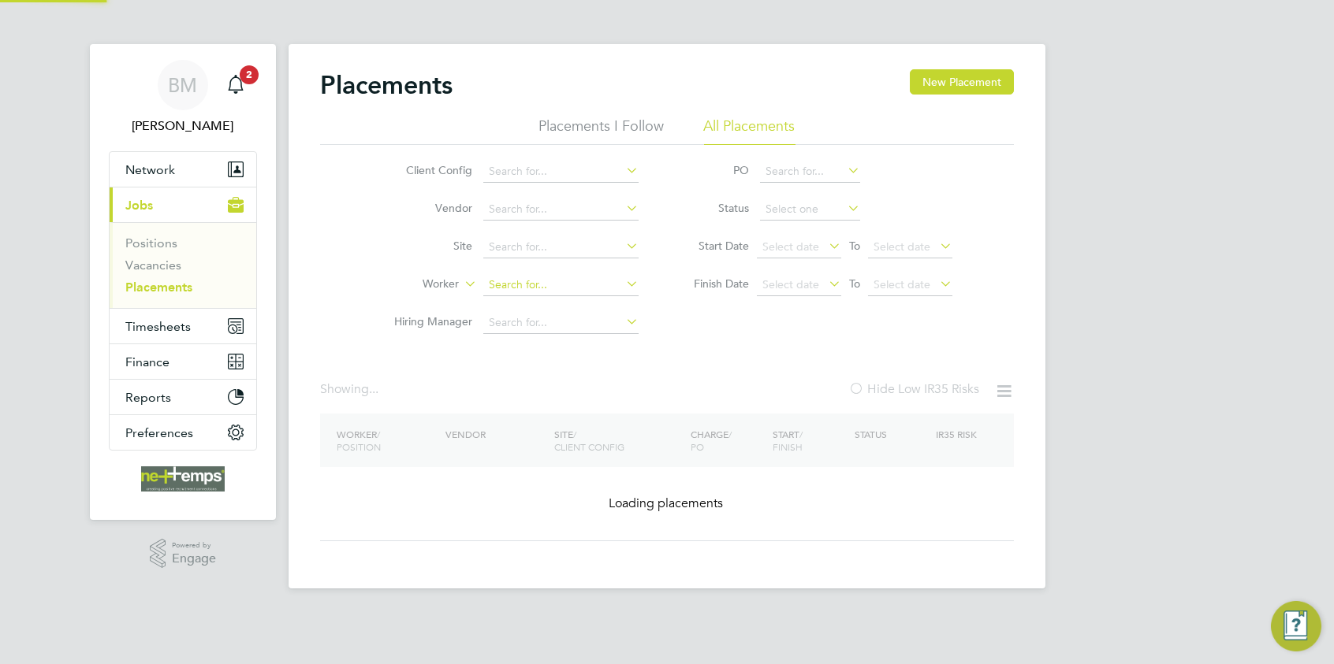
click at [545, 262] on li "Site" at bounding box center [510, 248] width 296 height 38
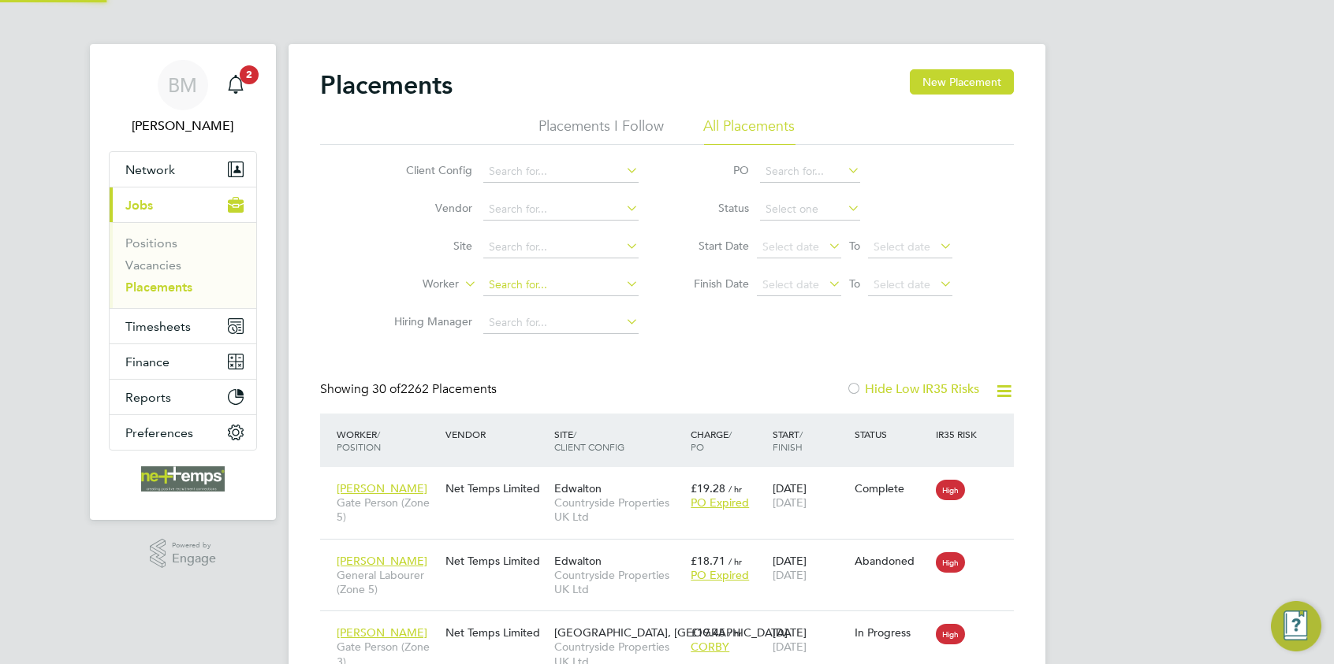
click at [536, 284] on input at bounding box center [560, 285] width 155 height 22
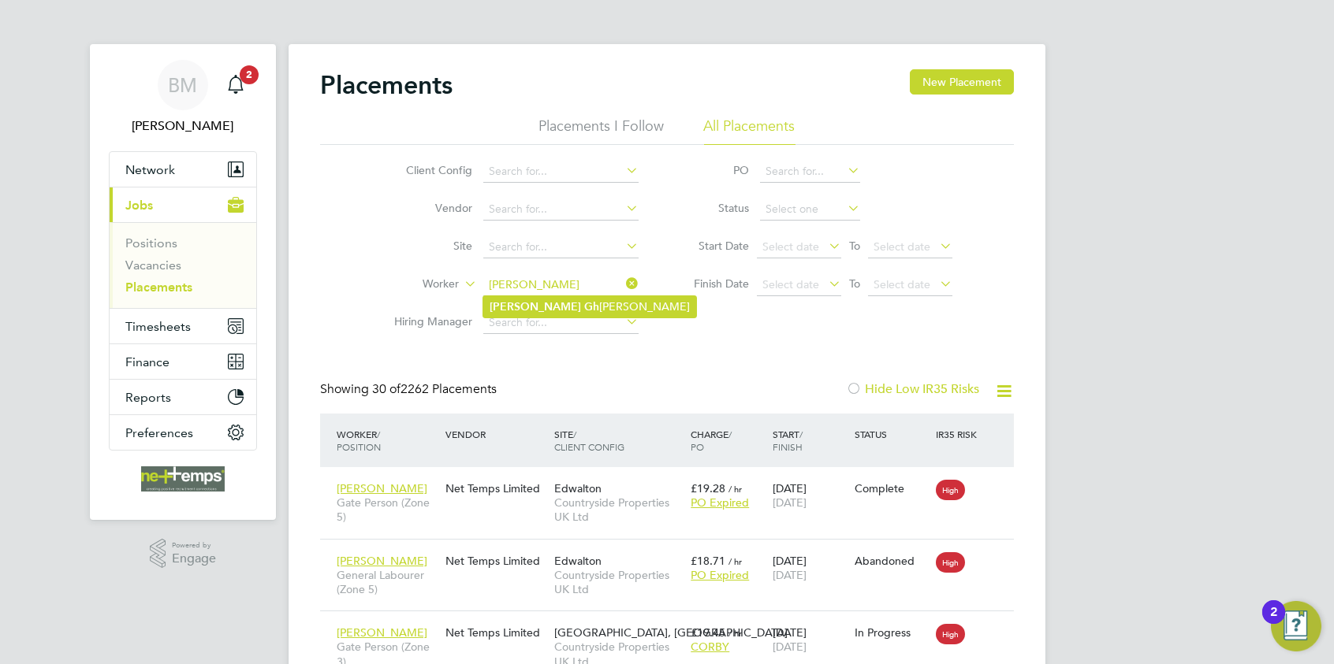
drag, startPoint x: 551, startPoint y: 299, endPoint x: 561, endPoint y: 311, distance: 16.2
click at [550, 299] on li "Ioan Gh erman" at bounding box center [589, 306] width 213 height 21
type input "Ioan Gherman"
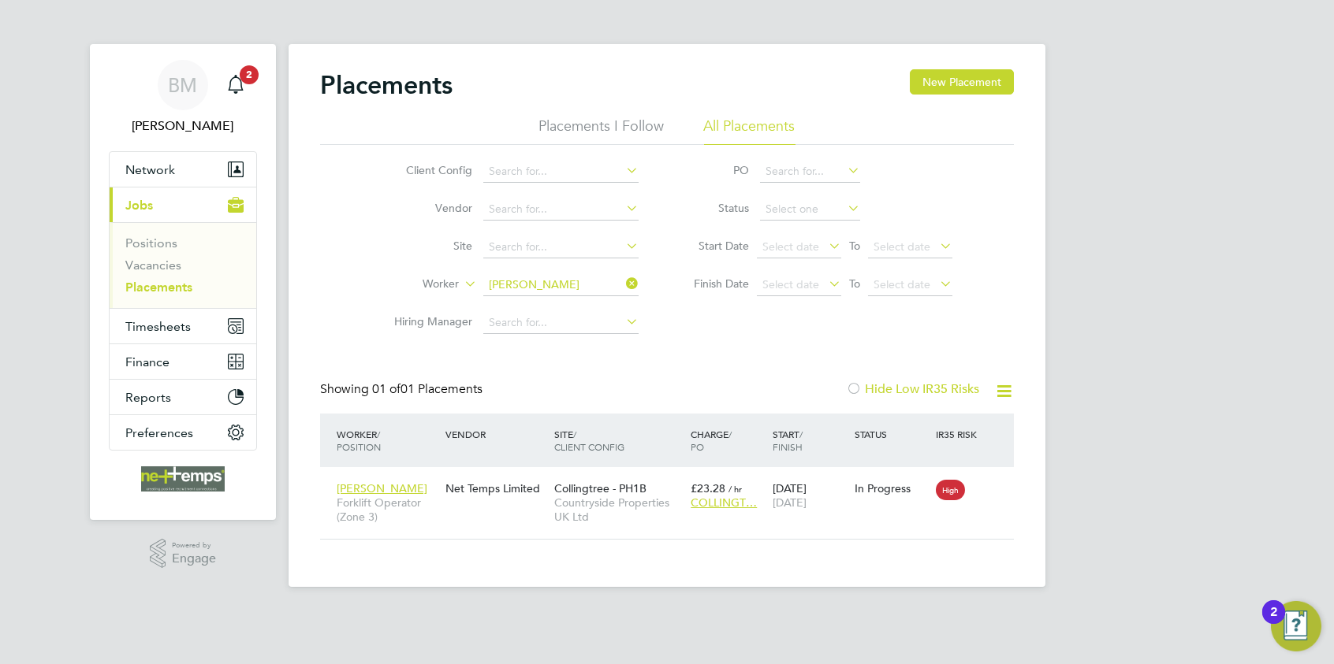
drag, startPoint x: 631, startPoint y: 282, endPoint x: 579, endPoint y: 283, distance: 51.2
click at [623, 282] on icon at bounding box center [623, 284] width 0 height 22
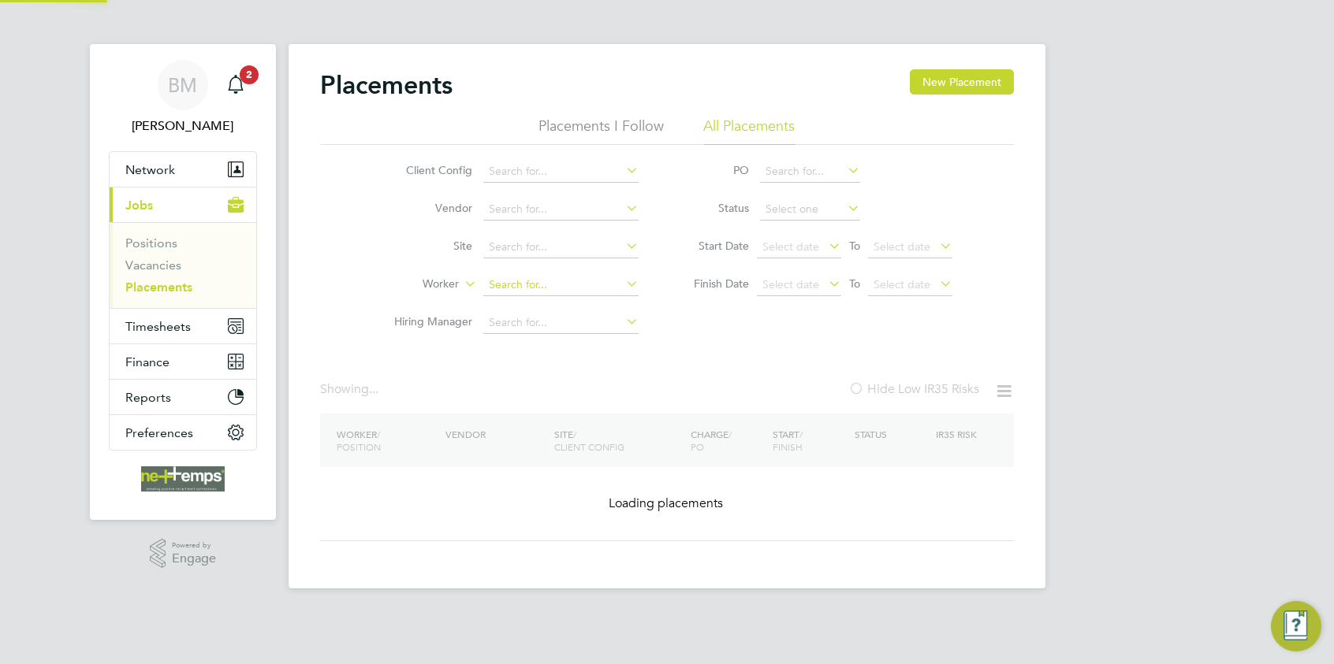
click at [562, 281] on input at bounding box center [560, 285] width 155 height 22
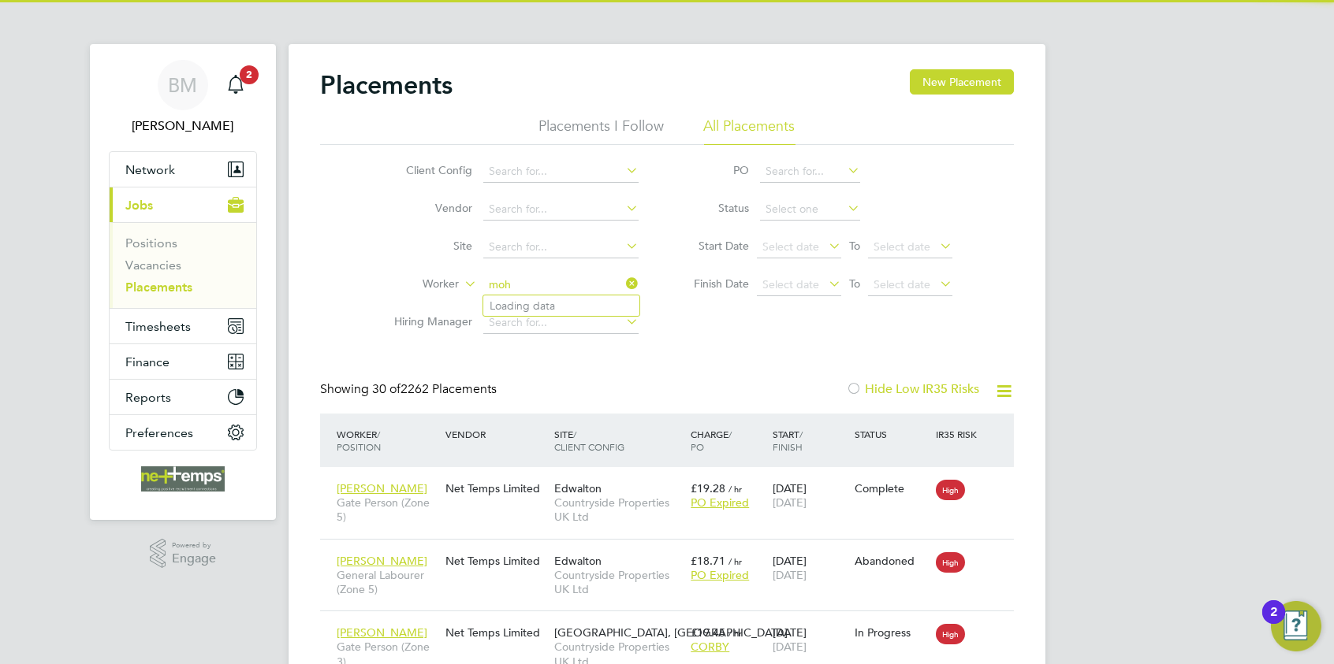
scroll to position [60, 137]
click at [584, 305] on b "Hanif" at bounding box center [629, 306] width 91 height 13
type input "Mohammed Hanif"
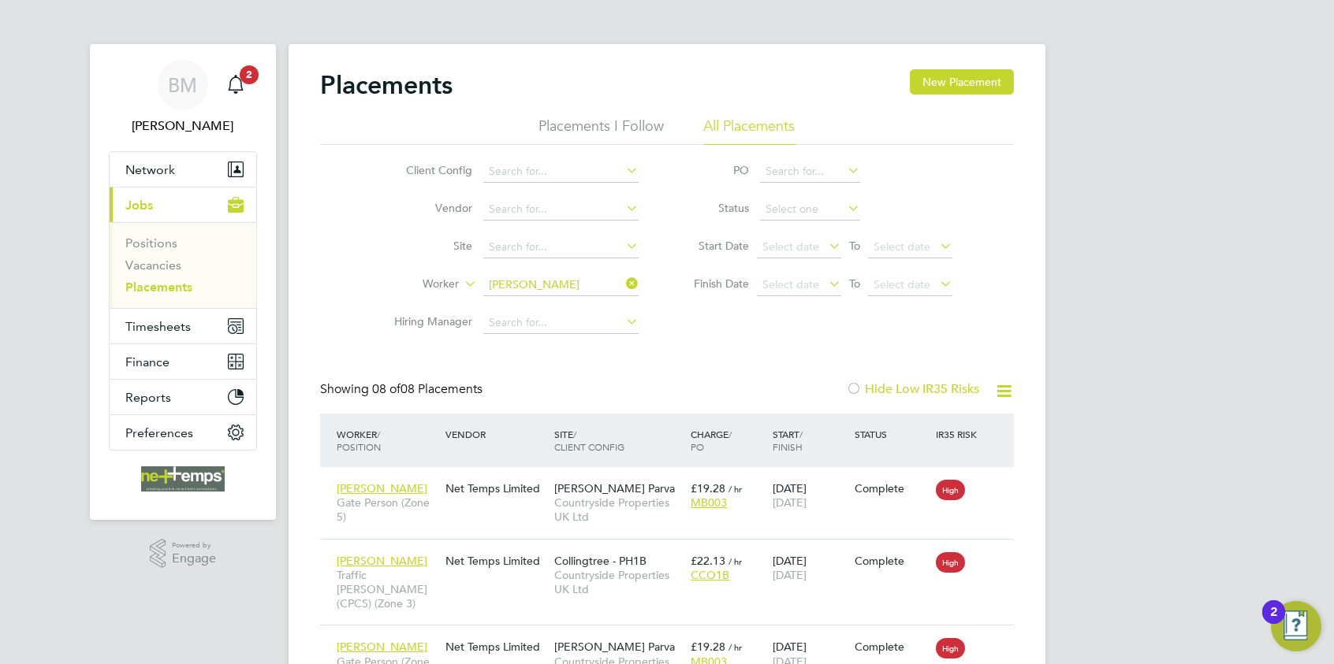
drag, startPoint x: 636, startPoint y: 281, endPoint x: 608, endPoint y: 285, distance: 28.0
click at [623, 282] on icon at bounding box center [623, 284] width 0 height 22
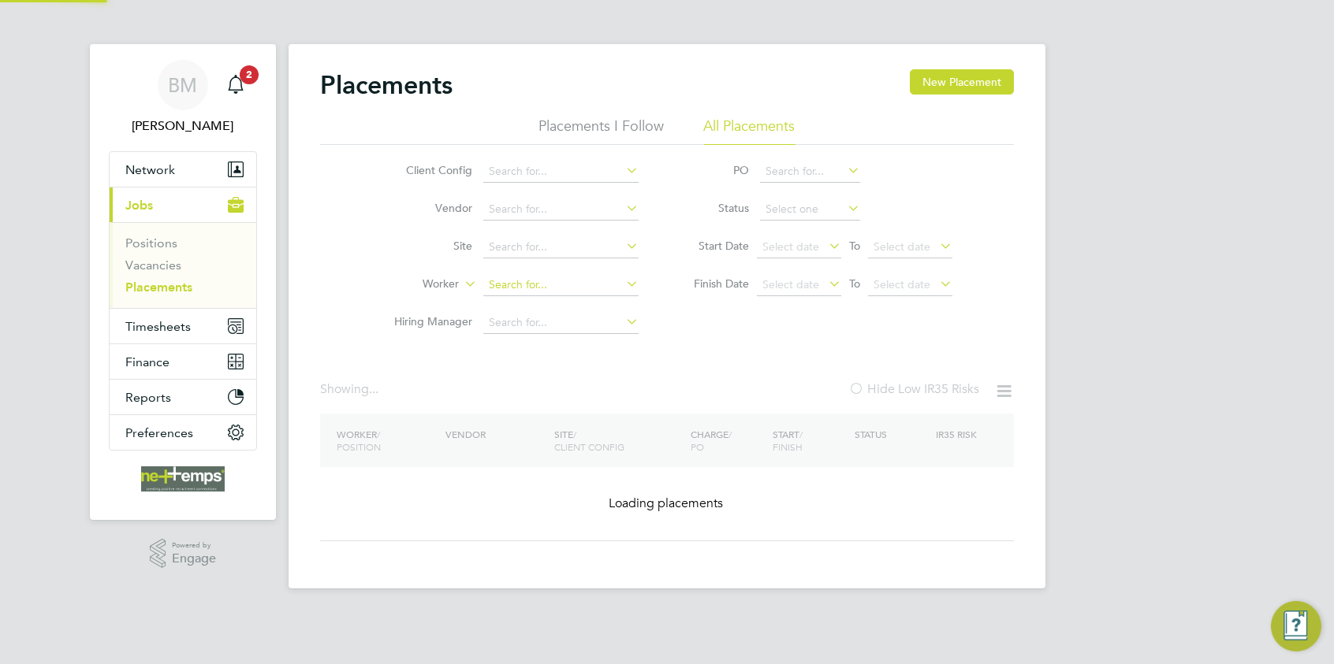
click at [581, 285] on input at bounding box center [560, 285] width 155 height 22
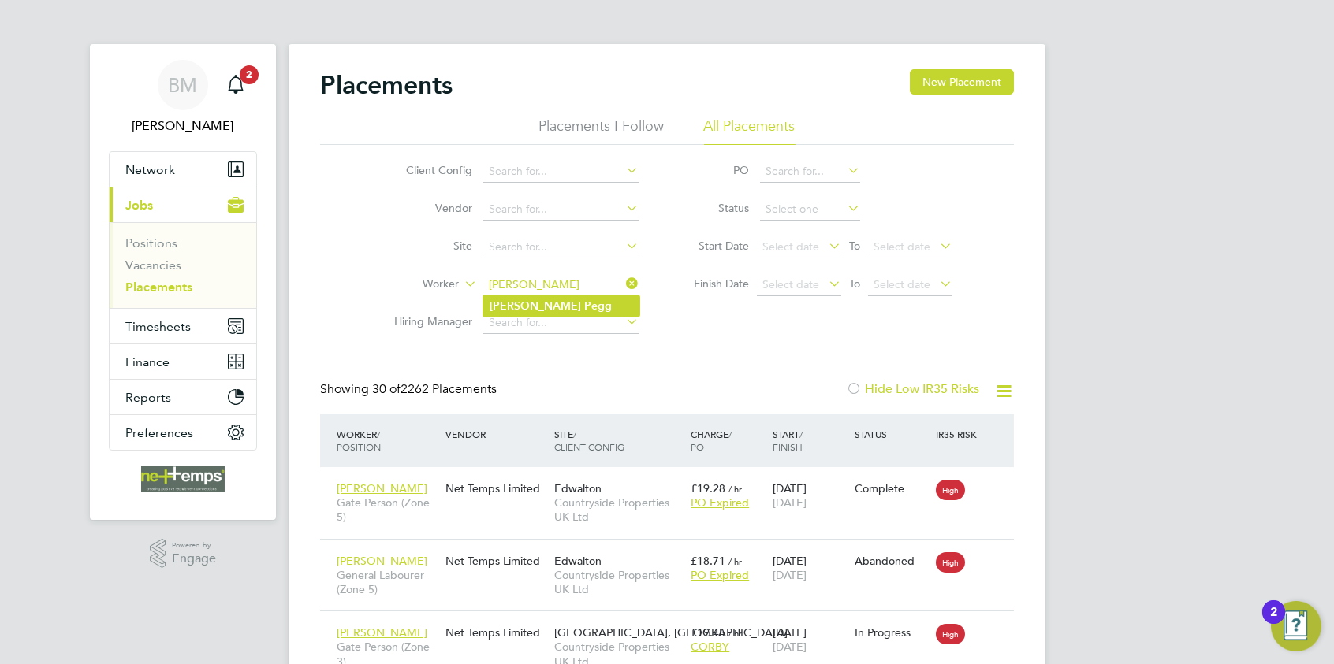
click at [577, 298] on li "Kyle Pegg" at bounding box center [561, 306] width 156 height 21
type input "Kyle Pegg"
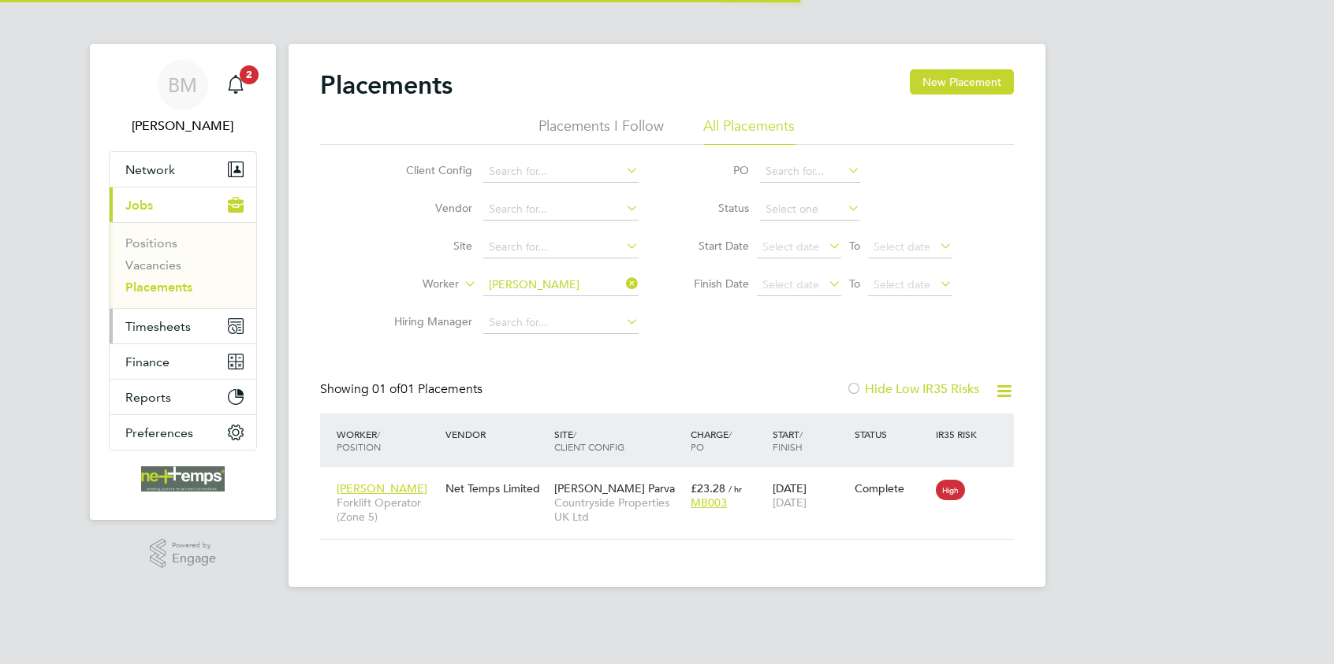
scroll to position [14, 74]
click at [185, 320] on span "Timesheets" at bounding box center [157, 326] width 65 height 15
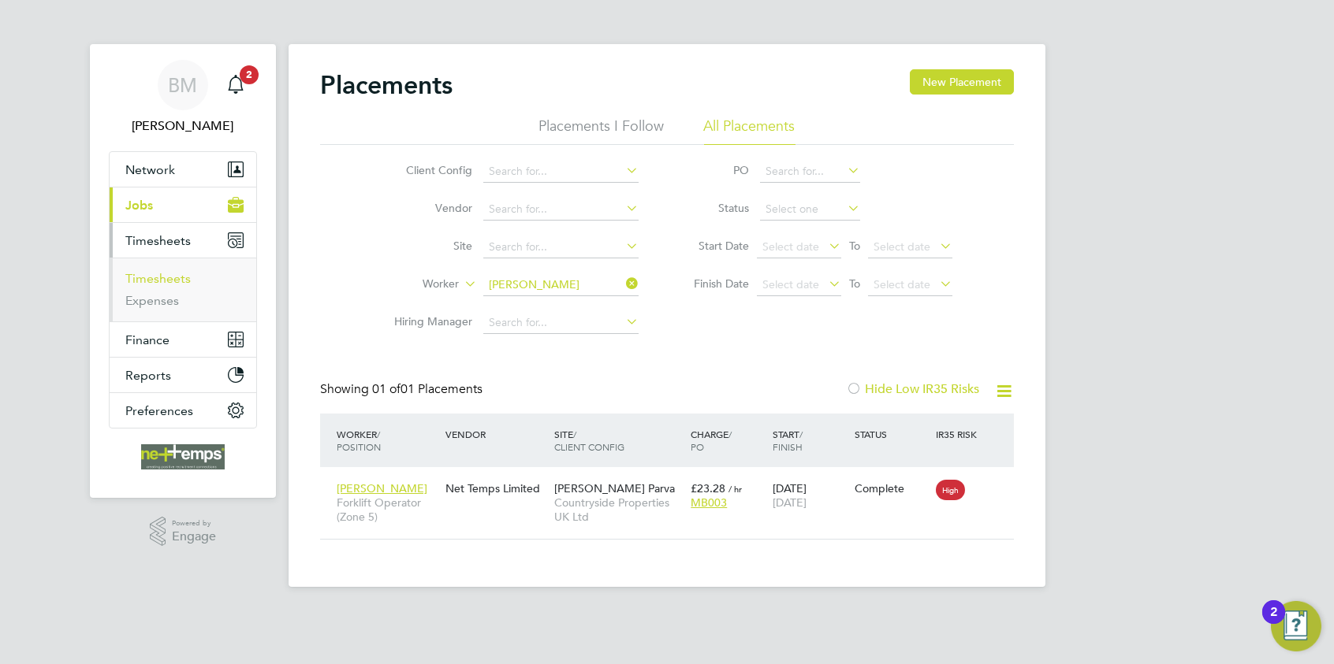
click at [177, 271] on link "Timesheets" at bounding box center [157, 278] width 65 height 15
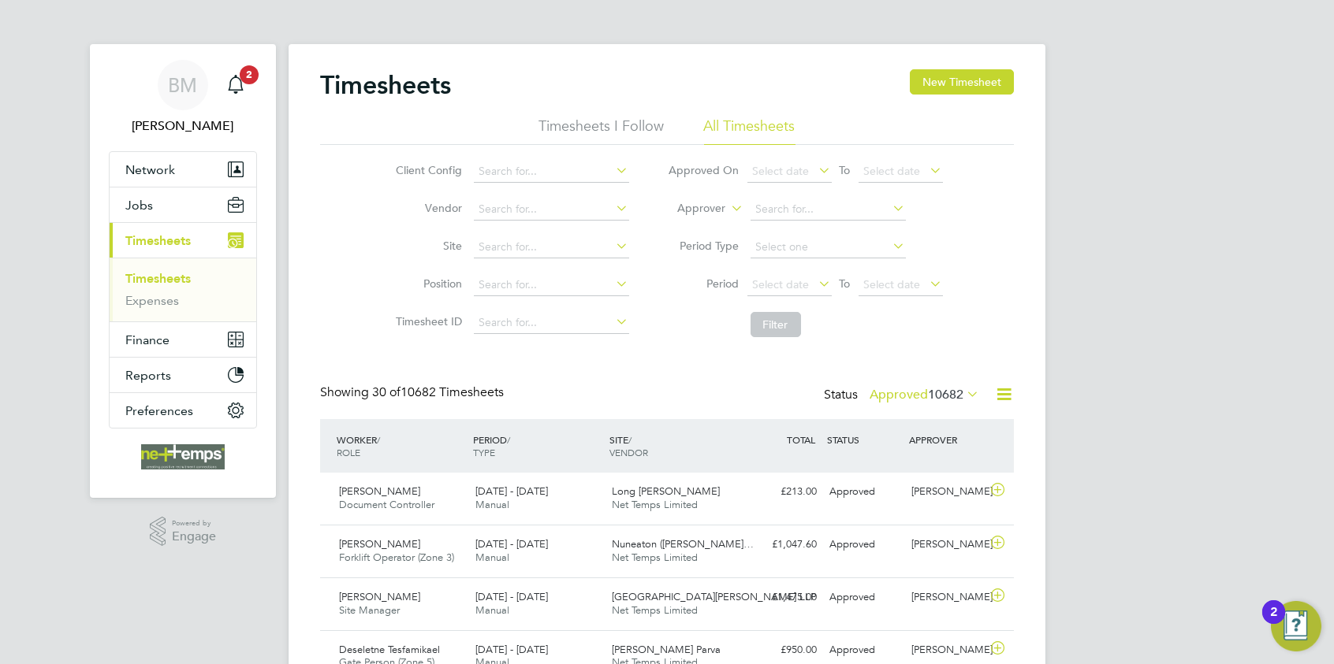
click at [1003, 398] on icon at bounding box center [1004, 395] width 20 height 20
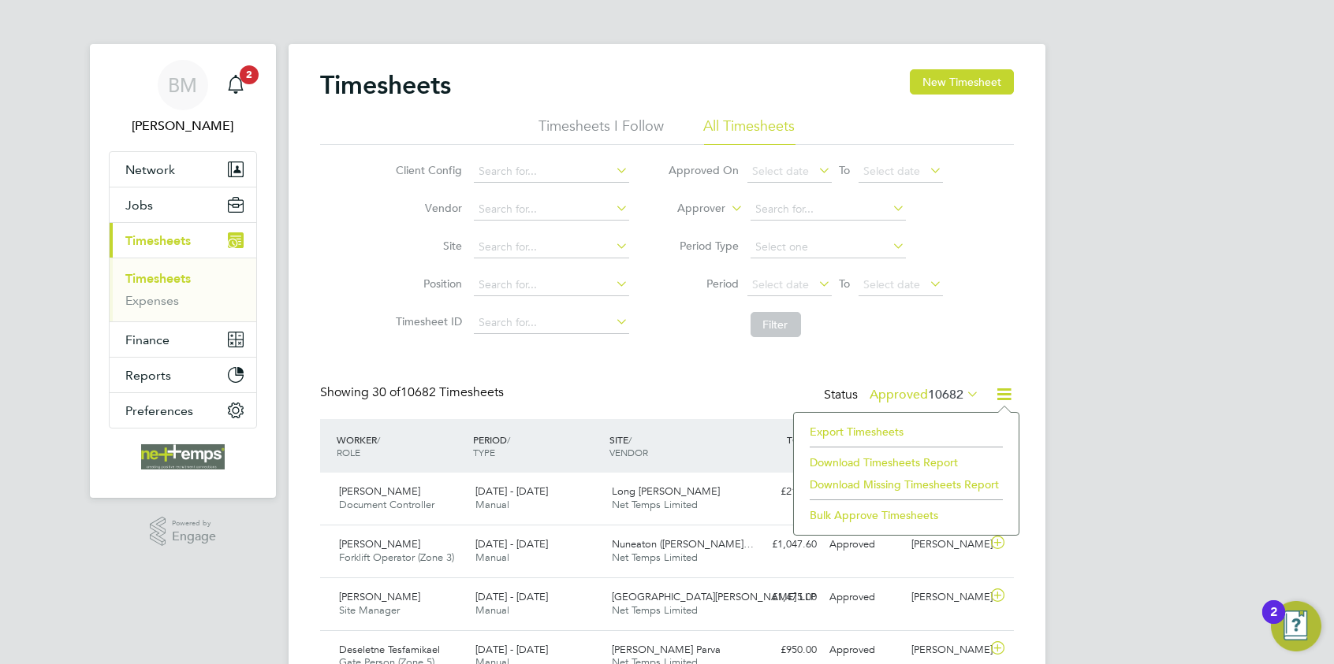
click at [871, 435] on li "Export Timesheets" at bounding box center [906, 432] width 209 height 22
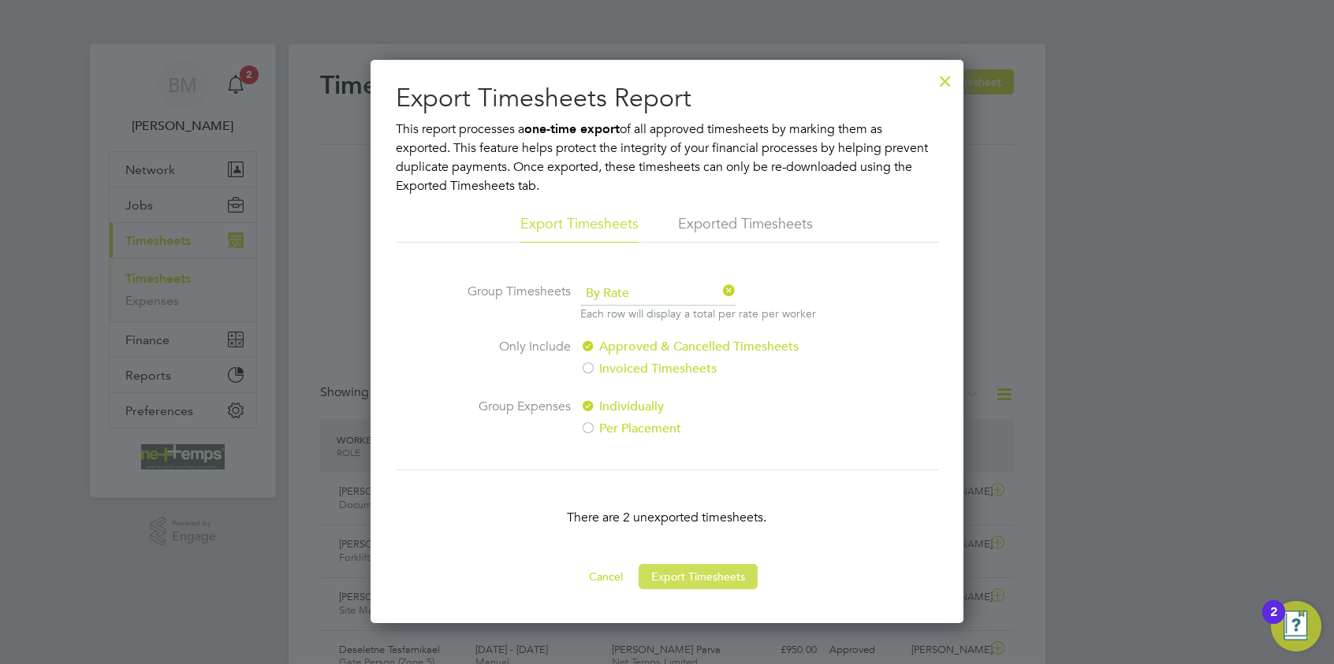
click at [693, 573] on button "Export Timesheets" at bounding box center [697, 576] width 119 height 25
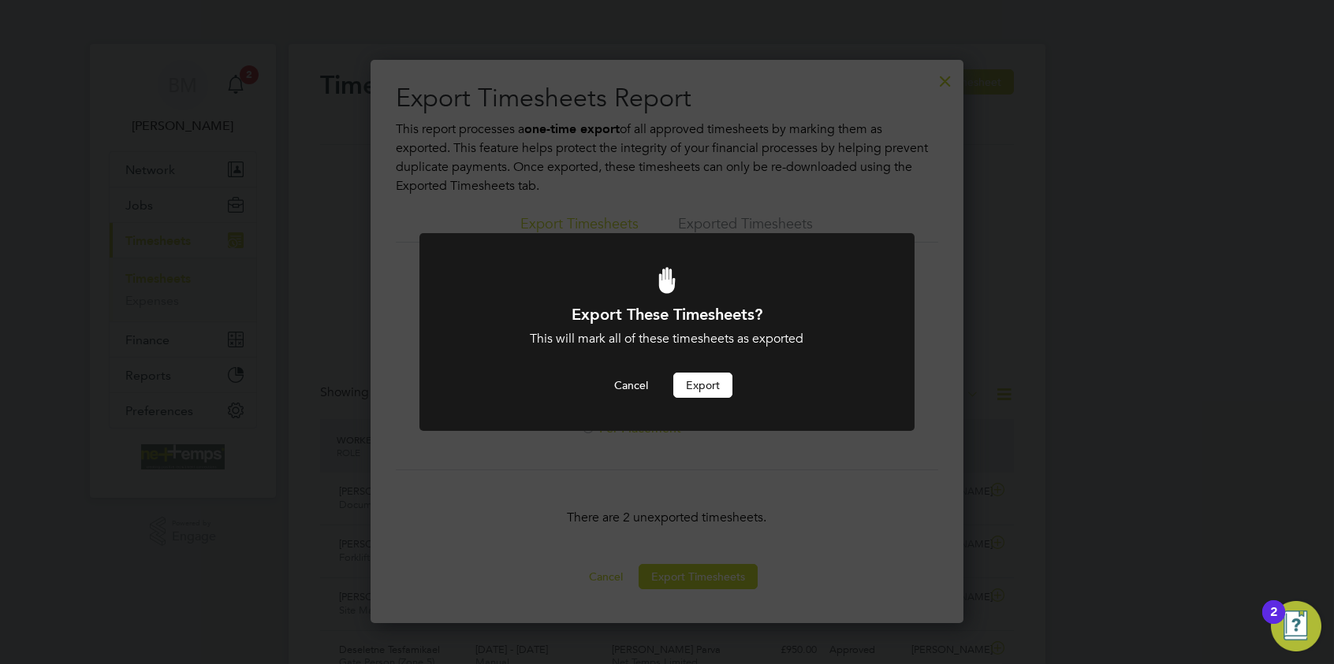
click at [698, 390] on button "Export" at bounding box center [702, 385] width 59 height 25
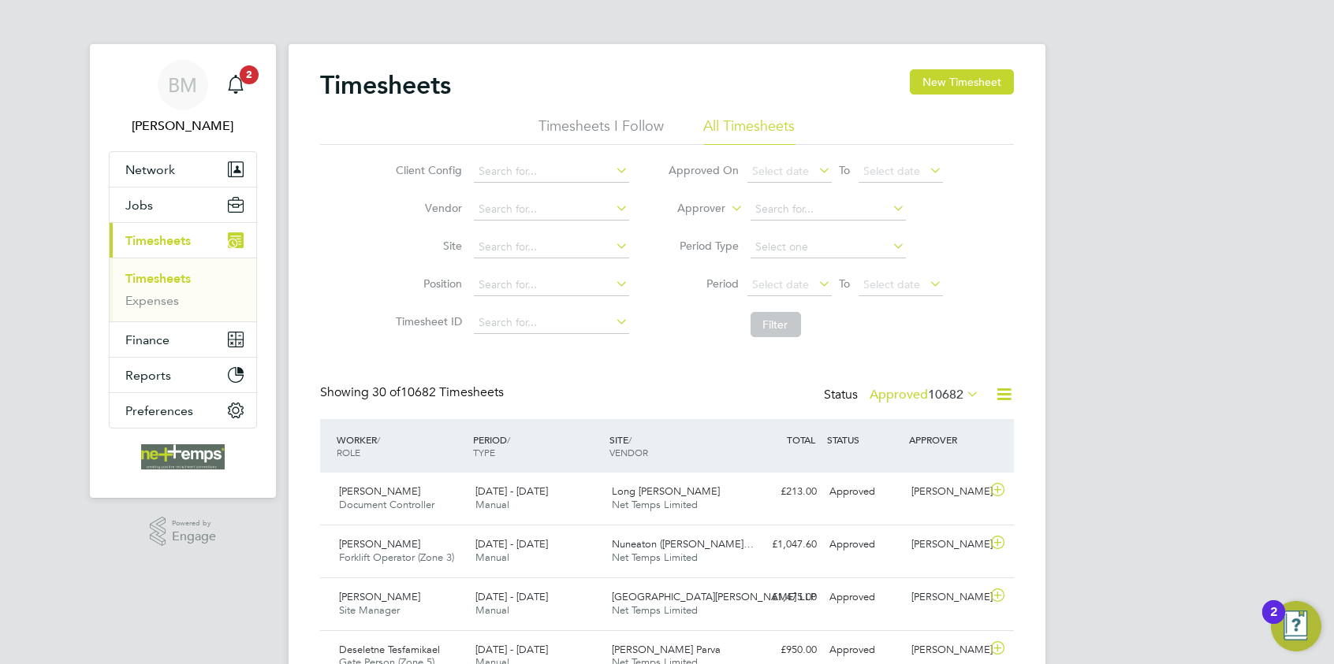
click at [170, 202] on button "Jobs" at bounding box center [183, 205] width 147 height 35
click at [553, 287] on input at bounding box center [551, 285] width 155 height 22
click at [158, 212] on button "Jobs" at bounding box center [183, 205] width 147 height 35
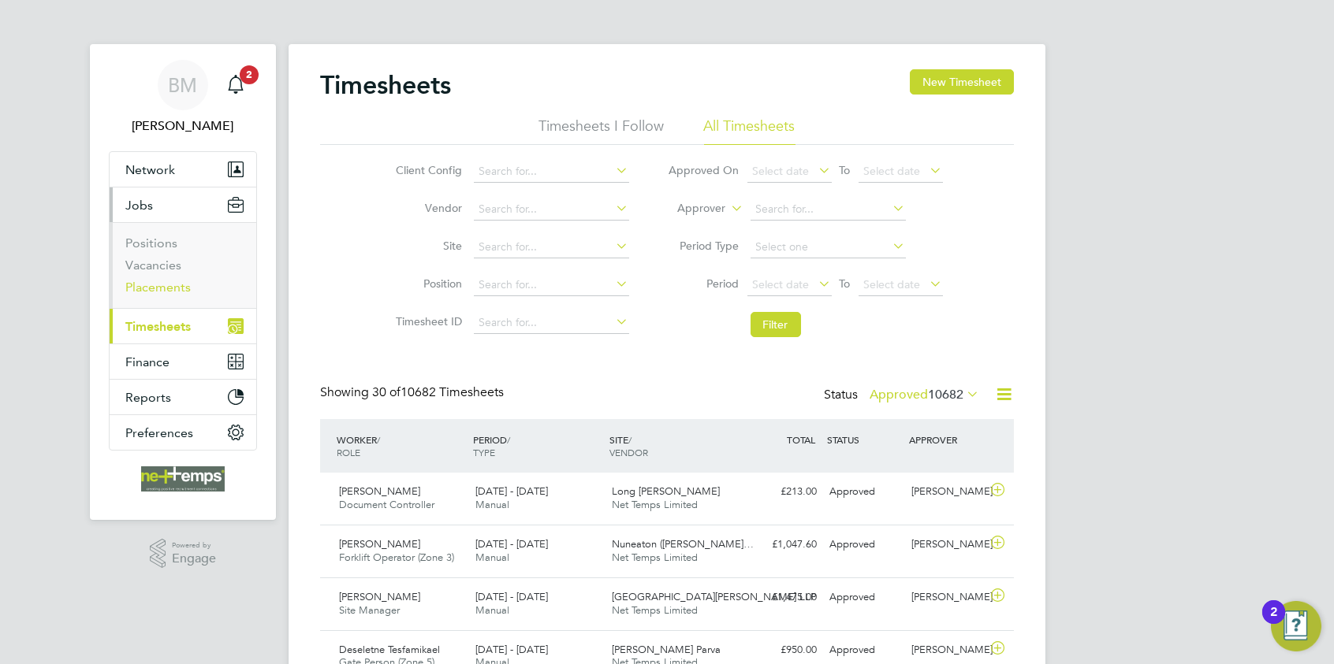
click at [164, 285] on link "Placements" at bounding box center [157, 287] width 65 height 15
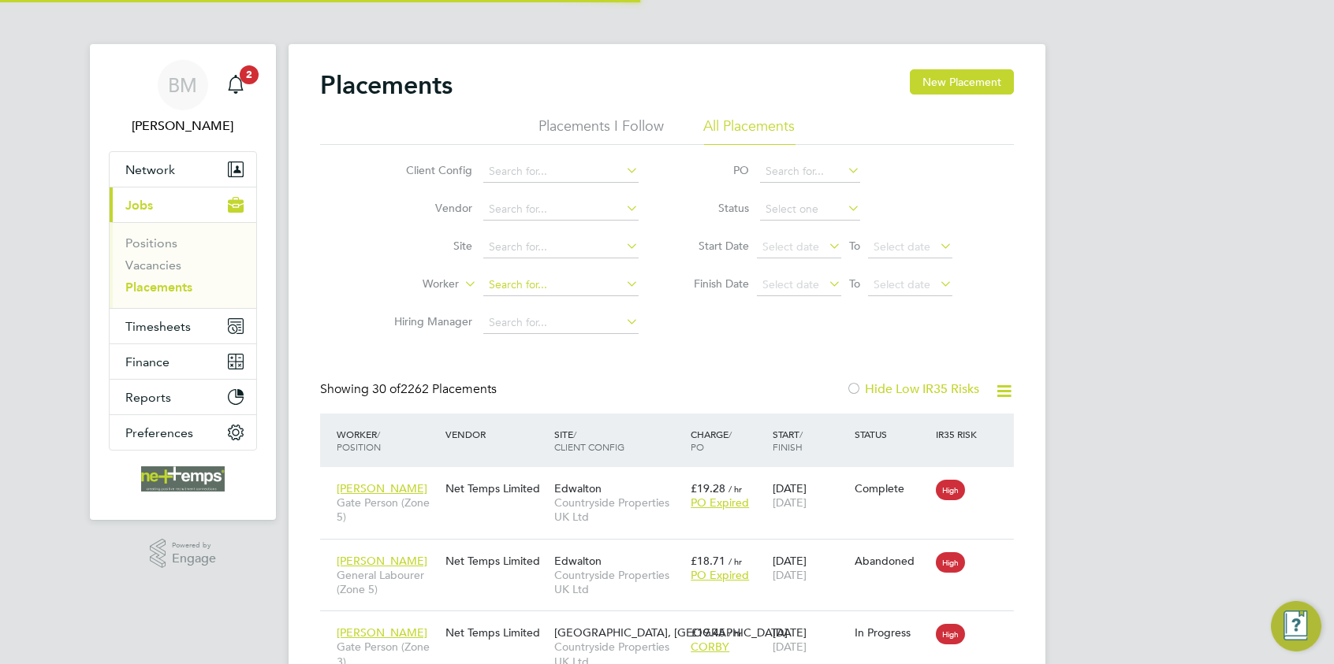
click at [526, 284] on input at bounding box center [560, 285] width 155 height 22
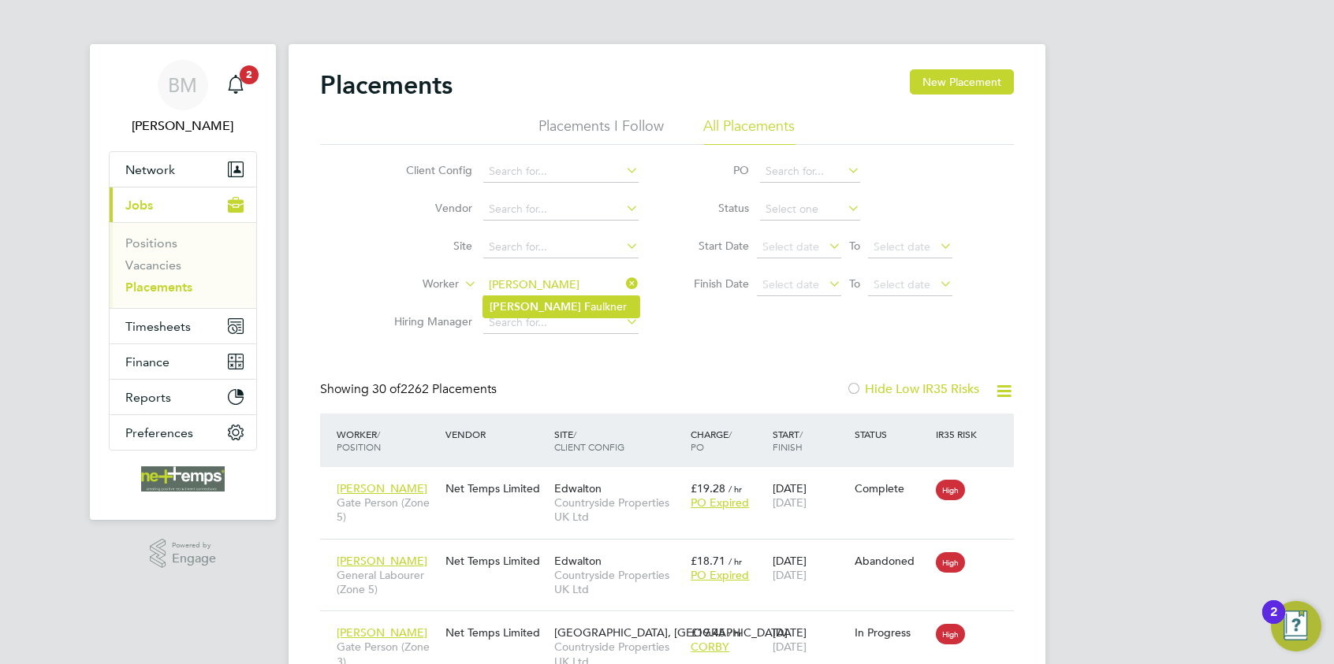
click at [533, 304] on li "Peter F aulkner" at bounding box center [561, 306] width 156 height 21
type input "Peter Faulkner"
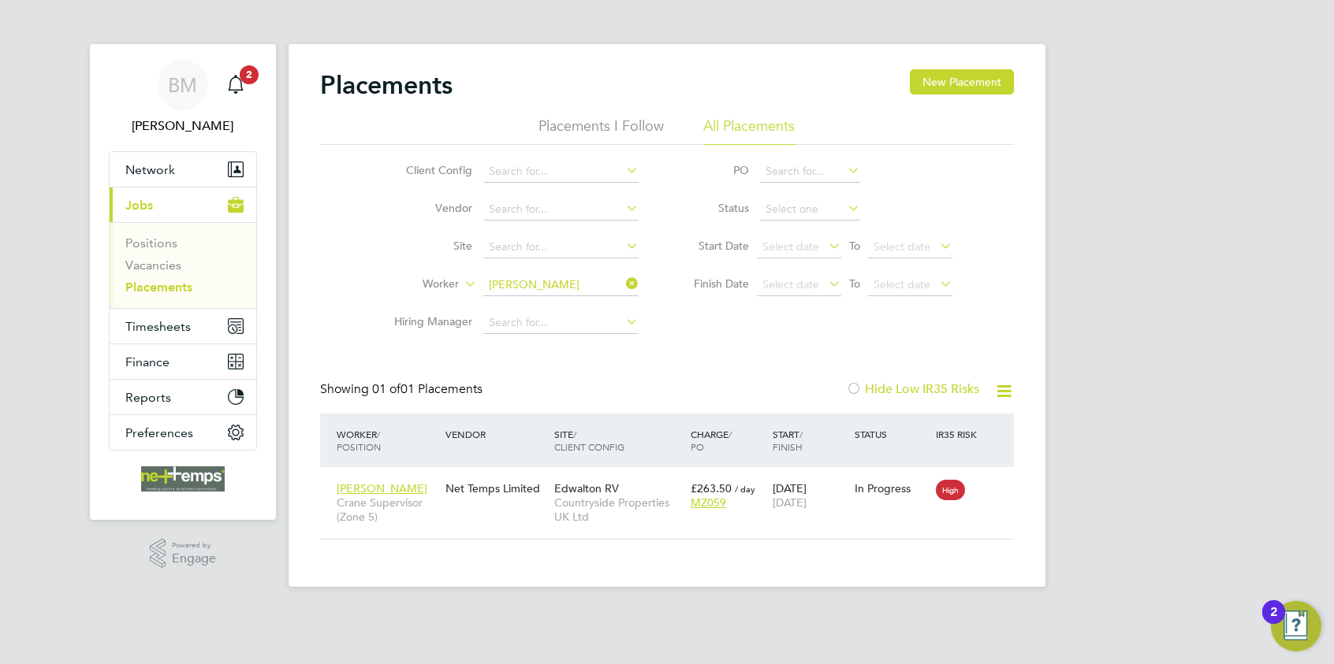
click at [623, 282] on icon at bounding box center [623, 284] width 0 height 22
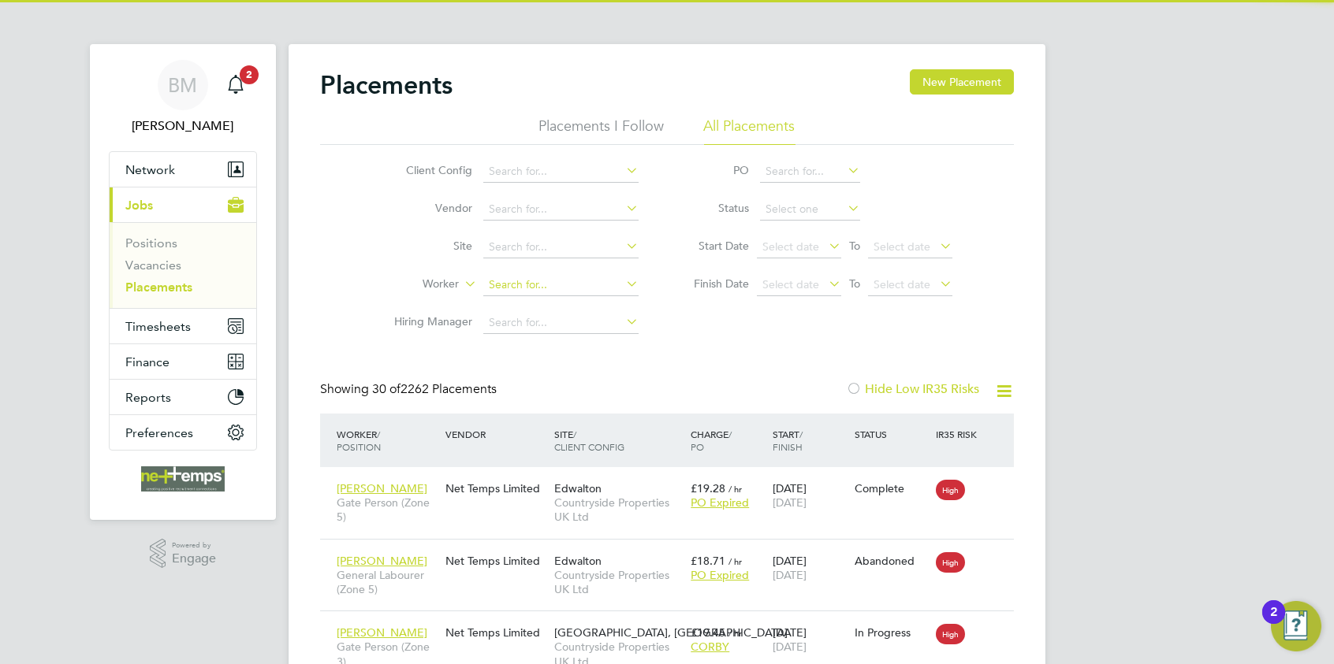
scroll to position [60, 137]
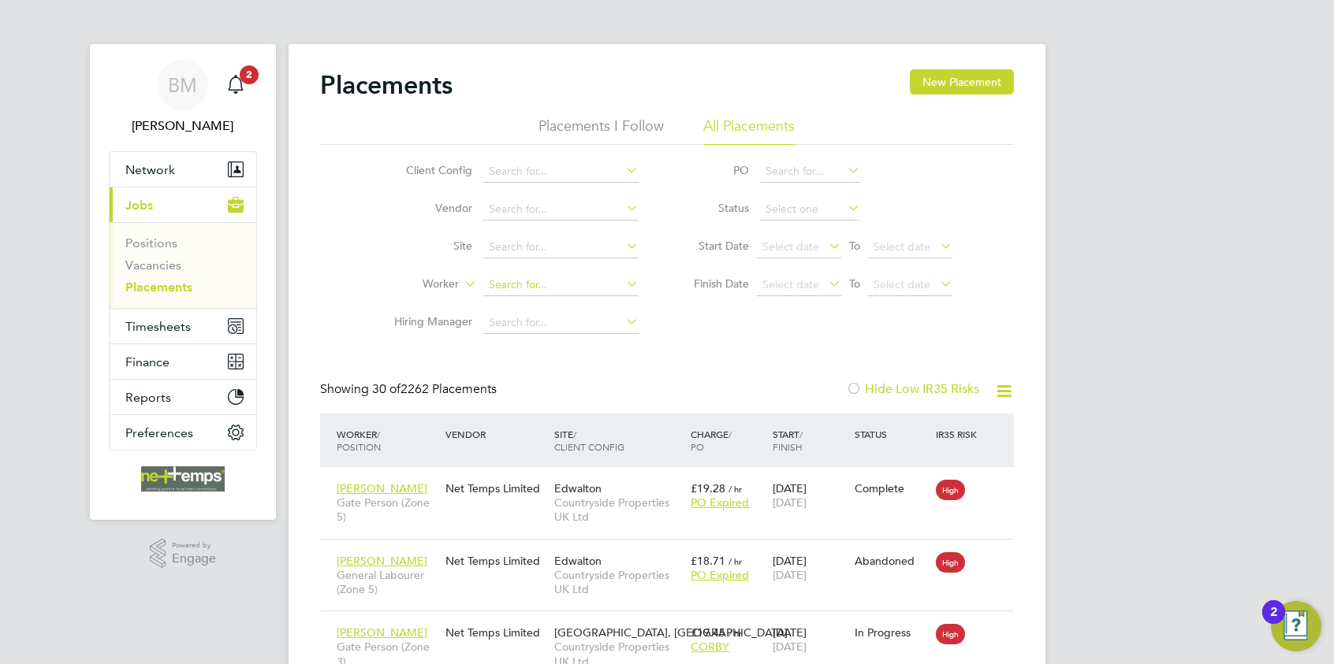
click at [523, 290] on input at bounding box center [560, 285] width 155 height 22
type input "roger gordon"
click at [602, 309] on li "Loading data" at bounding box center [561, 306] width 156 height 20
click at [558, 292] on input at bounding box center [560, 285] width 155 height 22
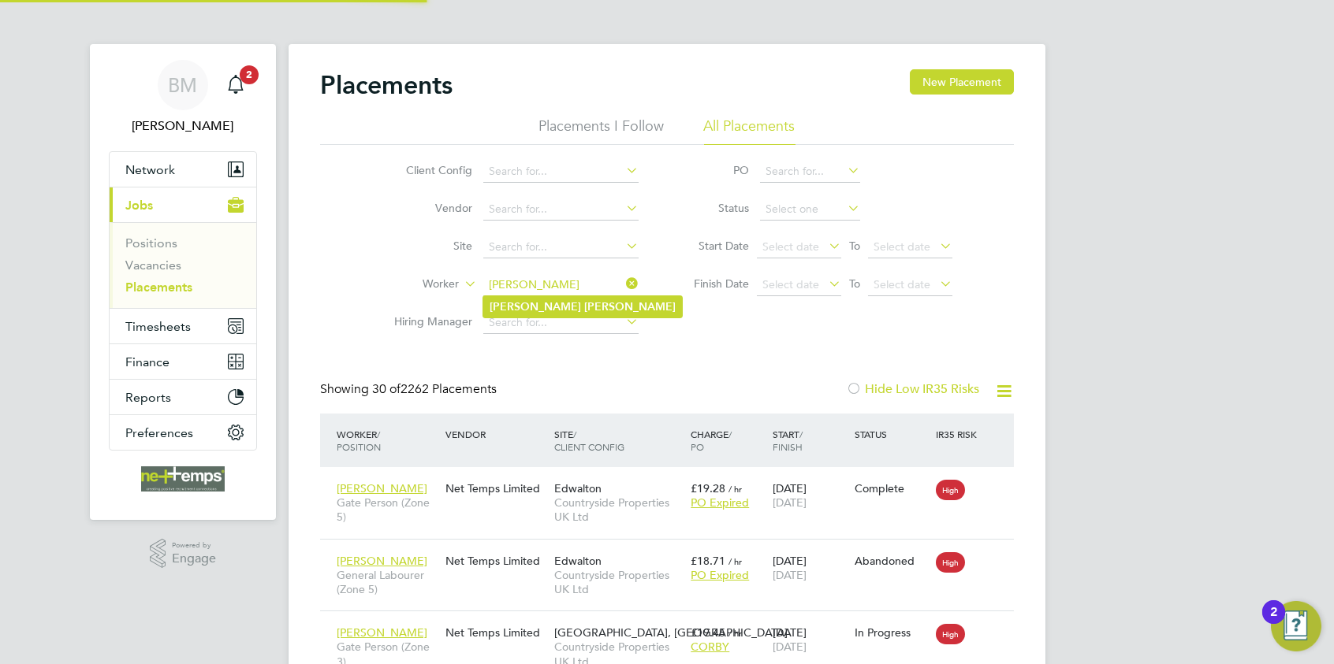
click at [586, 303] on li "Roger Gordon" at bounding box center [582, 306] width 199 height 21
type input "[PERSON_NAME]"
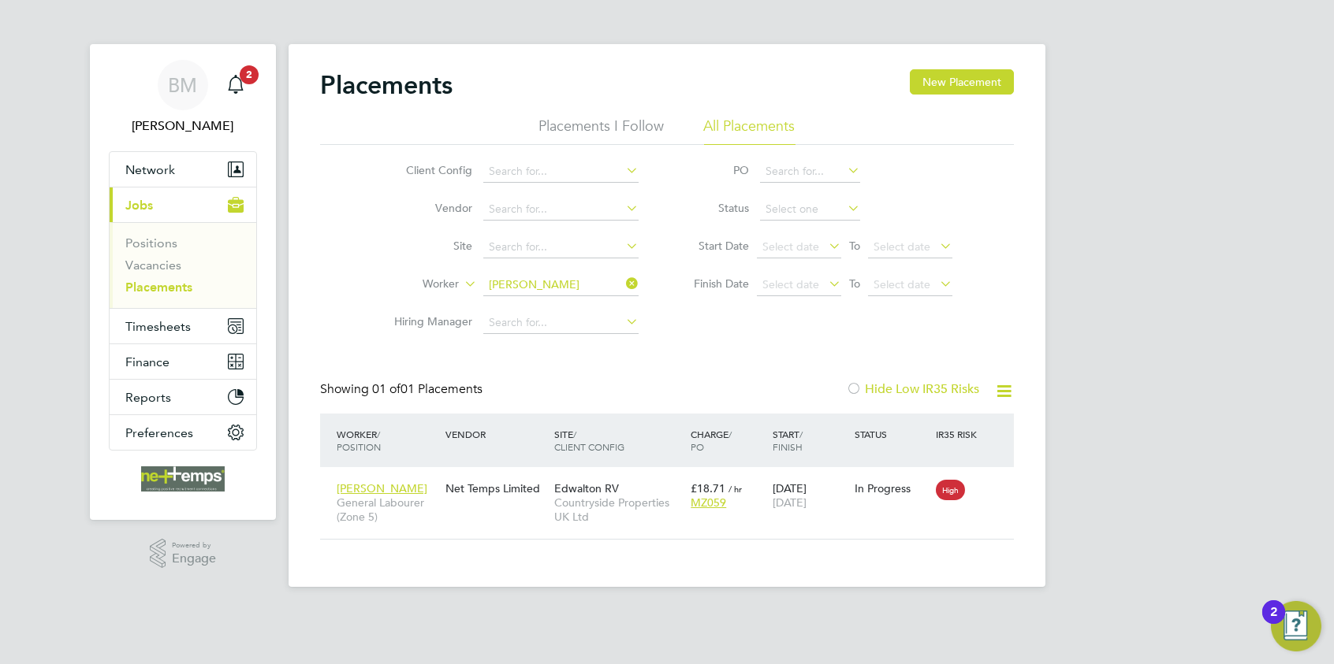
click at [623, 283] on icon at bounding box center [623, 284] width 0 height 22
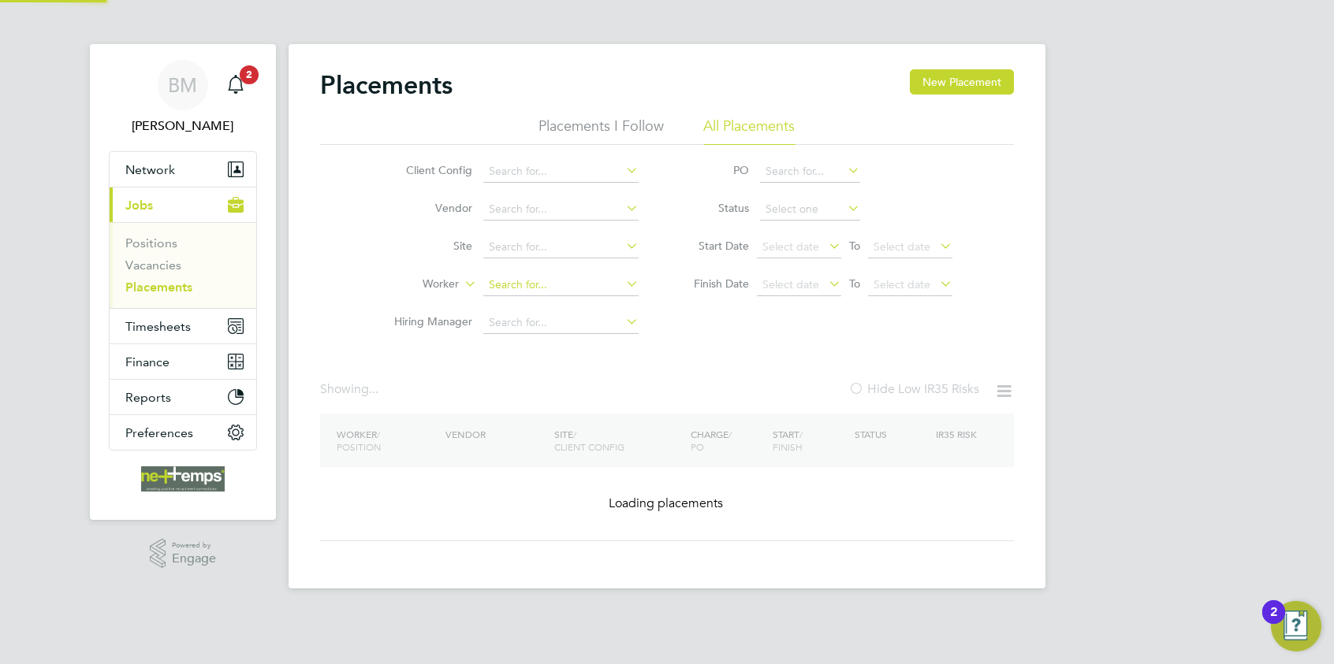
click at [542, 284] on input at bounding box center [560, 285] width 155 height 22
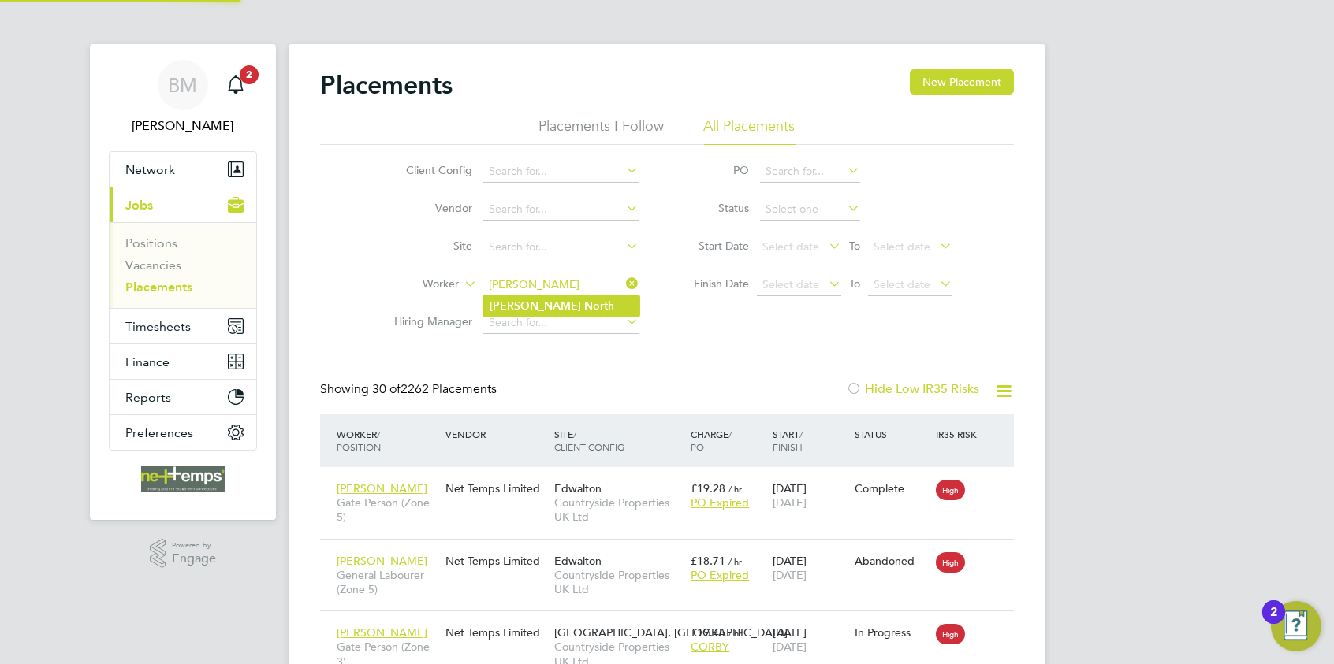
click at [584, 301] on b "North" at bounding box center [599, 306] width 30 height 13
type input "[PERSON_NAME]"
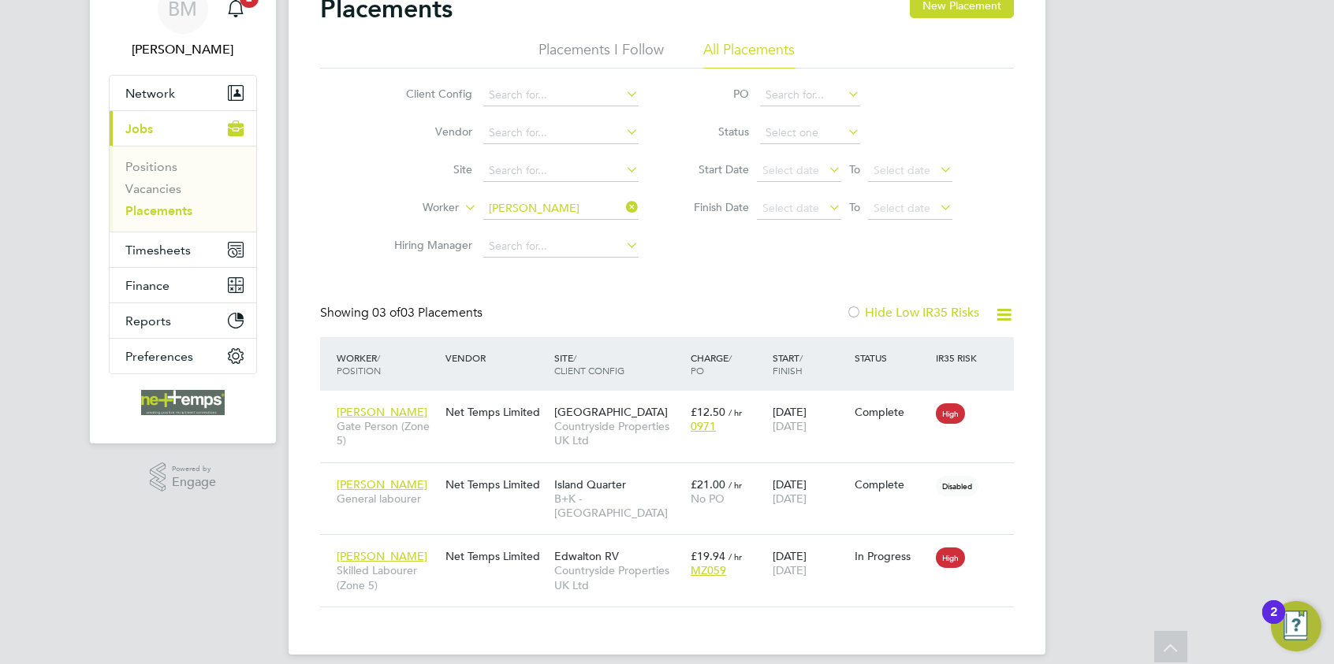
drag, startPoint x: 630, startPoint y: 207, endPoint x: 621, endPoint y: 207, distance: 8.7
click at [623, 207] on icon at bounding box center [623, 207] width 0 height 22
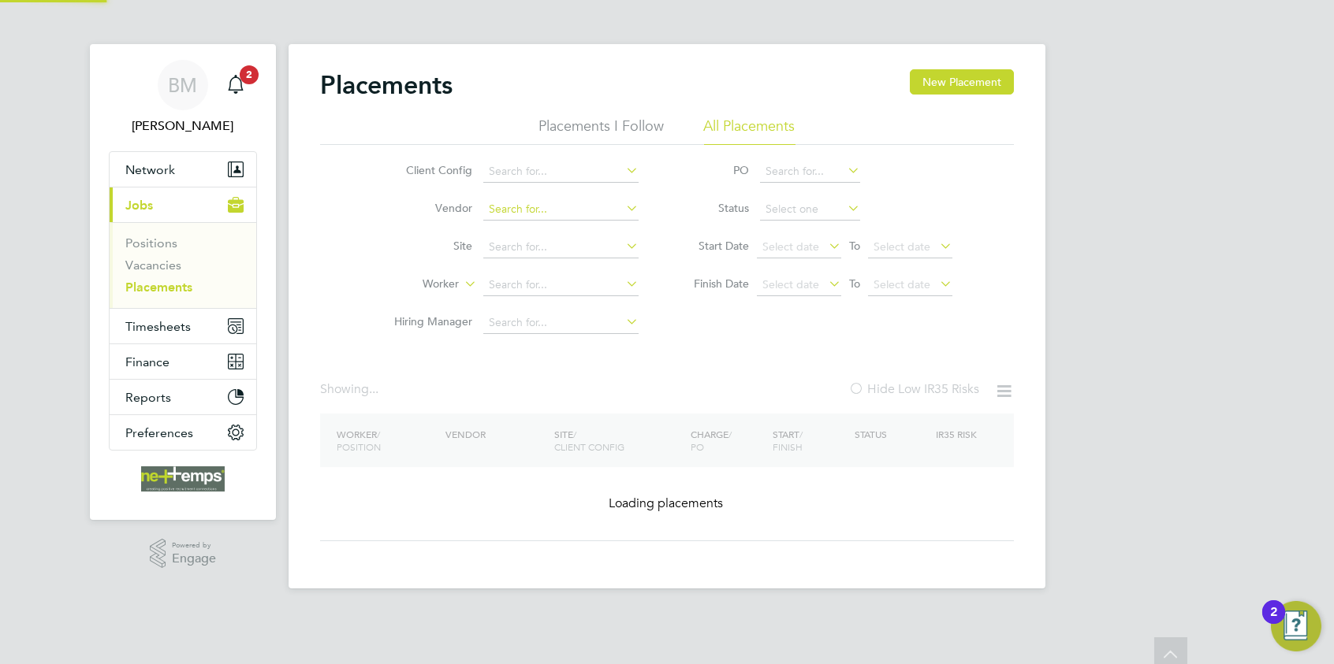
click at [590, 214] on input at bounding box center [560, 210] width 155 height 22
click at [590, 213] on input at bounding box center [560, 210] width 155 height 22
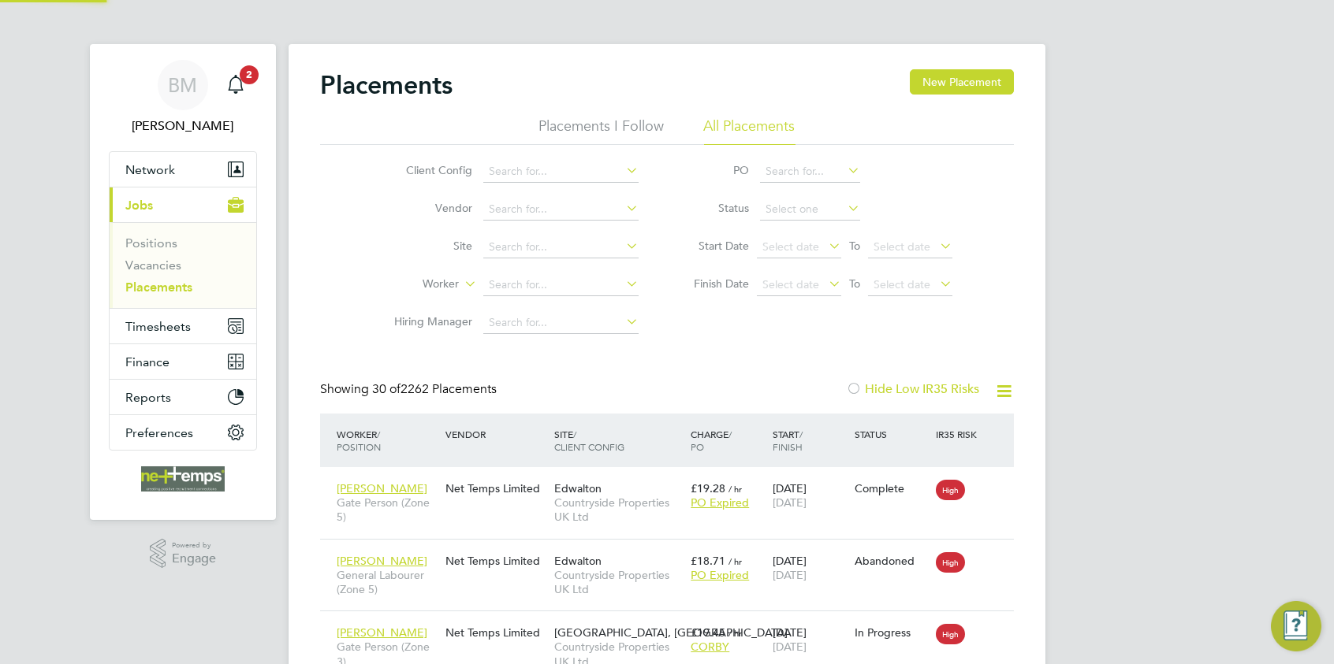
click at [560, 274] on li "Worker" at bounding box center [510, 285] width 296 height 38
click at [557, 283] on input at bounding box center [560, 285] width 155 height 22
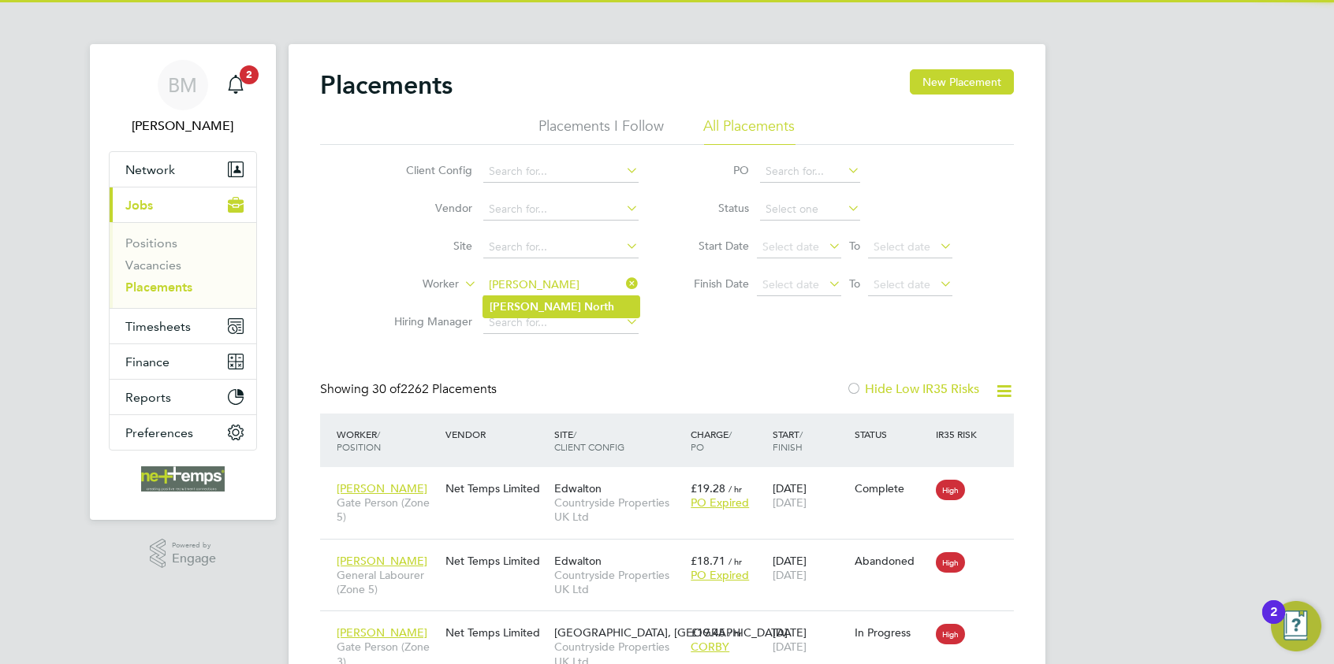
click at [562, 305] on li "Tobias North" at bounding box center [561, 306] width 156 height 21
type input "[PERSON_NAME]"
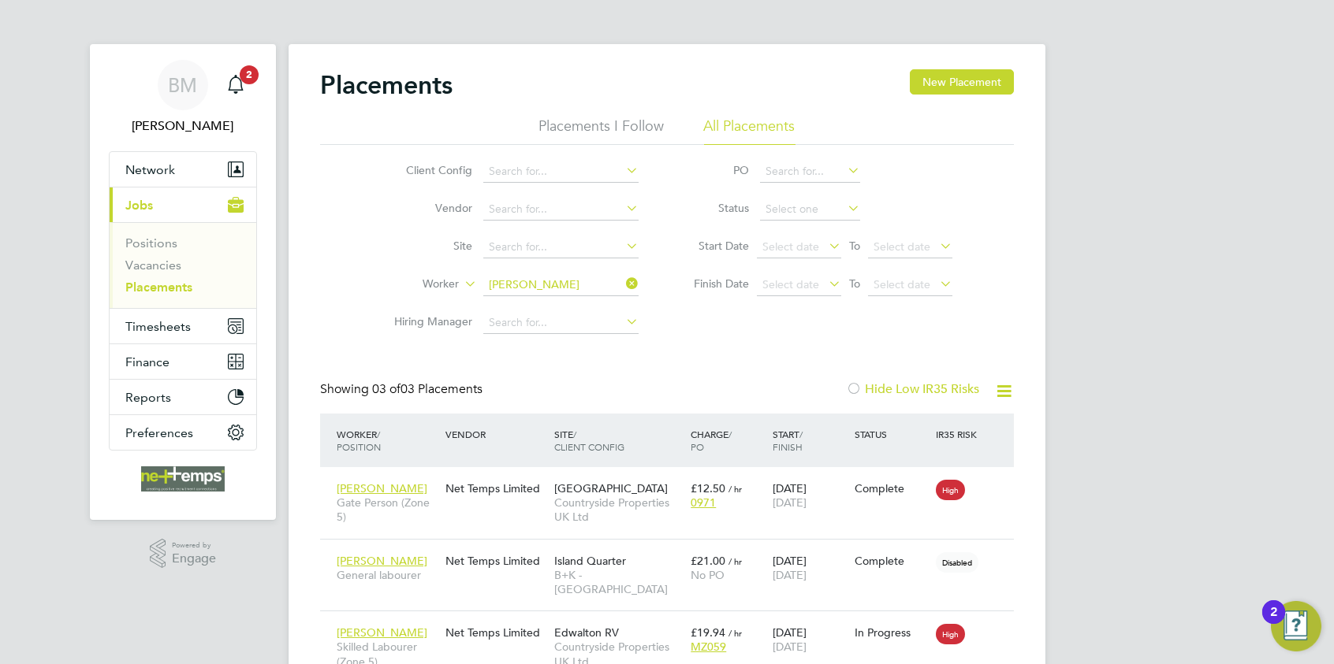
drag, startPoint x: 633, startPoint y: 289, endPoint x: 563, endPoint y: 285, distance: 70.3
click at [623, 289] on icon at bounding box center [623, 284] width 0 height 22
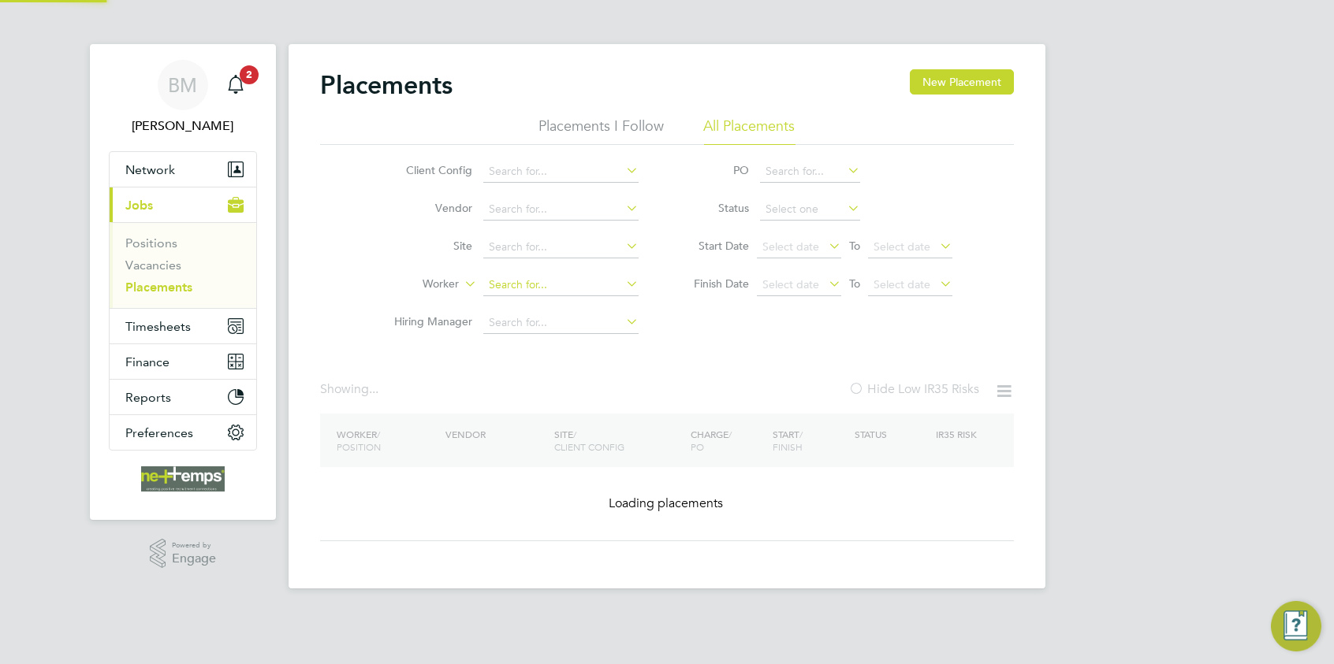
click at [561, 284] on input at bounding box center [560, 285] width 155 height 22
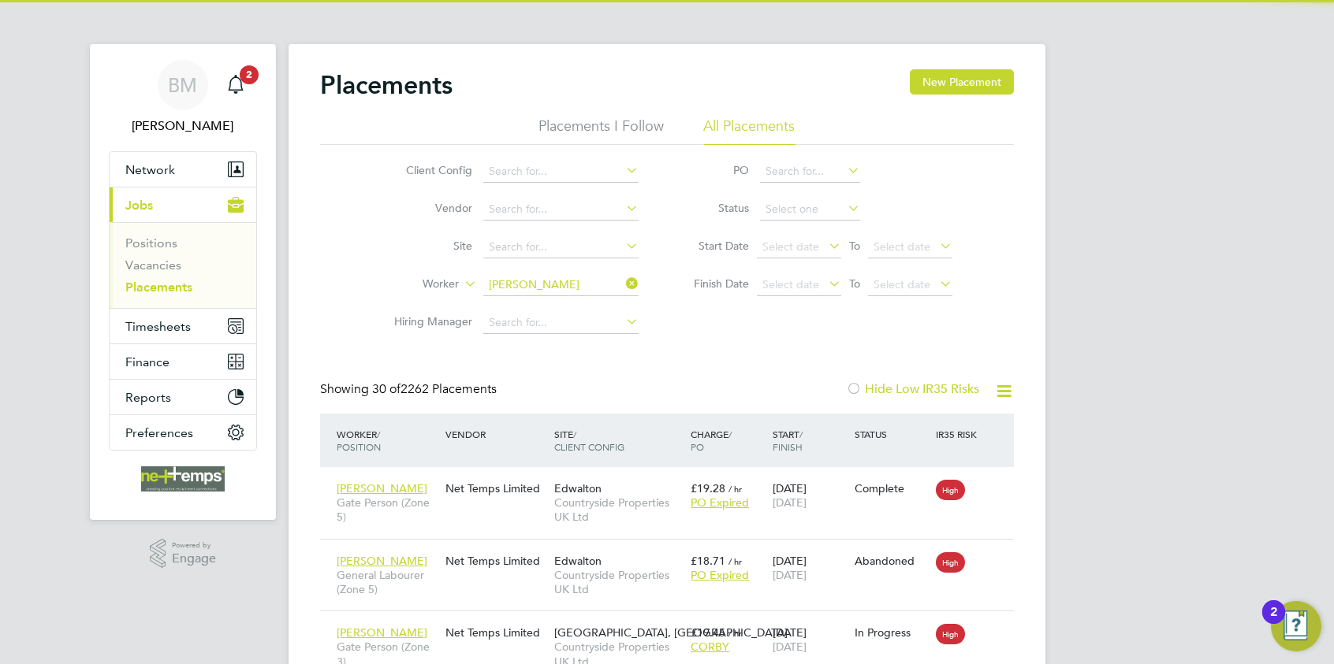
click at [584, 310] on b "Walker" at bounding box center [629, 306] width 91 height 13
type input "[PERSON_NAME]"
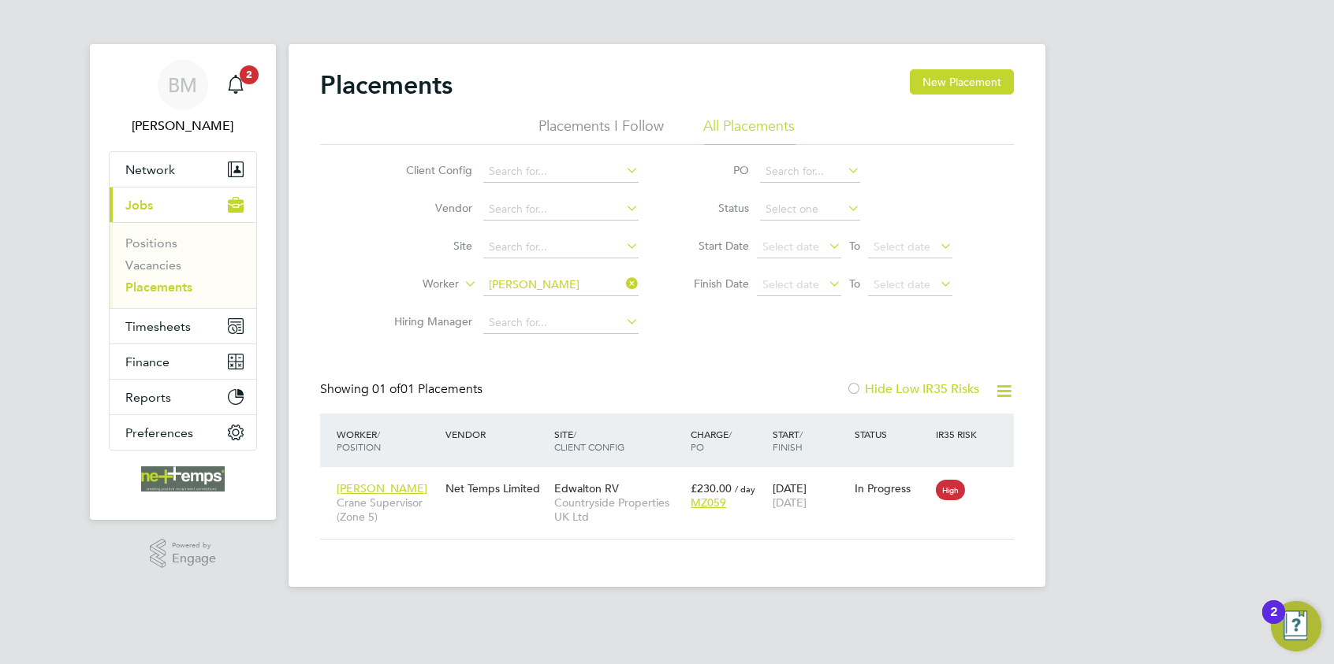
click at [623, 284] on icon at bounding box center [623, 284] width 0 height 22
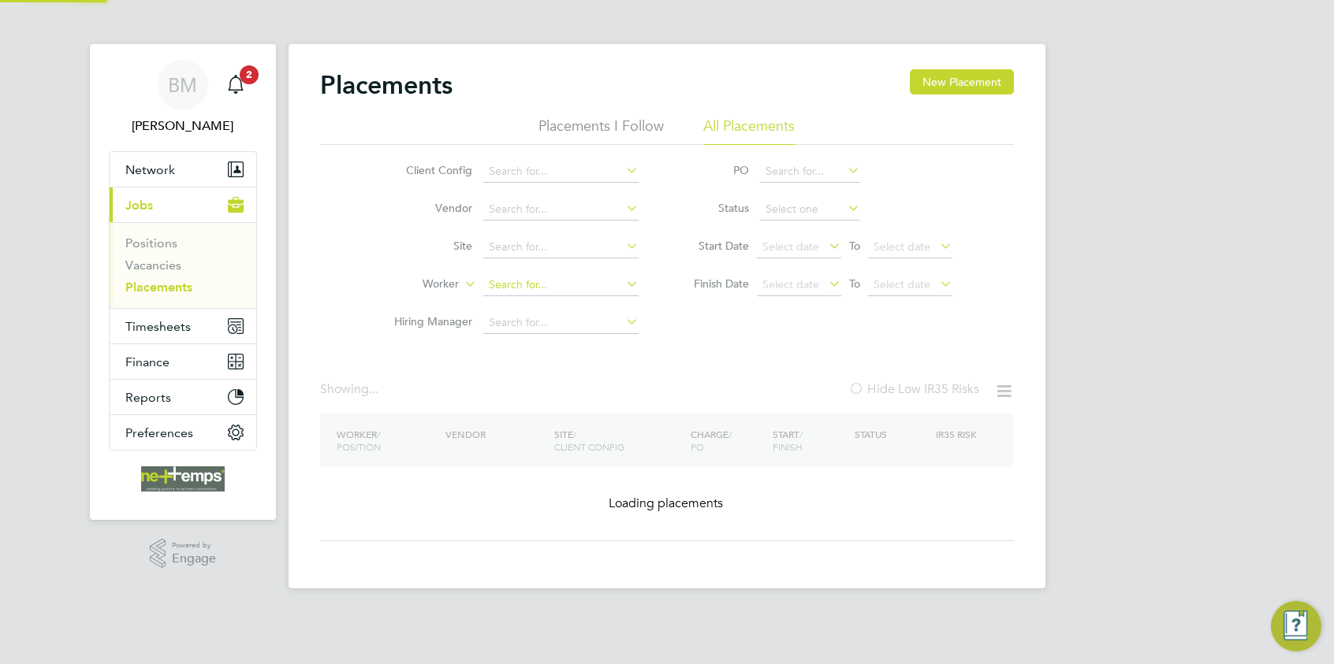
click at [600, 287] on input at bounding box center [560, 285] width 155 height 22
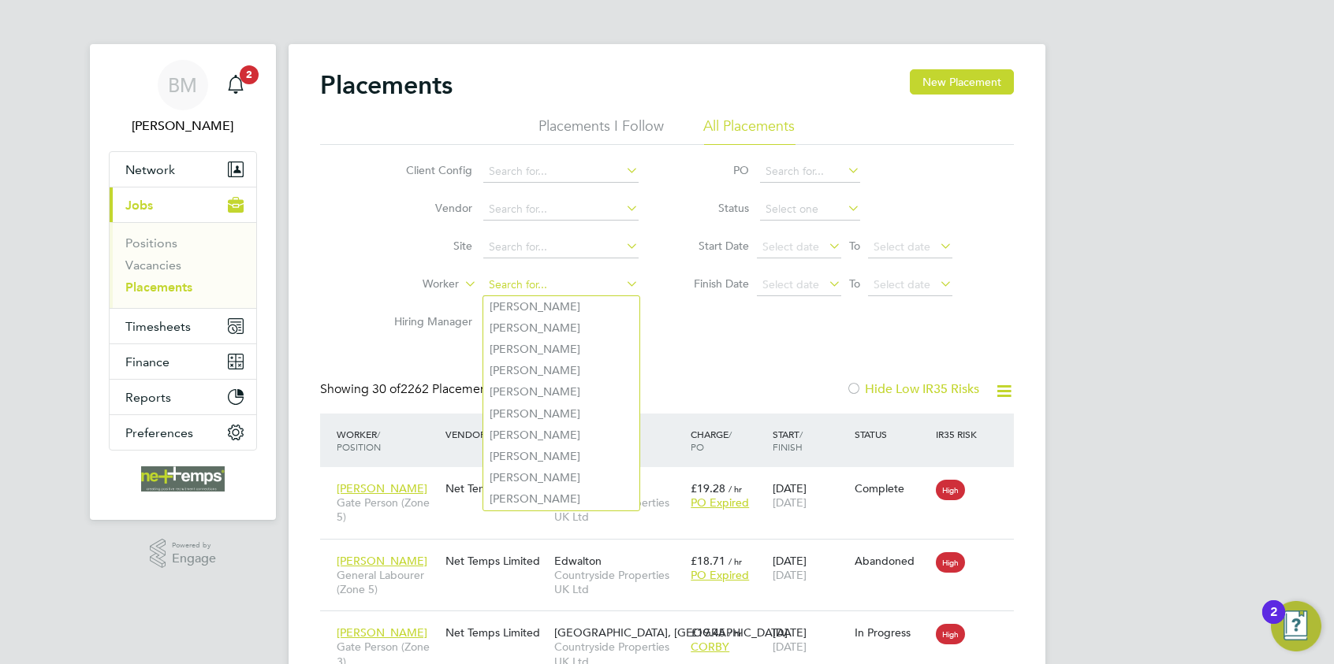
click at [554, 283] on input at bounding box center [560, 285] width 155 height 22
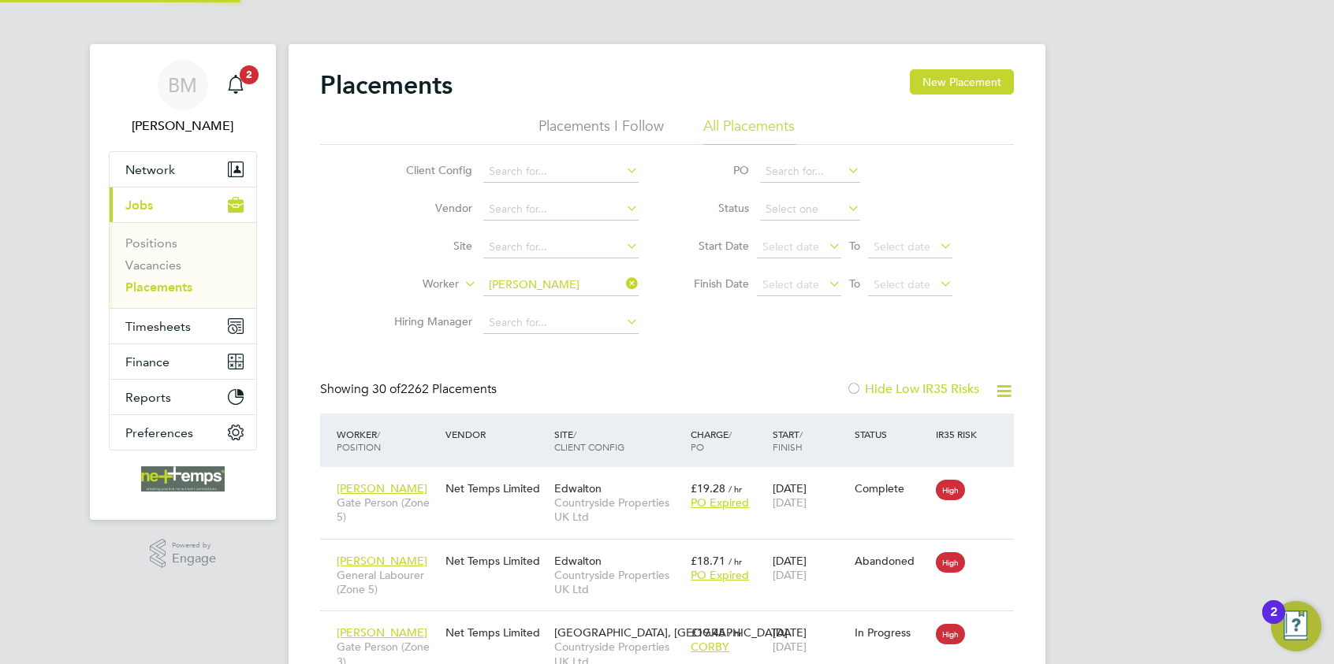
click at [603, 305] on b "Allchurch" at bounding box center [627, 306] width 48 height 13
type input "[PERSON_NAME]"
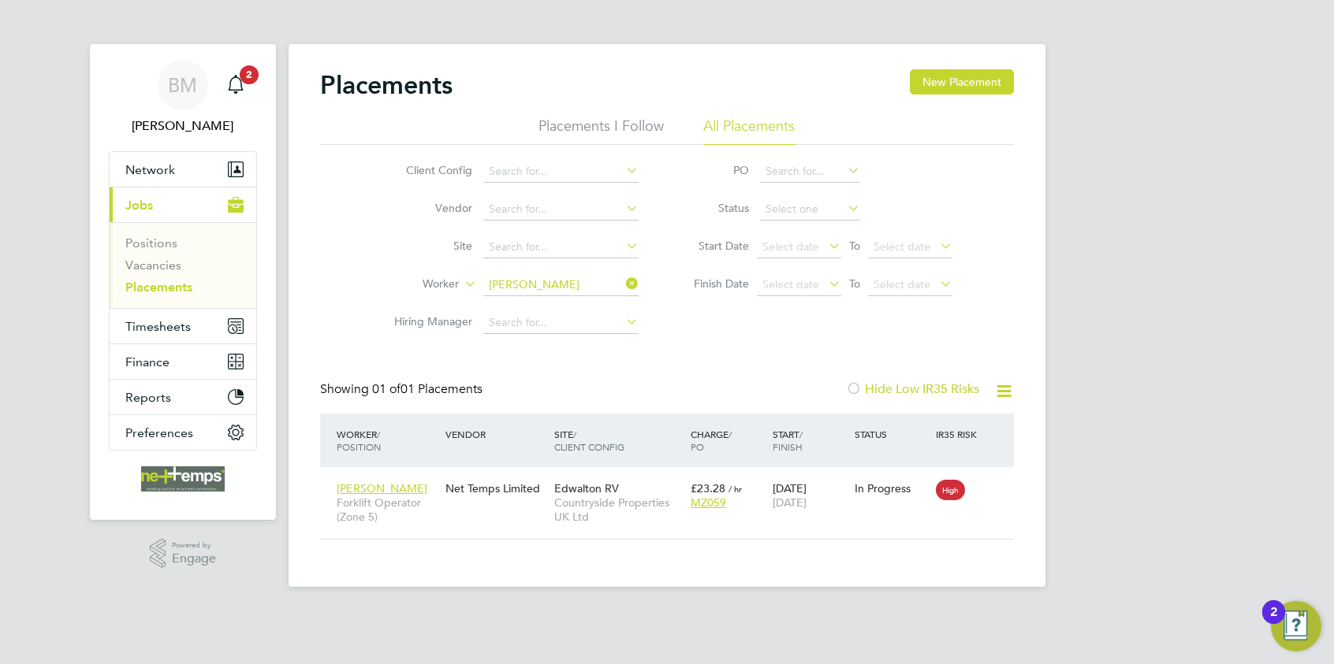
drag, startPoint x: 632, startPoint y: 280, endPoint x: 595, endPoint y: 285, distance: 37.5
click at [623, 281] on icon at bounding box center [623, 284] width 0 height 22
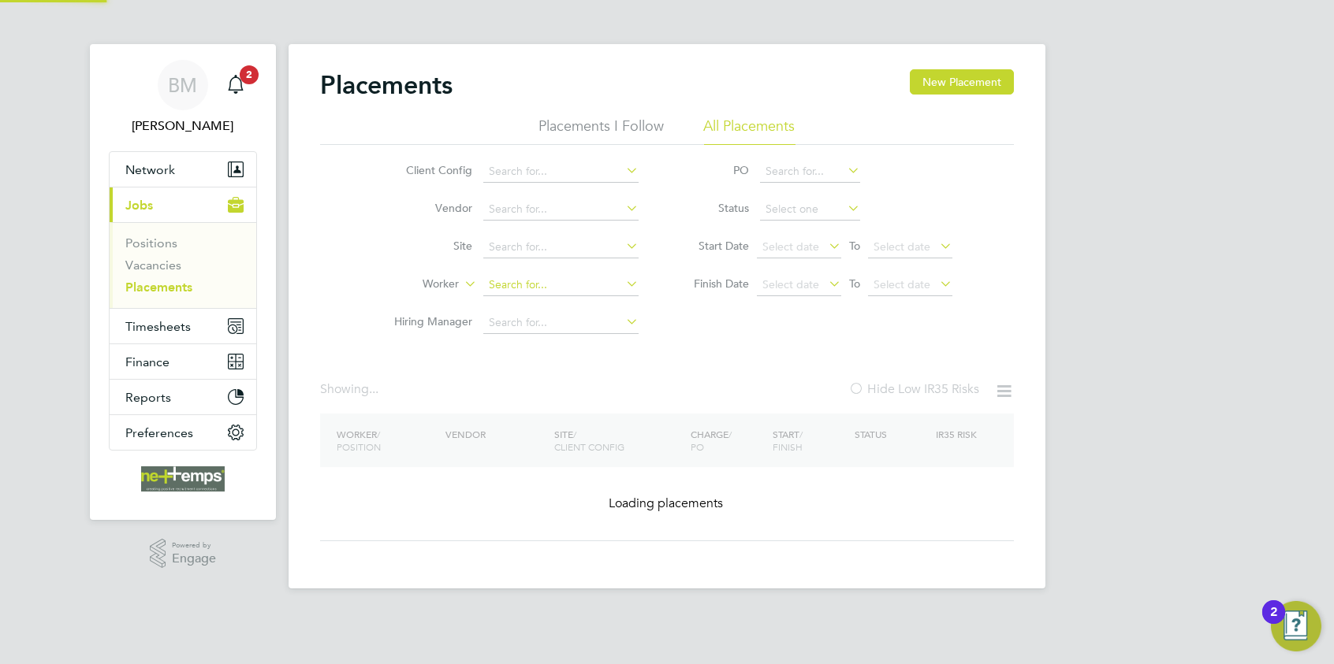
click at [536, 285] on input at bounding box center [560, 285] width 155 height 22
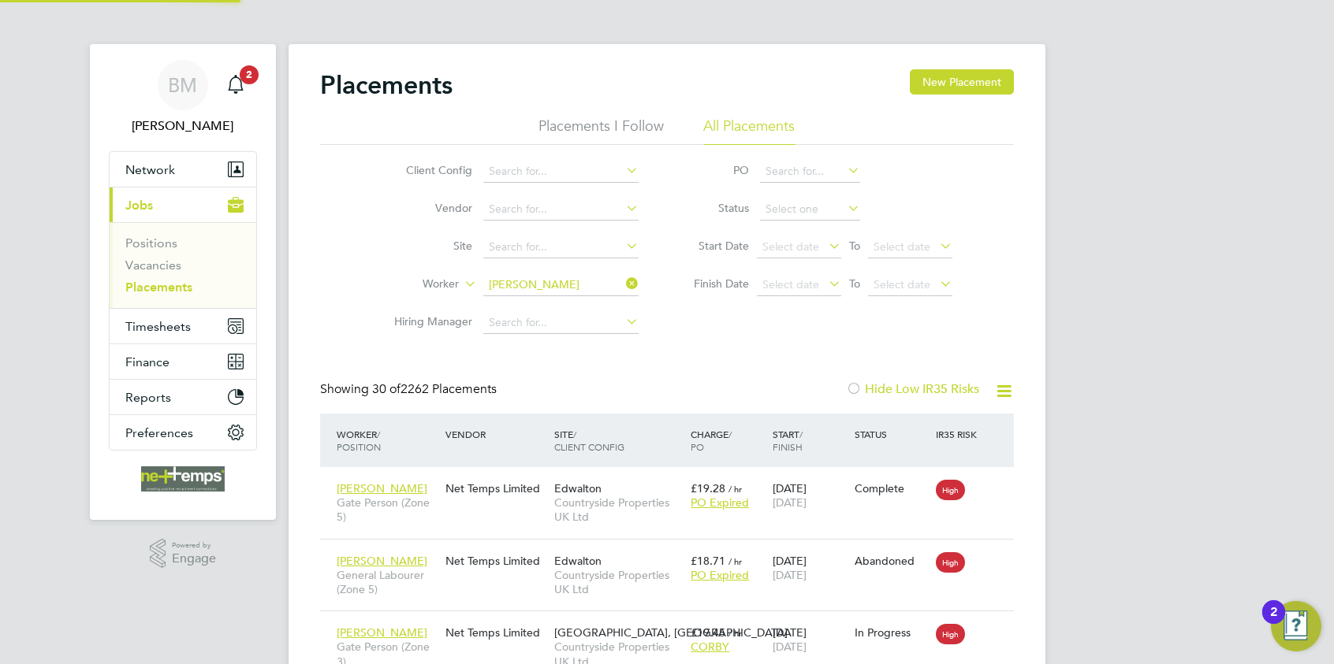
click at [575, 310] on li "Shirley Ryan" at bounding box center [582, 306] width 199 height 21
type input "Shirley Ryan"
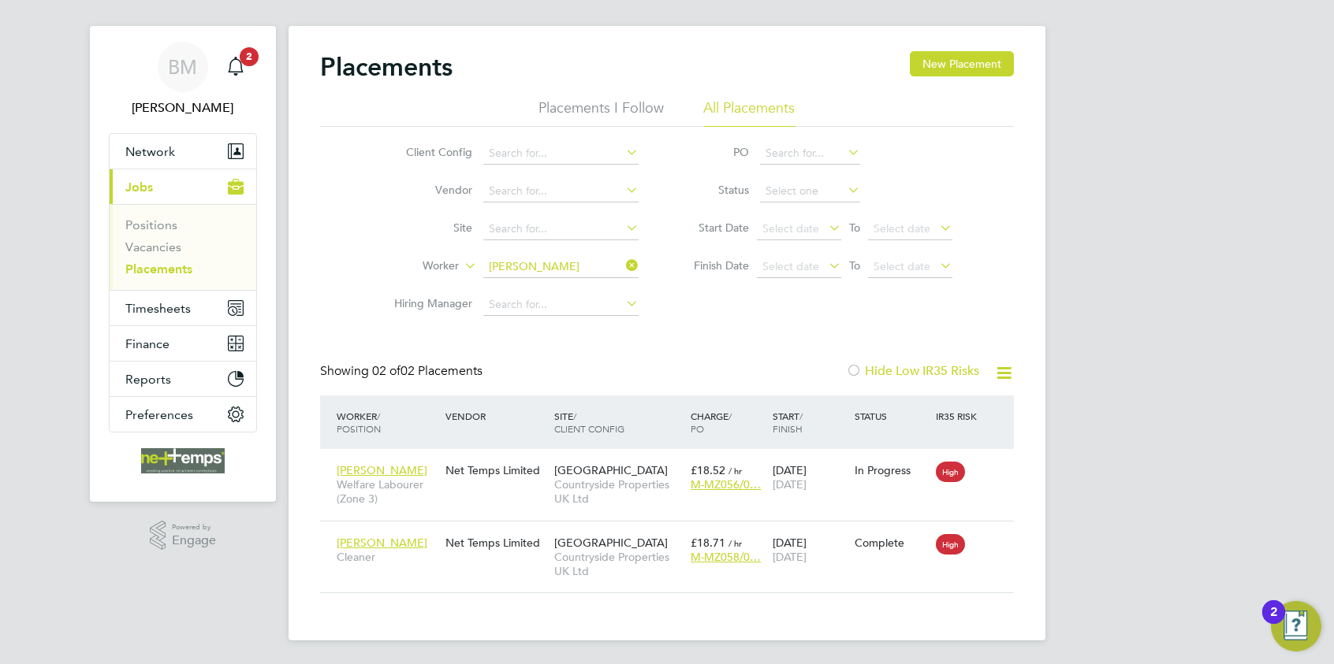
drag, startPoint x: 628, startPoint y: 264, endPoint x: 571, endPoint y: 259, distance: 57.8
click at [623, 265] on icon at bounding box center [623, 266] width 0 height 22
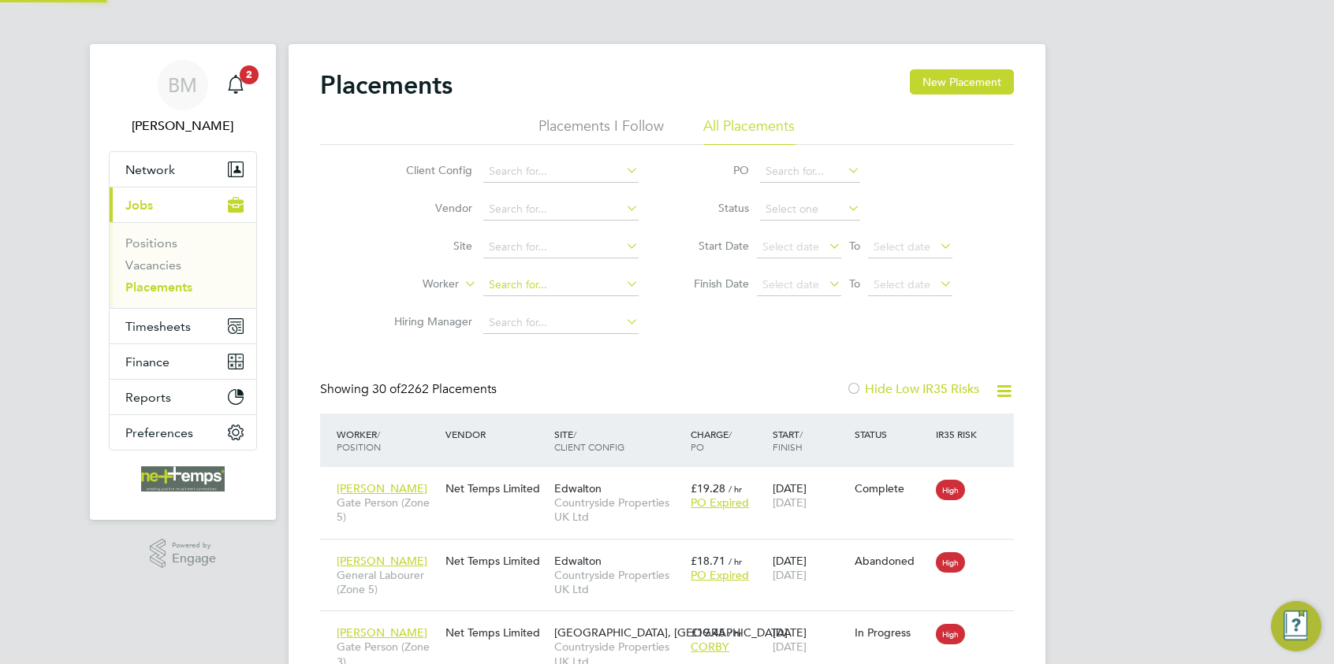
click at [535, 285] on input at bounding box center [560, 285] width 155 height 22
click at [584, 305] on b "Moule" at bounding box center [600, 306] width 33 height 13
type input "[PERSON_NAME]"
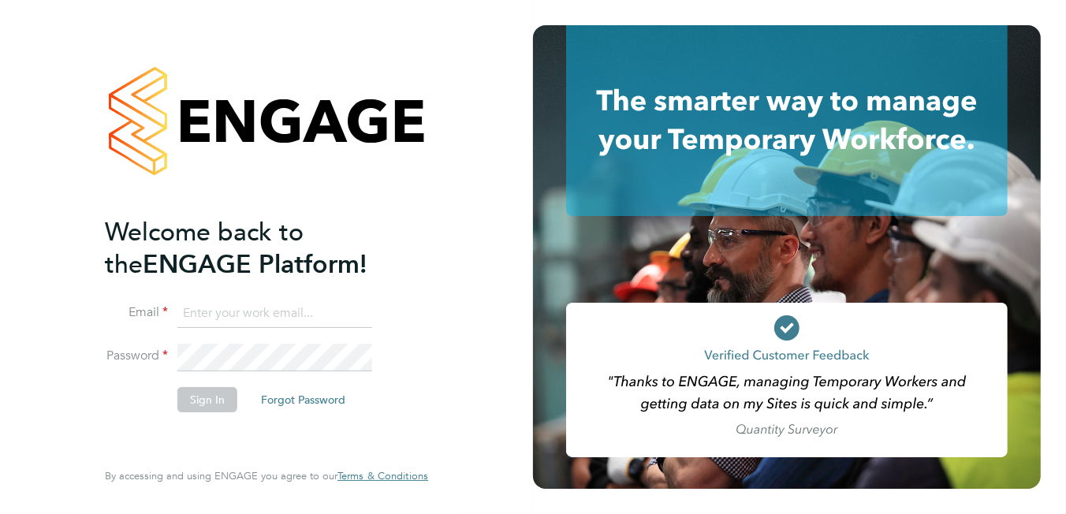
type input "[PERSON_NAME][EMAIL_ADDRESS][DOMAIN_NAME]"
click at [197, 401] on button "Sign In" at bounding box center [207, 399] width 60 height 25
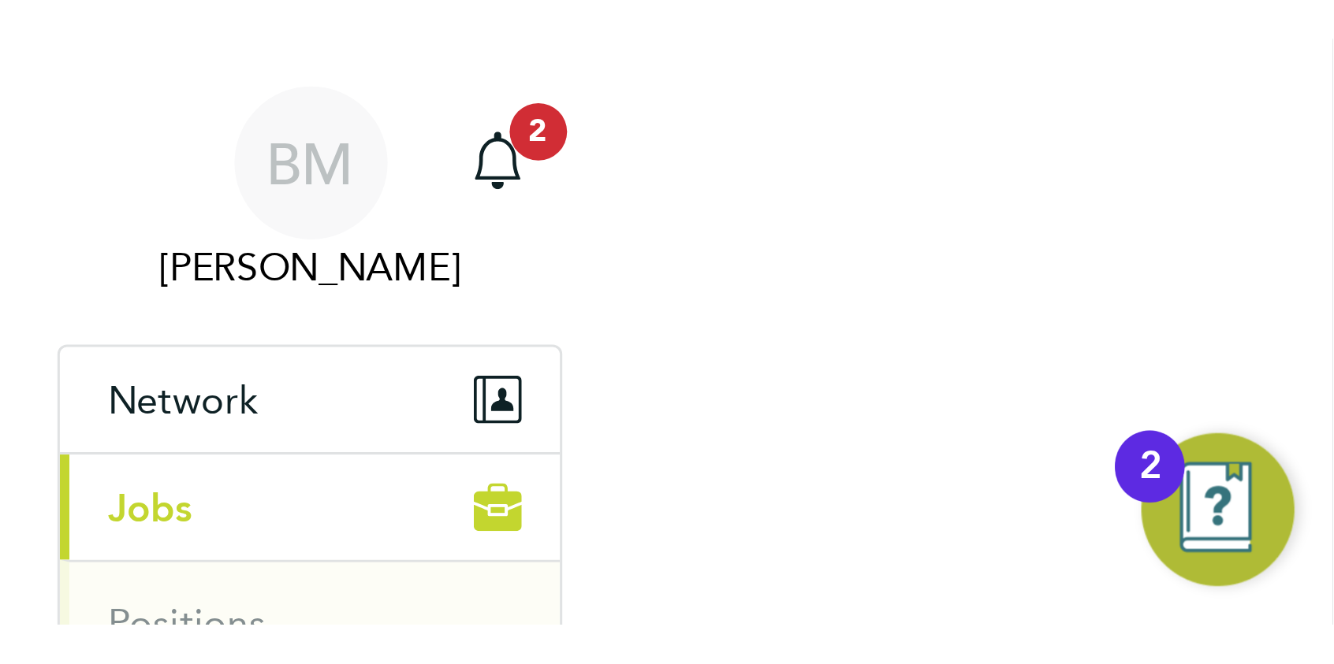
scroll to position [14, 74]
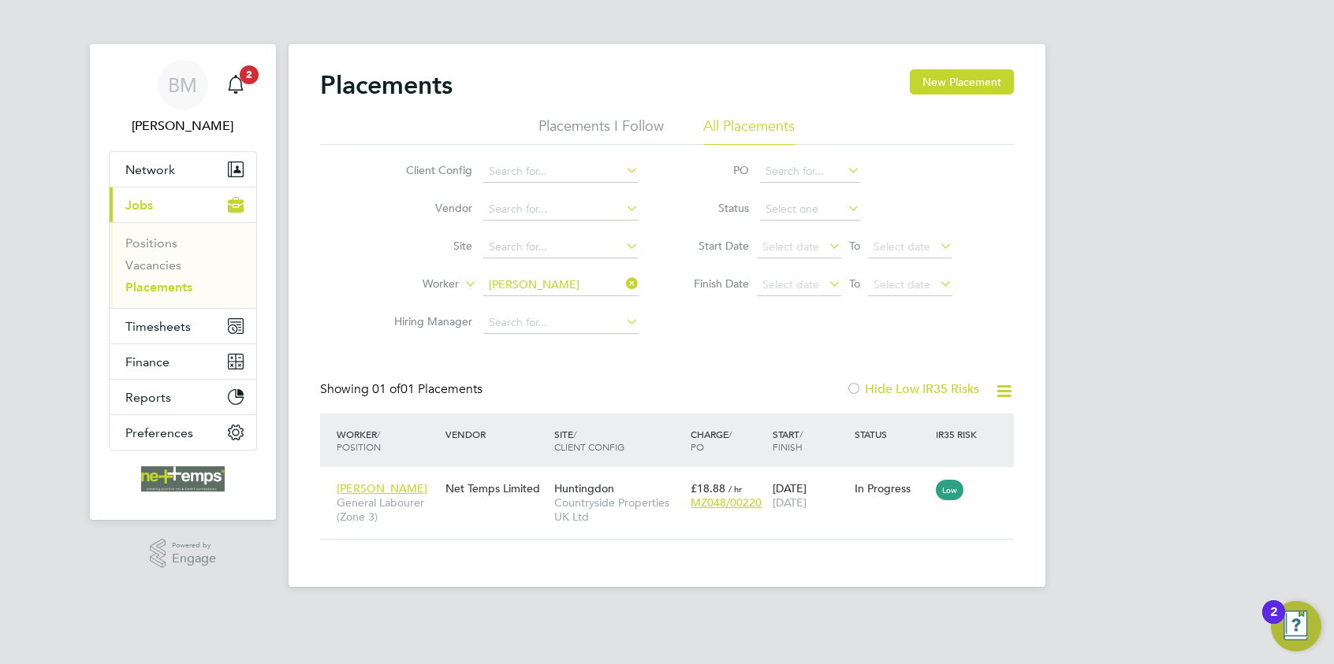
click at [623, 286] on icon at bounding box center [623, 284] width 0 height 22
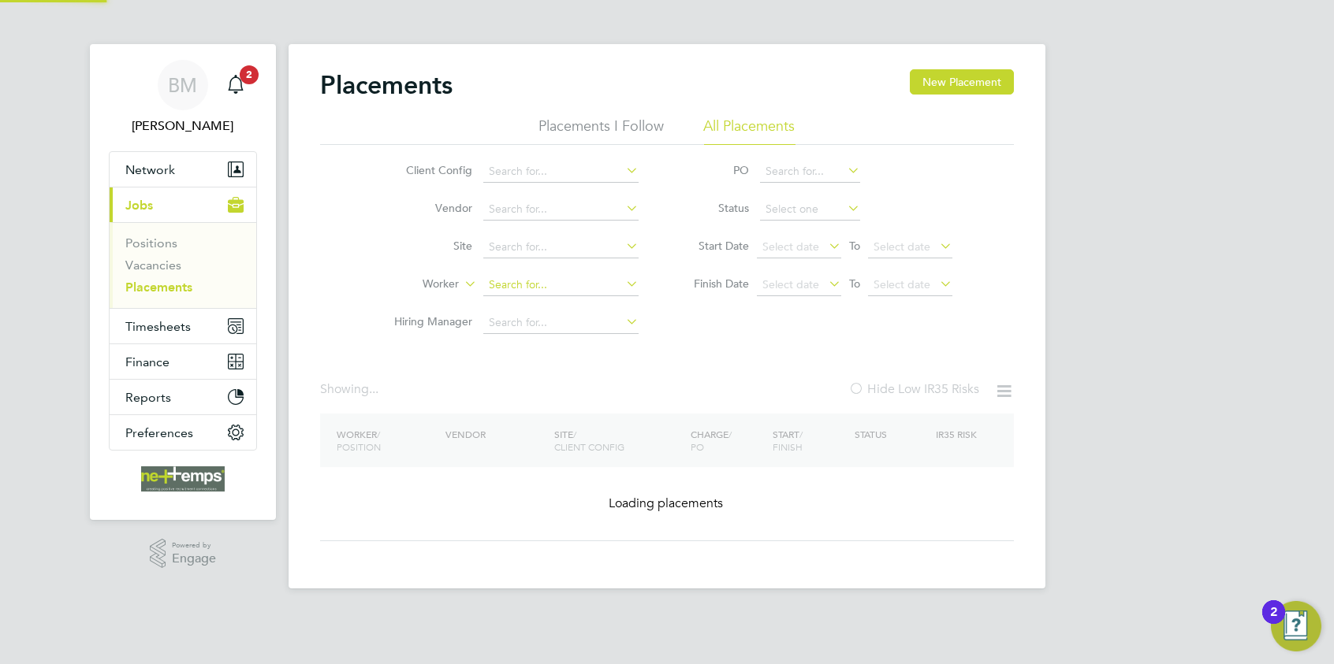
click at [590, 281] on input at bounding box center [560, 285] width 155 height 22
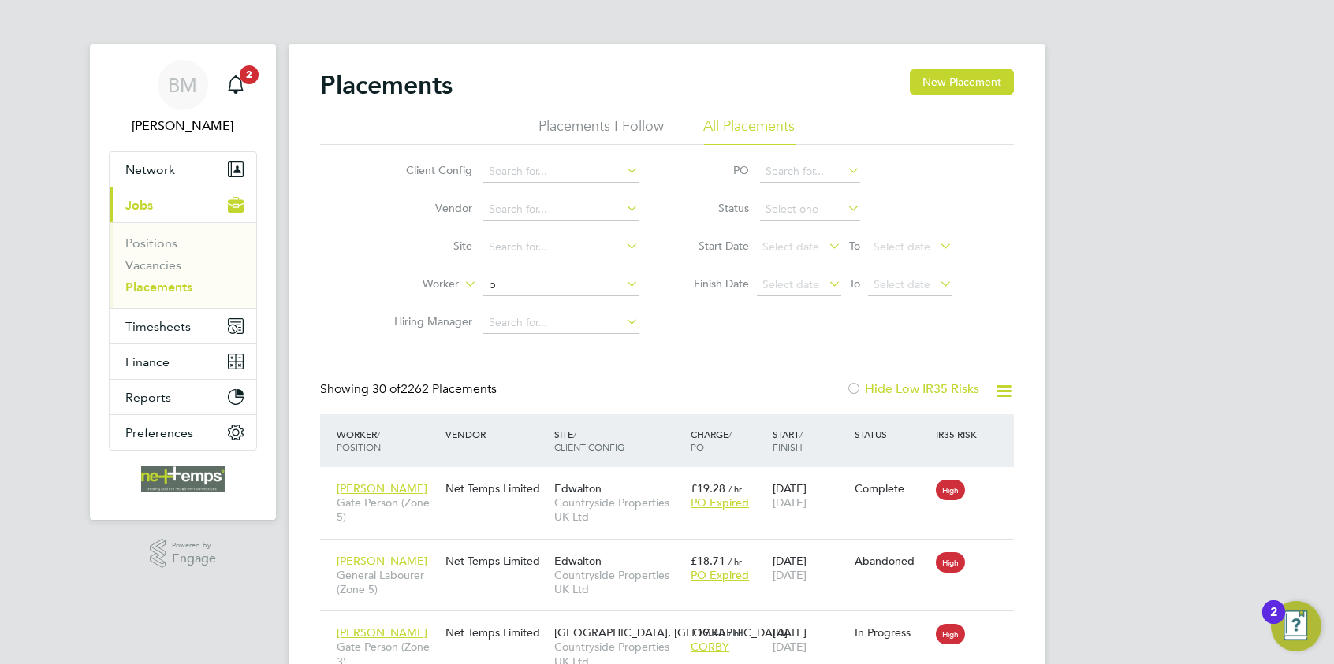
click at [508, 281] on input "b" at bounding box center [560, 285] width 155 height 22
click at [584, 305] on b "Moule" at bounding box center [600, 306] width 33 height 13
type input "[PERSON_NAME]"
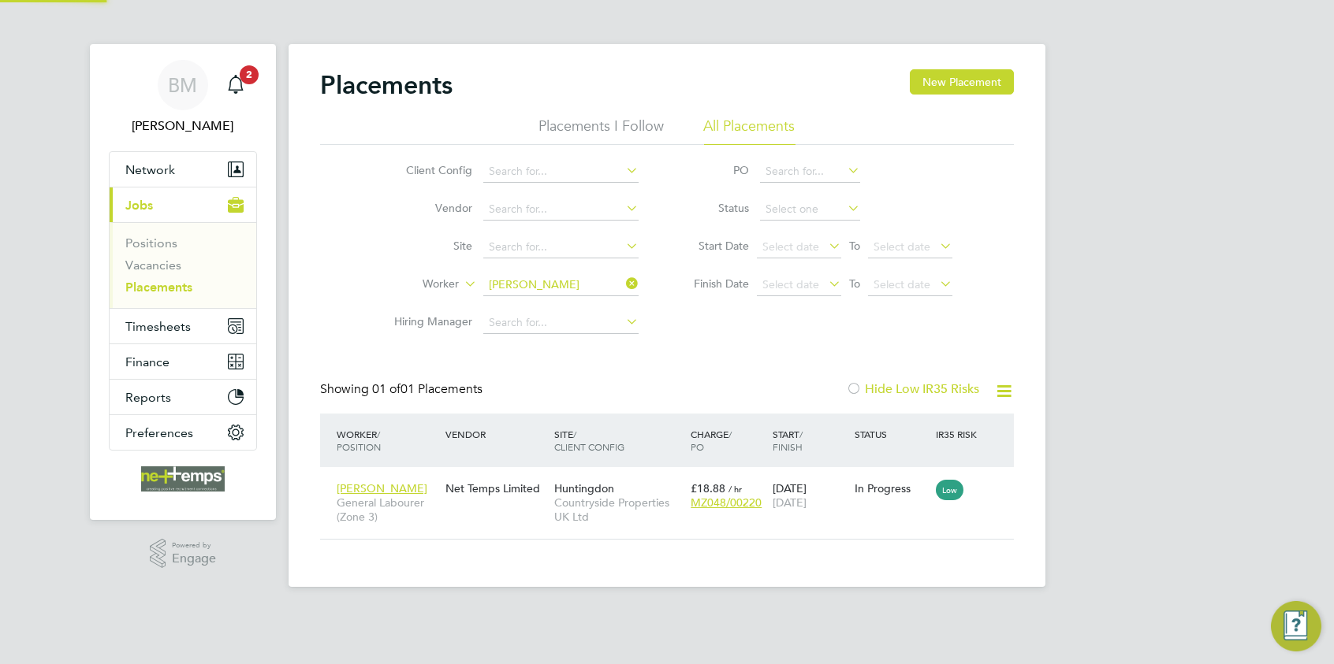
scroll to position [14, 74]
drag, startPoint x: 627, startPoint y: 289, endPoint x: 618, endPoint y: 291, distance: 9.6
click at [623, 289] on icon at bounding box center [623, 284] width 0 height 22
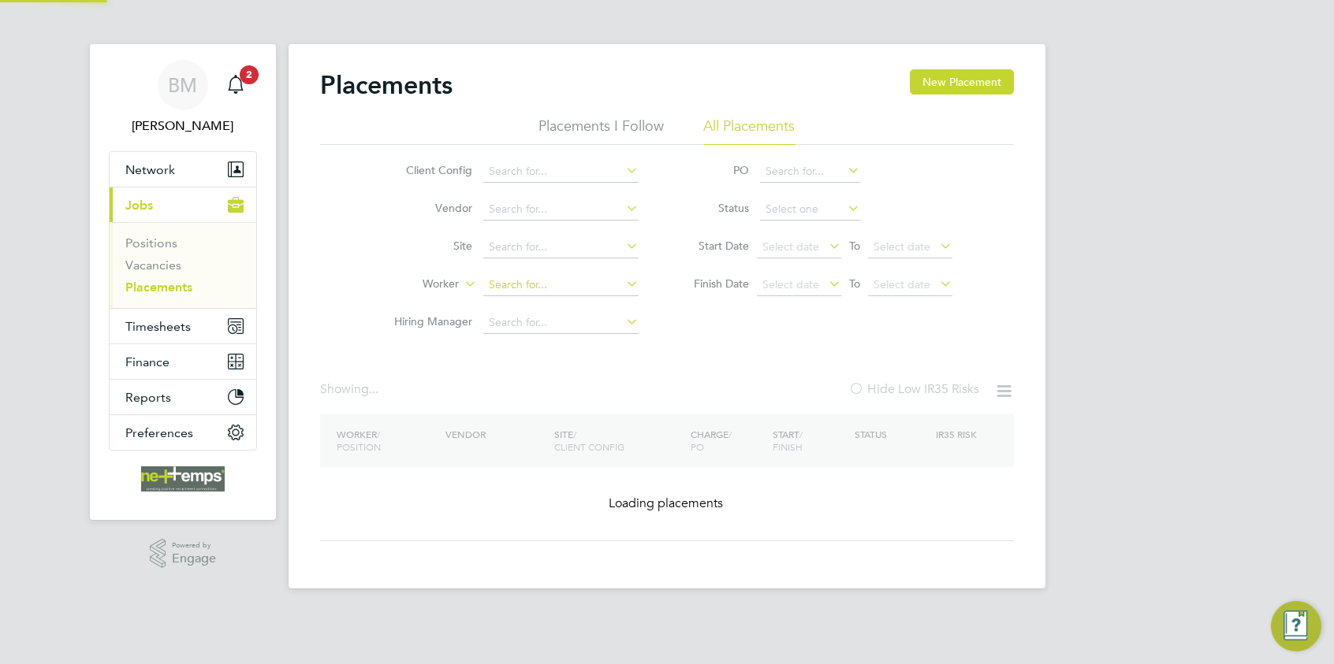
click at [585, 287] on input at bounding box center [560, 285] width 155 height 22
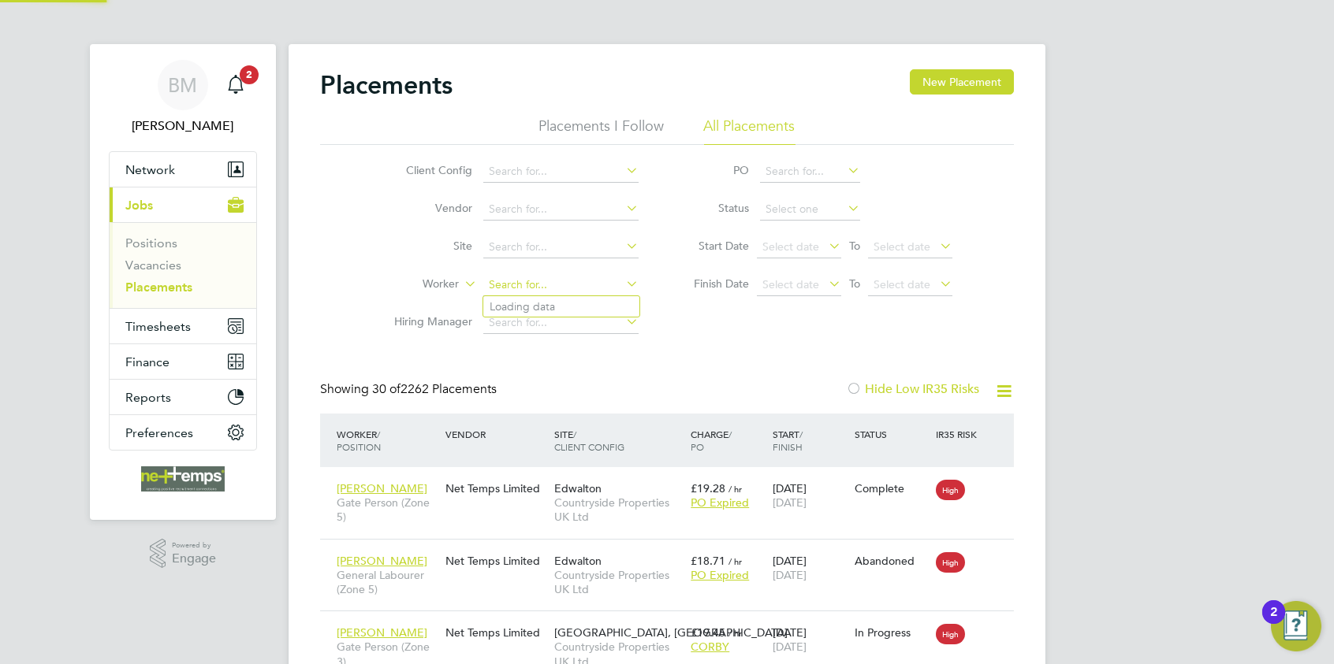
scroll to position [60, 137]
type input "[PERSON_NAME]"
click at [623, 285] on icon at bounding box center [623, 284] width 0 height 22
click at [143, 262] on link "Vacancies" at bounding box center [153, 265] width 56 height 15
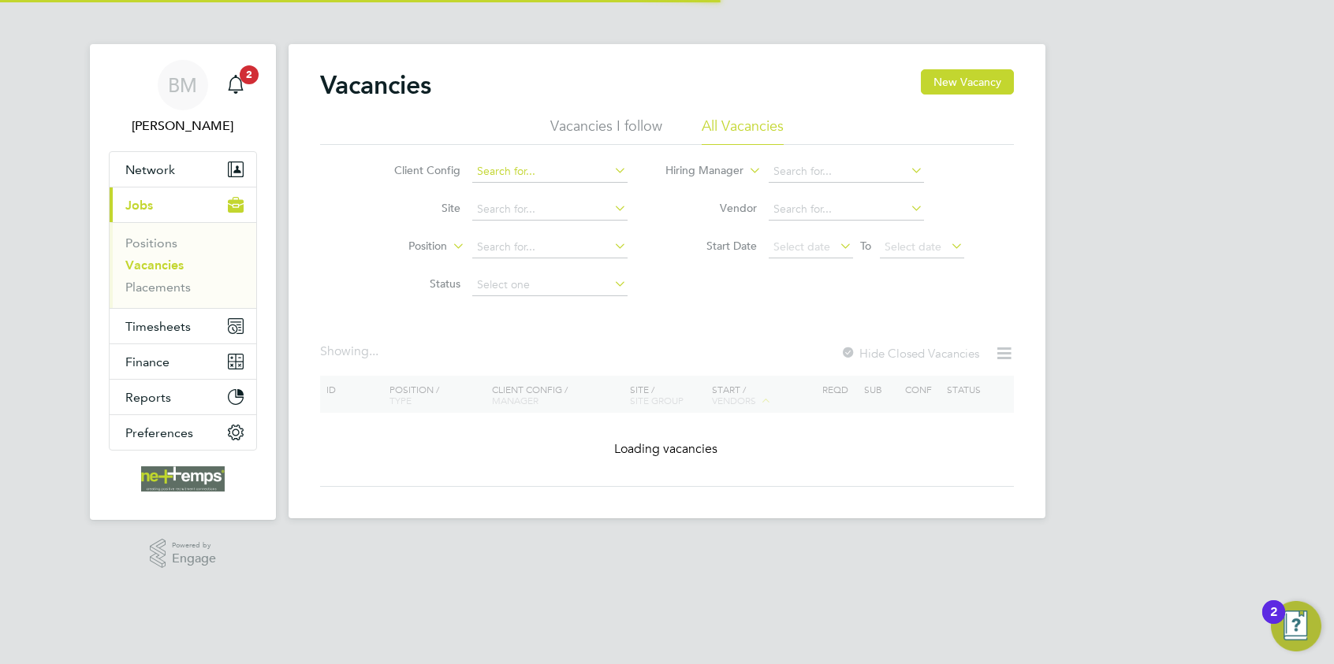
click at [542, 175] on input at bounding box center [549, 172] width 155 height 22
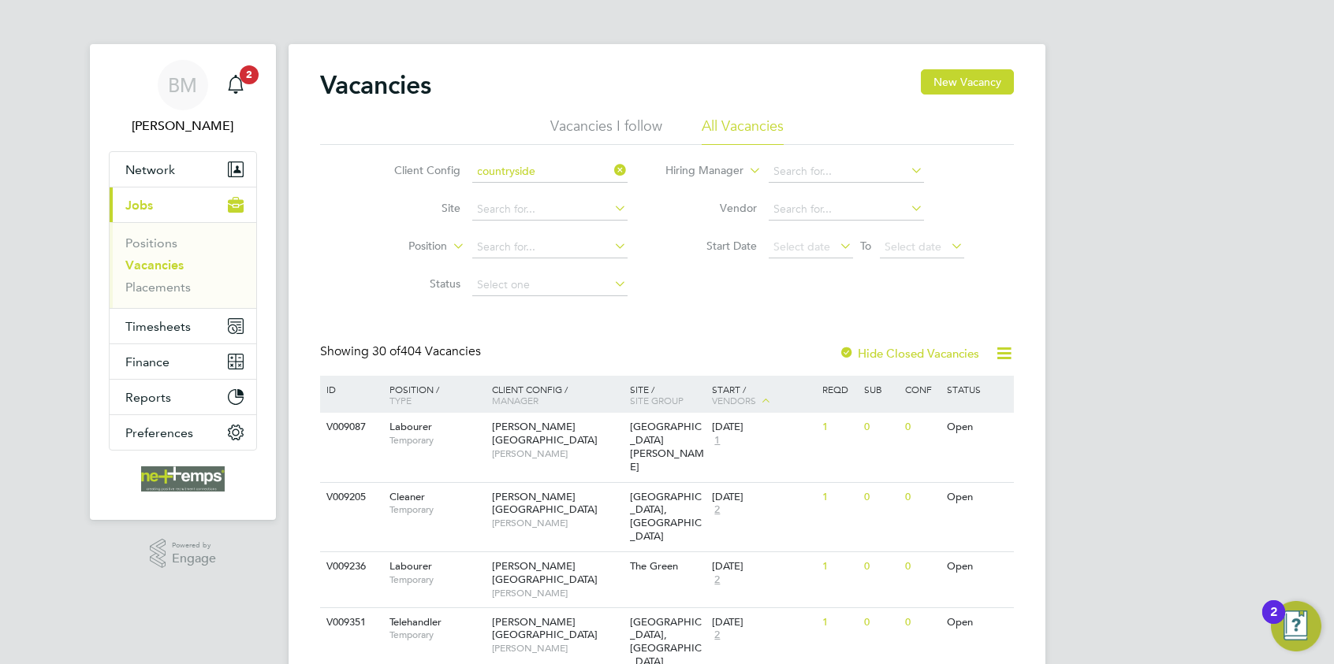
click at [565, 239] on li "Countryside Properties UK Ltd" at bounding box center [636, 235] width 330 height 21
type input "Countryside Properties UK Ltd"
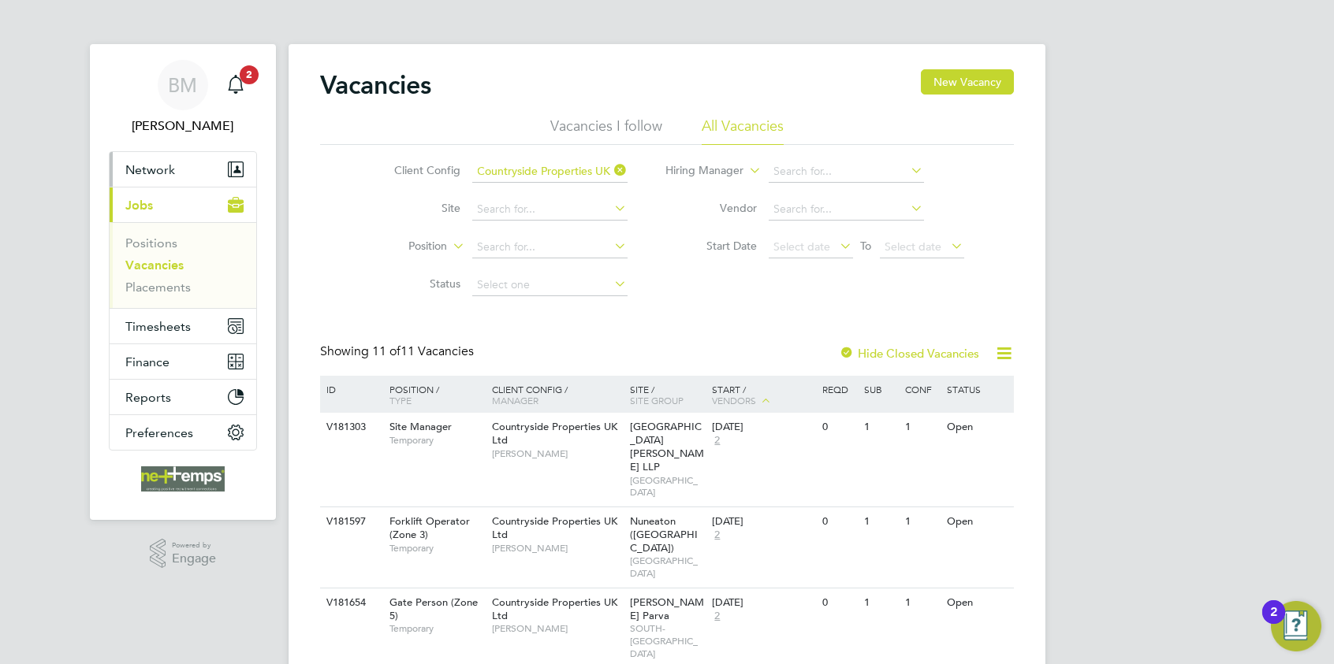
click at [162, 169] on span "Network" at bounding box center [150, 169] width 50 height 15
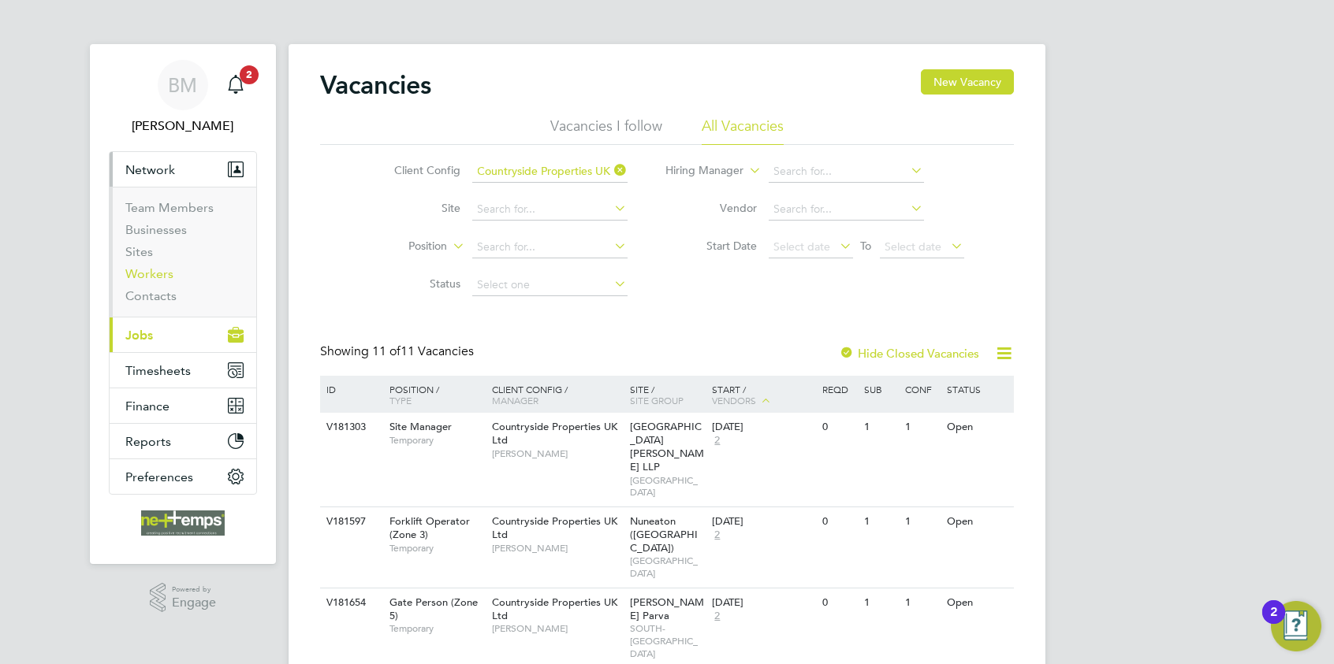
click at [158, 269] on link "Workers" at bounding box center [149, 273] width 48 height 15
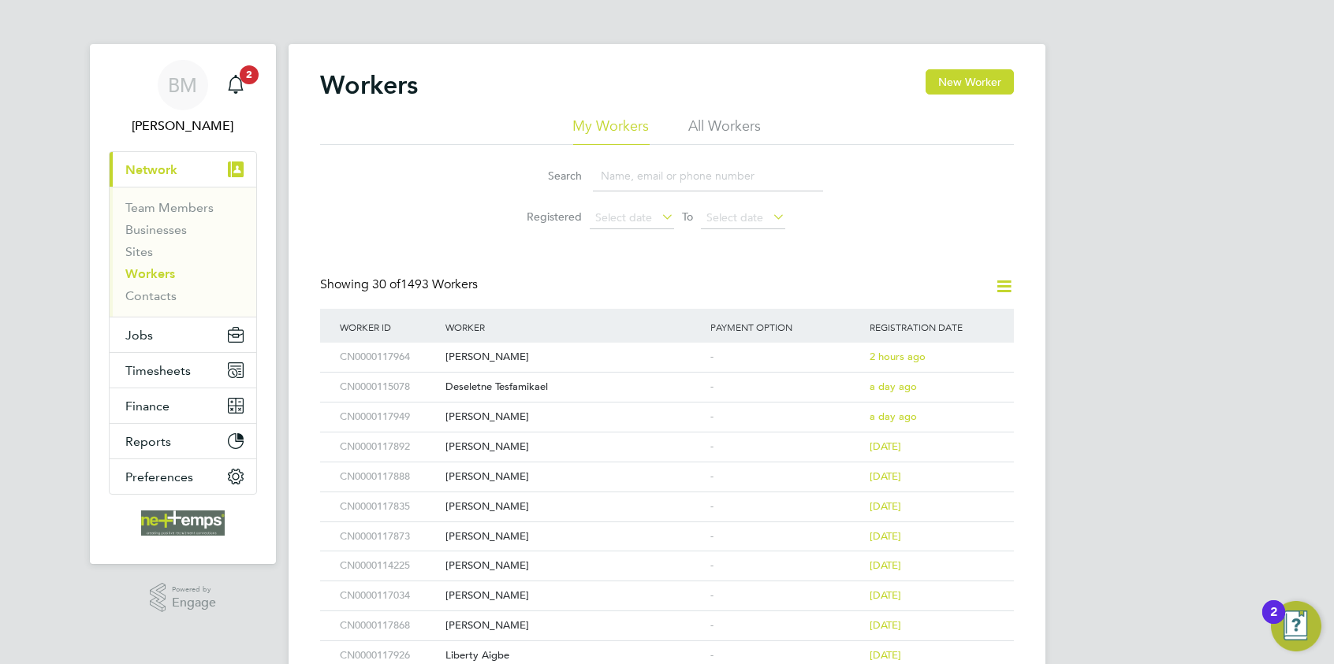
click at [615, 176] on input at bounding box center [708, 176] width 230 height 31
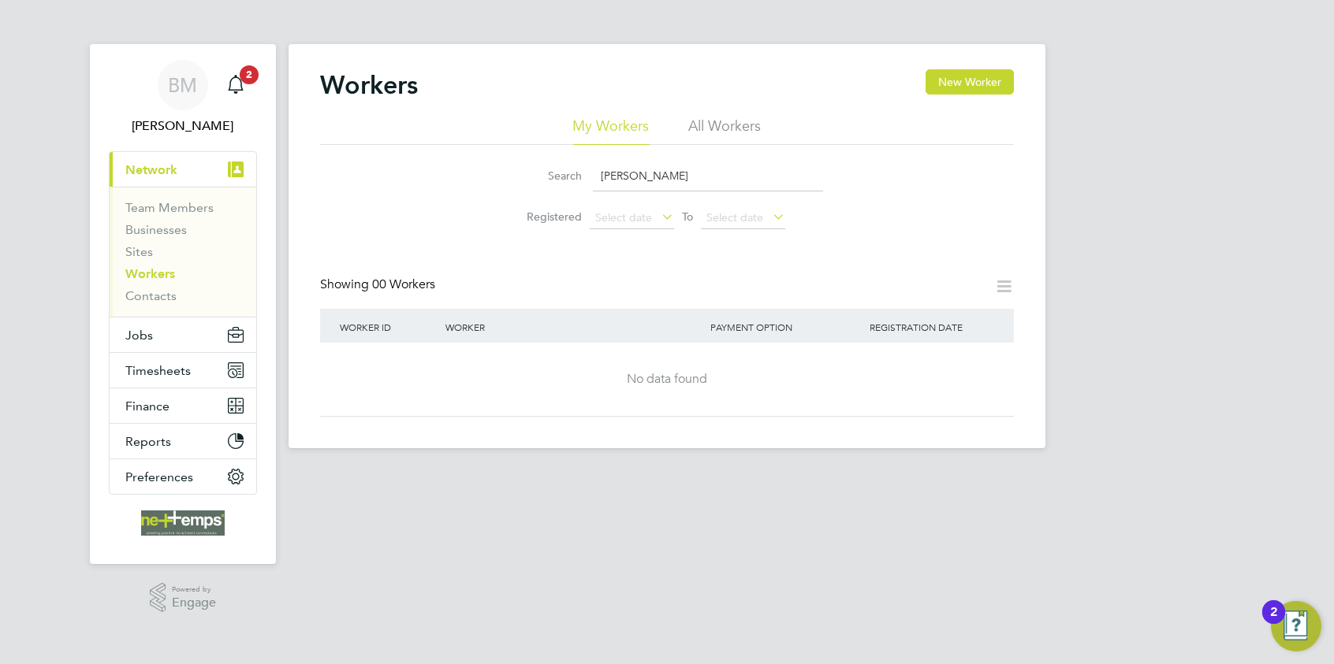
type input "[PERSON_NAME]"
click at [990, 78] on button "New Worker" at bounding box center [969, 81] width 88 height 25
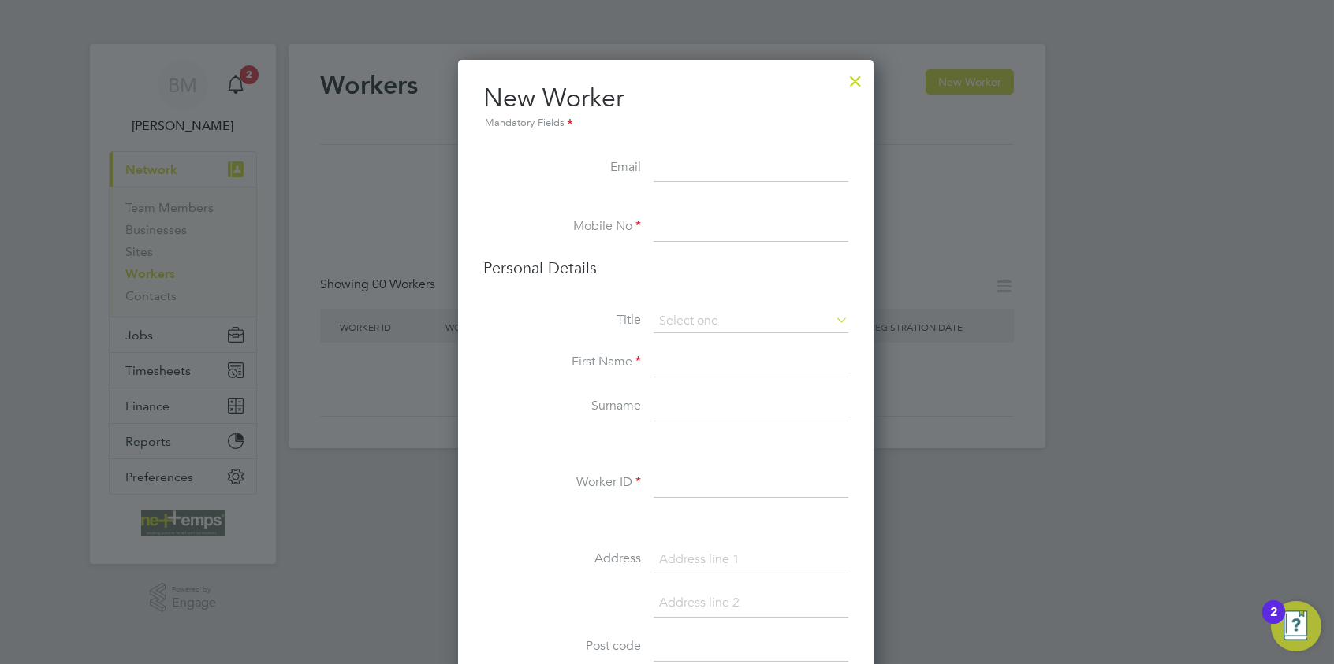
click at [682, 167] on input at bounding box center [750, 168] width 195 height 28
paste input "[EMAIL_ADDRESS][DOMAIN_NAME]"
type input "[EMAIL_ADDRESS][DOMAIN_NAME]"
click at [722, 238] on input at bounding box center [750, 228] width 195 height 28
click at [687, 237] on input at bounding box center [750, 228] width 195 height 28
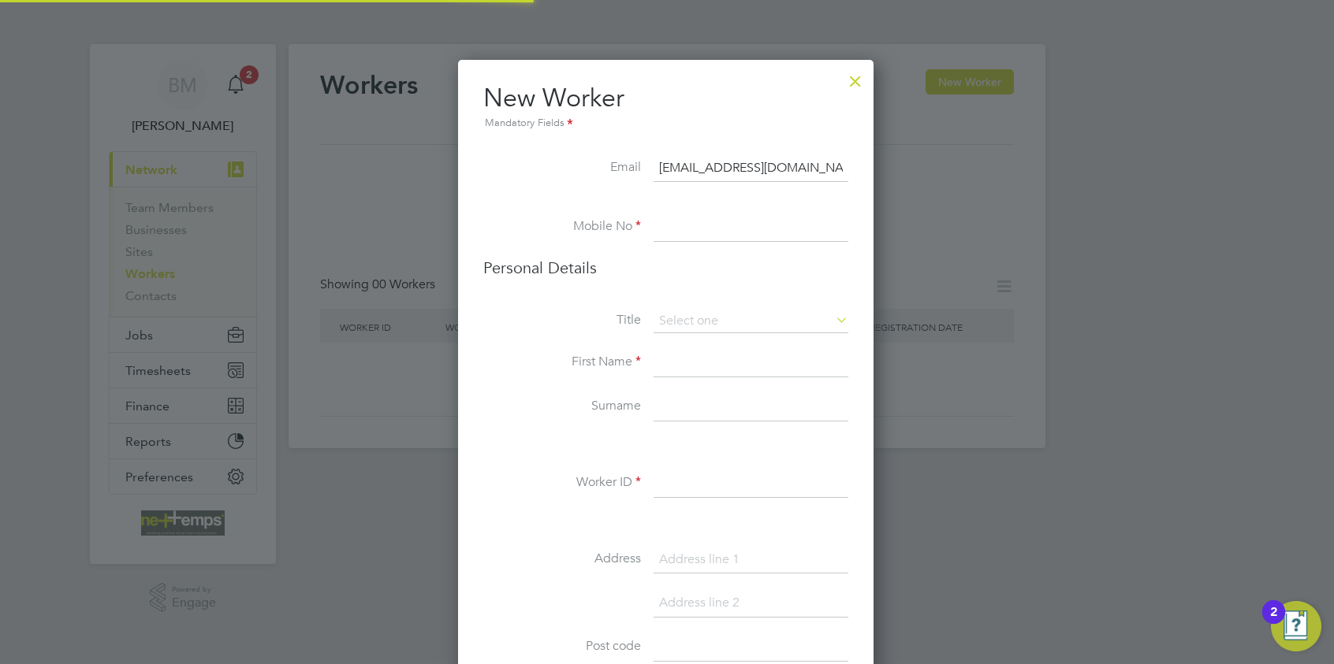
paste input "07940478474"
type input "07940478474"
click at [682, 311] on input at bounding box center [750, 322] width 195 height 24
click at [698, 347] on li "Mr" at bounding box center [750, 343] width 195 height 20
type input "Mr"
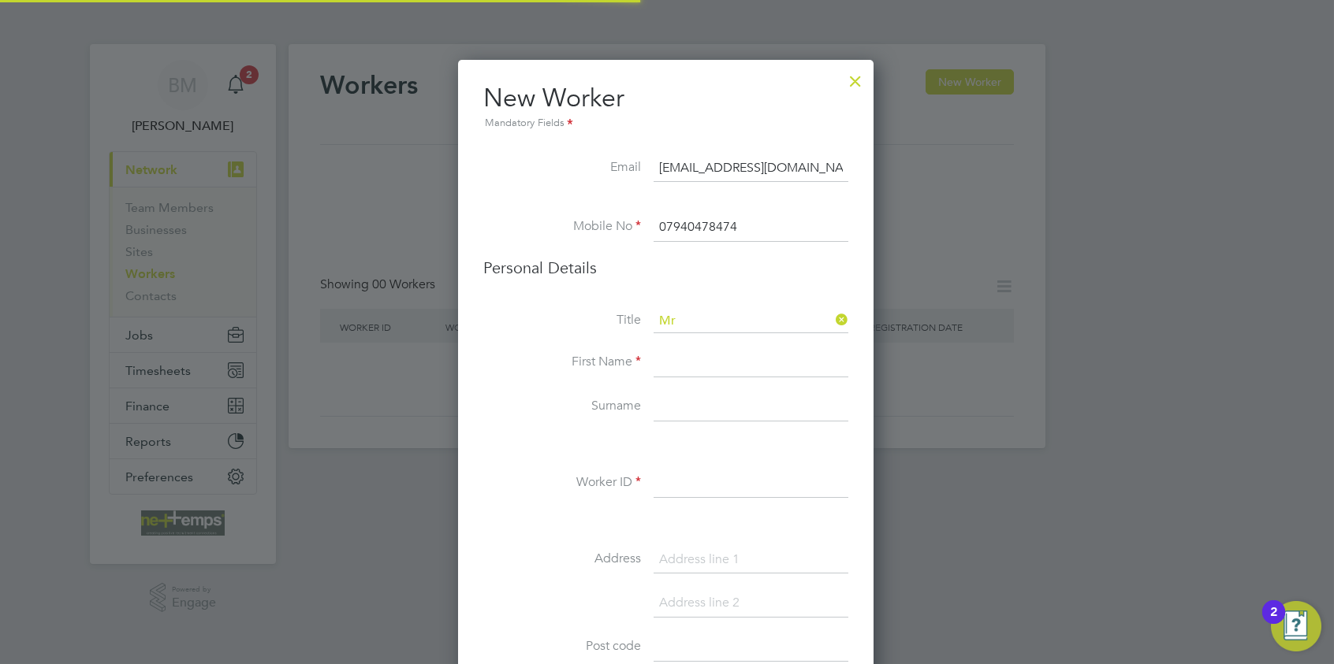
click at [687, 363] on input at bounding box center [750, 363] width 195 height 28
type input "[PERSON_NAME]"
click at [720, 411] on input at bounding box center [750, 407] width 195 height 28
type input "[PERSON_NAME]"
click at [733, 478] on input at bounding box center [750, 484] width 195 height 28
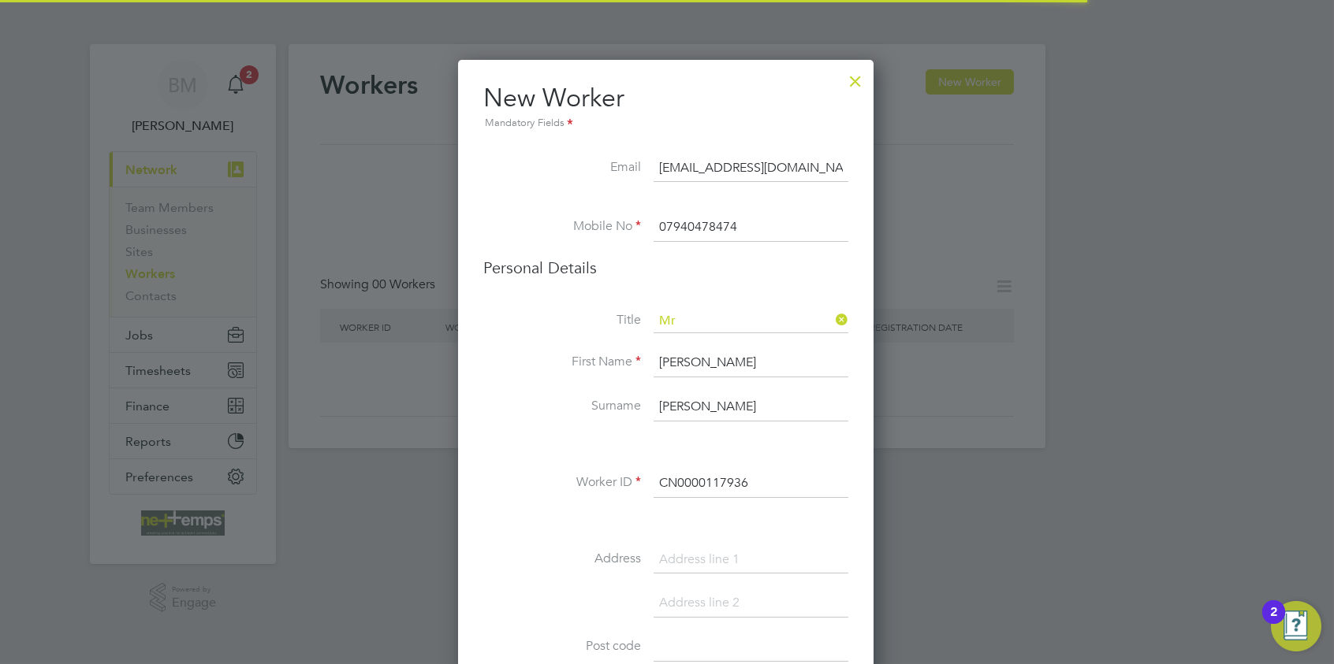
type input "CN0000117936"
click at [679, 513] on input at bounding box center [750, 560] width 195 height 28
type input "Warboys Road"
click at [715, 513] on input at bounding box center [750, 604] width 195 height 28
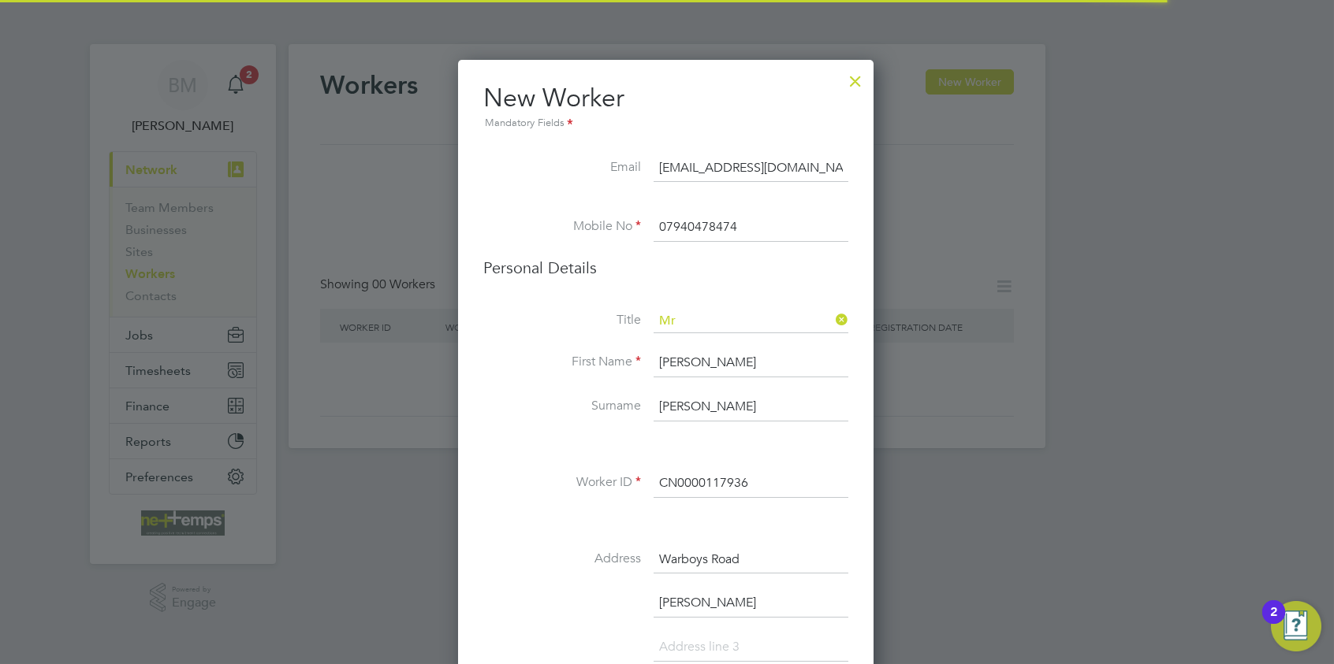
type input "[PERSON_NAME]"
click at [586, 513] on li "[PERSON_NAME]" at bounding box center [665, 612] width 365 height 44
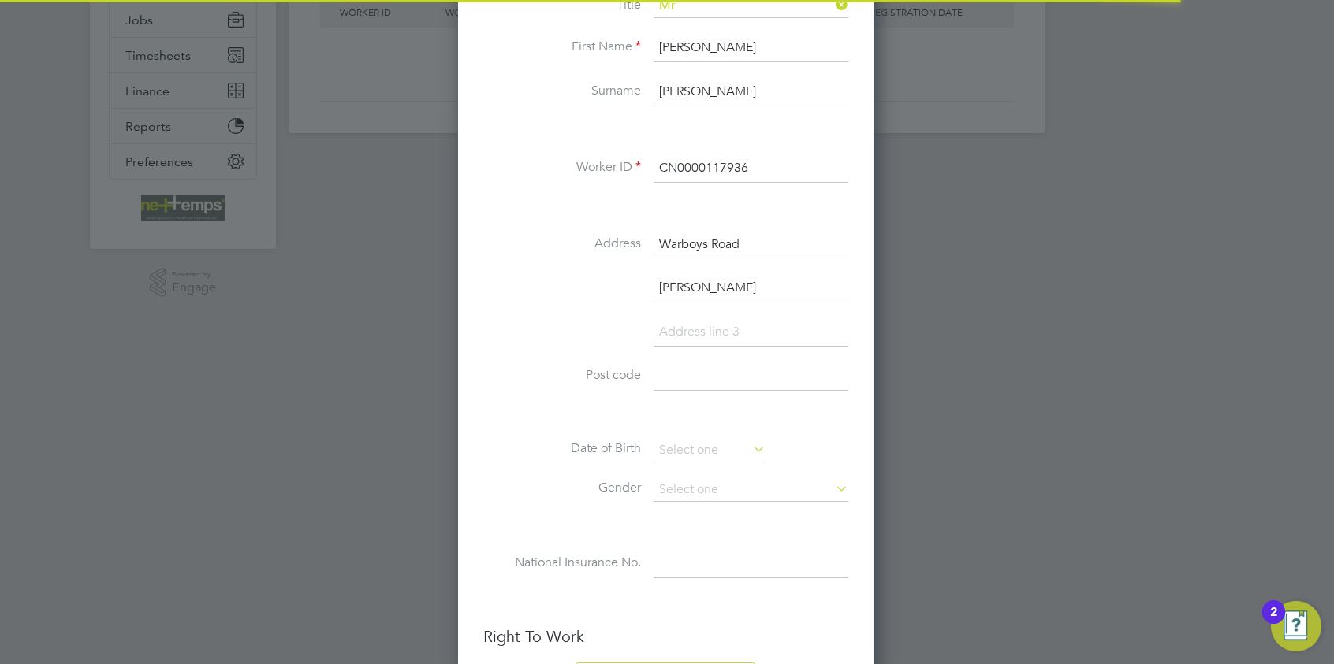
click at [711, 368] on input at bounding box center [750, 377] width 195 height 28
type input "PE26 2NF"
click at [685, 447] on input at bounding box center [709, 451] width 112 height 24
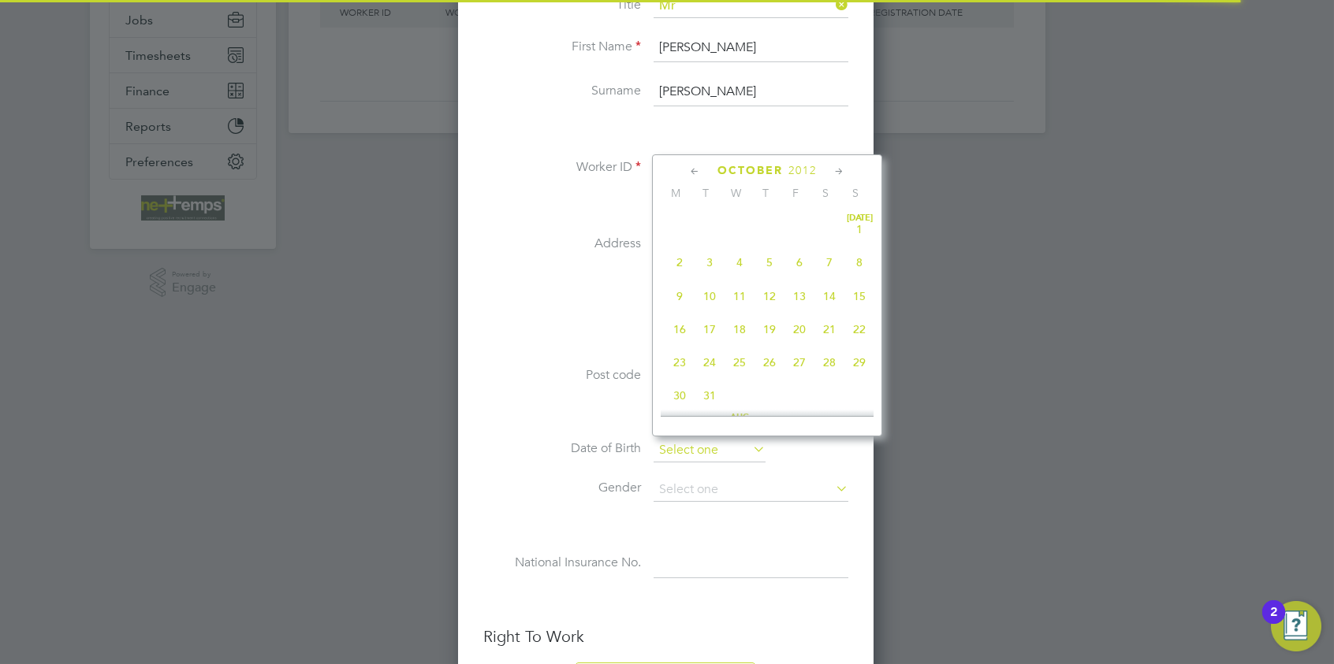
scroll to position [474, 0]
click at [806, 169] on span "2012" at bounding box center [802, 170] width 28 height 13
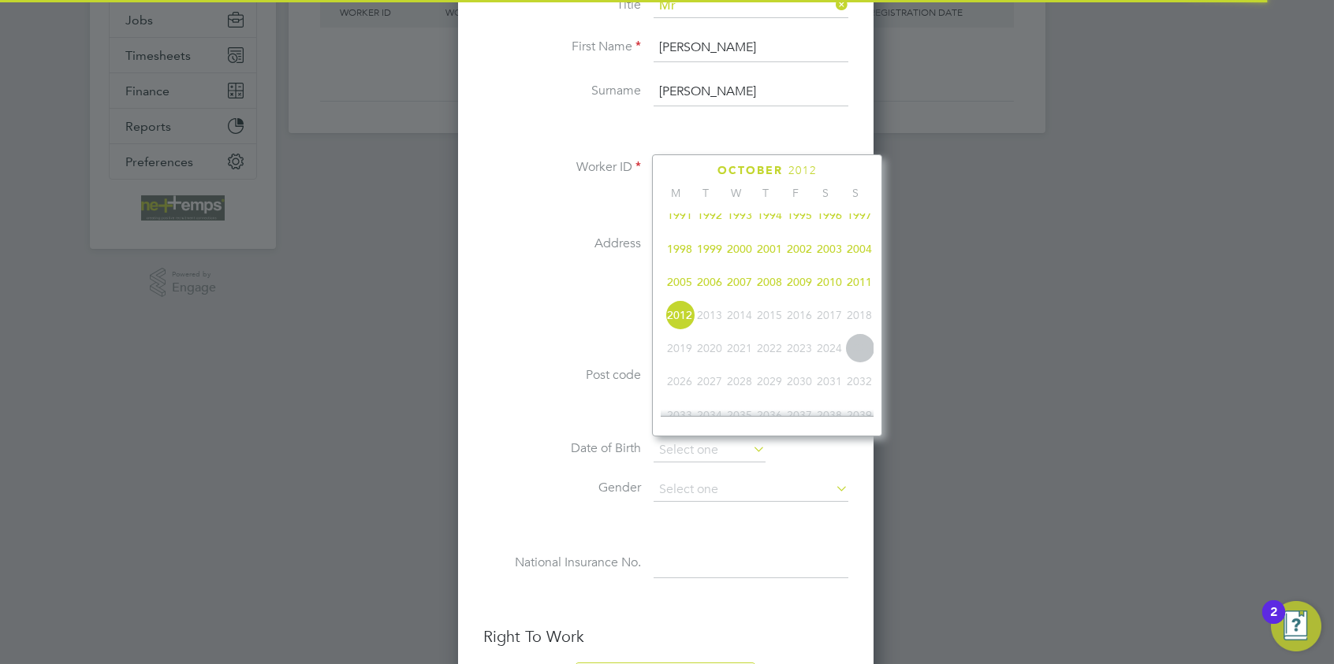
scroll to position [255, 0]
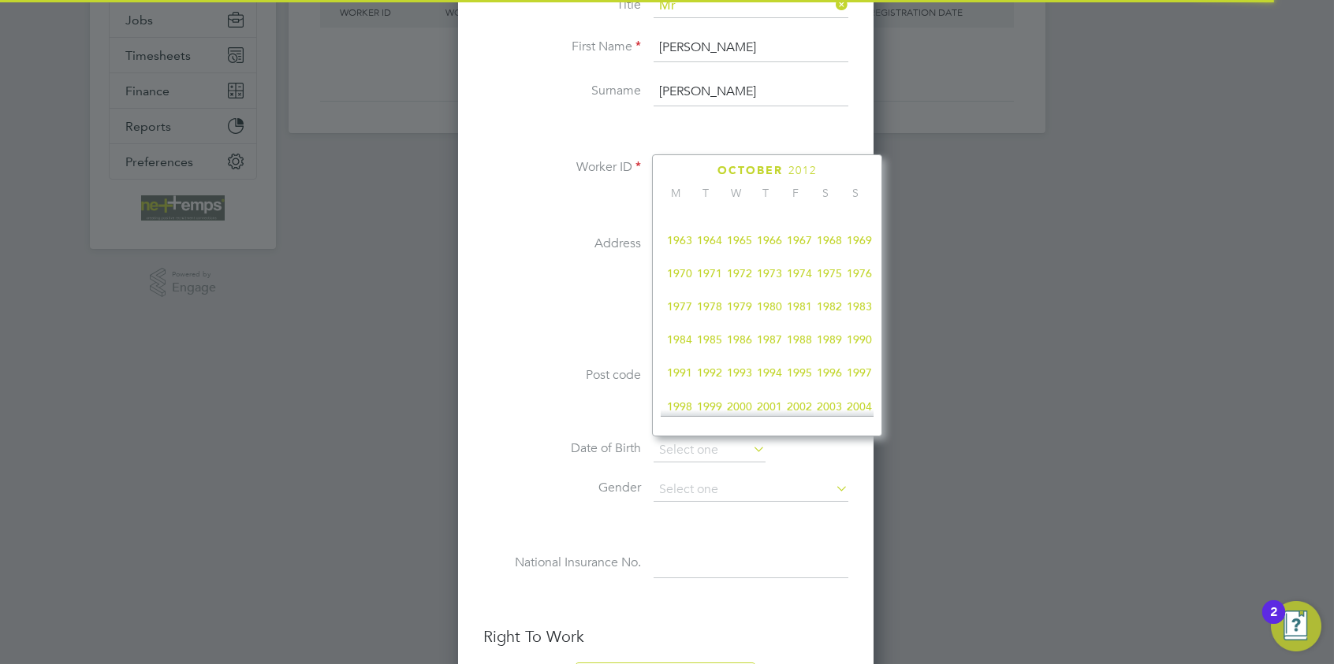
click at [800, 379] on span "1995" at bounding box center [799, 373] width 30 height 30
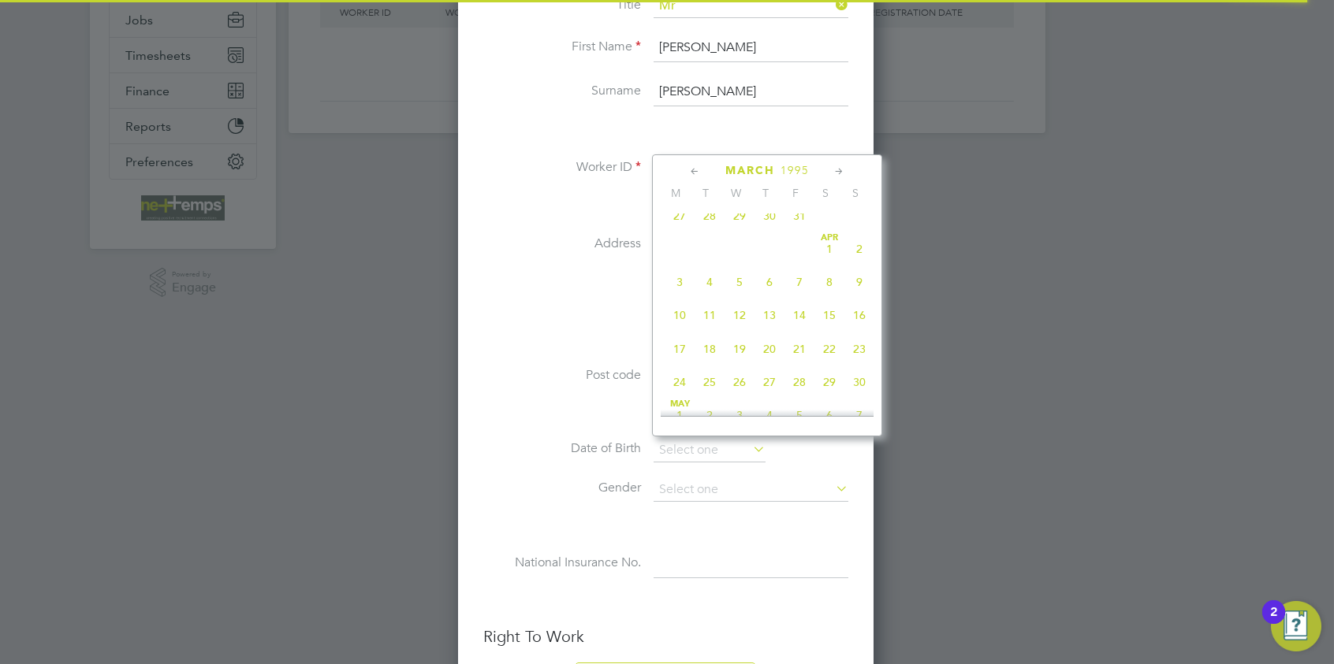
scroll to position [358, 0]
click at [828, 273] on span "11" at bounding box center [829, 270] width 30 height 30
type input "[DATE]"
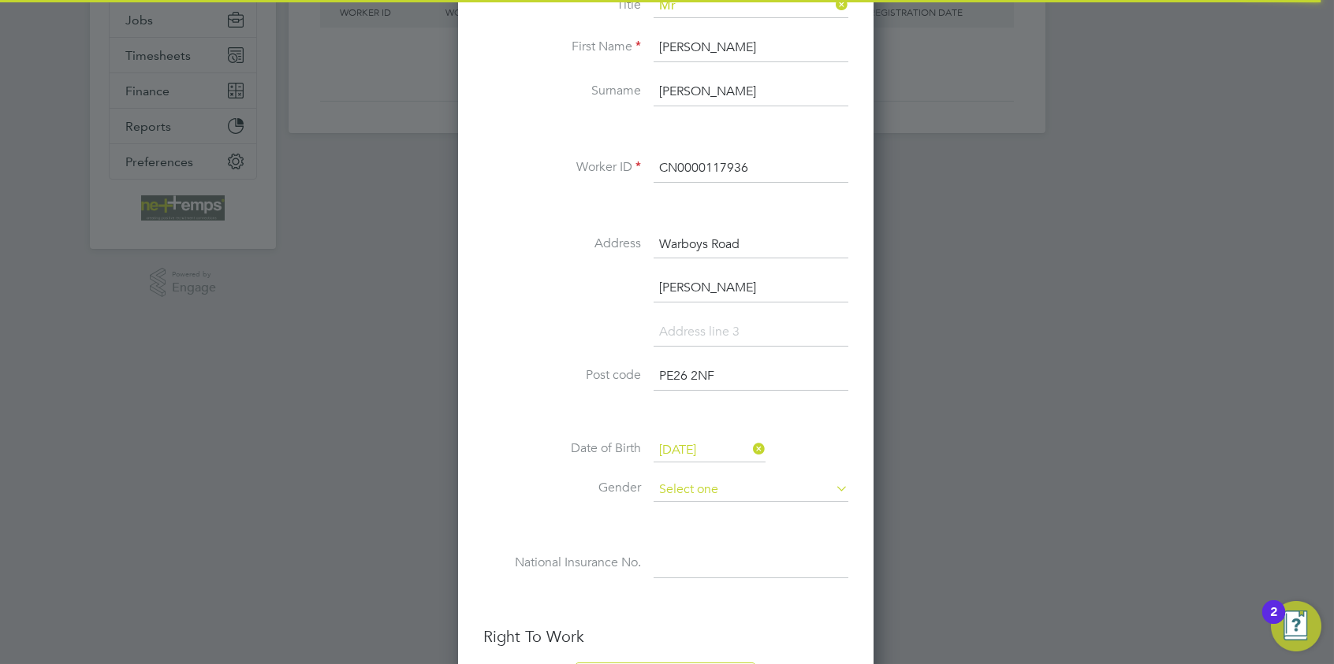
click at [709, 489] on input at bounding box center [750, 490] width 195 height 24
click at [708, 506] on li "[DEMOGRAPHIC_DATA]" at bounding box center [750, 510] width 195 height 20
type input "[DEMOGRAPHIC_DATA]"
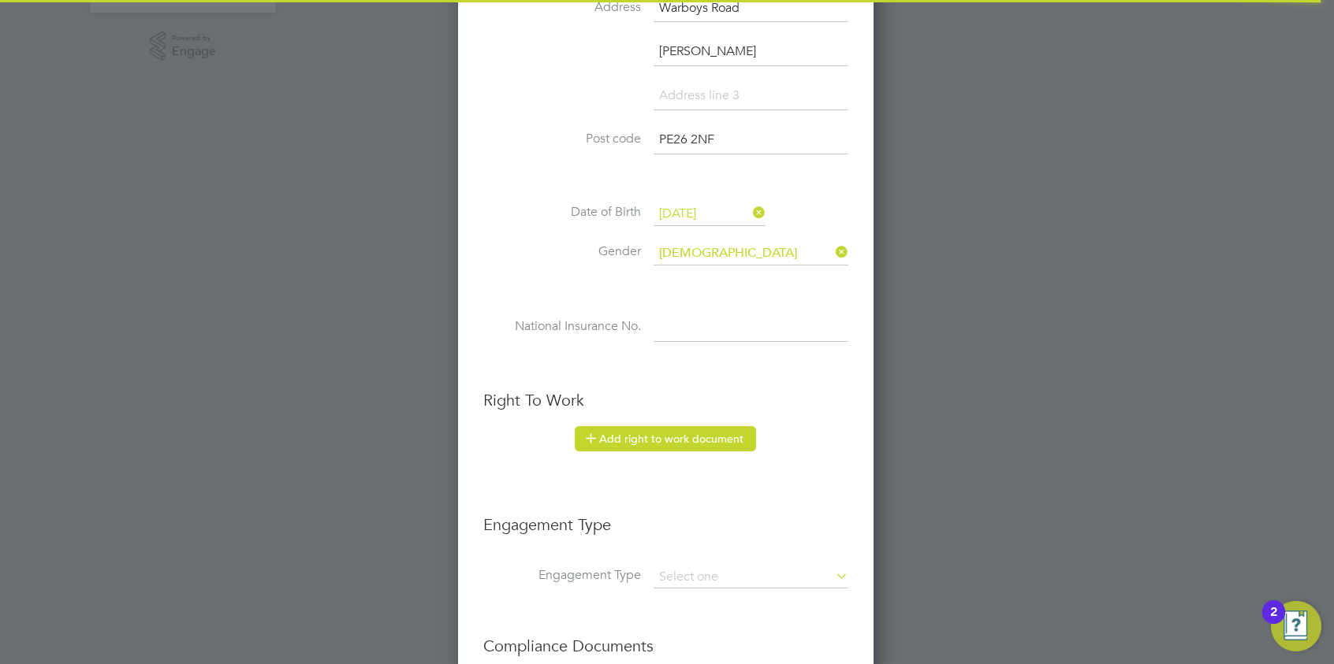
click at [679, 436] on button "Add right to work document" at bounding box center [665, 438] width 181 height 25
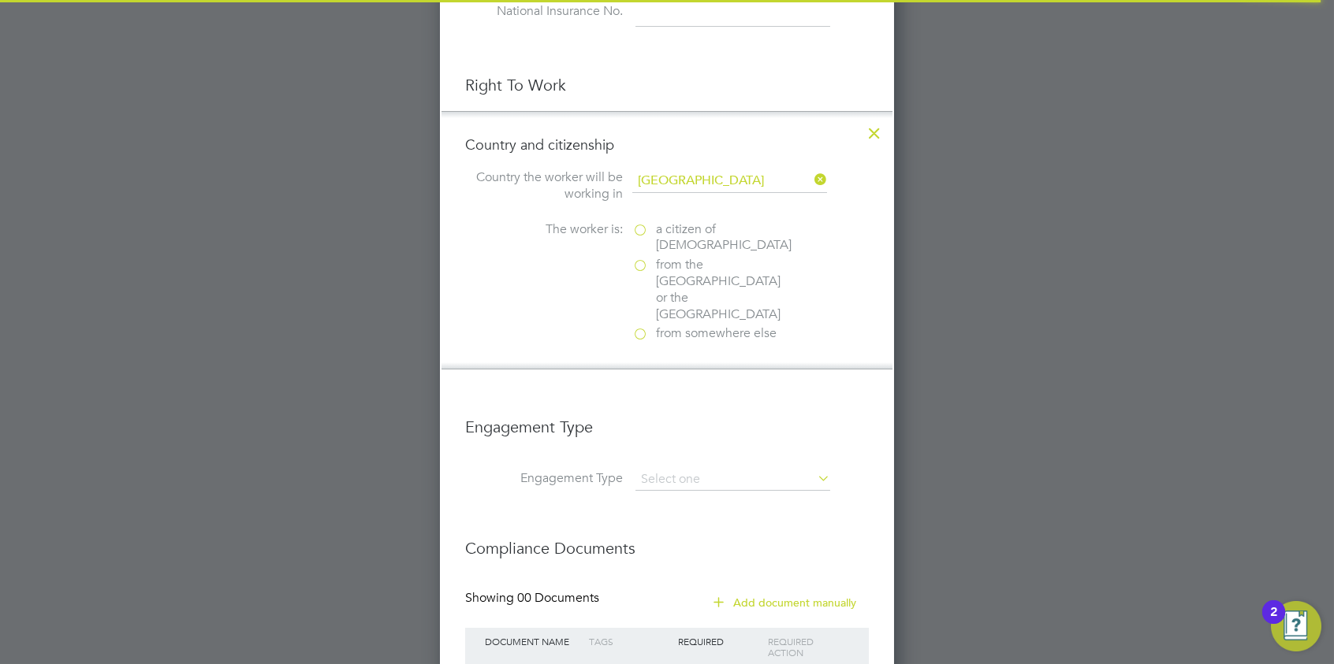
scroll to position [969, 0]
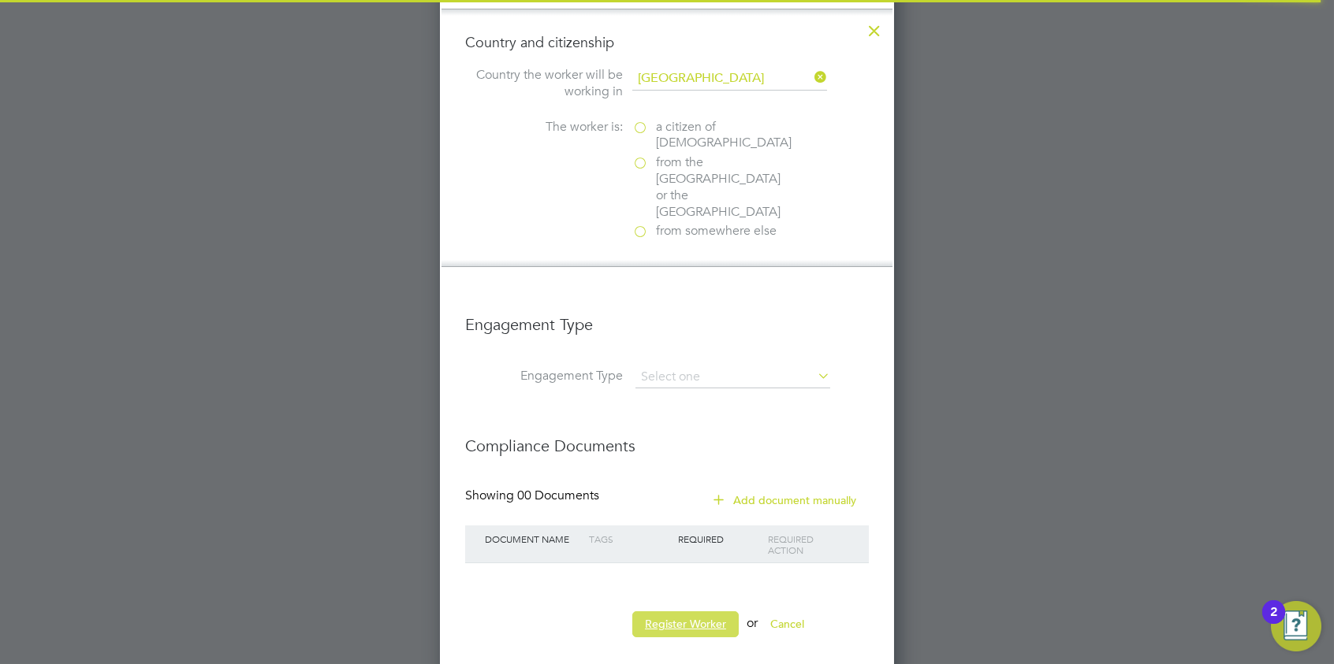
click at [694, 513] on button "Register Worker" at bounding box center [685, 624] width 106 height 25
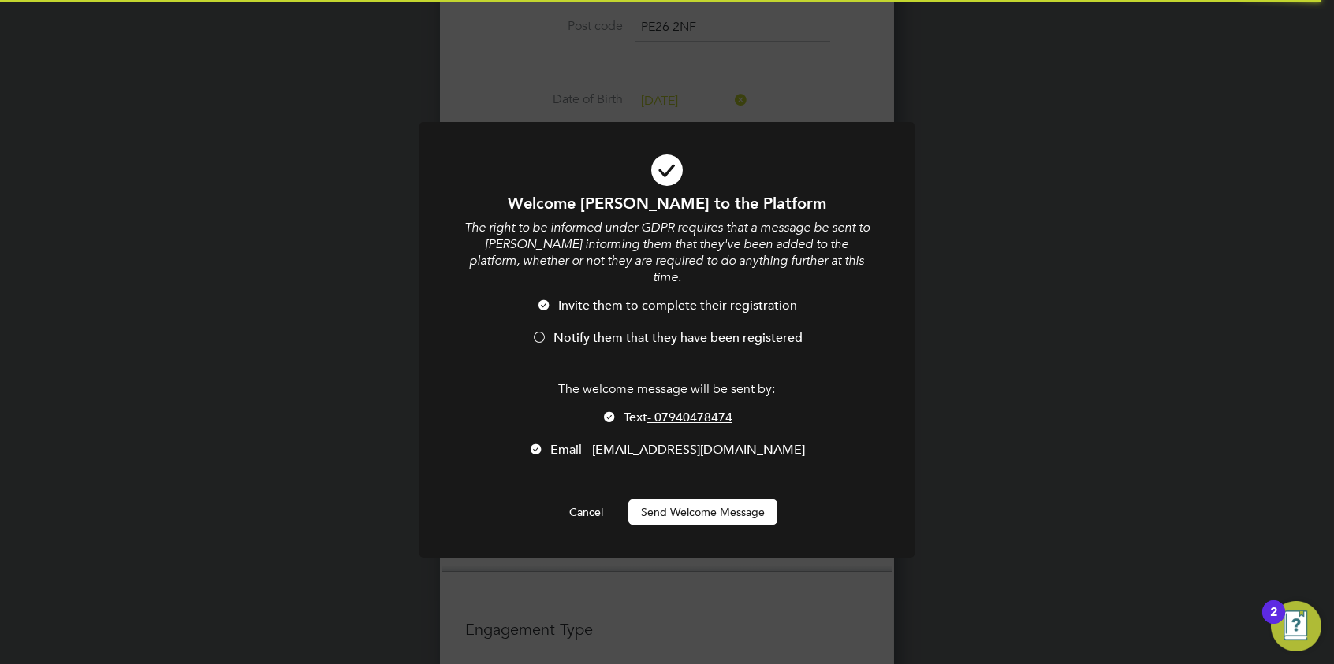
scroll to position [0, 0]
click at [556, 330] on span "Notify them that they have been registered" at bounding box center [677, 338] width 249 height 16
click at [621, 410] on li "Text - 07940478474" at bounding box center [667, 426] width 410 height 32
click at [687, 500] on button "Send Welcome Message" at bounding box center [702, 512] width 149 height 25
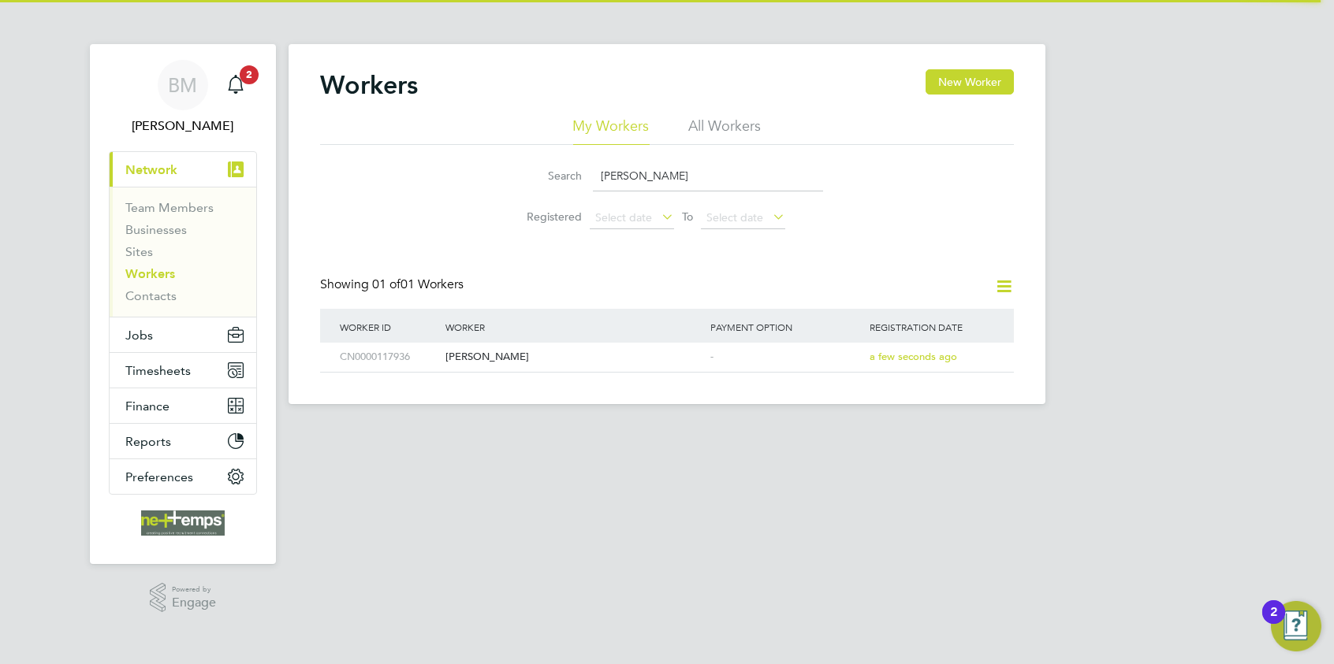
drag, startPoint x: 677, startPoint y: 172, endPoint x: 625, endPoint y: 172, distance: 52.0
click at [620, 178] on input "jaspreet" at bounding box center [708, 176] width 230 height 31
click at [646, 173] on input "jaspreet" at bounding box center [708, 176] width 230 height 31
drag, startPoint x: 660, startPoint y: 172, endPoint x: 549, endPoint y: 177, distance: 110.4
click at [549, 177] on div "Search jaspreet" at bounding box center [667, 176] width 312 height 31
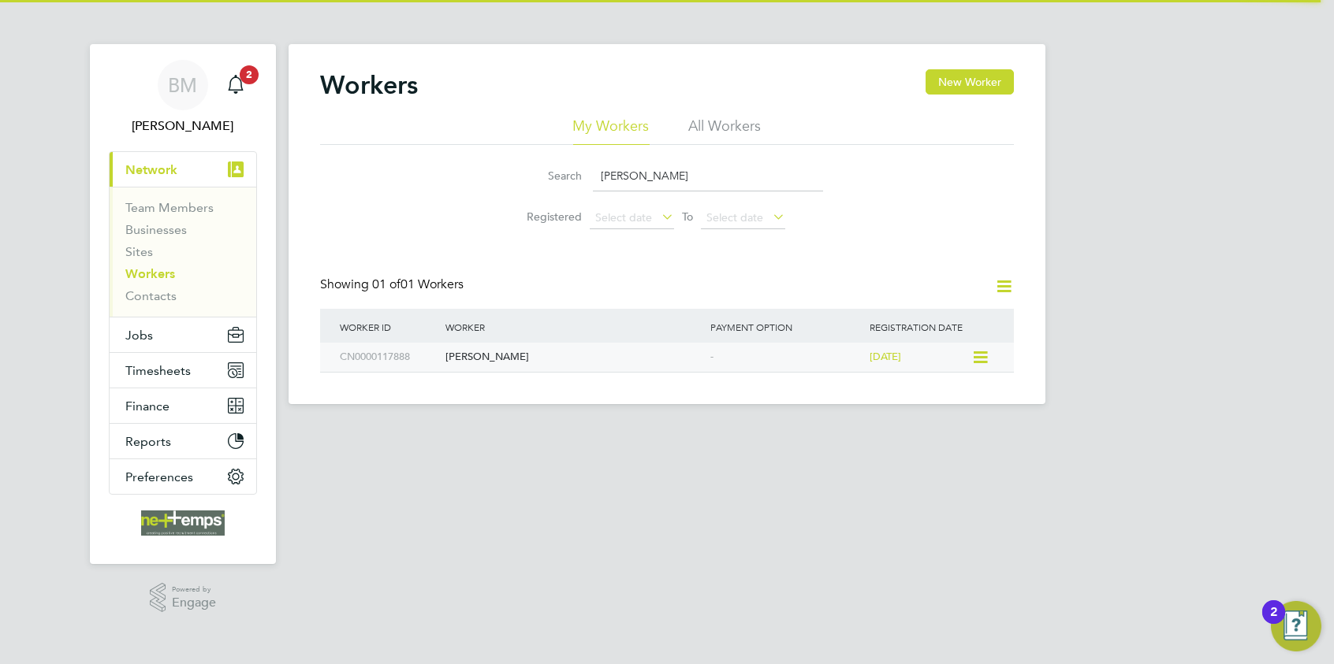
type input "DALJIT"
click at [476, 365] on div "Daljit Singh" at bounding box center [573, 357] width 265 height 29
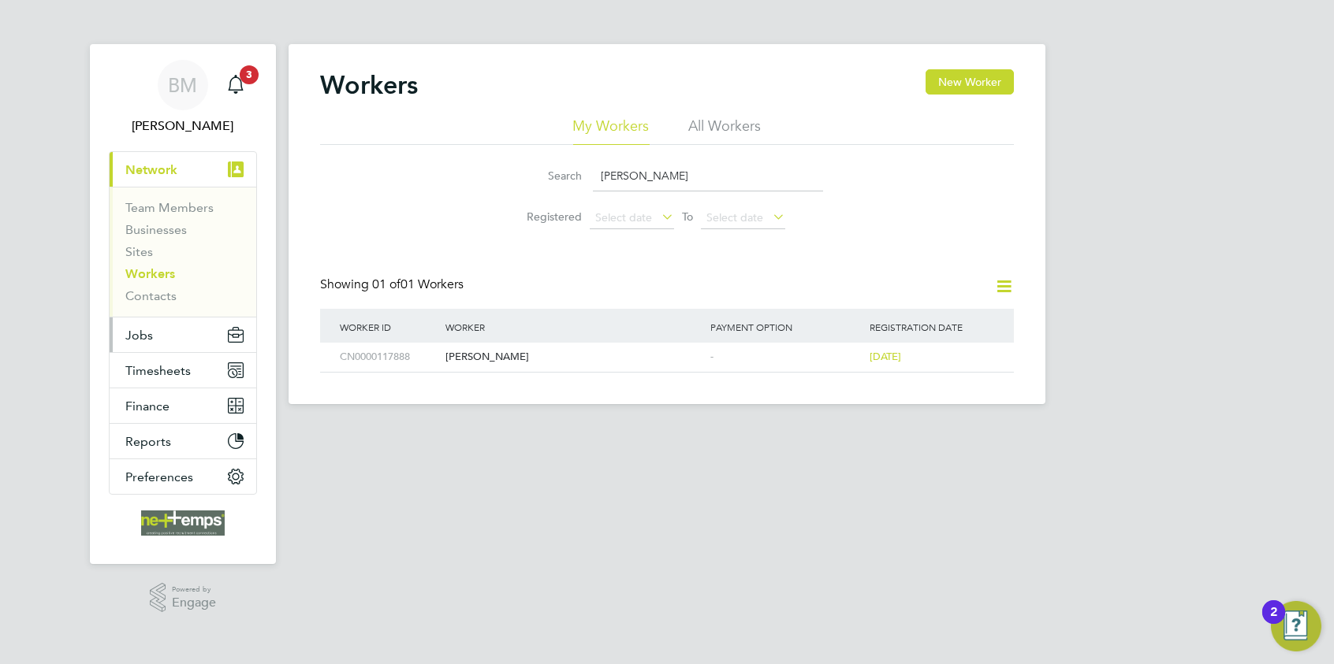
click at [142, 323] on button "Jobs" at bounding box center [183, 335] width 147 height 35
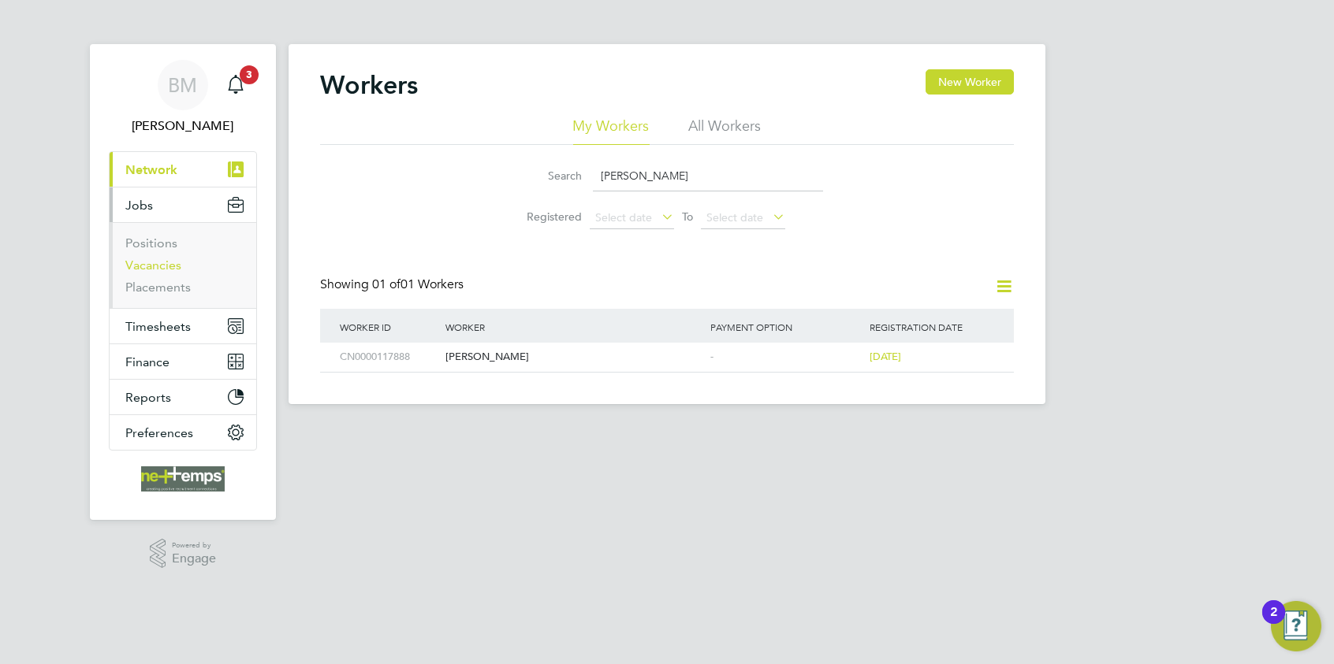
click at [173, 262] on link "Vacancies" at bounding box center [153, 265] width 56 height 15
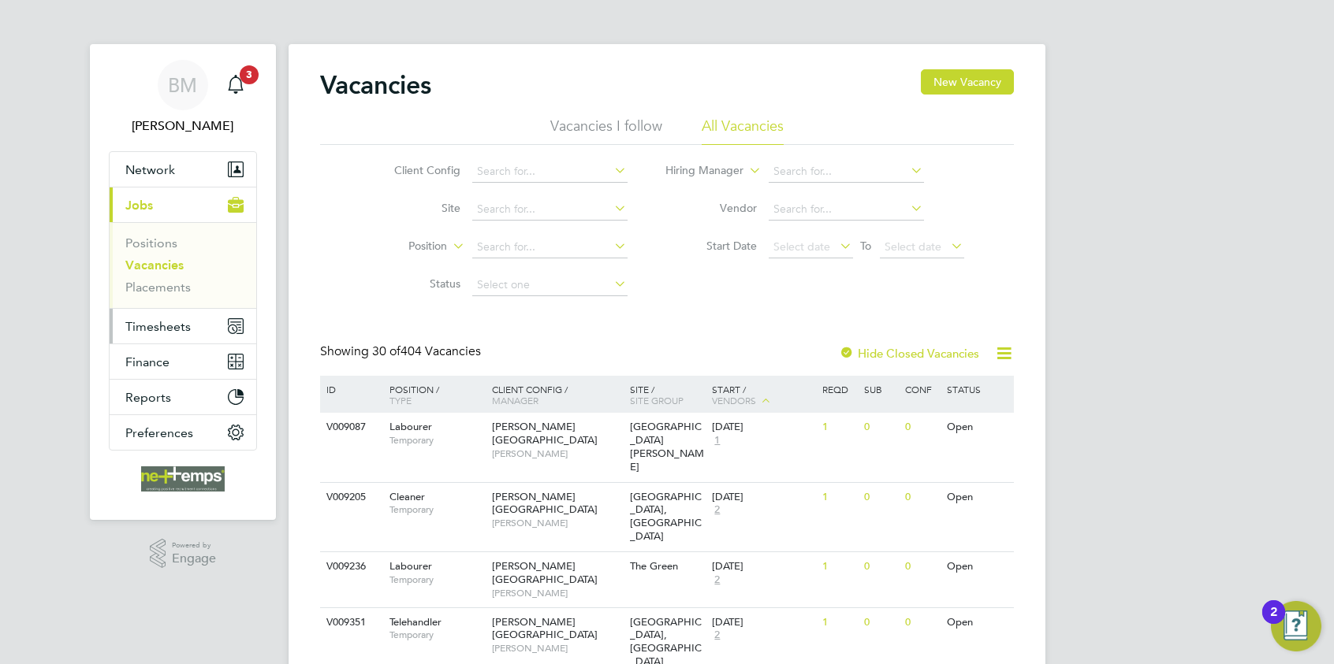
click at [178, 323] on span "Timesheets" at bounding box center [157, 326] width 65 height 15
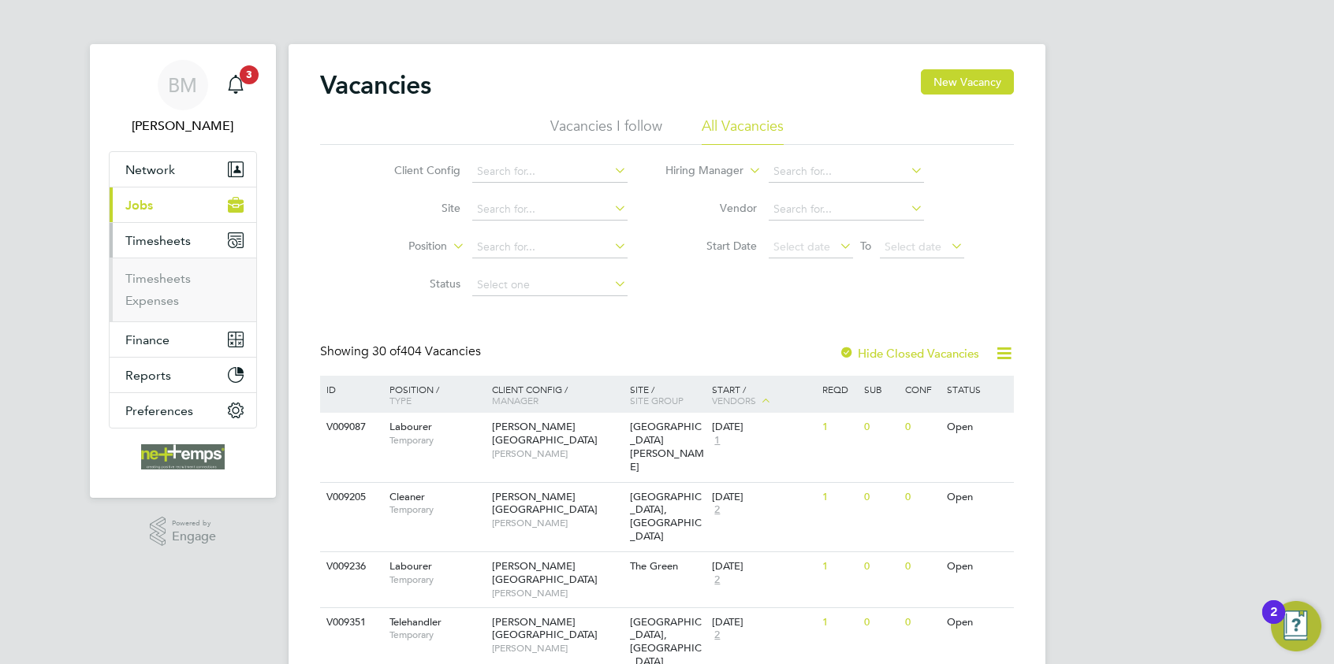
click at [178, 238] on span "Timesheets" at bounding box center [157, 240] width 65 height 15
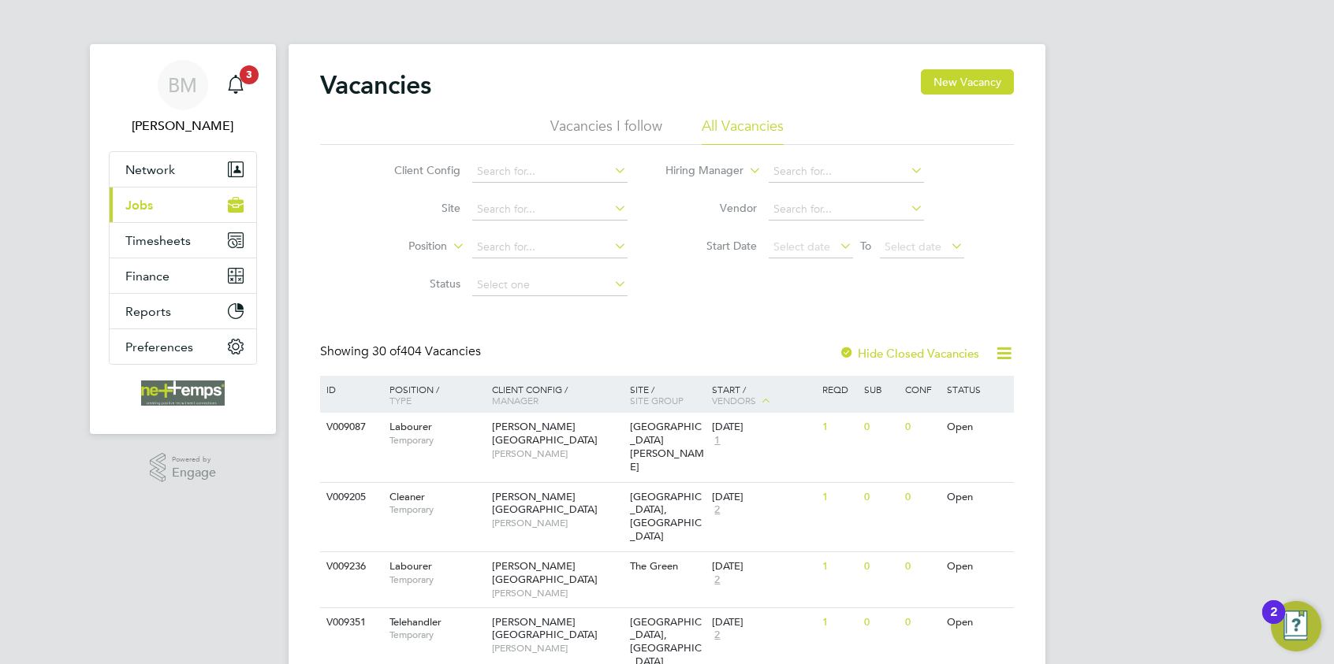
click at [173, 211] on button "Current page: Jobs" at bounding box center [183, 205] width 147 height 35
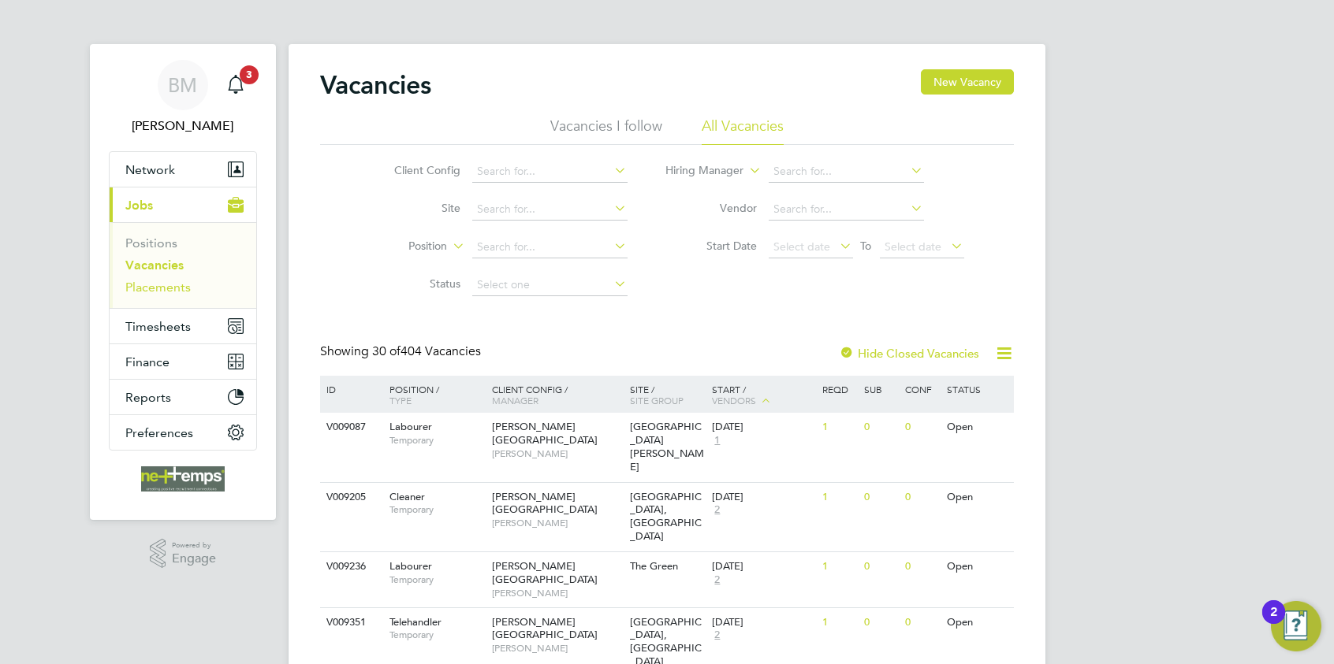
click at [180, 293] on link "Placements" at bounding box center [157, 287] width 65 height 15
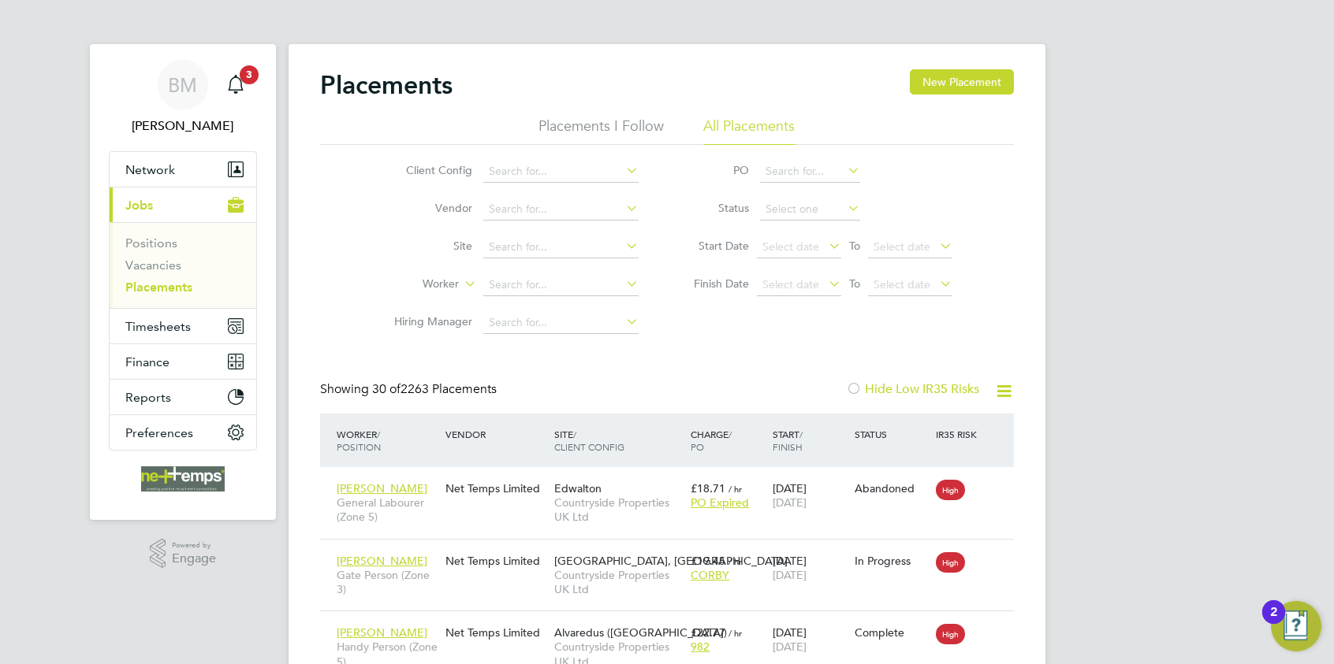
scroll to position [60, 137]
click at [523, 287] on input at bounding box center [560, 285] width 155 height 22
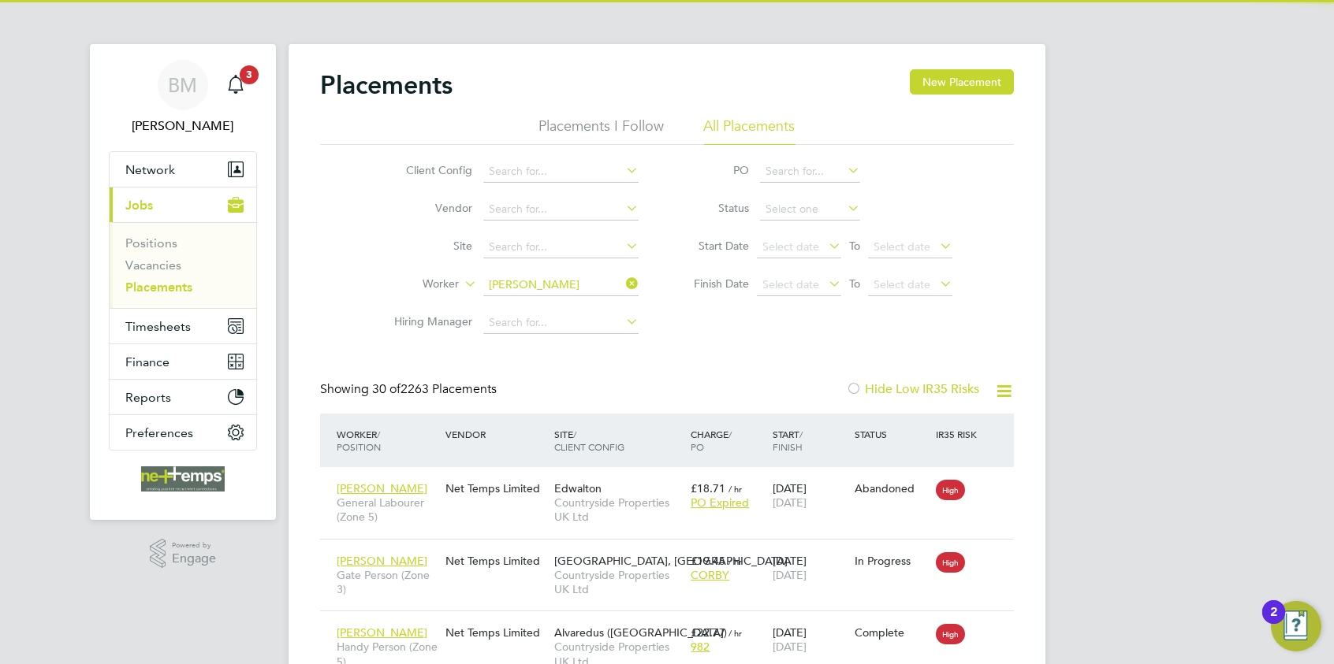
click at [580, 305] on li "Daniel Dum itrache" at bounding box center [566, 306] width 166 height 21
type input "Daniel Dumitrache"
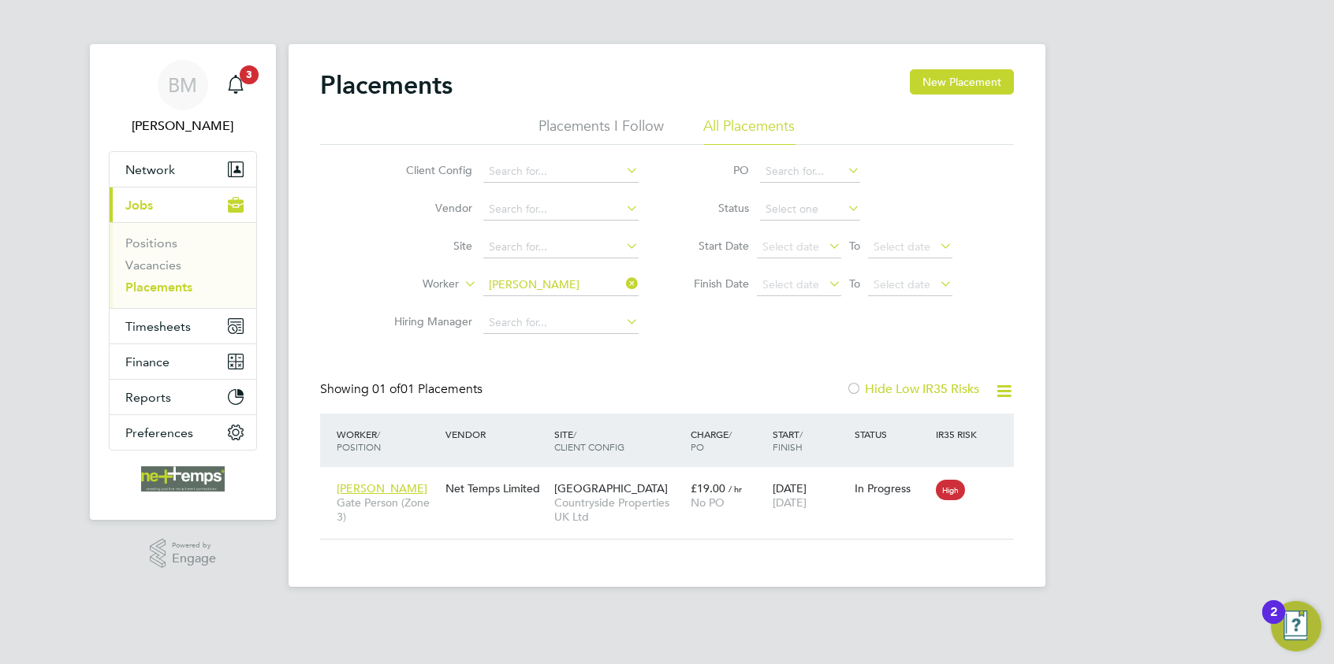
click at [623, 281] on icon at bounding box center [623, 284] width 0 height 22
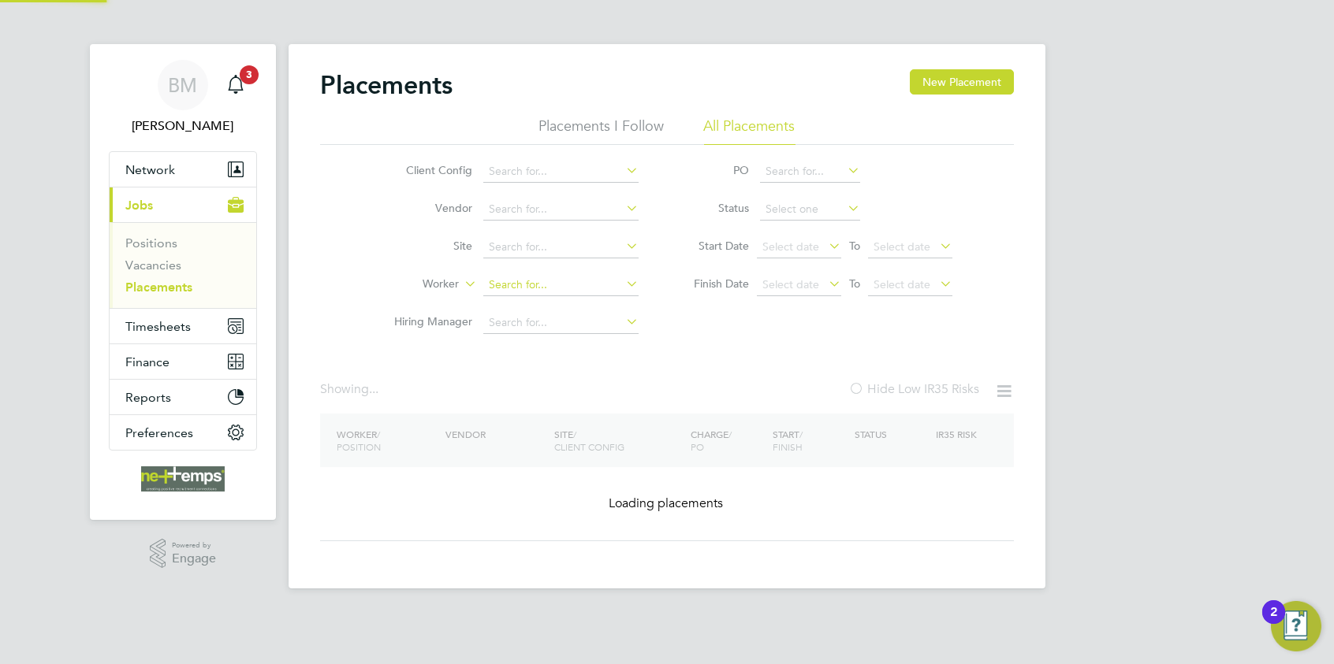
click at [567, 289] on input at bounding box center [560, 285] width 155 height 22
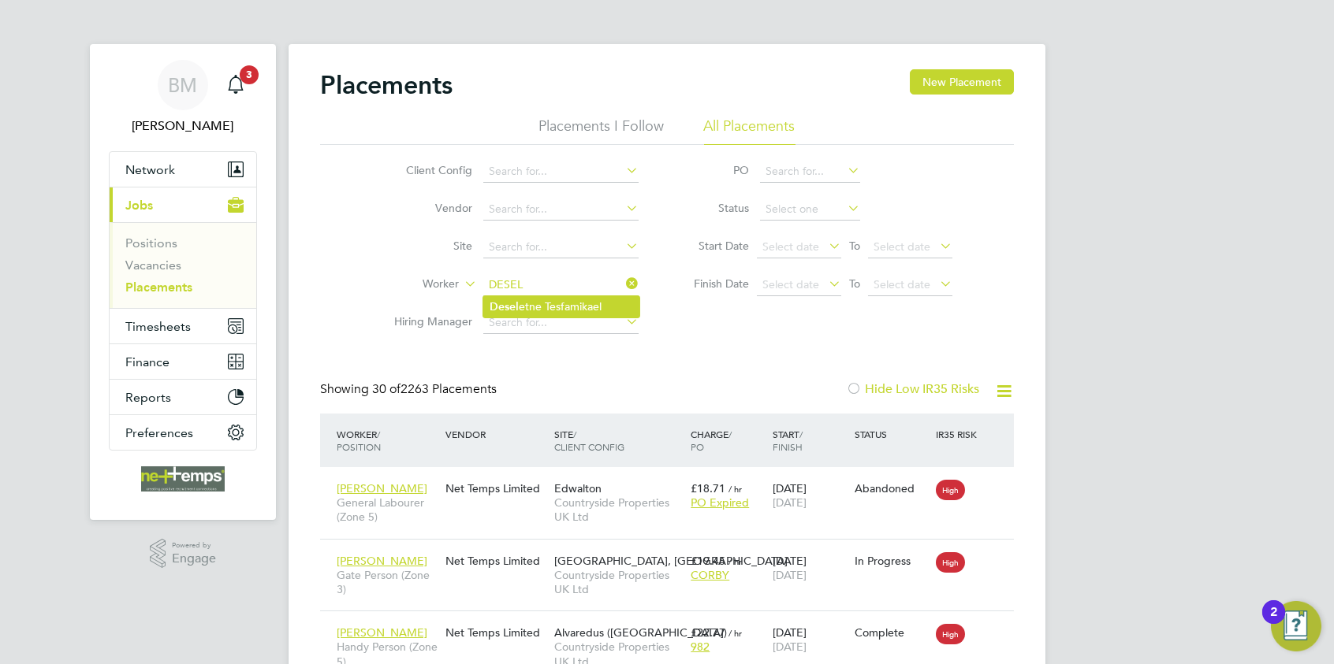
click at [573, 303] on li "Desel etne Tesfamikael" at bounding box center [561, 306] width 156 height 21
type input "Deseletne Tesfamikael"
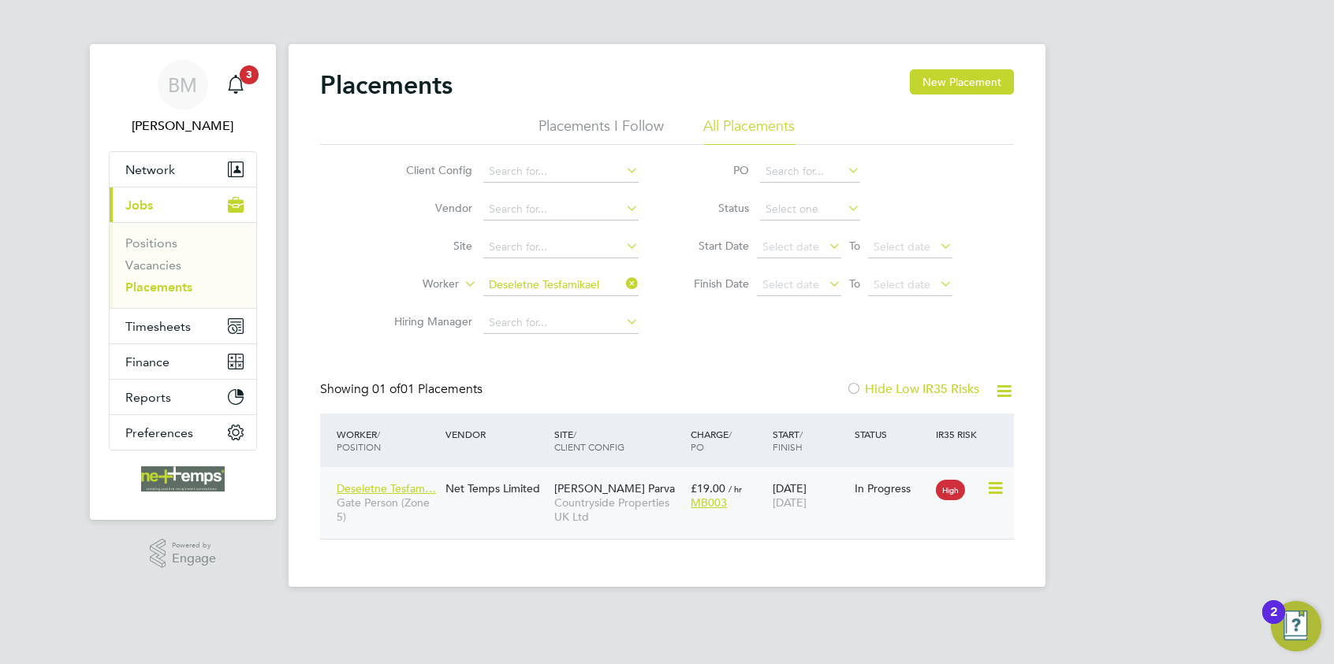
click at [989, 495] on icon at bounding box center [994, 488] width 16 height 19
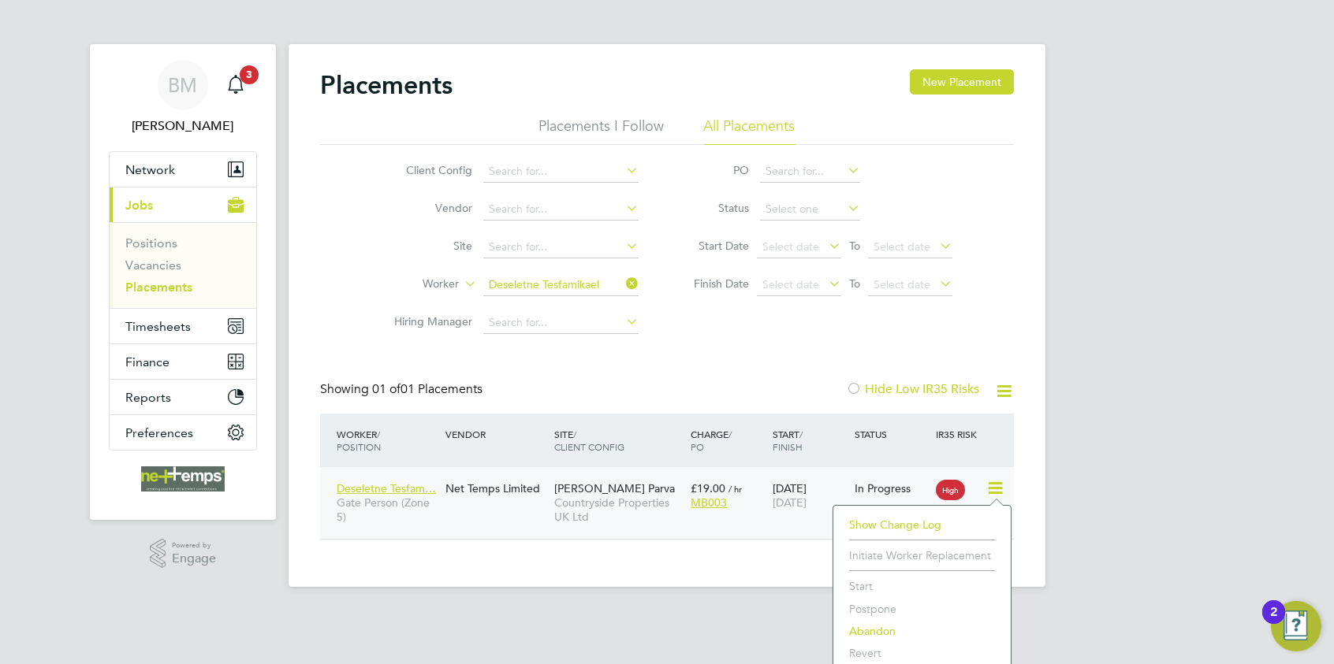
click at [1065, 493] on div "BM Brooke Morley Notifications 3 Applications: Network Team Members Businesses …" at bounding box center [667, 306] width 1334 height 612
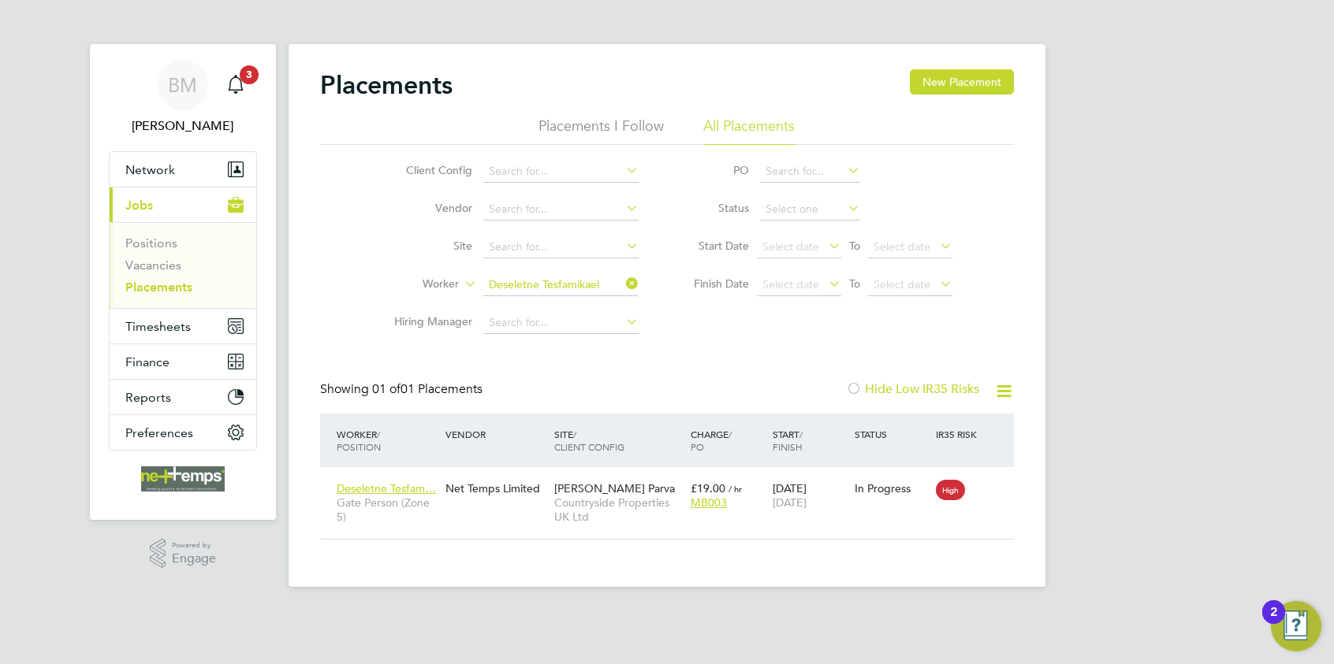
click at [623, 280] on icon at bounding box center [623, 284] width 0 height 22
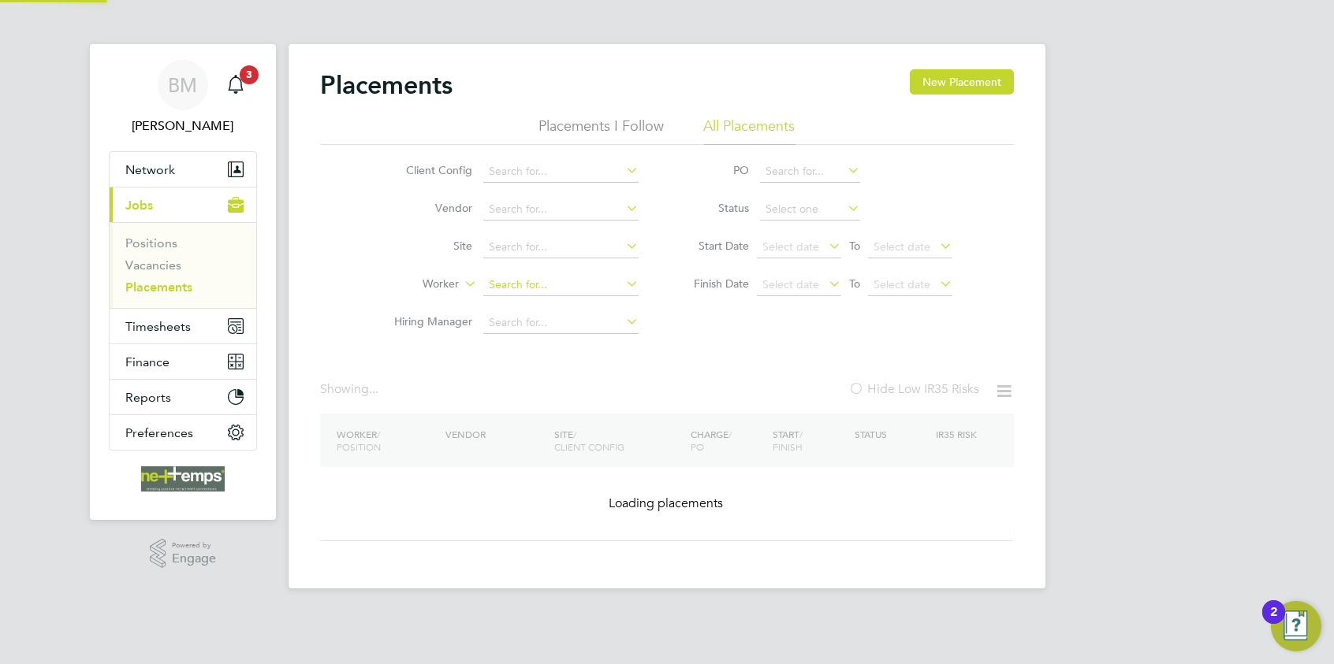
click at [574, 293] on input at bounding box center [560, 285] width 155 height 22
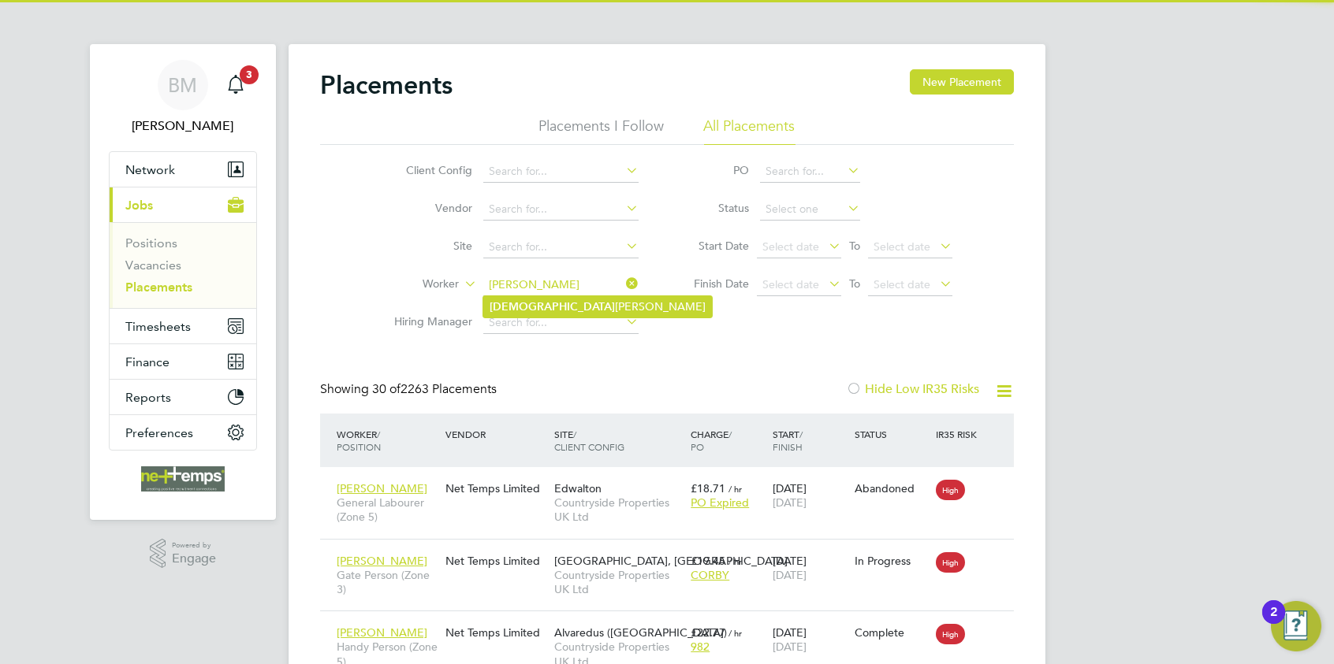
click at [575, 303] on li "Avtar Singh" at bounding box center [597, 306] width 229 height 21
type input "Avtar Singh"
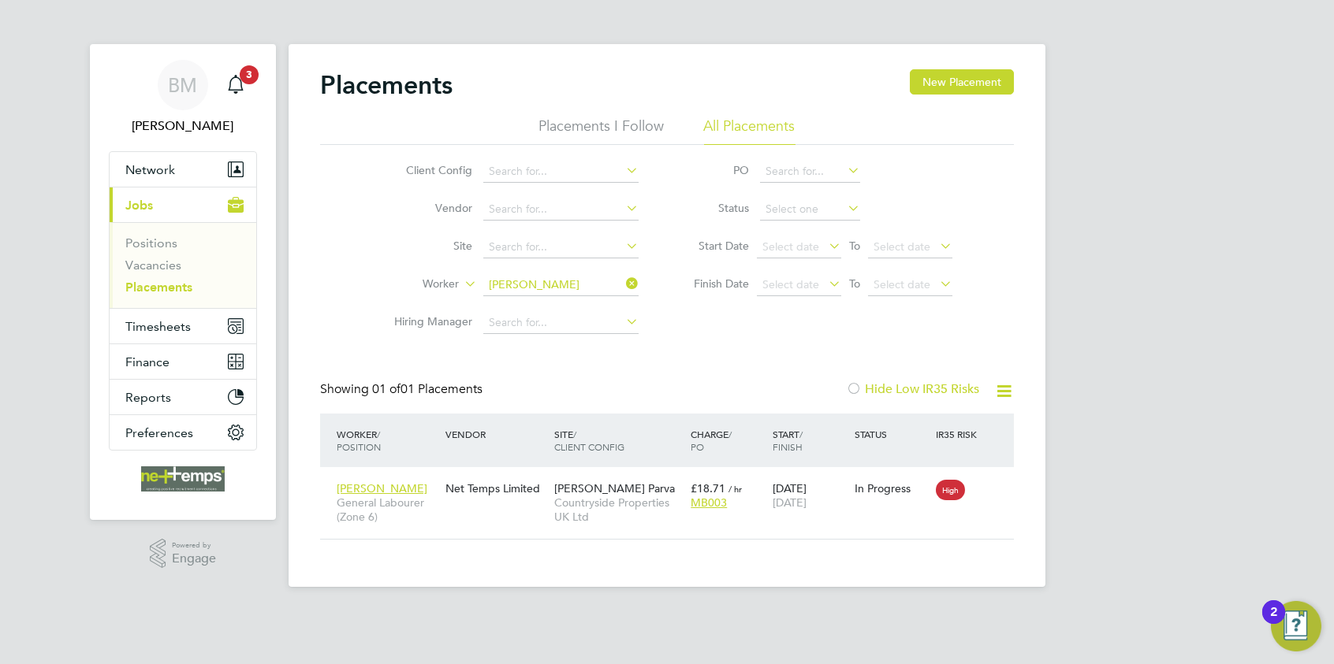
click at [623, 281] on icon at bounding box center [623, 284] width 0 height 22
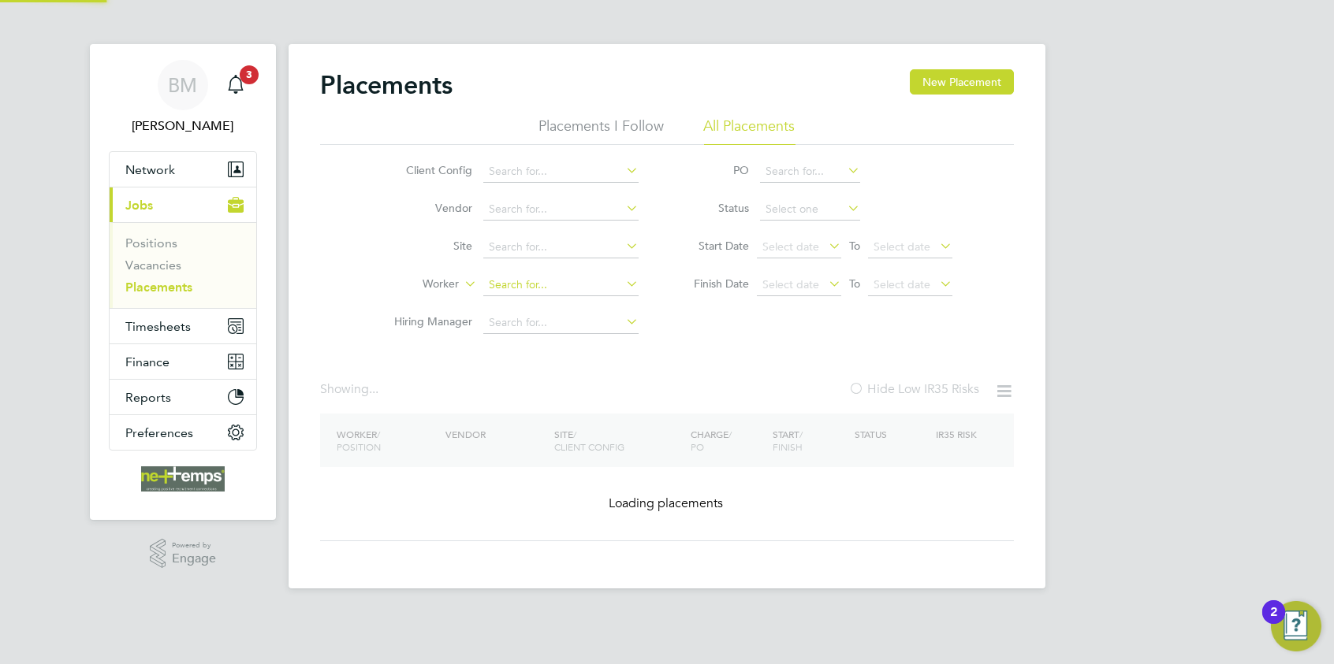
click at [579, 281] on input at bounding box center [560, 285] width 155 height 22
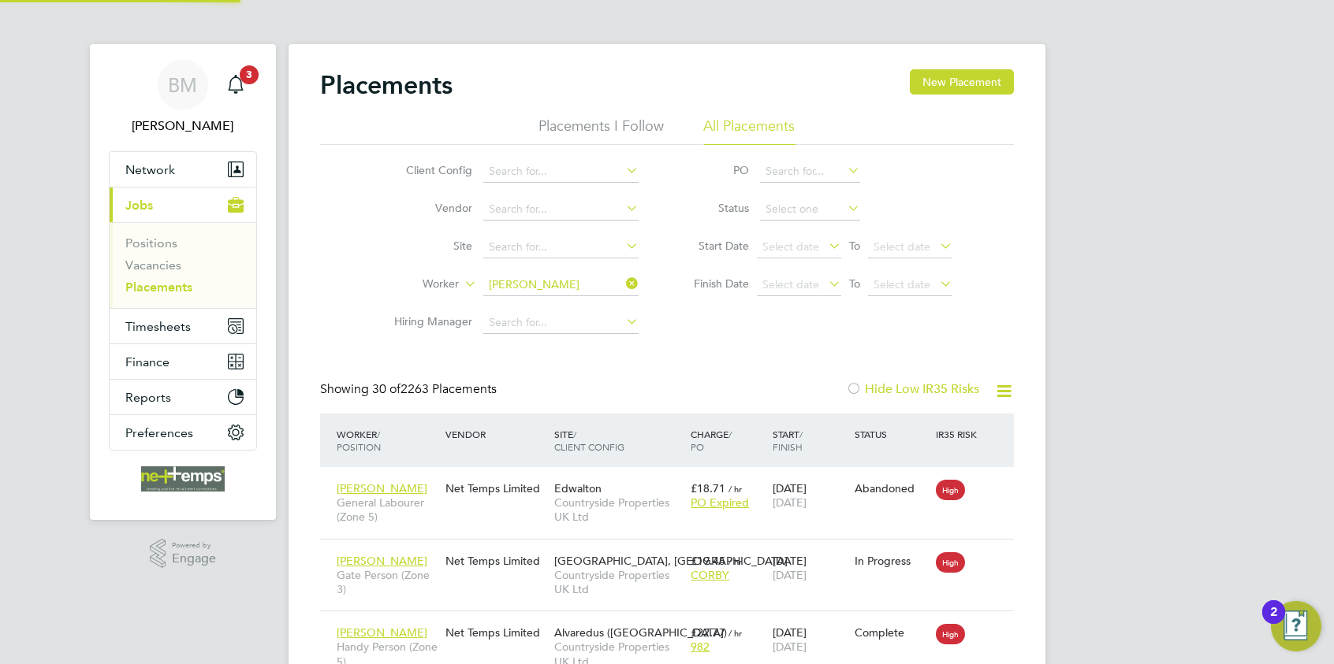
click at [607, 301] on li "Navdeep Singh" at bounding box center [580, 306] width 195 height 21
type input "Navdeep Singh"
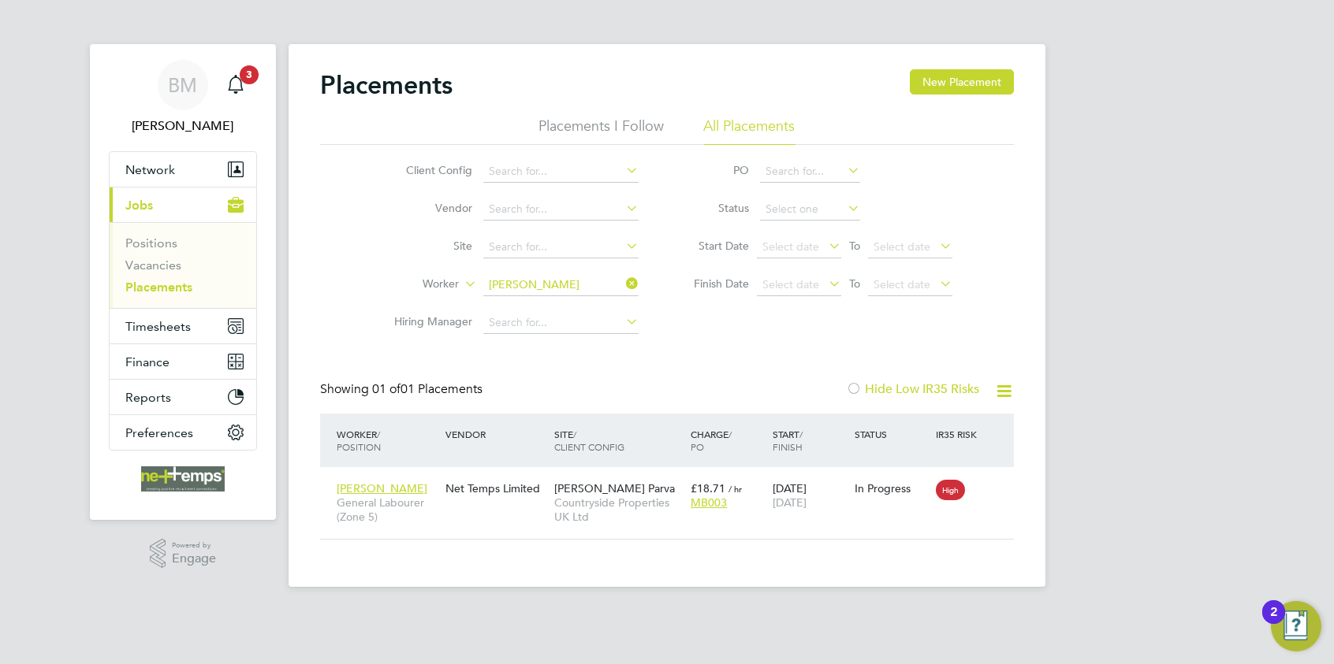
click at [623, 283] on icon at bounding box center [623, 284] width 0 height 22
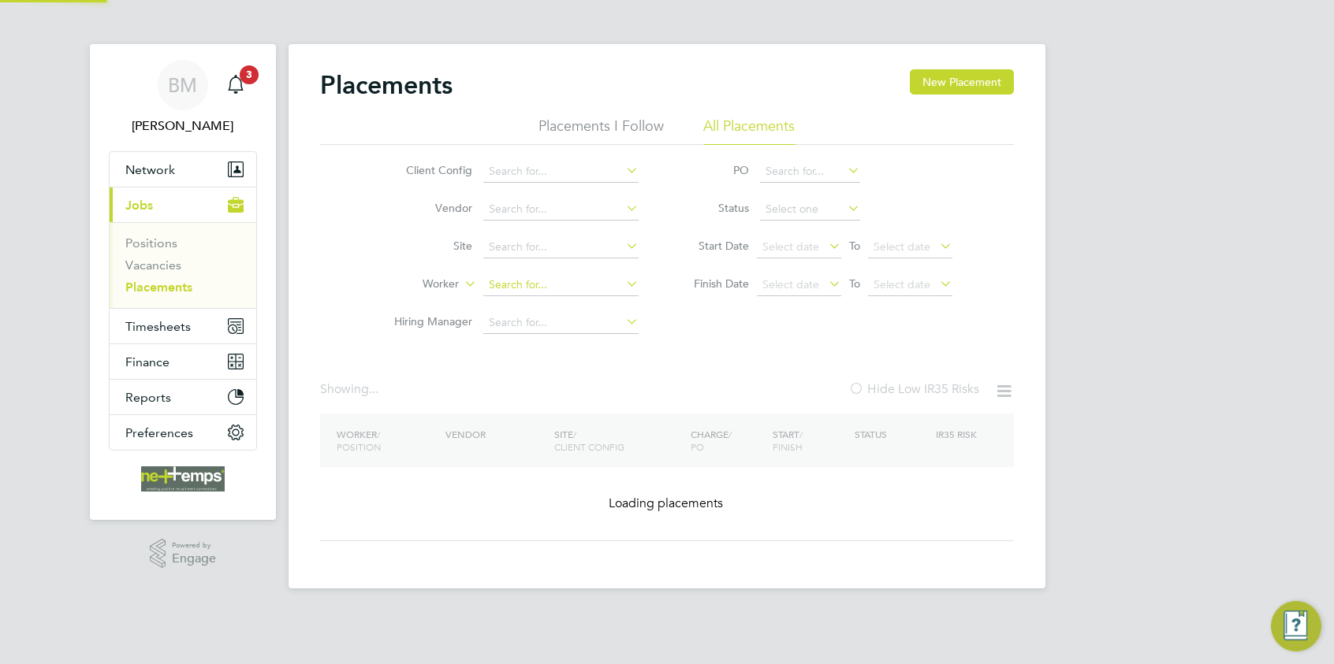
click at [573, 281] on input at bounding box center [560, 285] width 155 height 22
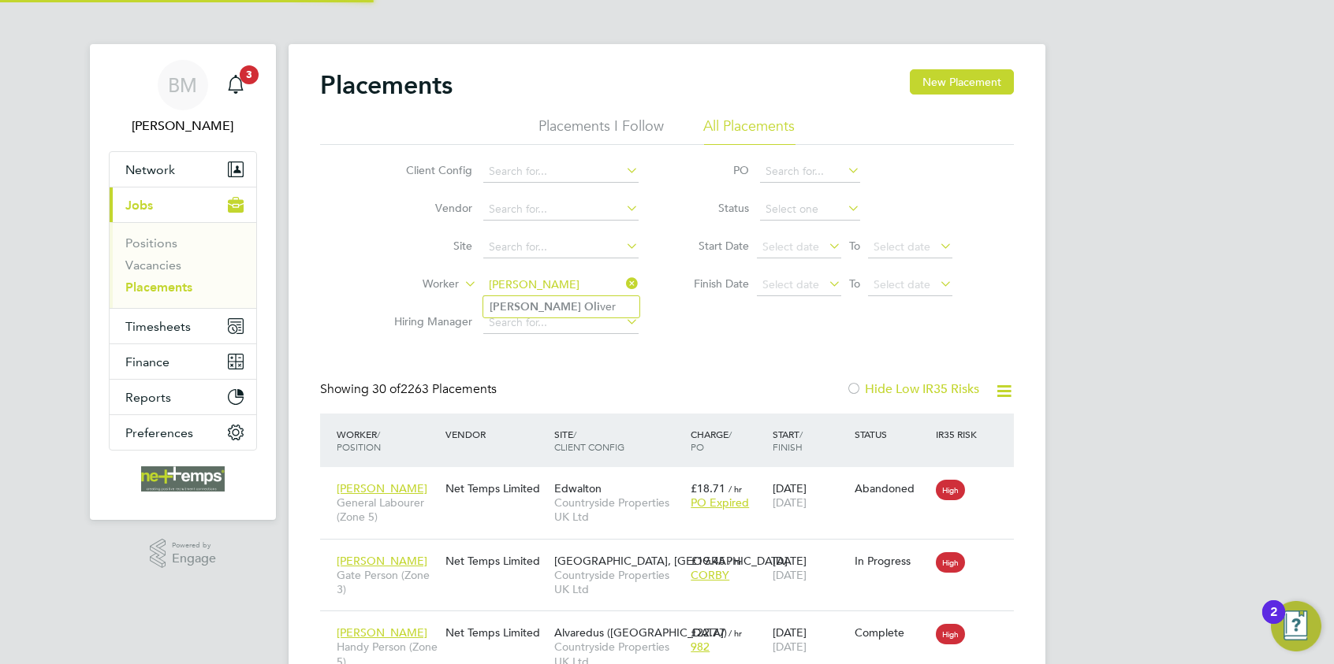
click at [579, 297] on li "Steven Oli ver" at bounding box center [561, 306] width 156 height 21
type input "Steven Oliver"
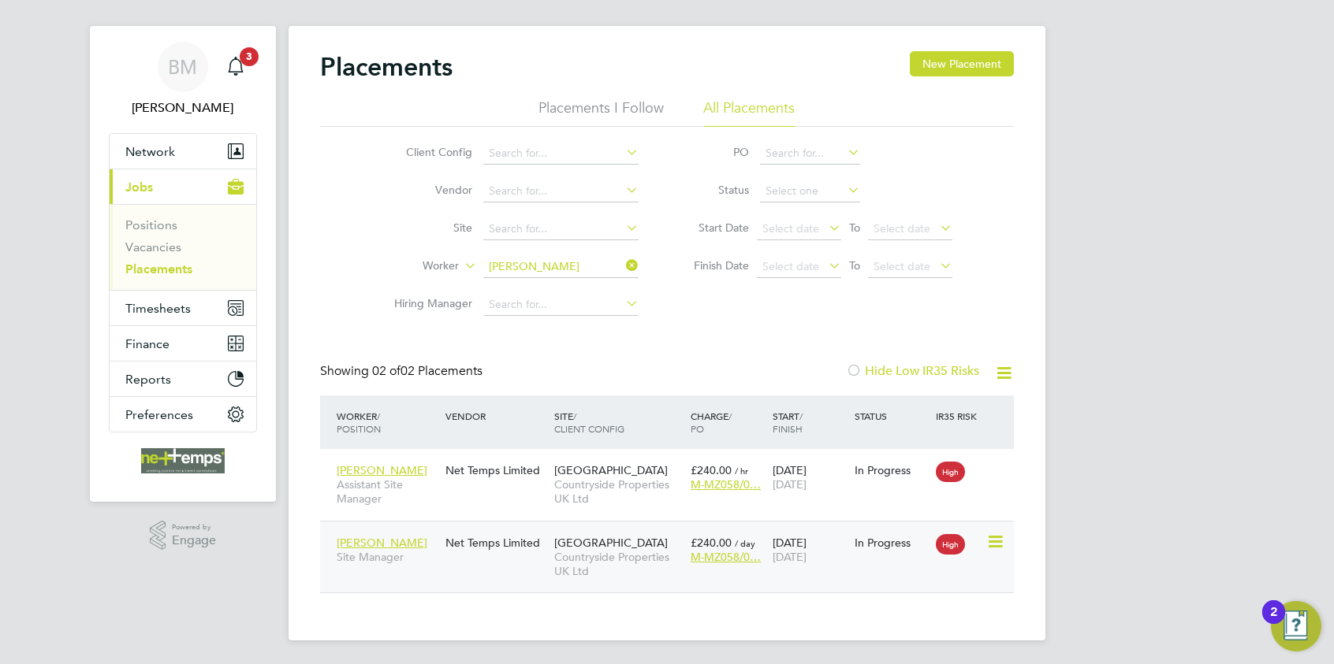
click at [996, 513] on icon at bounding box center [994, 542] width 16 height 19
click at [1065, 513] on div "BM Brooke Morley Notifications 3 Applications: Network Team Members Businesses …" at bounding box center [667, 324] width 1334 height 684
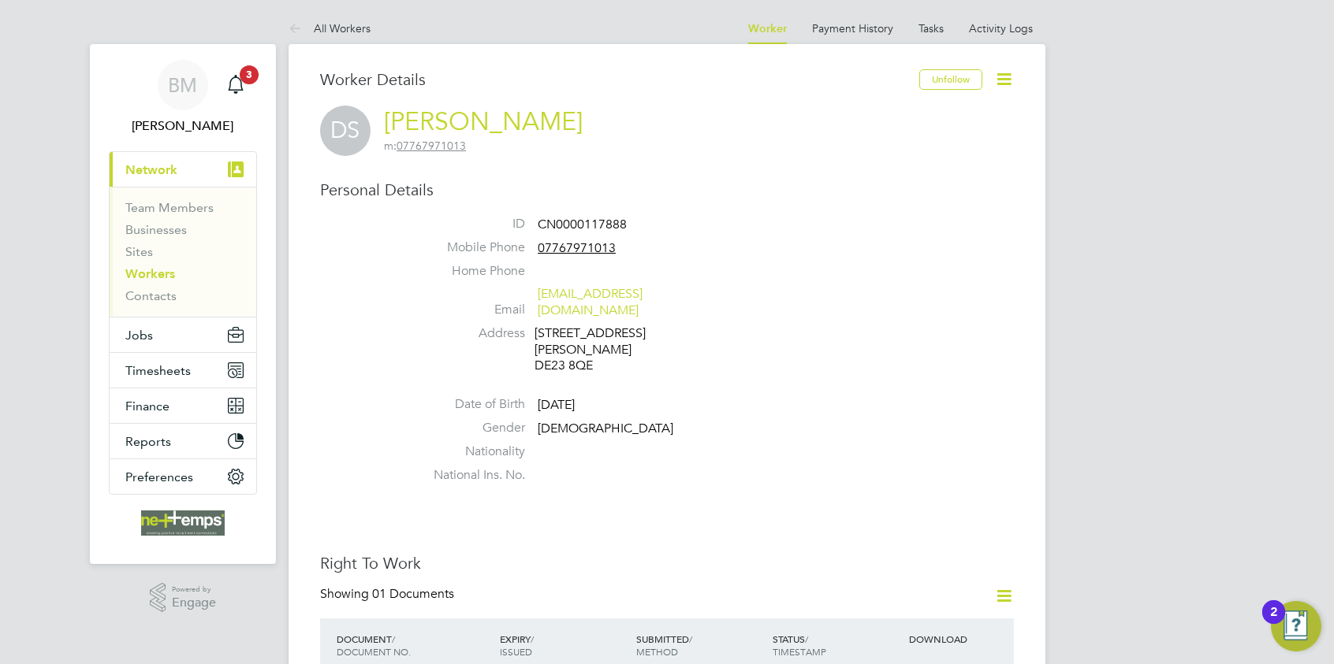
scroll to position [236, 0]
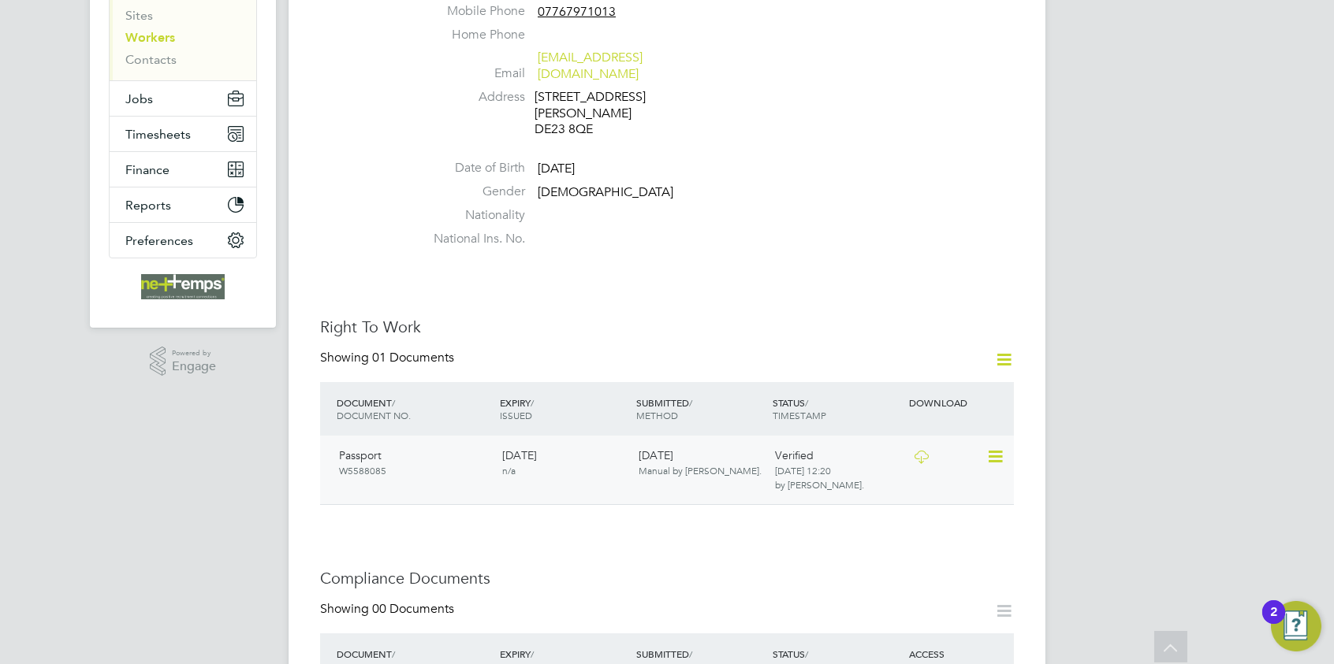
click at [829, 464] on span "[DATE] 12:20" at bounding box center [803, 470] width 56 height 13
click at [922, 451] on icon at bounding box center [921, 457] width 20 height 13
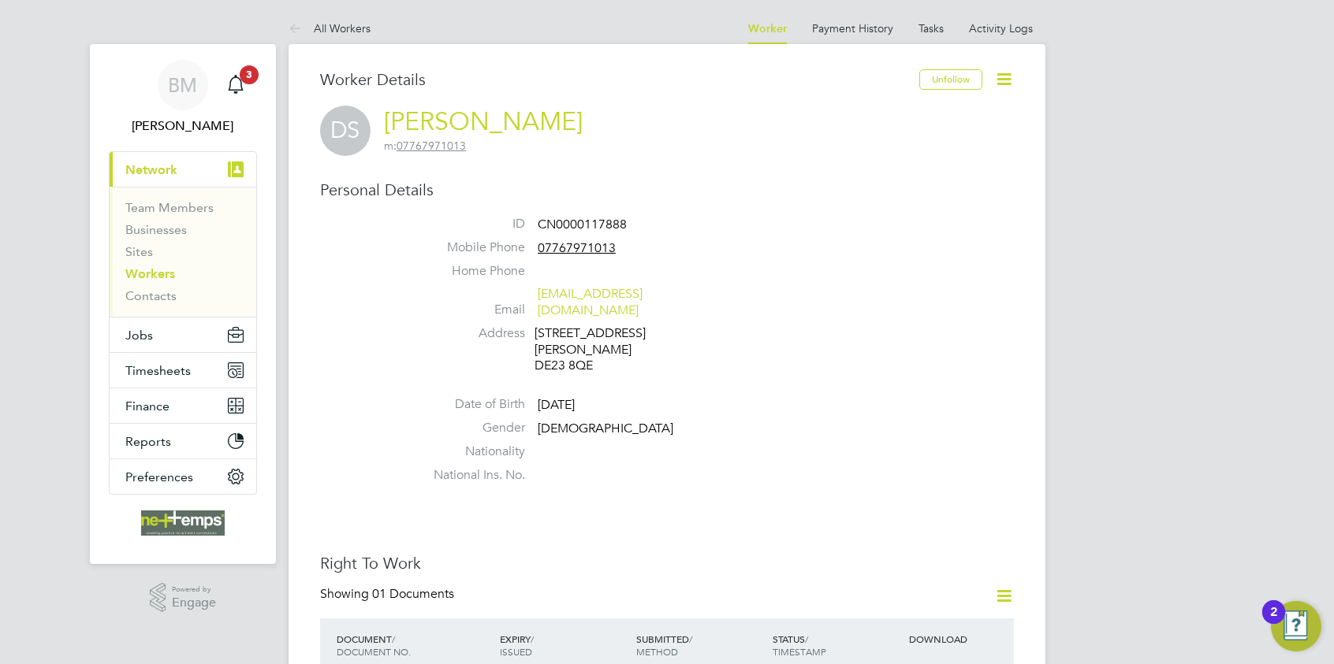
click at [173, 177] on span "Network" at bounding box center [151, 169] width 52 height 15
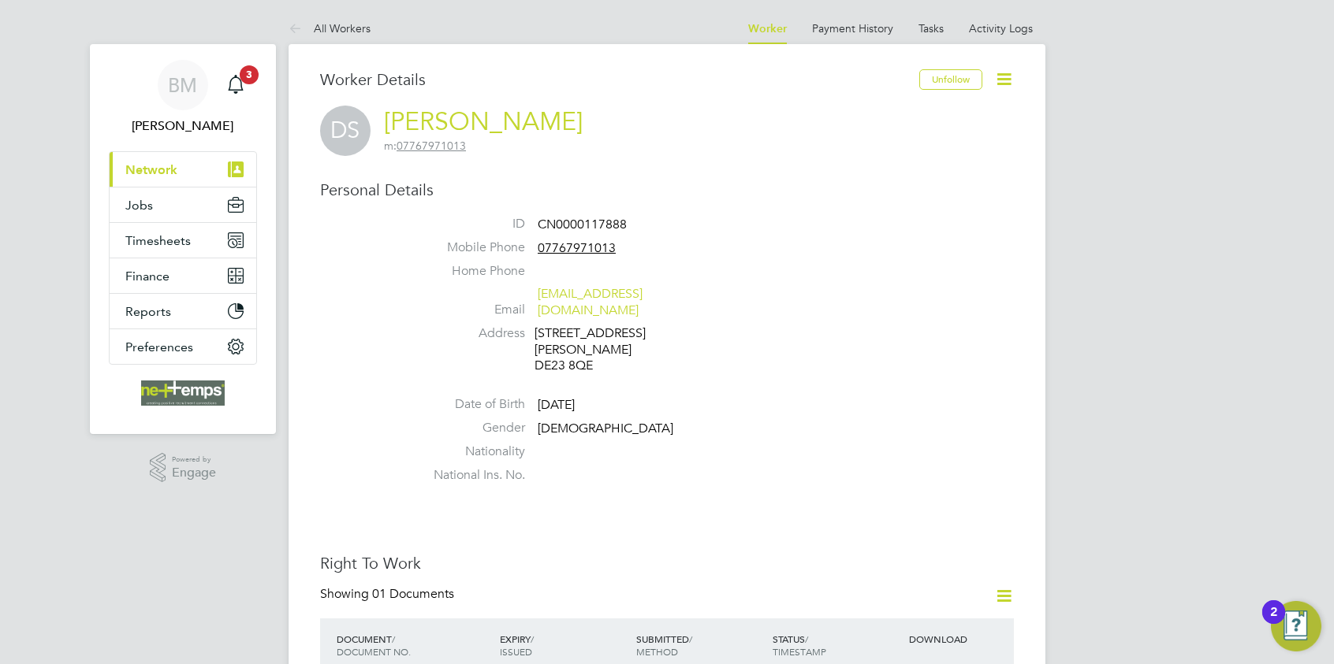
click at [173, 177] on span "Network" at bounding box center [151, 169] width 52 height 15
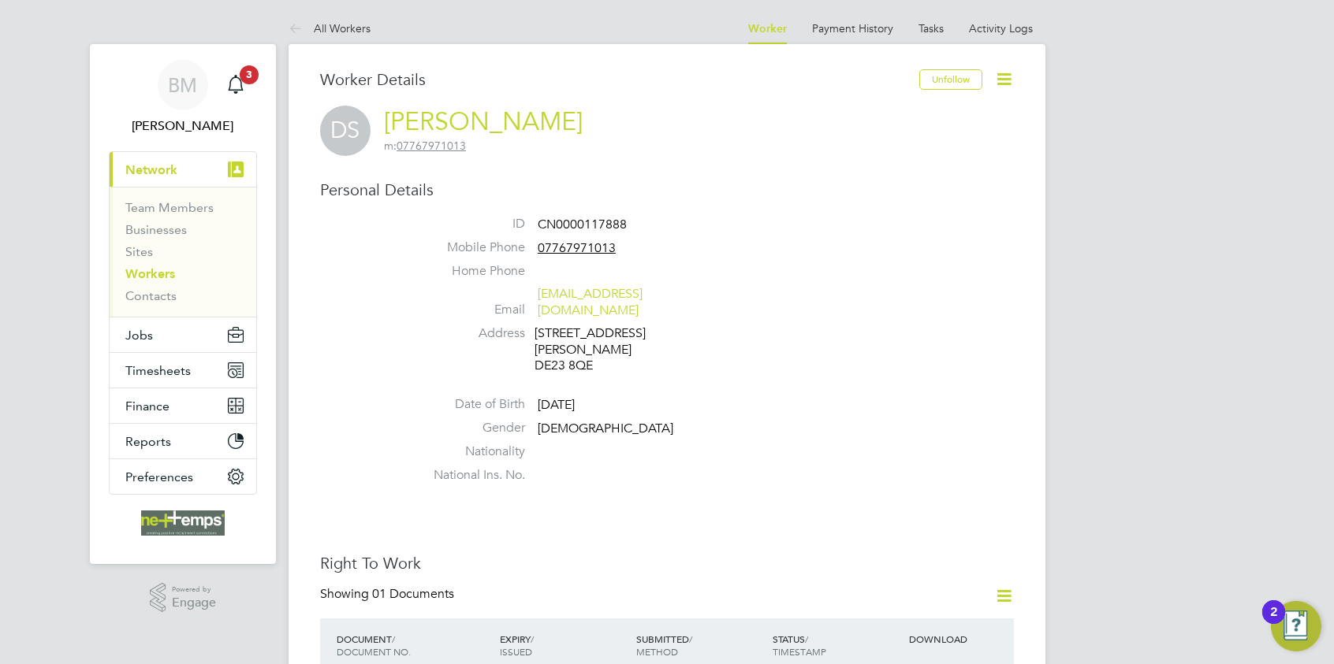
click at [140, 269] on link "Workers" at bounding box center [150, 273] width 50 height 15
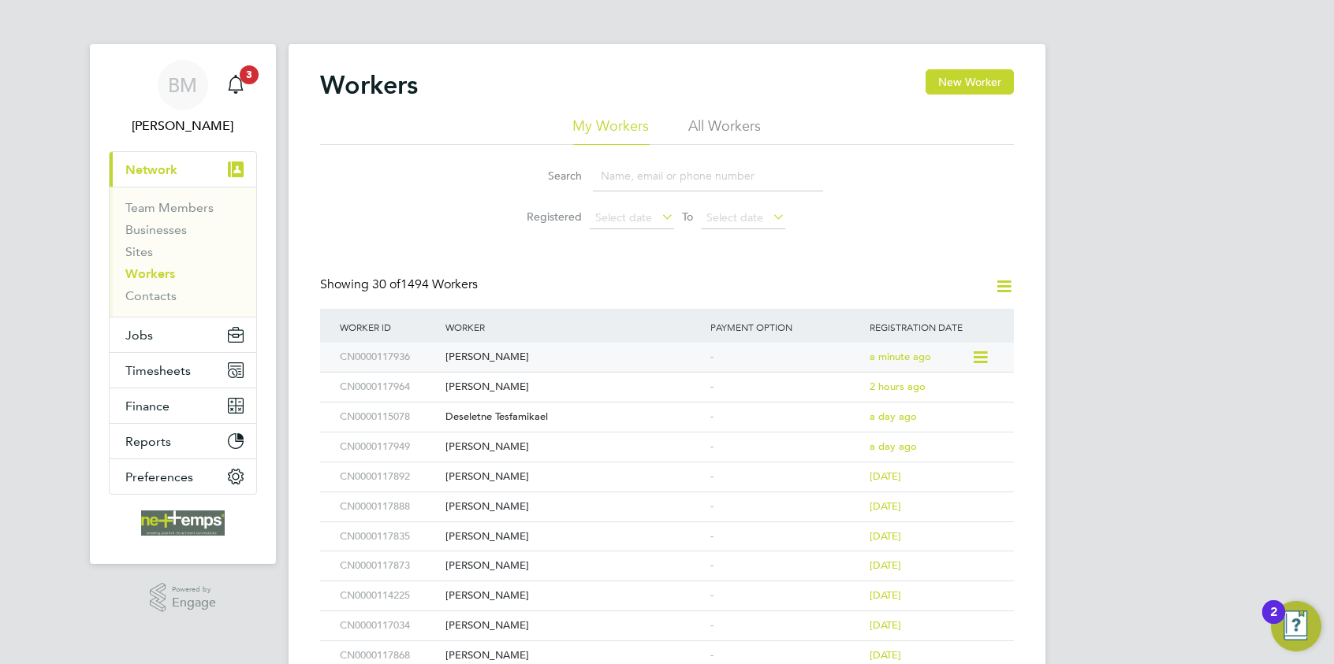
click at [491, 357] on div "[PERSON_NAME]" at bounding box center [573, 357] width 265 height 29
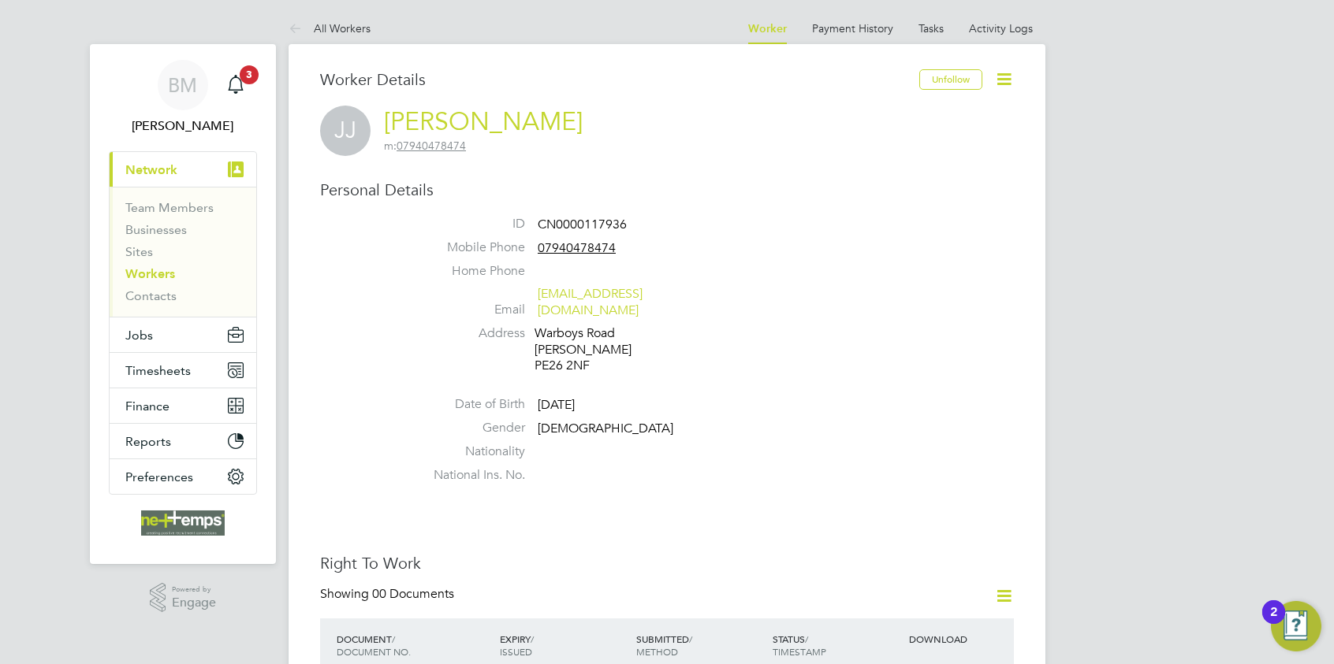
scroll to position [236, 0]
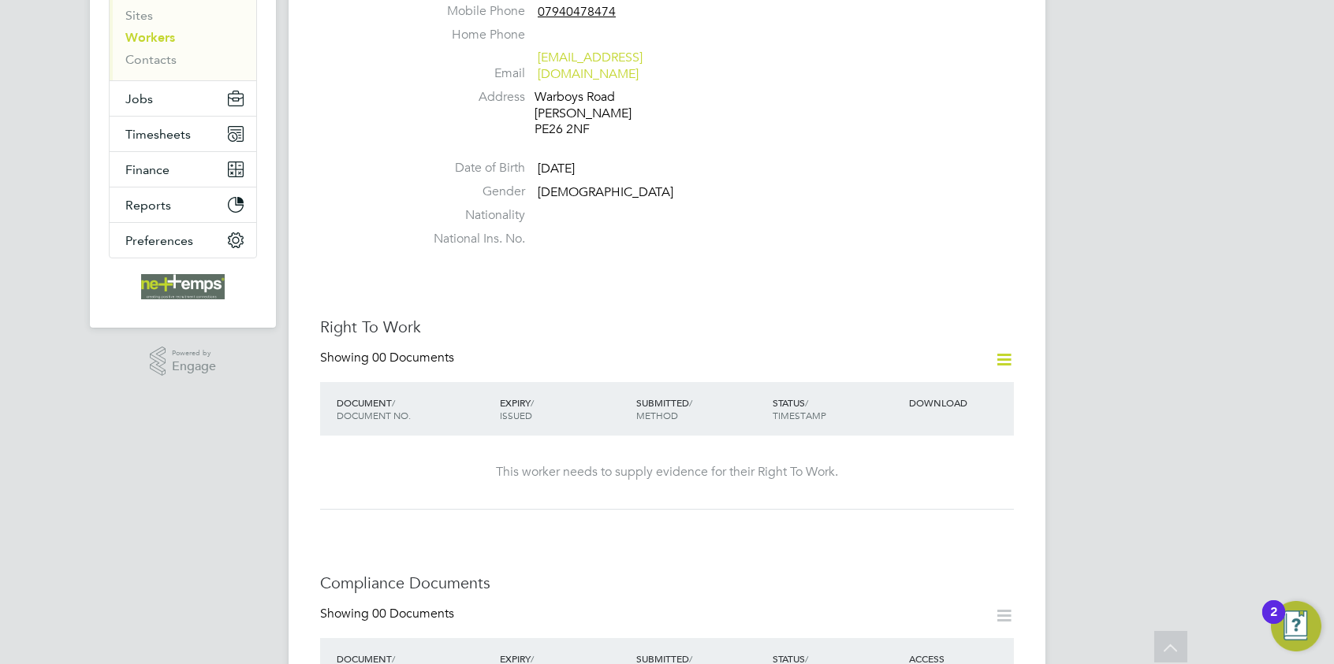
click at [1012, 350] on icon at bounding box center [1004, 360] width 20 height 20
click at [932, 384] on li "Add Right To Work Document" at bounding box center [916, 382] width 190 height 22
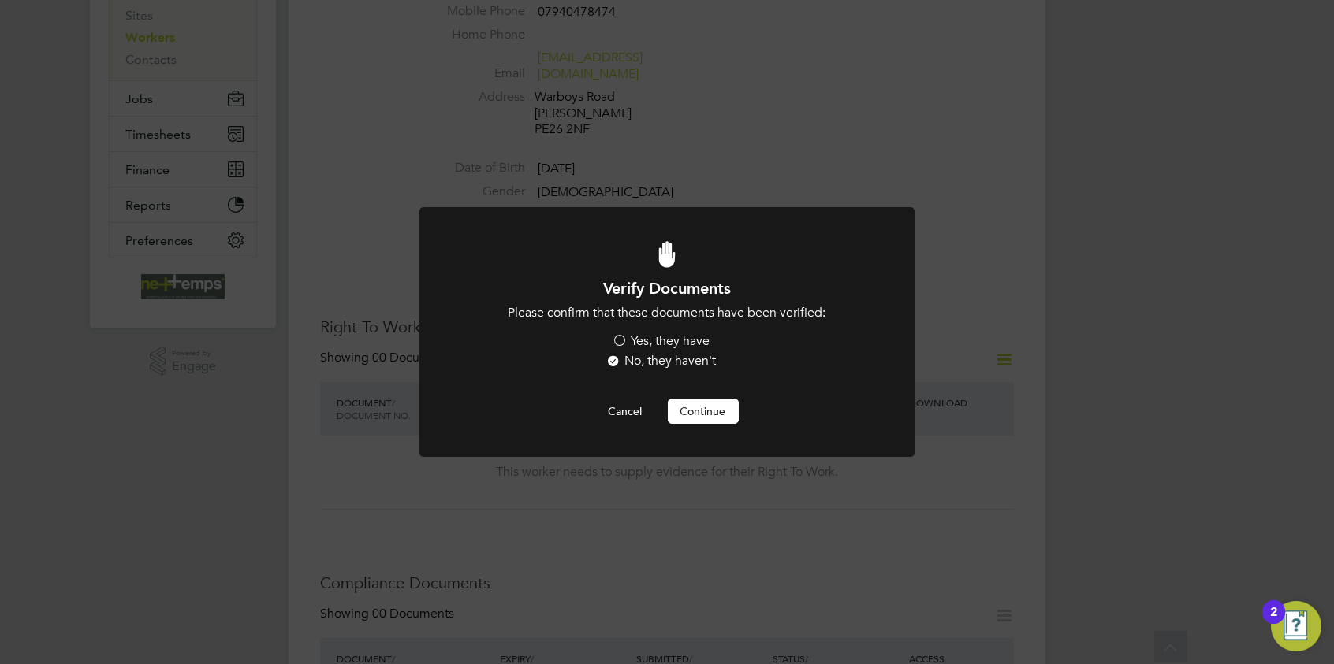
scroll to position [0, 0]
click at [689, 415] on button "Continue" at bounding box center [703, 411] width 71 height 25
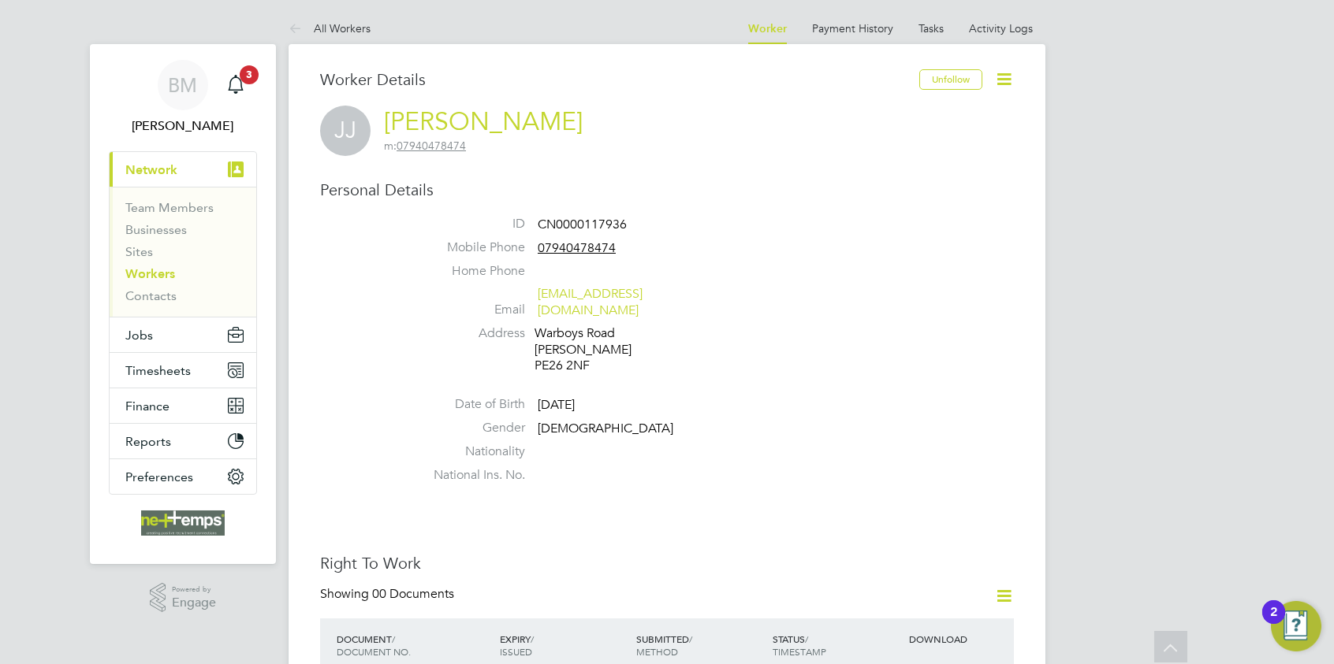
scroll to position [236, 0]
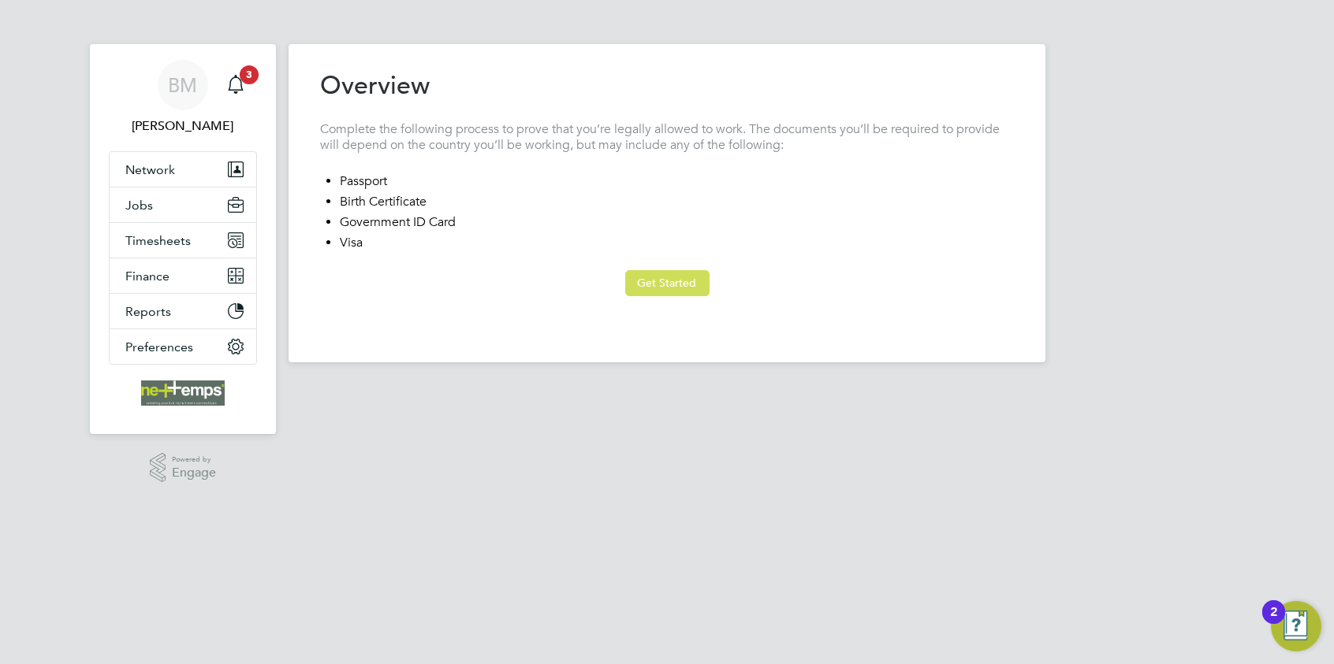
type input "[GEOGRAPHIC_DATA]"
click at [680, 287] on button "Get Started" at bounding box center [667, 282] width 84 height 25
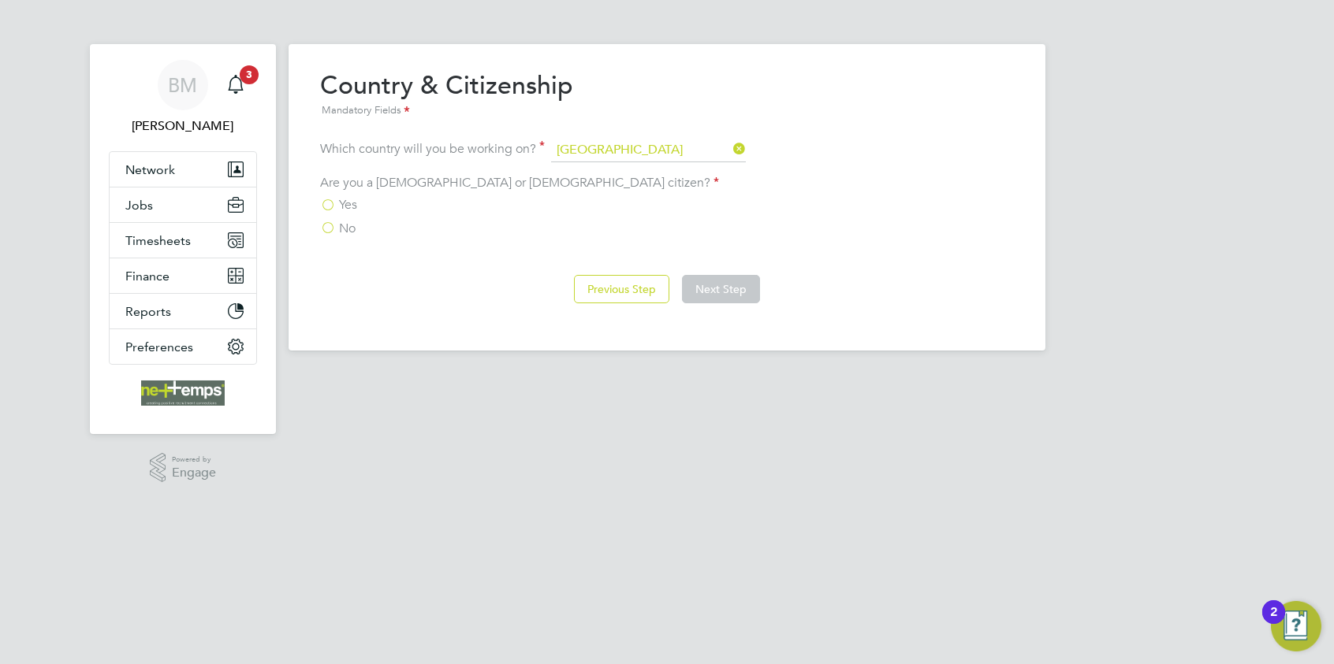
click at [347, 226] on span "No" at bounding box center [347, 229] width 17 height 16
click at [0, 0] on input "No" at bounding box center [0, 0] width 0 height 0
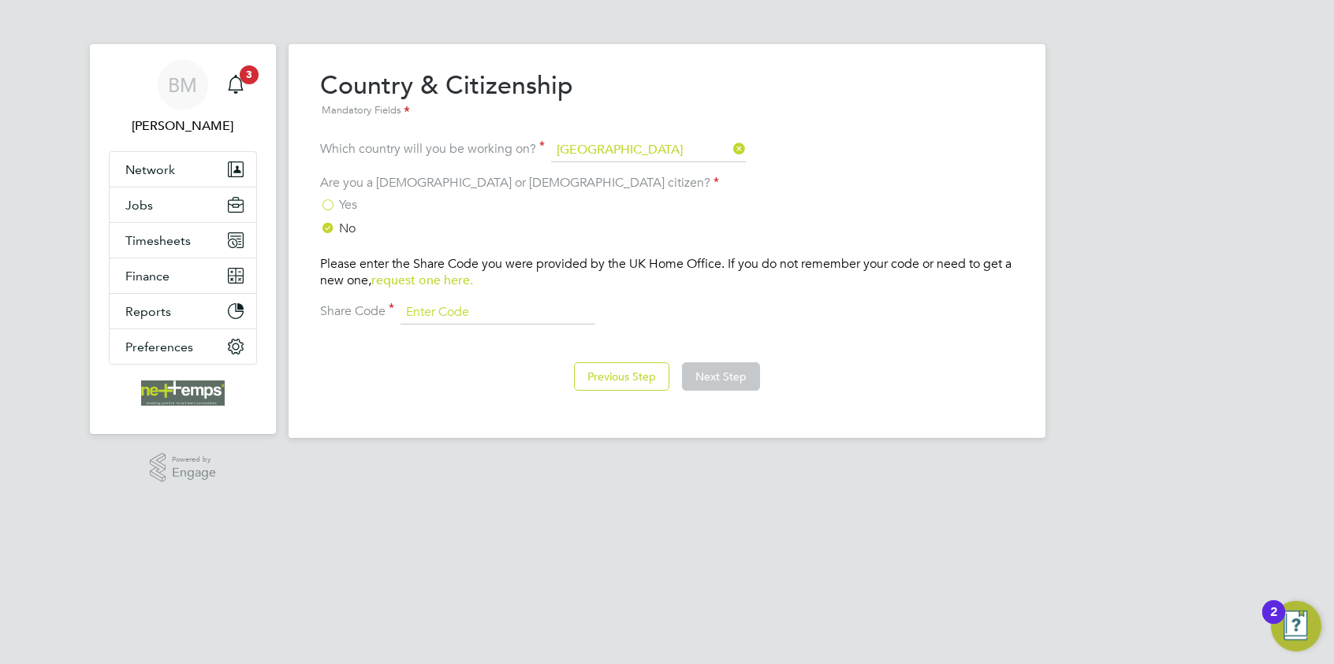
click at [501, 311] on input at bounding box center [497, 313] width 195 height 24
type input "WM7 3CG 68W"
click at [750, 381] on button "Next Step" at bounding box center [721, 377] width 78 height 28
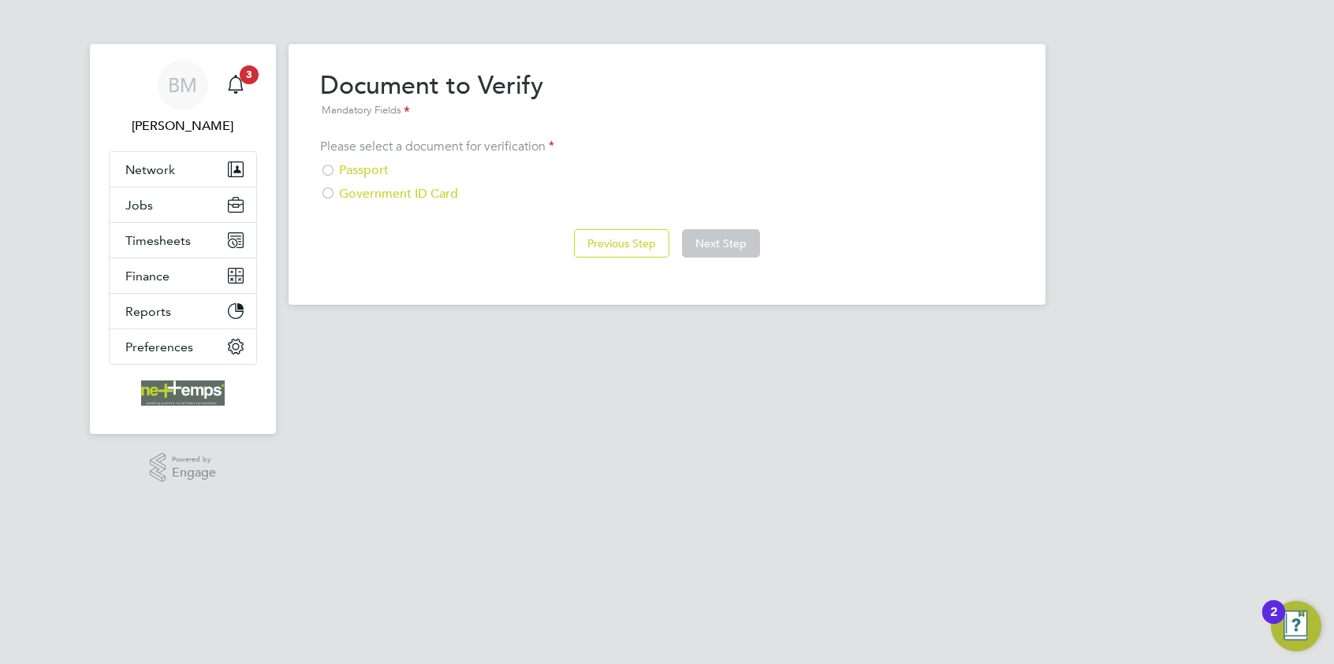
click at [378, 170] on div "Passport" at bounding box center [667, 170] width 694 height 17
click at [746, 252] on button "Next Step" at bounding box center [721, 243] width 78 height 28
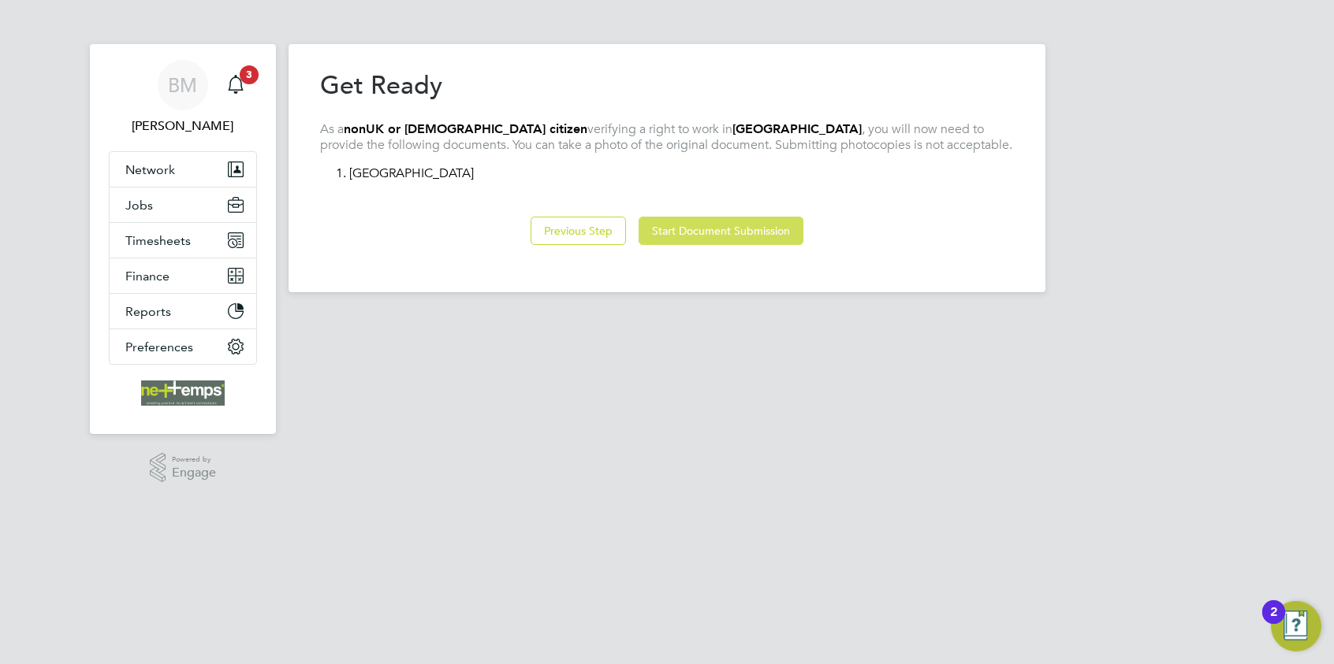
click at [741, 235] on button "Start Document Submission" at bounding box center [720, 231] width 165 height 28
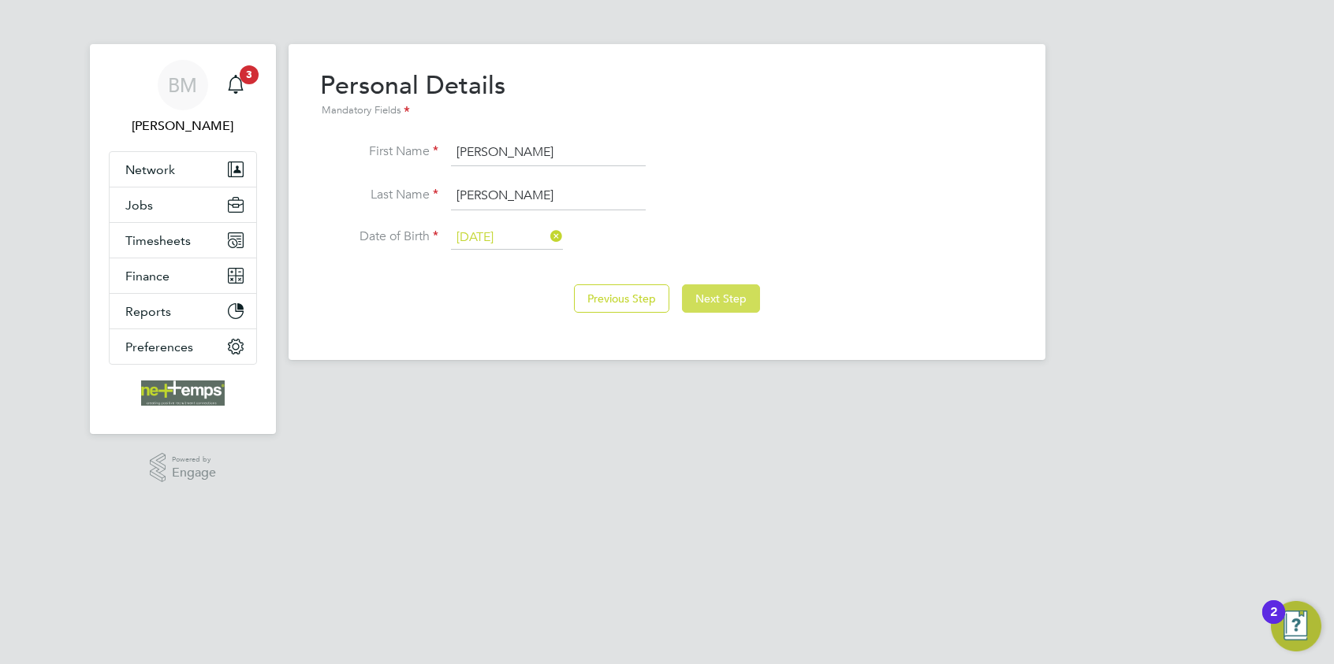
click at [743, 288] on button "Next Step" at bounding box center [721, 299] width 78 height 28
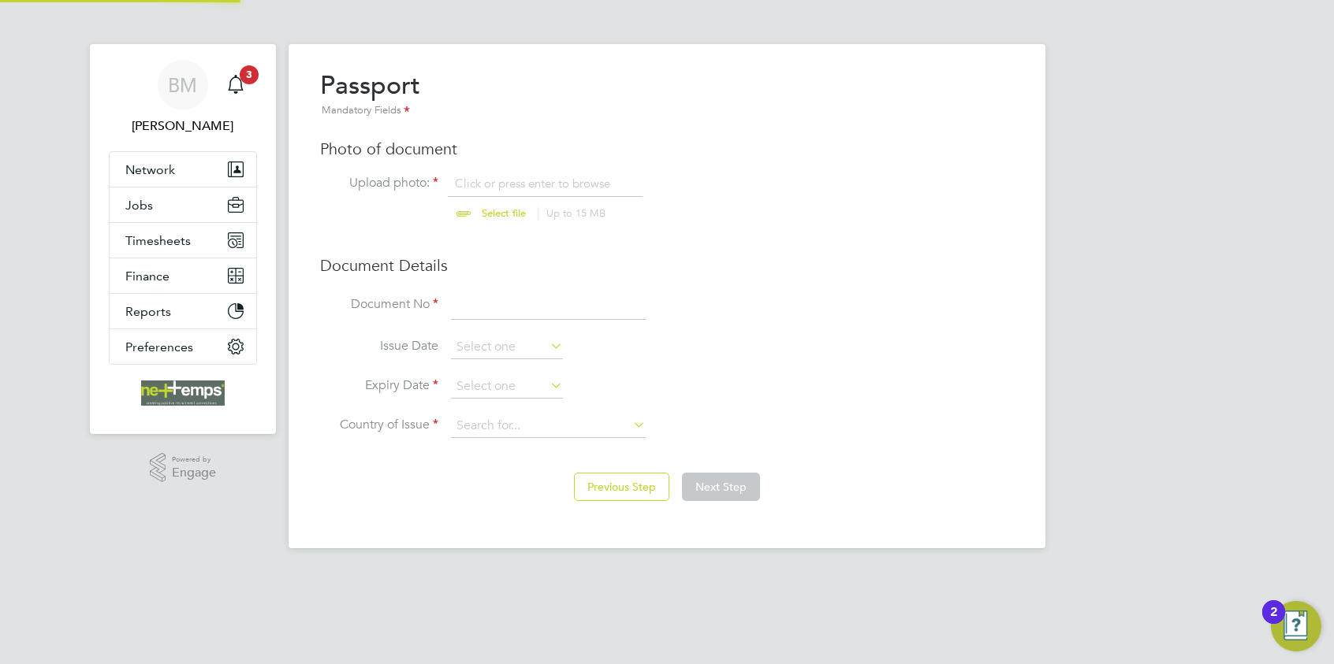
scroll to position [21, 195]
click at [515, 189] on input "file" at bounding box center [518, 199] width 247 height 47
type input "C:\fakepath\Jaspreet jaspreet passport 2.PNG"
click at [571, 297] on input at bounding box center [548, 306] width 195 height 28
type input "Y6898576"
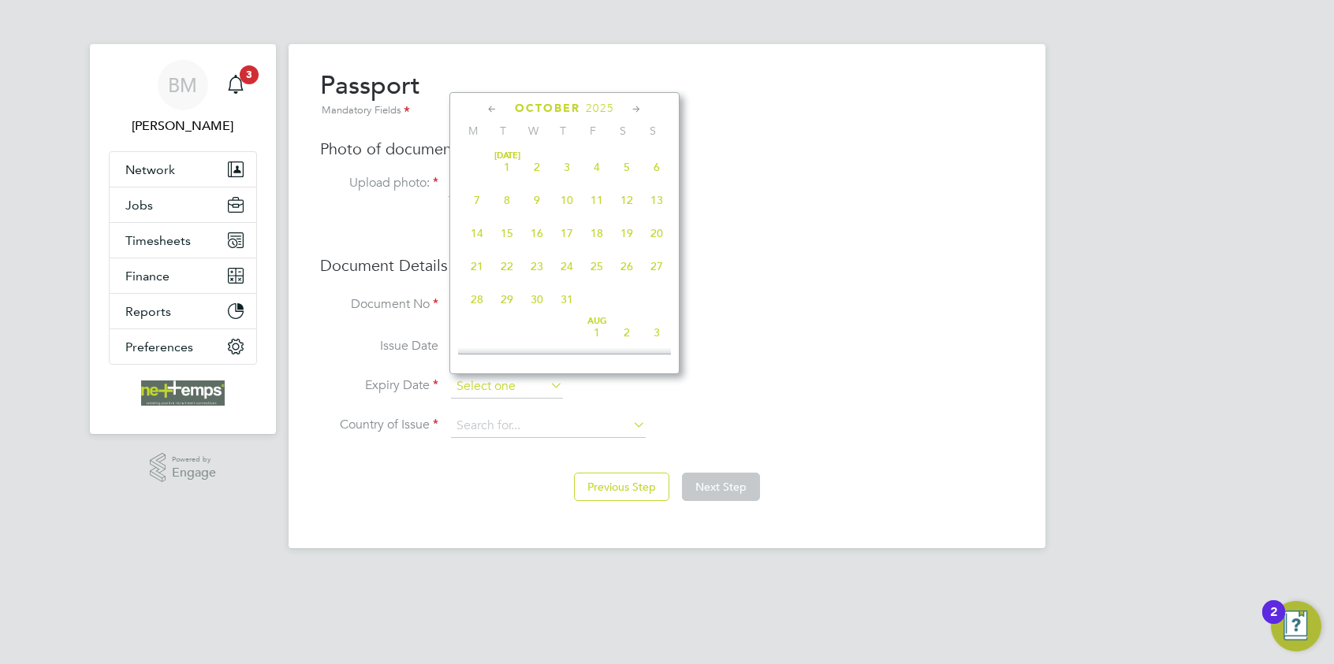
scroll to position [440, 0]
click at [489, 379] on input at bounding box center [507, 387] width 112 height 24
click at [611, 112] on span "2025" at bounding box center [600, 108] width 28 height 13
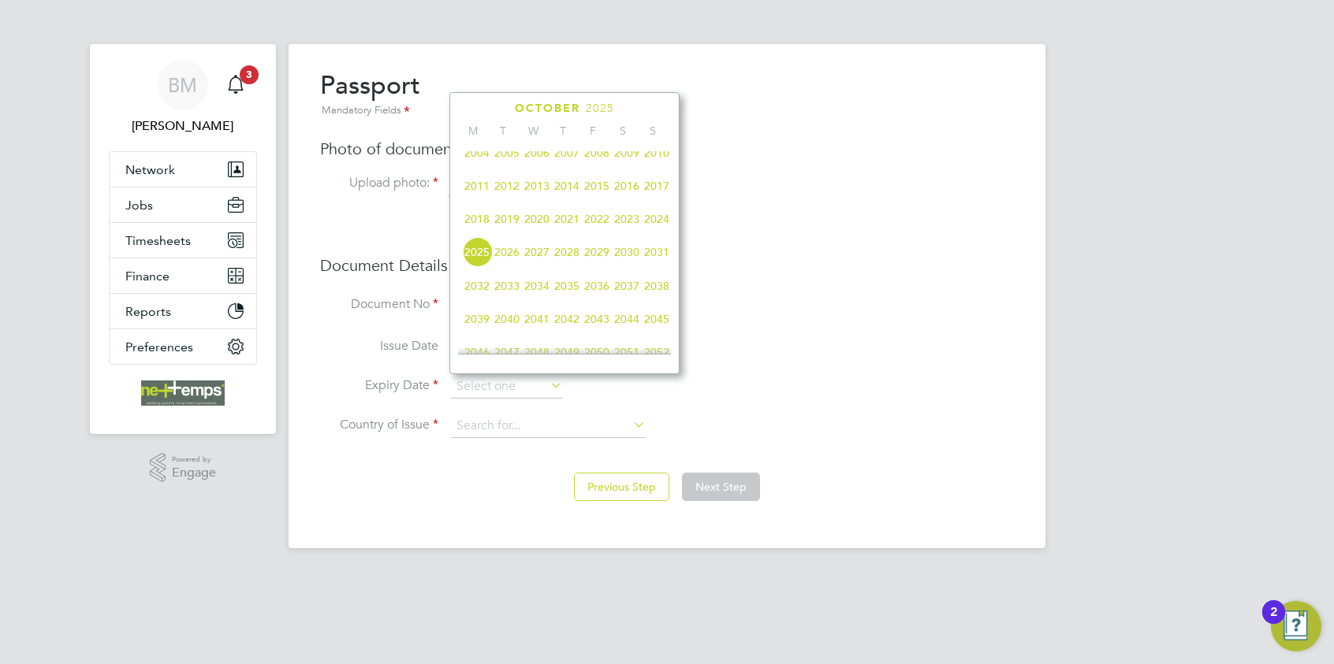
click at [510, 299] on span "2033" at bounding box center [507, 286] width 30 height 30
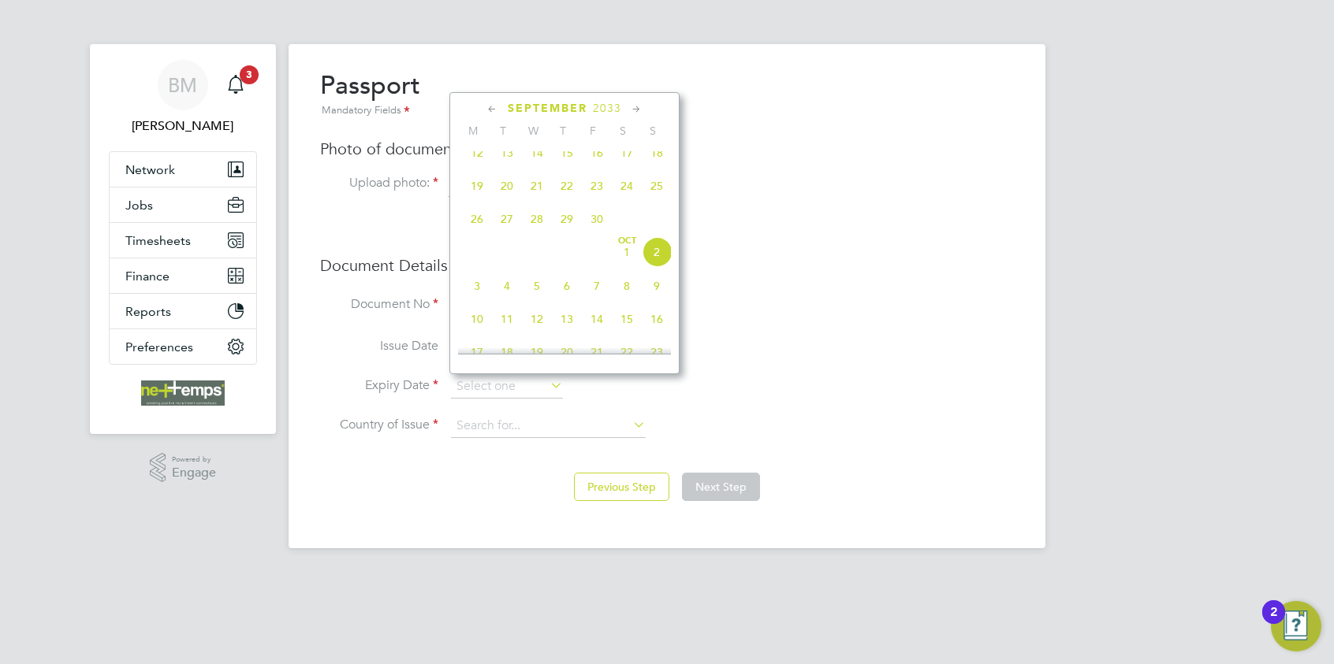
click at [624, 187] on span "24" at bounding box center [627, 186] width 30 height 30
type input "24 Sep 2033"
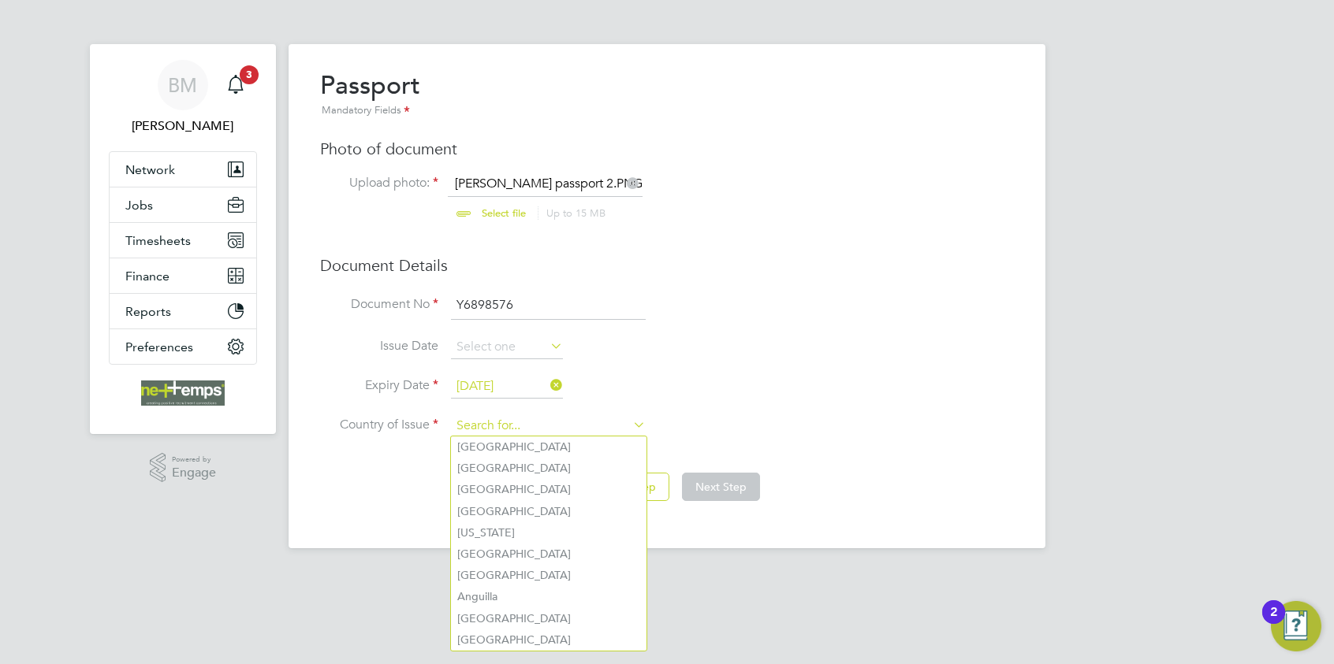
click at [541, 426] on input at bounding box center [548, 427] width 195 height 24
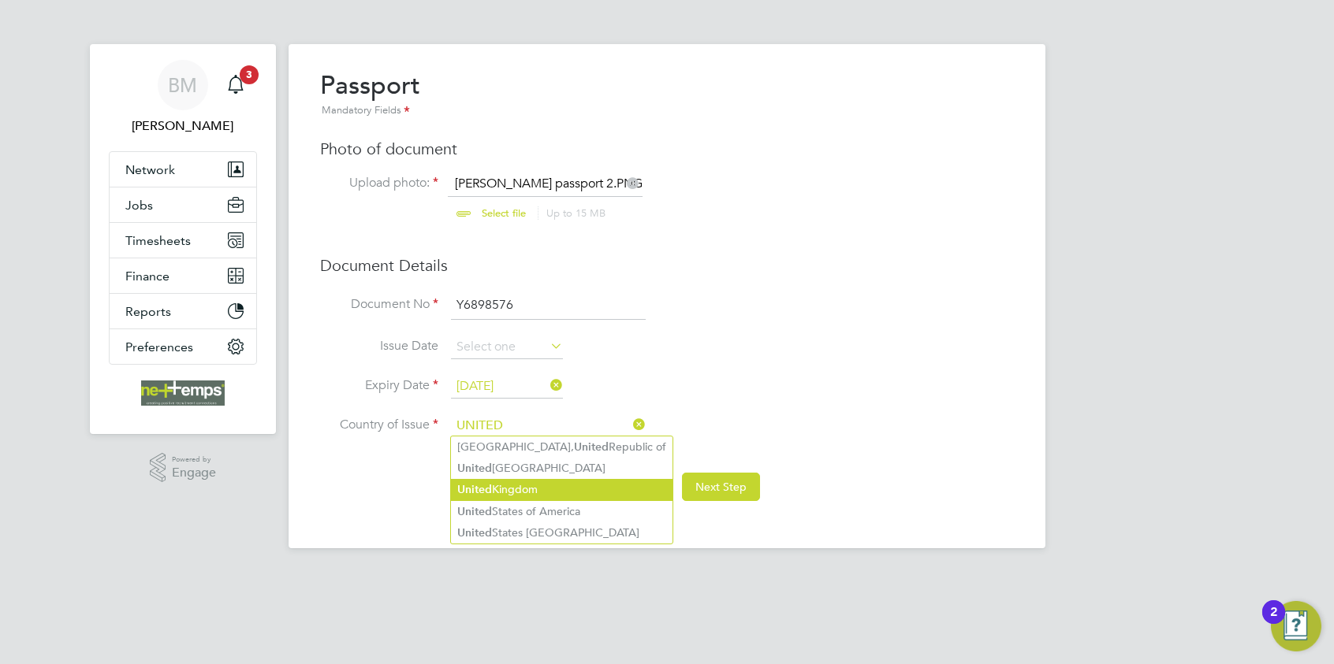
click at [590, 480] on li "United Kingdom" at bounding box center [561, 489] width 221 height 21
type input "United Kingdom"
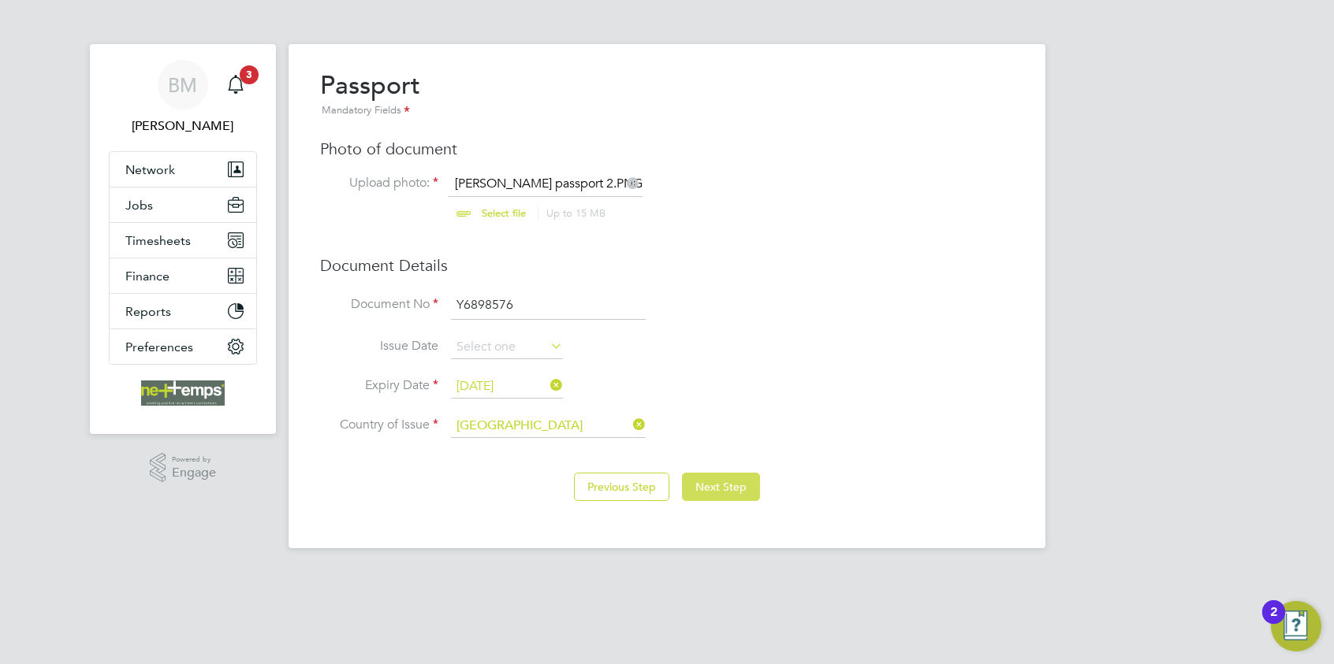
click at [730, 482] on button "Next Step" at bounding box center [721, 487] width 78 height 28
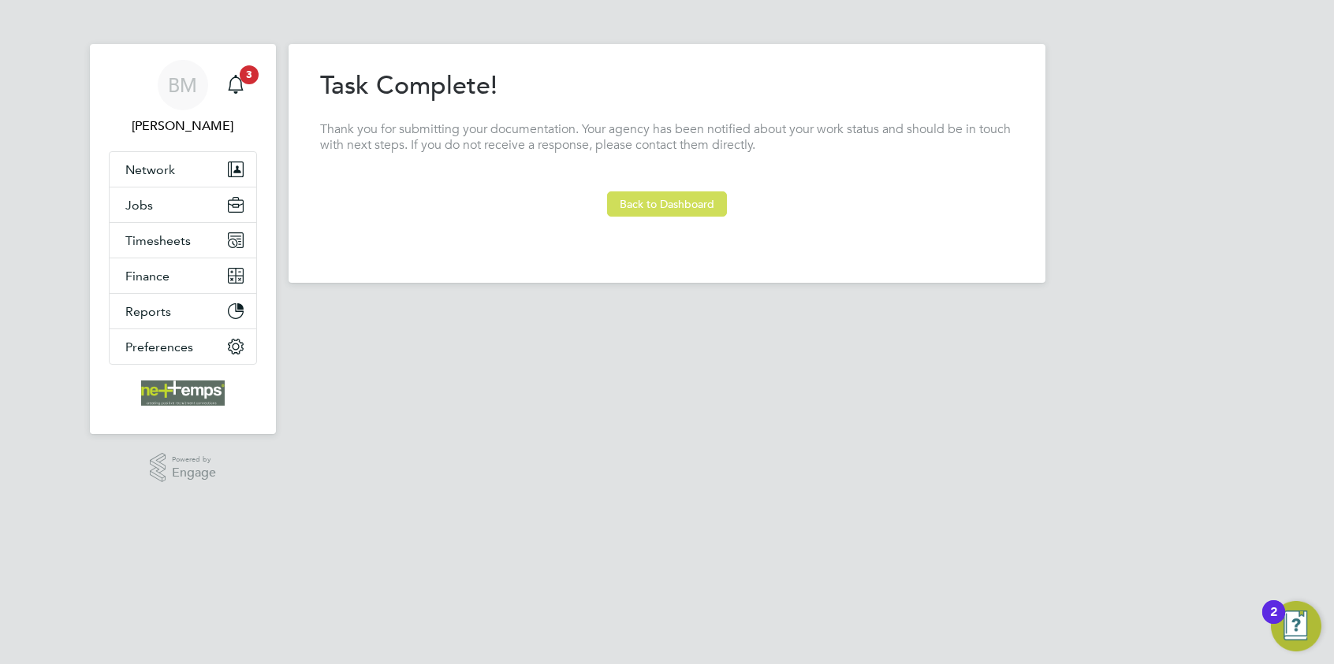
click at [669, 202] on button "Back to Dashboard" at bounding box center [667, 204] width 120 height 25
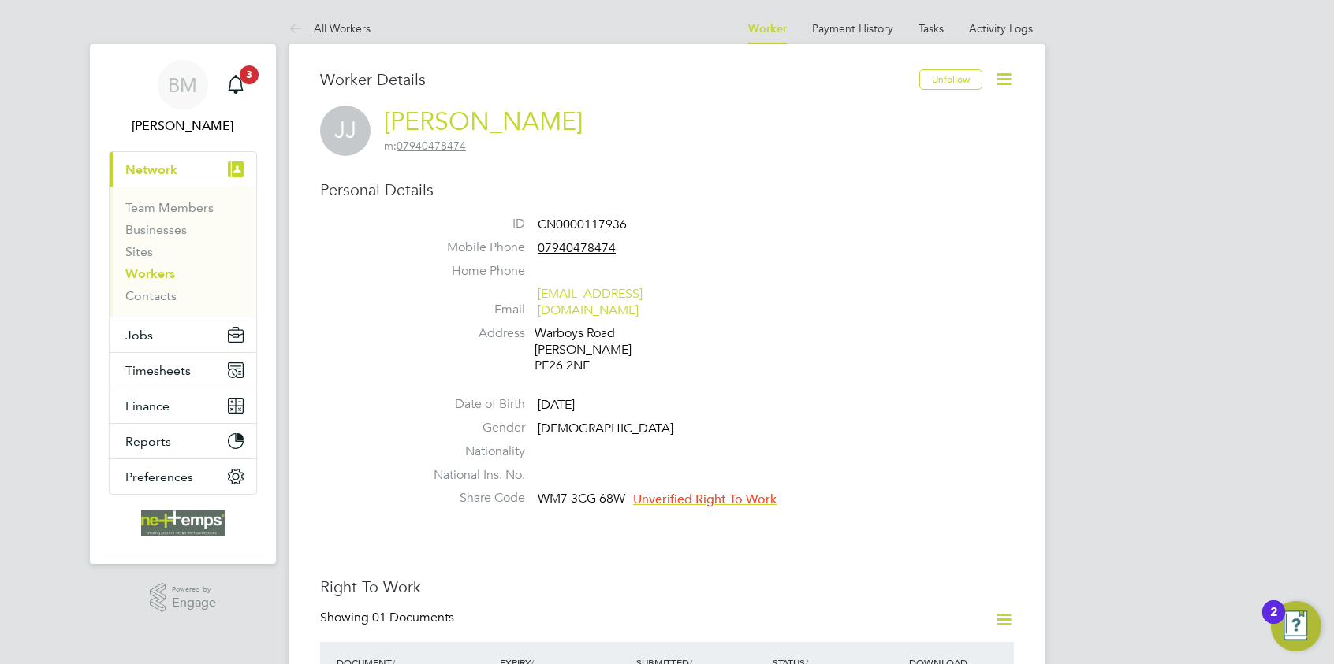
click at [701, 492] on span "Unverified Right To Work" at bounding box center [704, 500] width 143 height 16
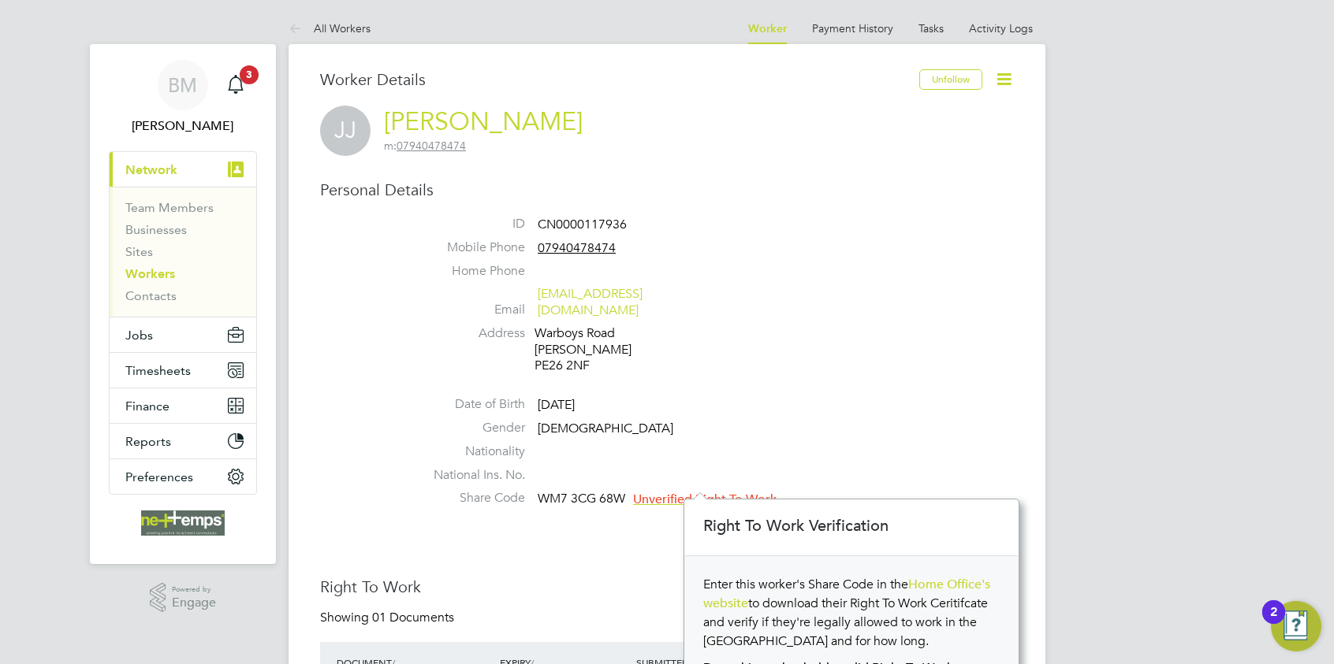
scroll to position [158, 0]
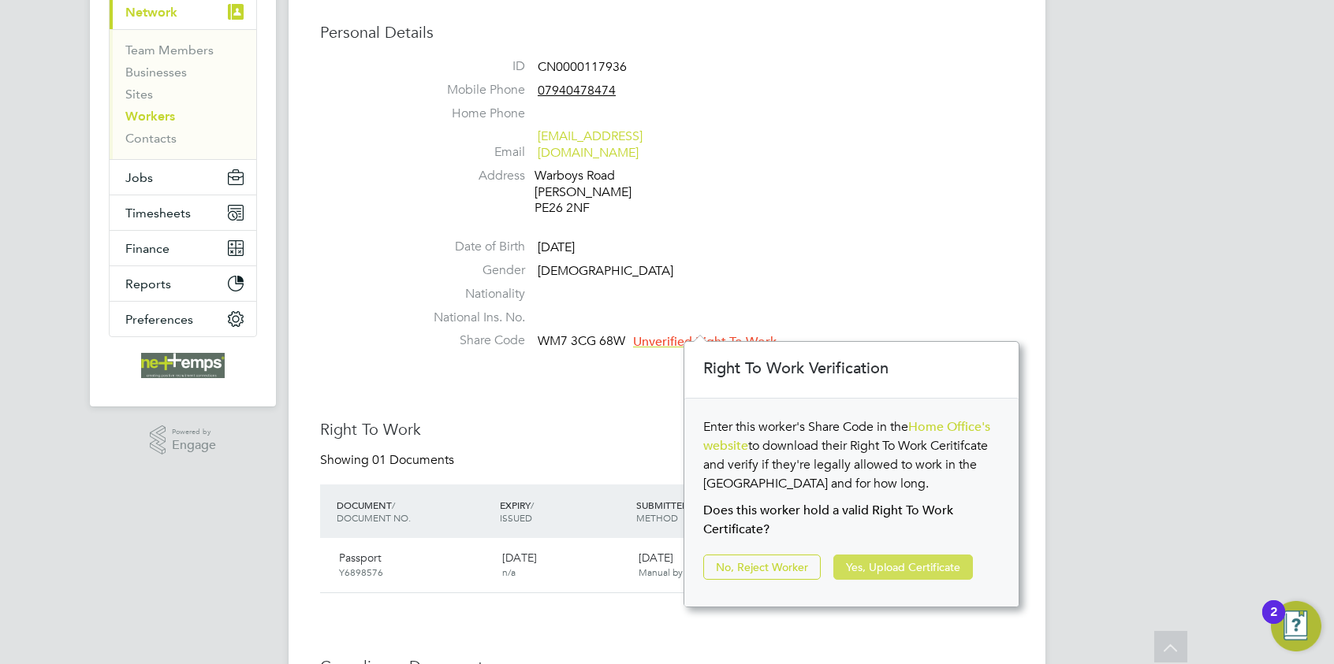
click at [870, 564] on button "Yes, Upload Certificate" at bounding box center [903, 567] width 140 height 25
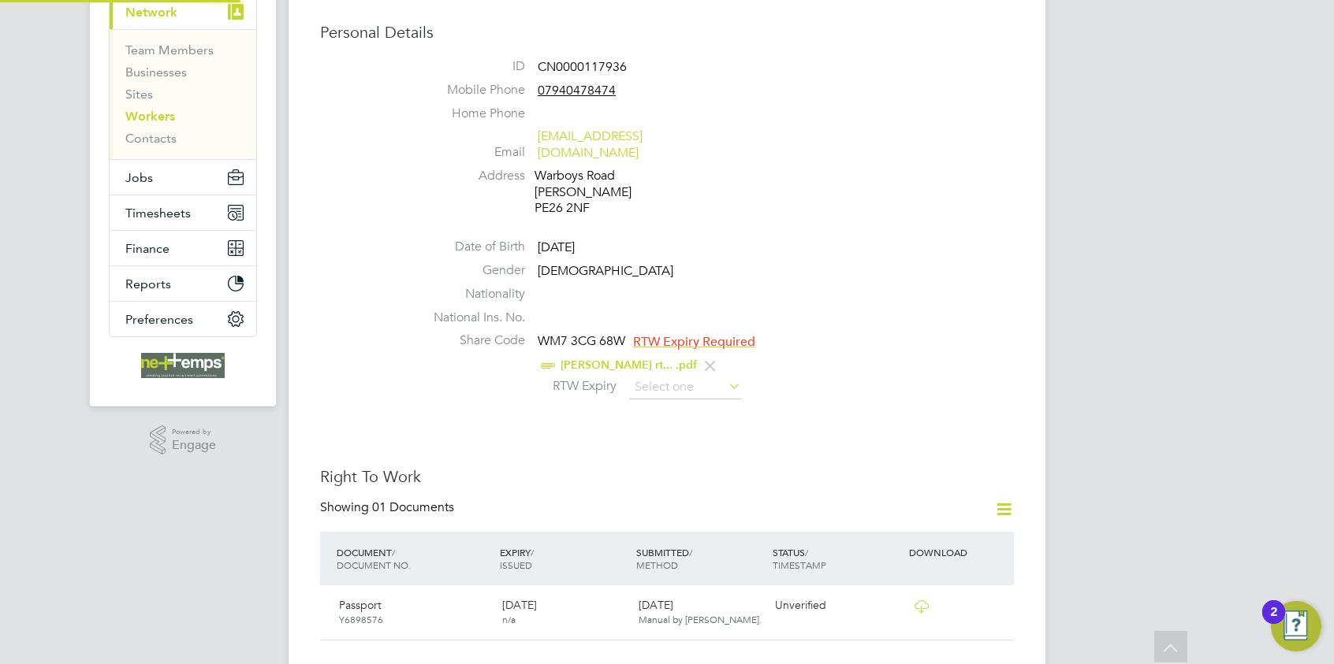
scroll to position [55, 334]
click at [657, 376] on input at bounding box center [685, 388] width 112 height 24
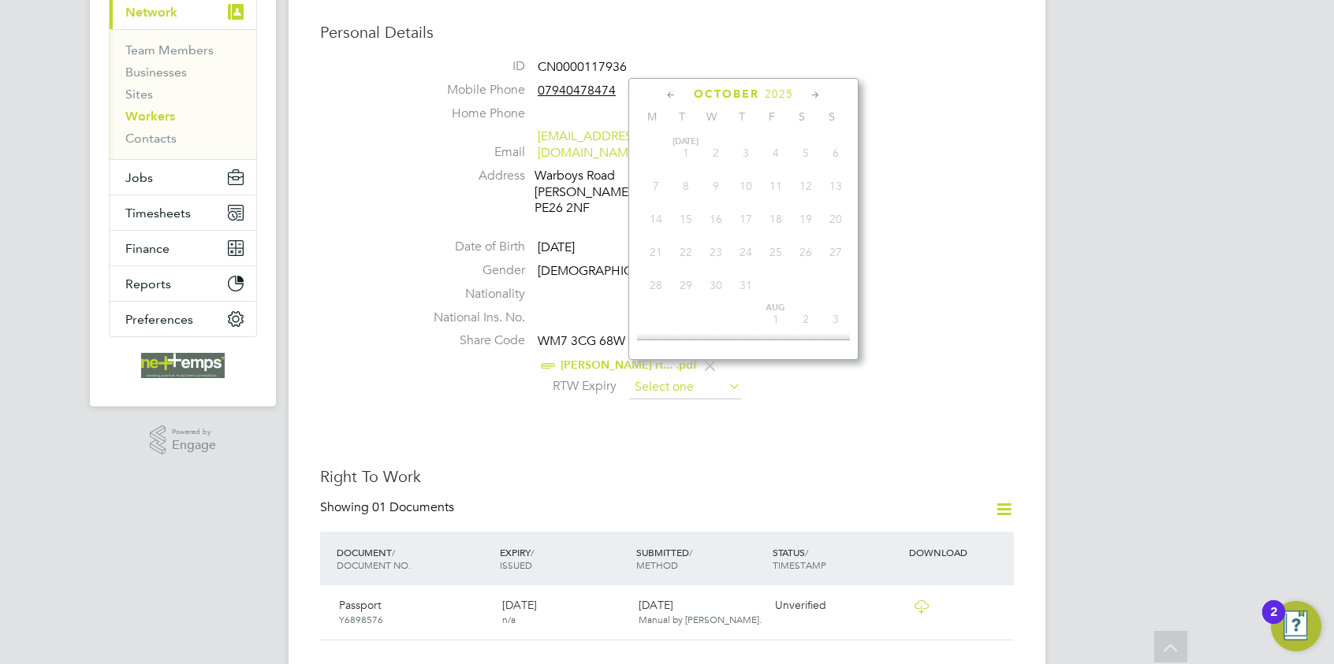
scroll to position [440, 0]
click at [788, 92] on span "2025" at bounding box center [779, 93] width 28 height 13
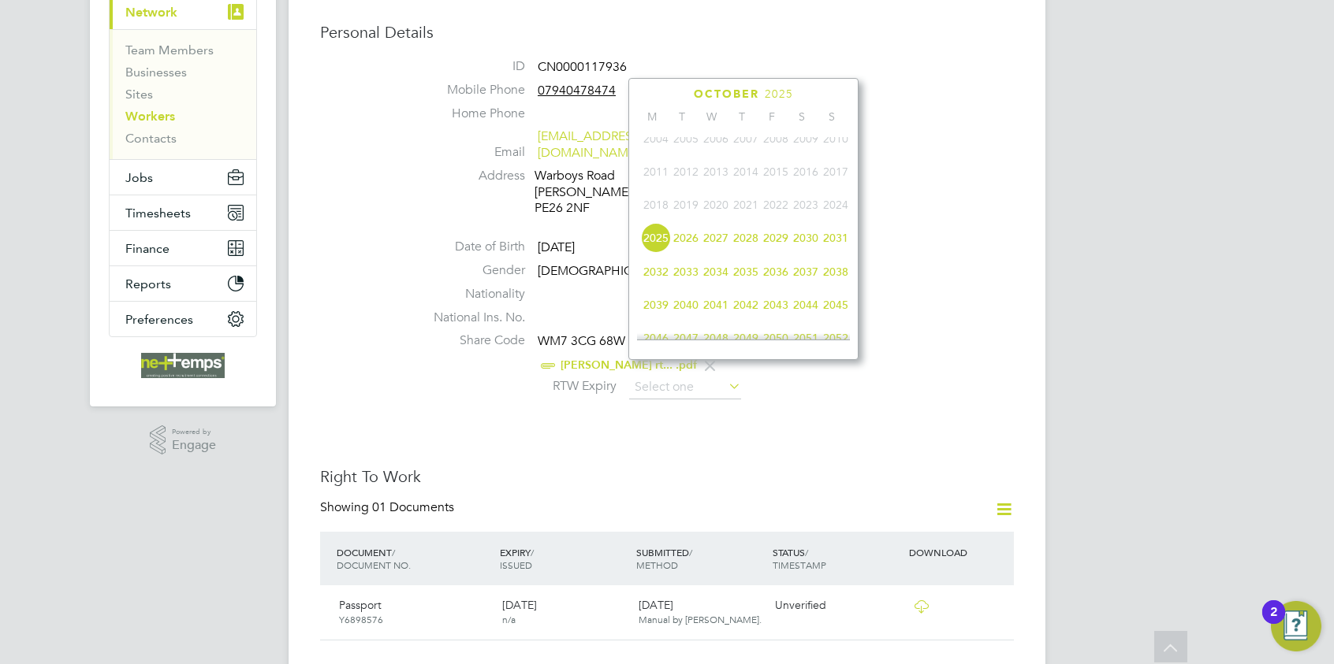
click at [683, 245] on span "2026" at bounding box center [686, 238] width 30 height 30
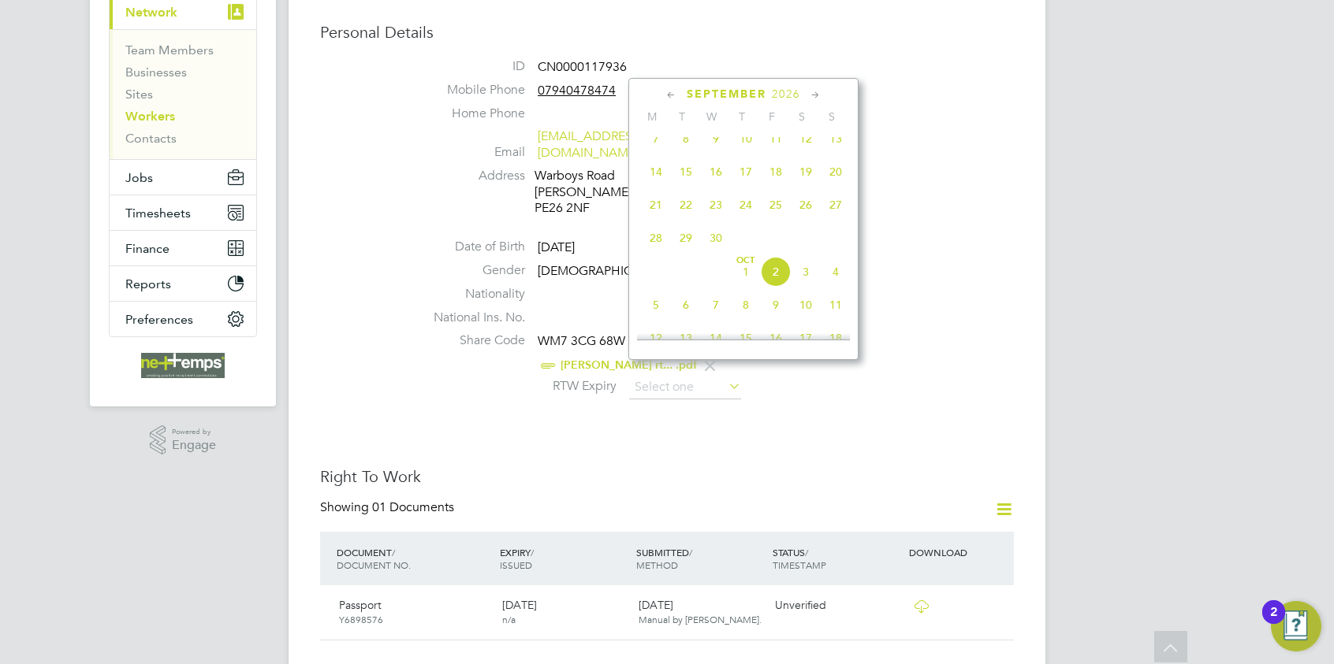
scroll to position [571, 0]
click at [782, 188] on span "16" at bounding box center [776, 181] width 30 height 30
type input "16 Oct 2026"
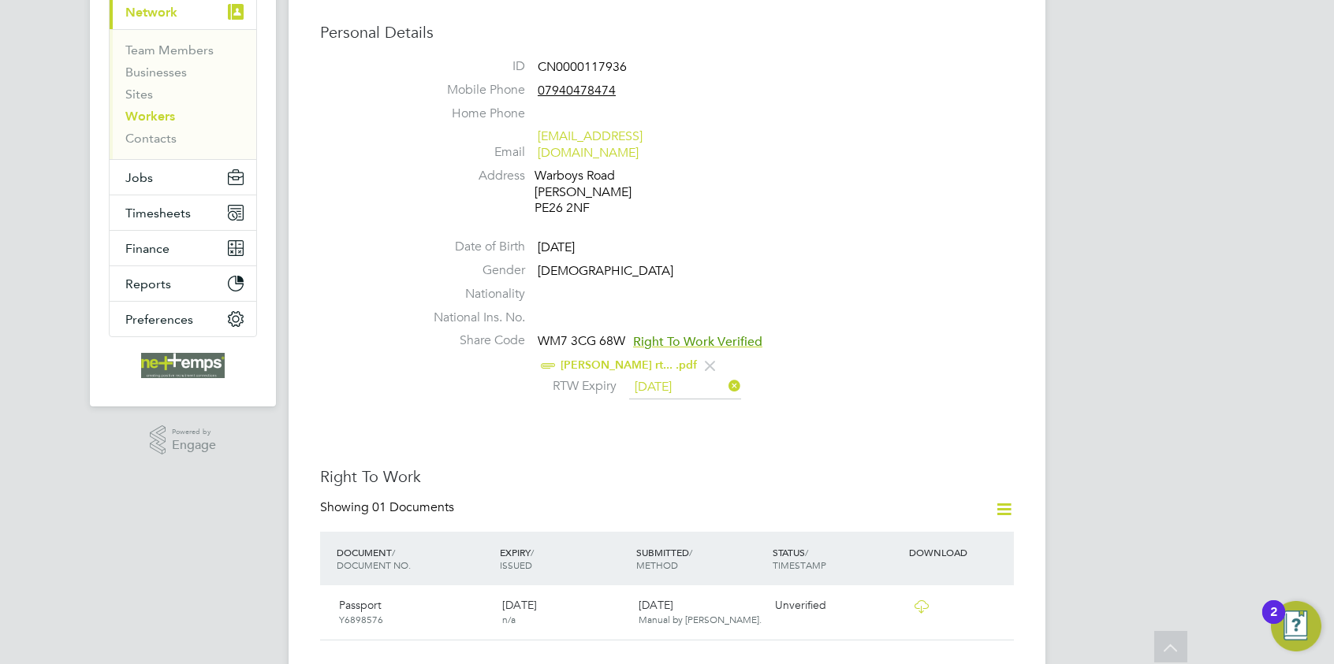
scroll to position [0, 0]
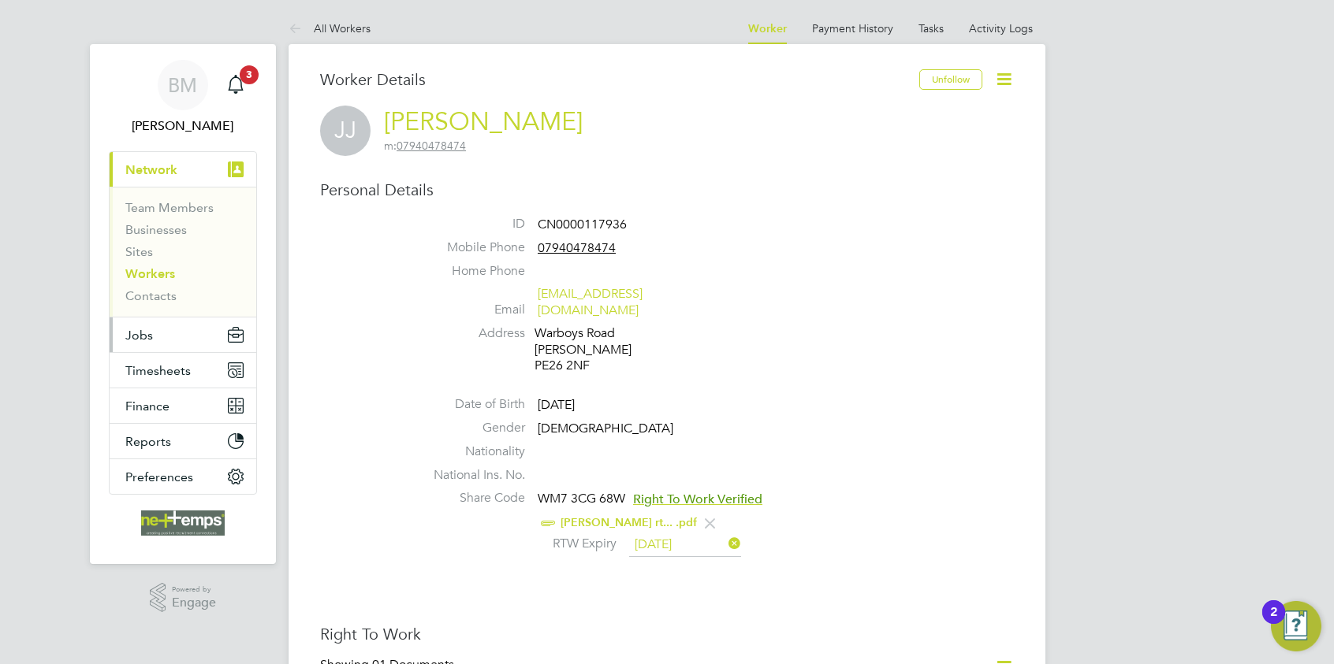
click at [151, 329] on span "Jobs" at bounding box center [139, 335] width 28 height 15
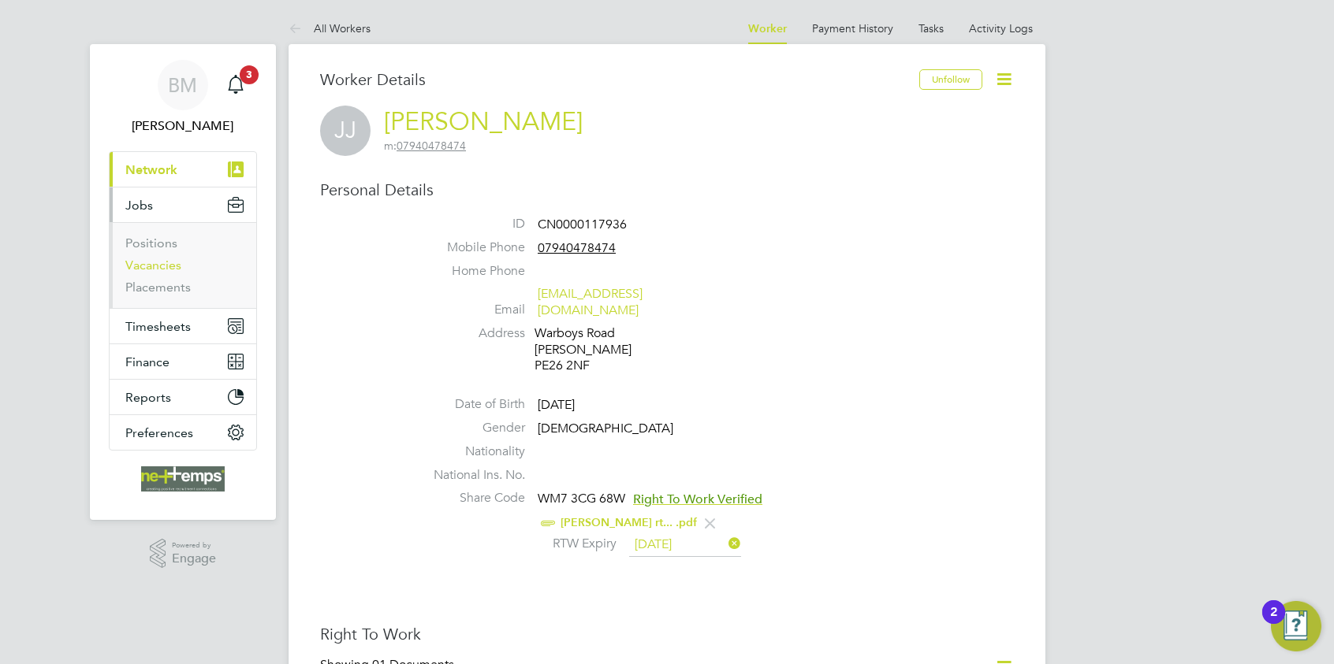
click at [171, 270] on link "Vacancies" at bounding box center [153, 265] width 56 height 15
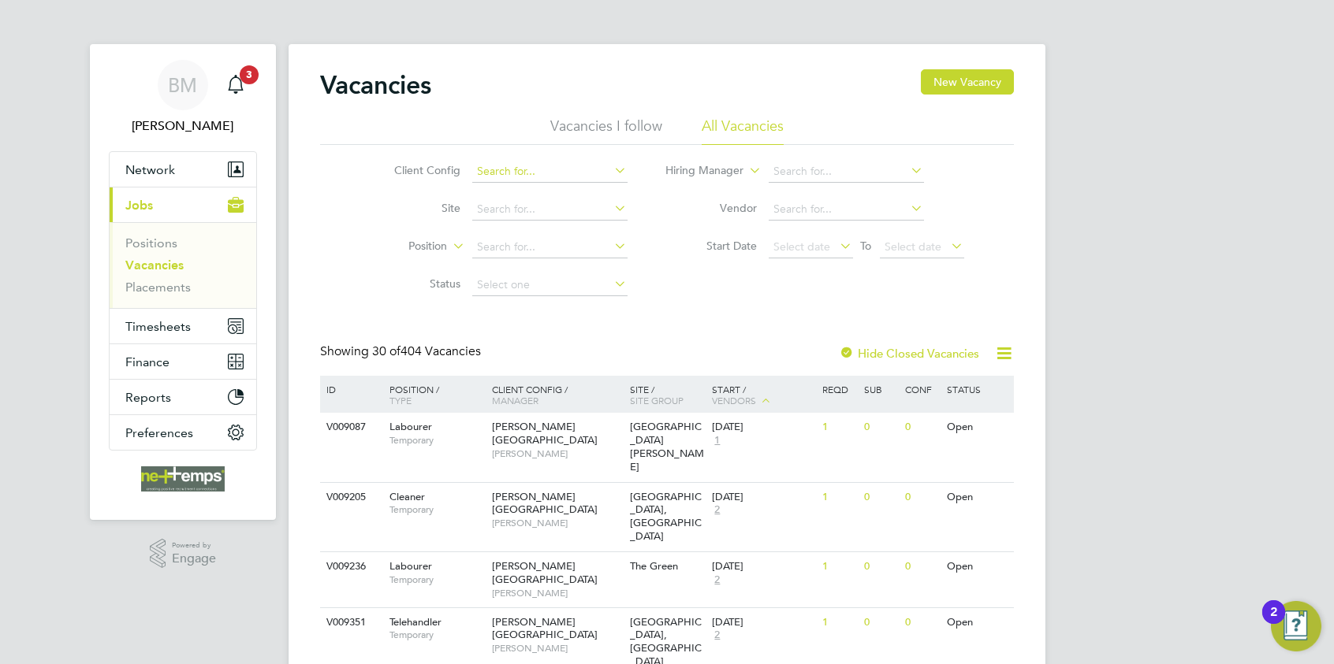
click at [523, 164] on input at bounding box center [549, 172] width 155 height 22
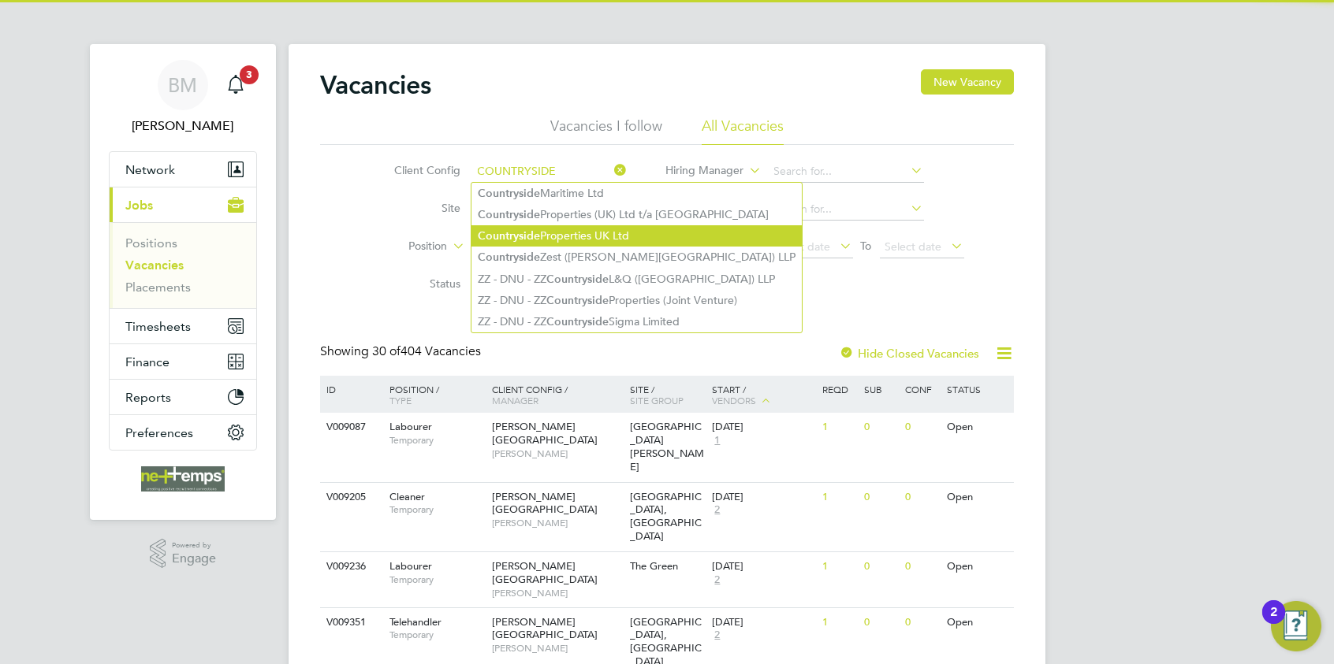
click at [554, 236] on li "Countryside Properties UK Ltd" at bounding box center [636, 235] width 330 height 21
type input "Countryside Properties UK Ltd"
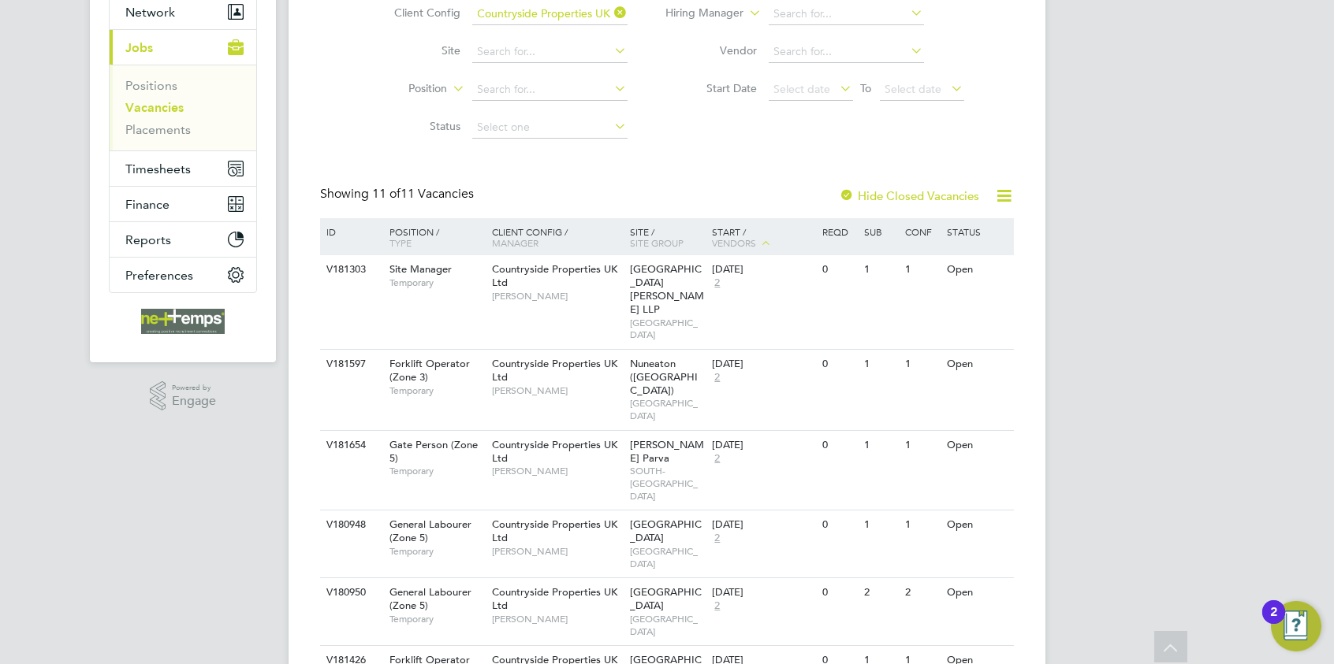
scroll to position [236, 0]
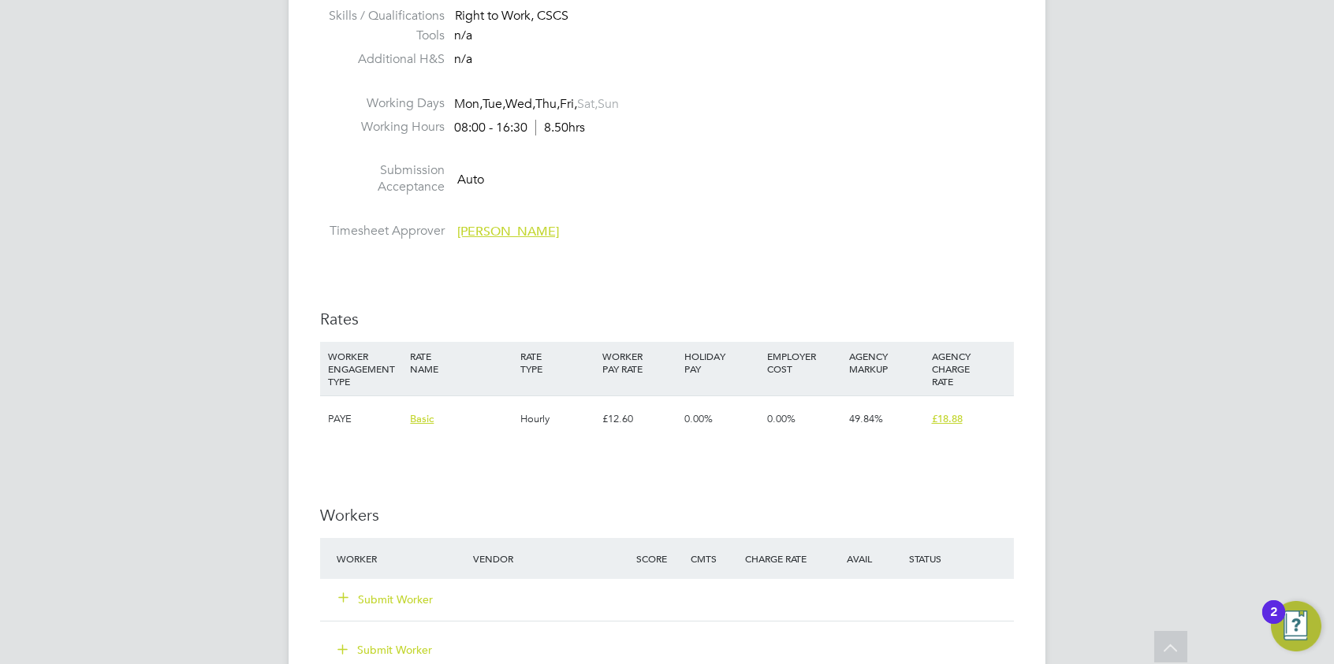
scroll to position [1025, 0]
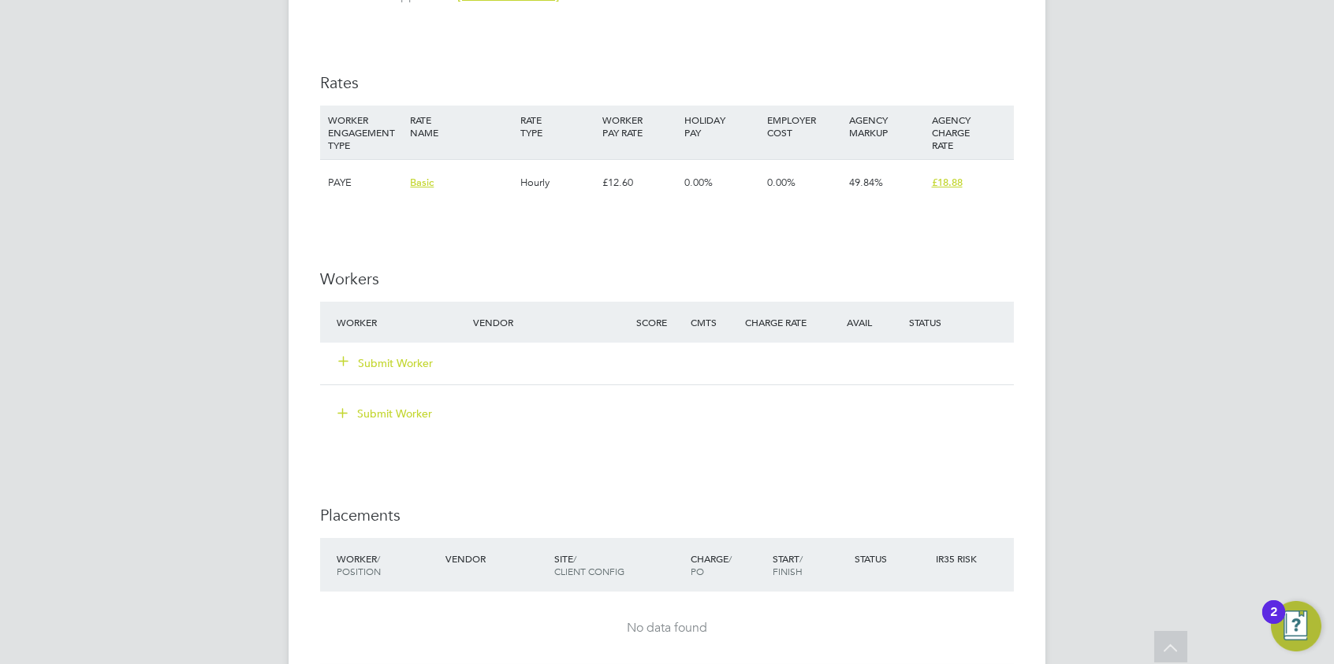
click at [394, 359] on button "Submit Worker" at bounding box center [386, 363] width 95 height 16
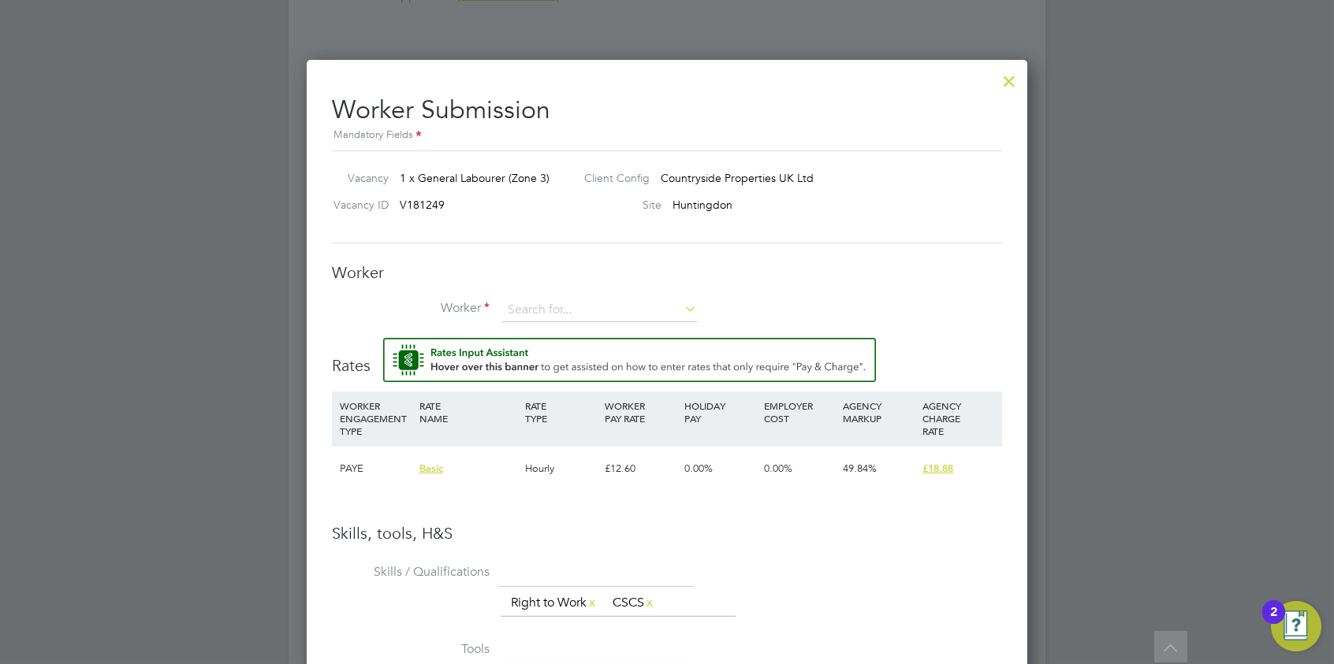
scroll to position [0, 0]
click at [556, 303] on input at bounding box center [599, 311] width 195 height 24
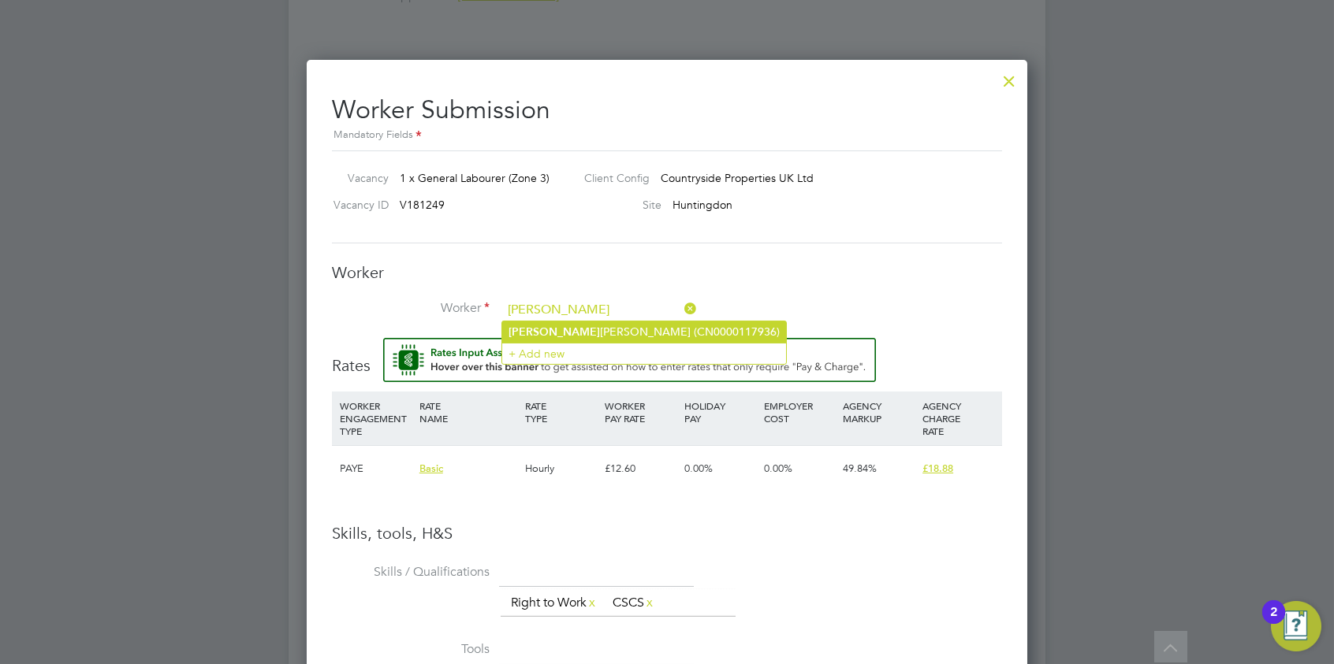
click at [616, 333] on li "[PERSON_NAME] (CN0000117936)" at bounding box center [644, 332] width 284 height 21
type input "[PERSON_NAME] (CN0000117936)"
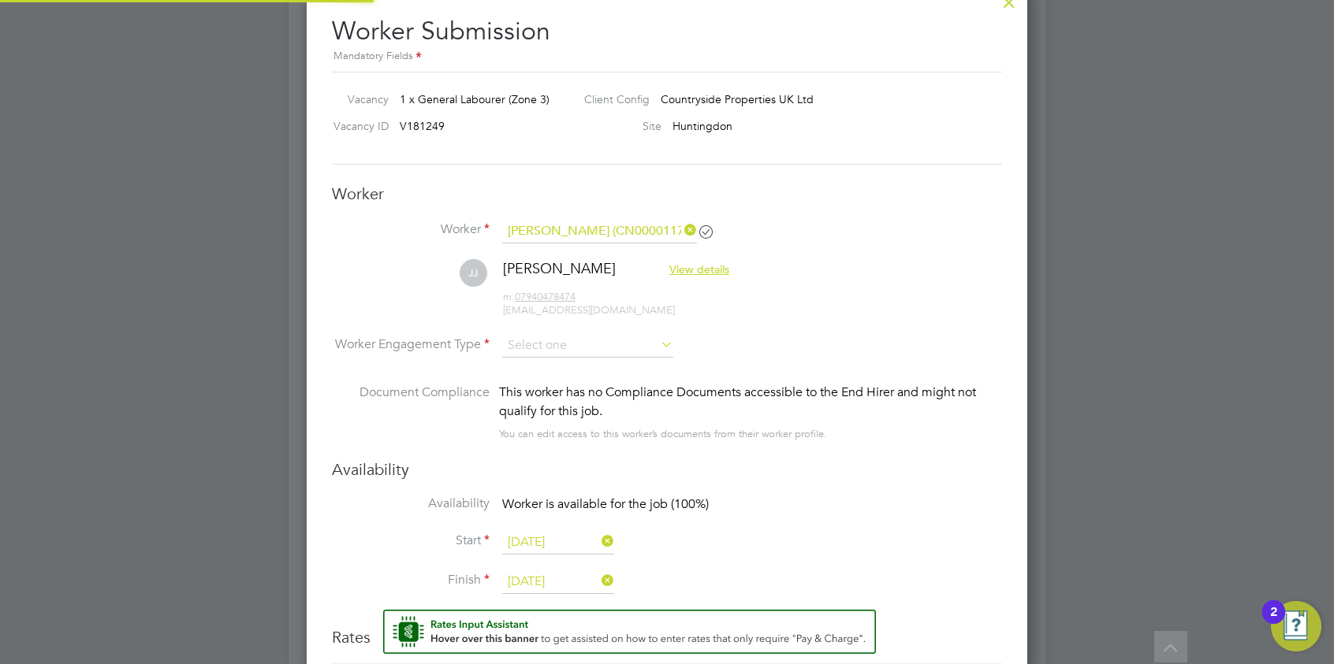
scroll to position [7, 7]
click at [553, 341] on input at bounding box center [587, 346] width 171 height 24
click at [549, 382] on li "PAYE" at bounding box center [588, 388] width 172 height 20
type input "PAYE"
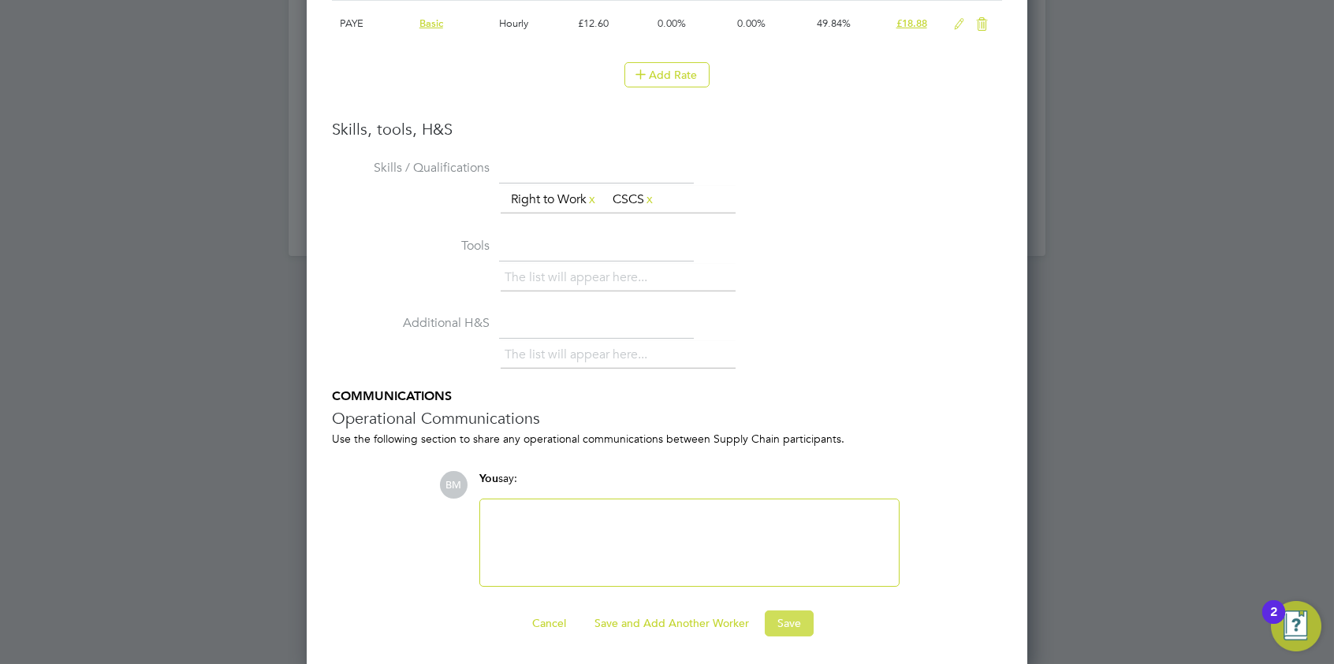
click at [780, 619] on button "Save" at bounding box center [789, 623] width 49 height 25
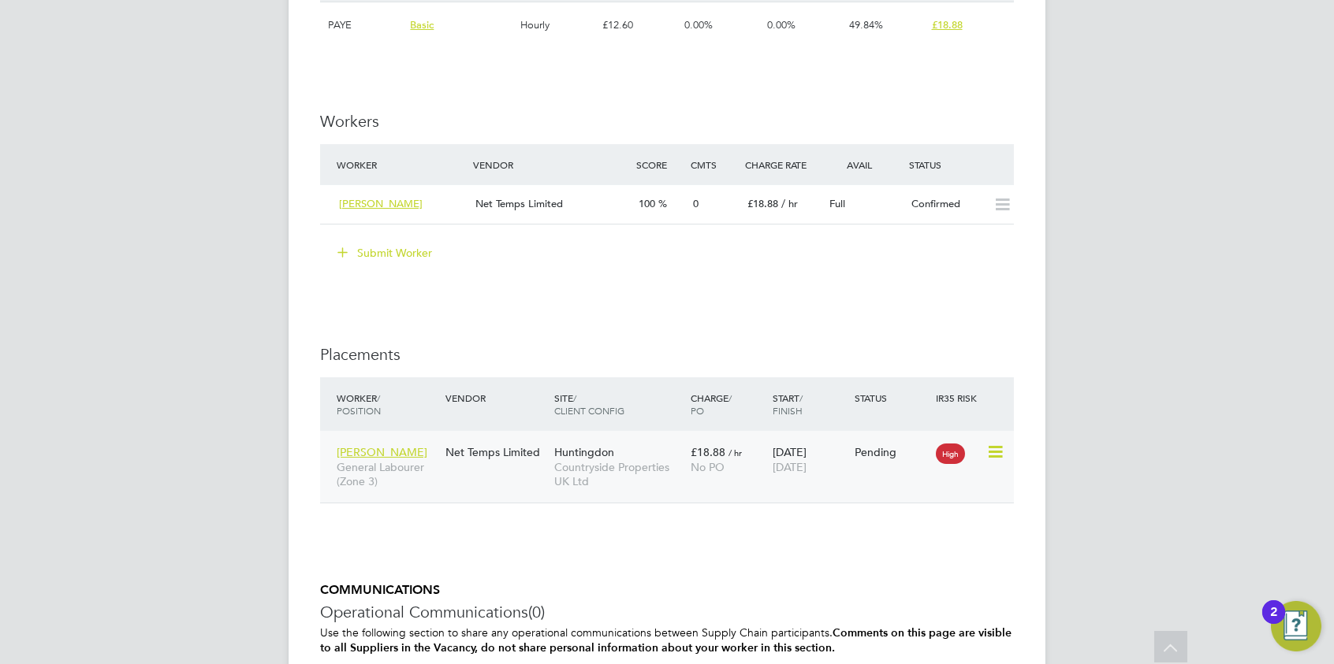
click at [986, 451] on icon at bounding box center [994, 452] width 16 height 19
click at [867, 545] on li "Start" at bounding box center [922, 550] width 162 height 22
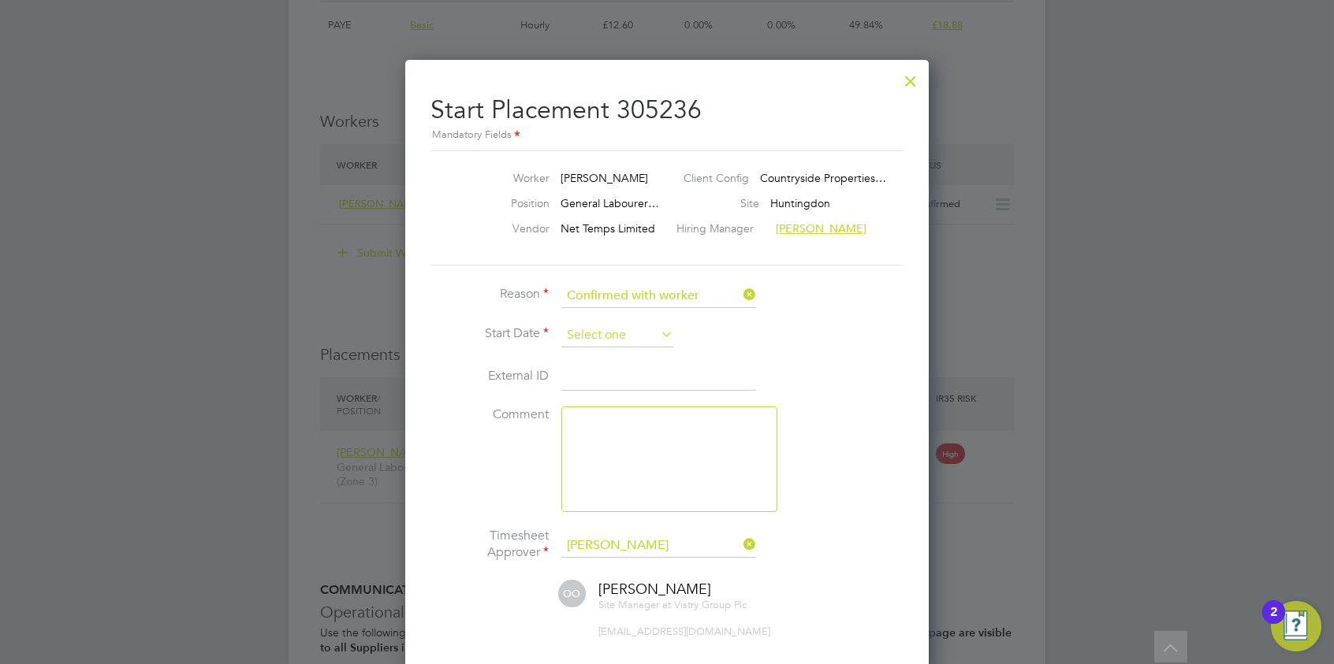
click at [608, 335] on input at bounding box center [617, 336] width 112 height 24
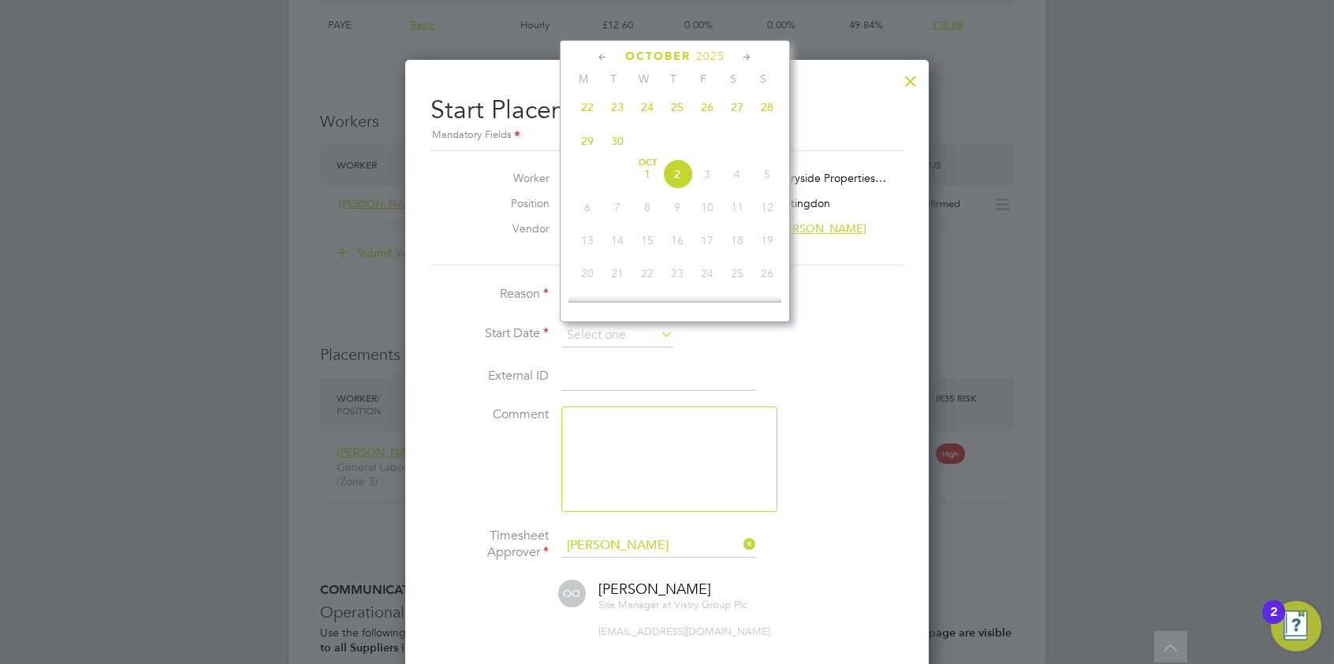
click at [588, 141] on span "29" at bounding box center [587, 141] width 30 height 30
type input "[DATE]"
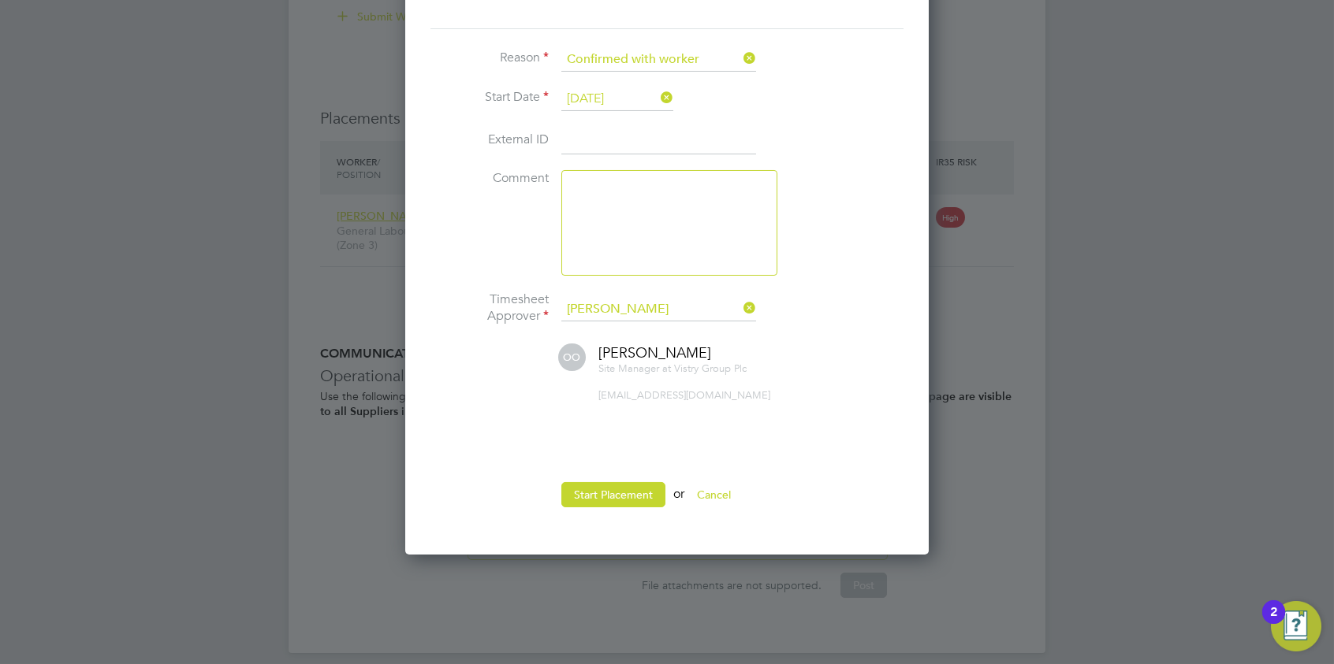
click at [616, 93] on input "[DATE]" at bounding box center [617, 99] width 112 height 24
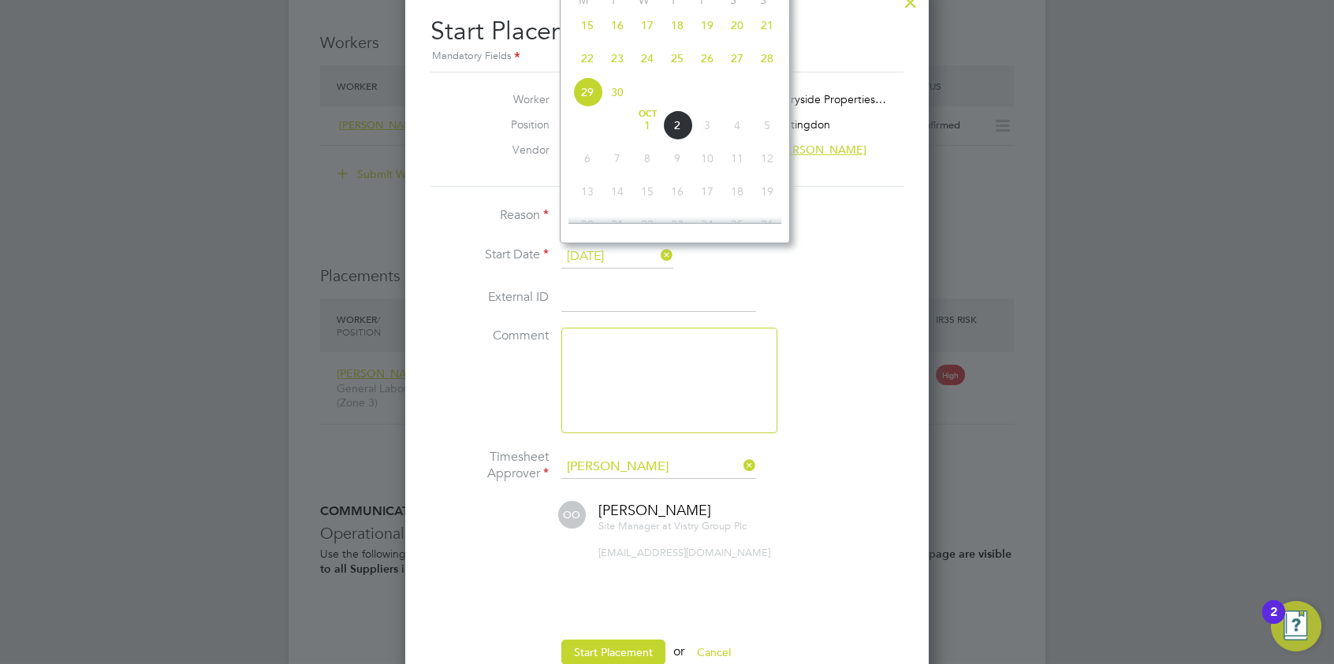
click at [813, 270] on li "Start Date [DATE]" at bounding box center [666, 264] width 473 height 39
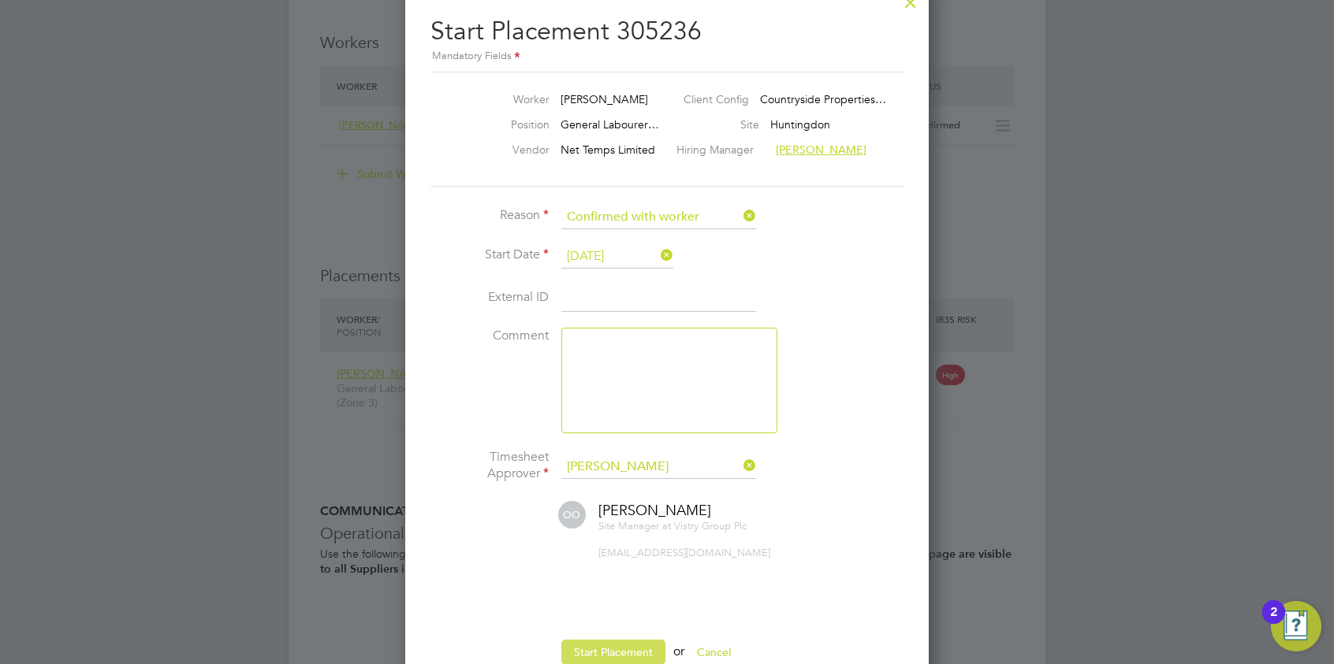
click at [590, 645] on button "Start Placement" at bounding box center [613, 652] width 104 height 25
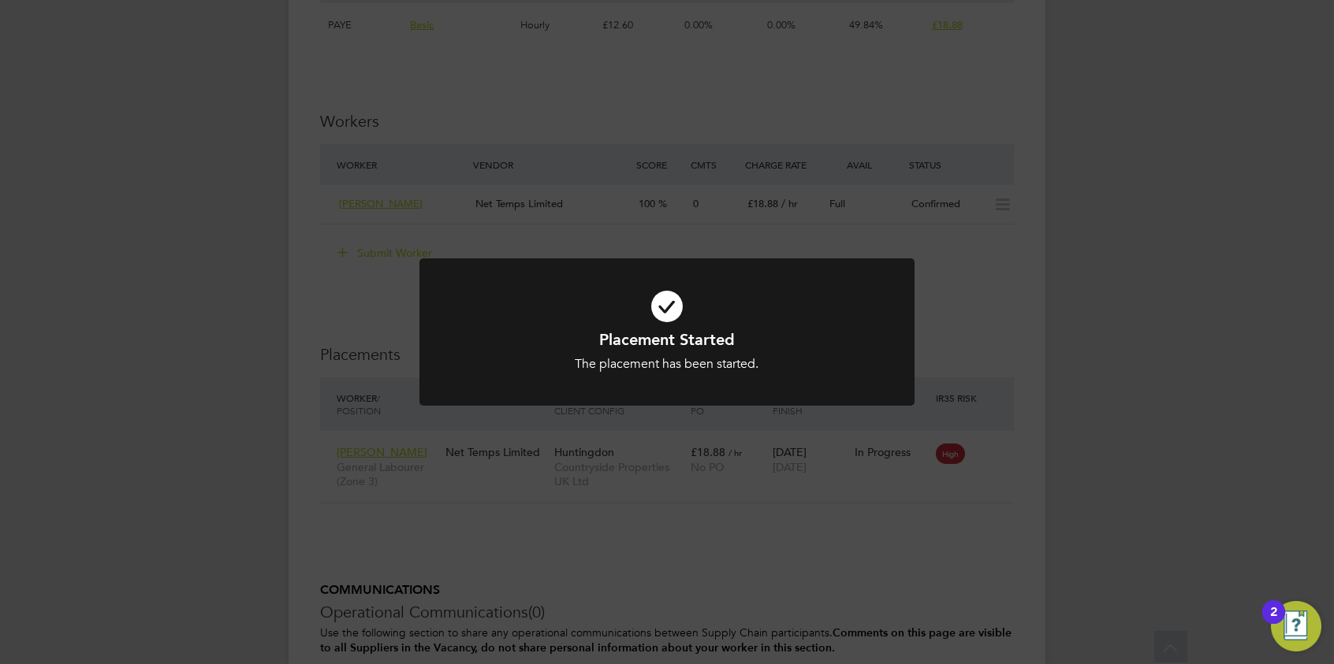
click at [668, 304] on icon at bounding box center [667, 306] width 410 height 61
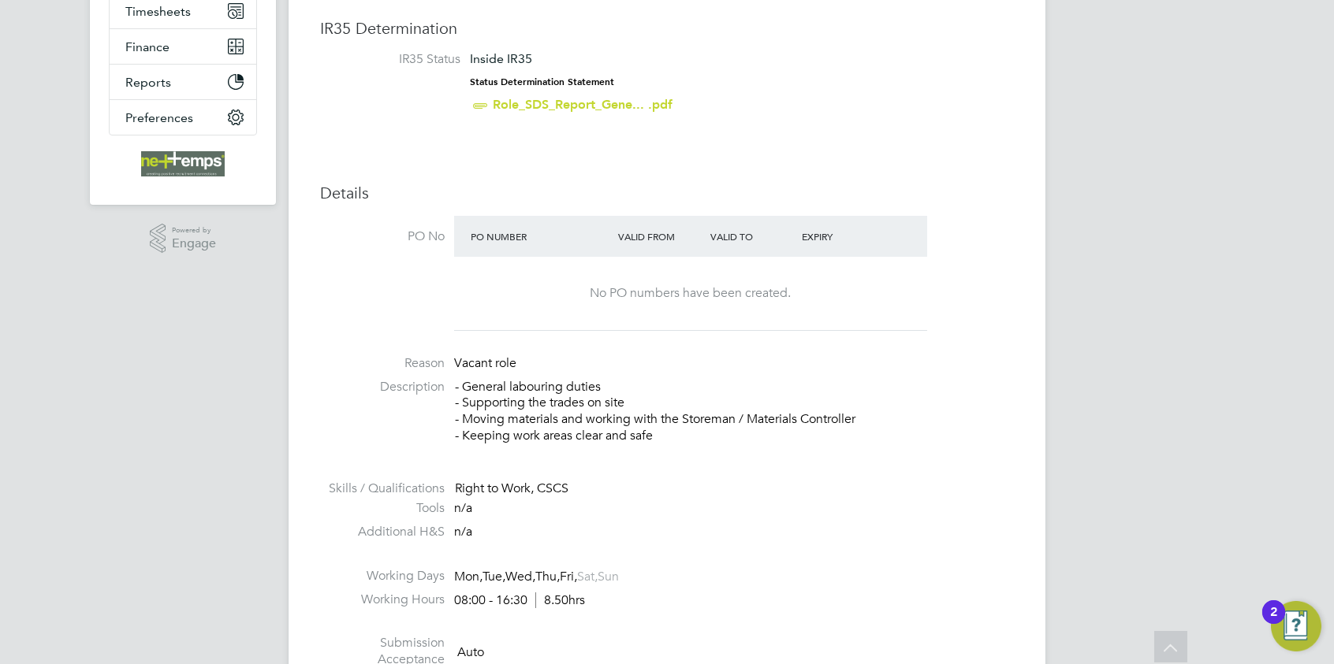
scroll to position [0, 0]
